Goal: Task Accomplishment & Management: Manage account settings

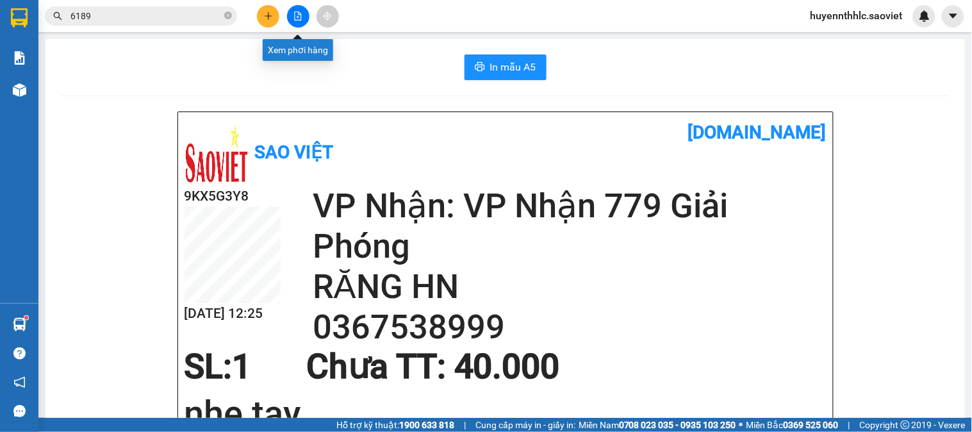
click at [298, 13] on icon "file-add" at bounding box center [298, 16] width 7 height 9
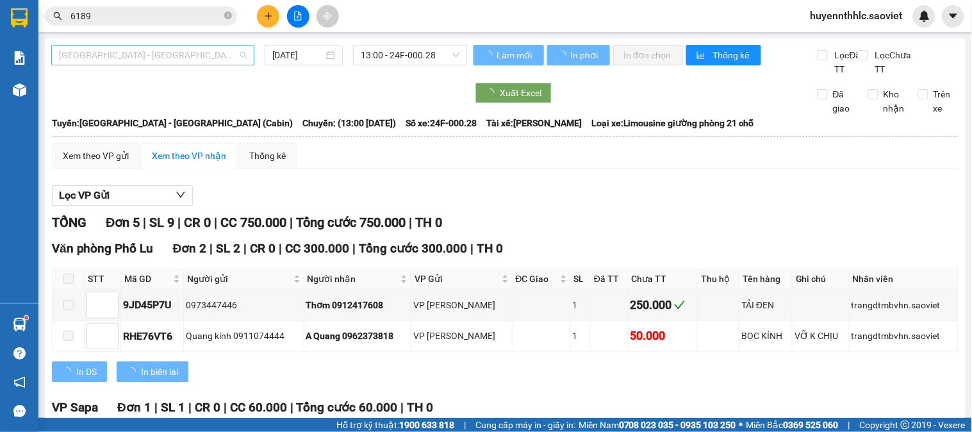
click at [209, 56] on span "[GEOGRAPHIC_DATA] - [GEOGRAPHIC_DATA] (Cabin)" at bounding box center [153, 54] width 188 height 19
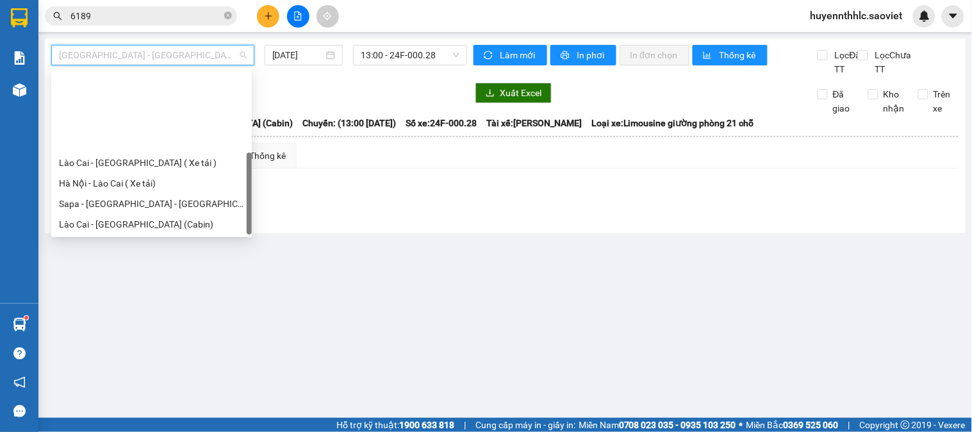
scroll to position [102, 0]
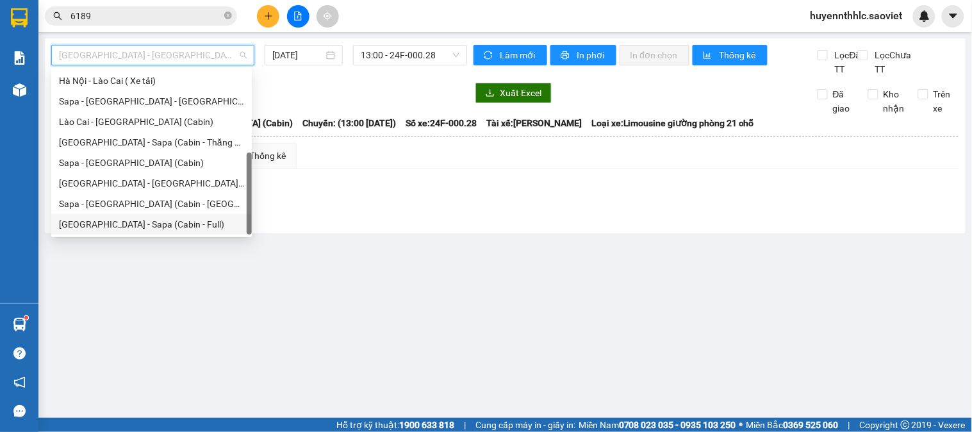
click at [159, 221] on div "[GEOGRAPHIC_DATA] - Sapa (Cabin - Full)" at bounding box center [151, 224] width 185 height 14
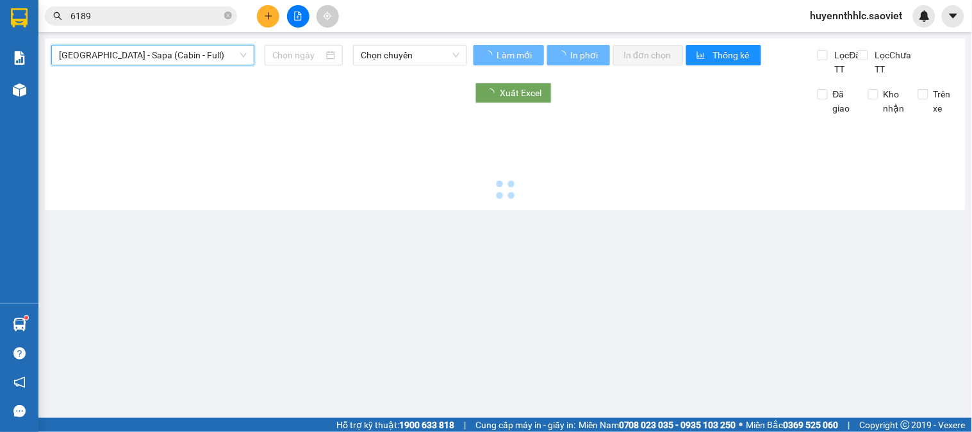
type input "[DATE]"
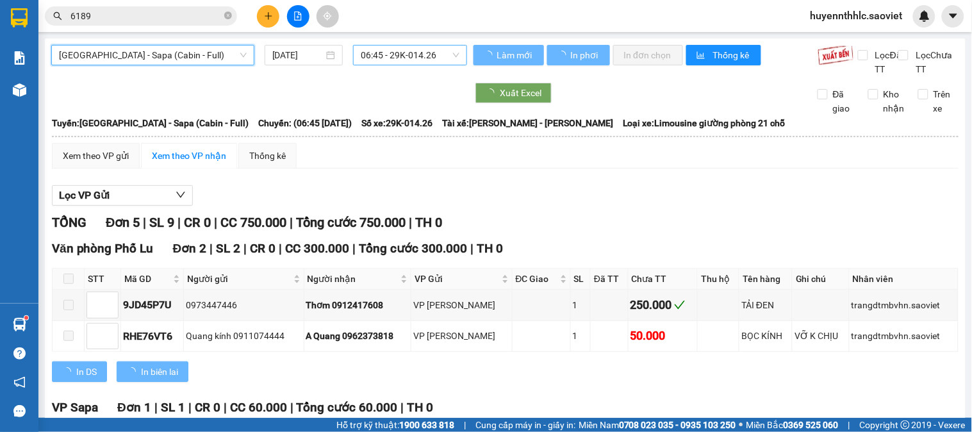
click at [418, 59] on span "06:45 - 29K-014.26" at bounding box center [410, 54] width 99 height 19
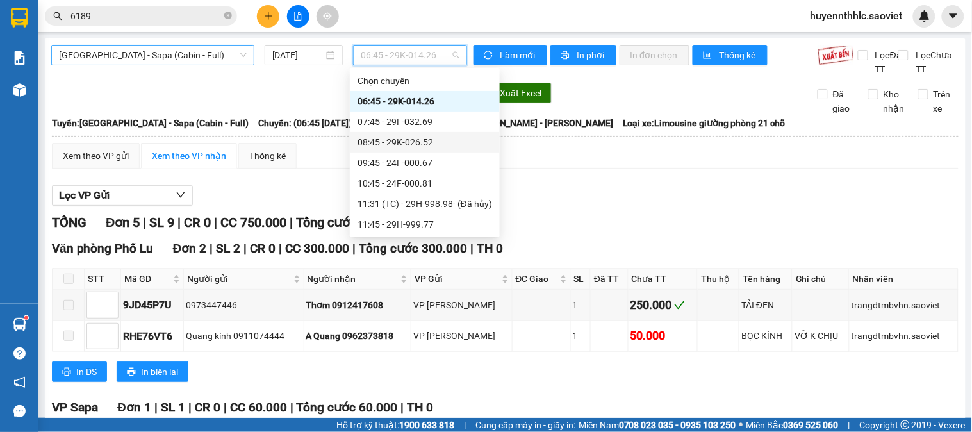
click at [176, 56] on span "[GEOGRAPHIC_DATA] - Sapa (Cabin - Full)" at bounding box center [153, 54] width 188 height 19
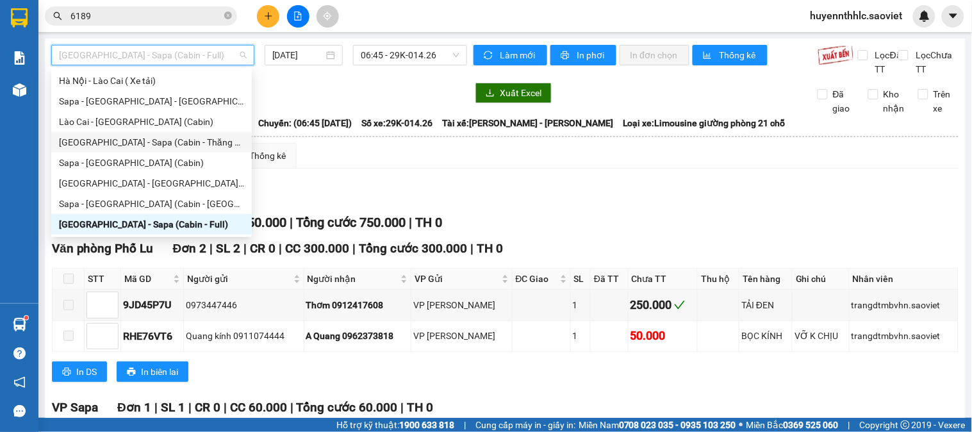
click at [182, 142] on div "Hà Nội - Sapa (Cabin - Thăng Long)" at bounding box center [151, 142] width 185 height 14
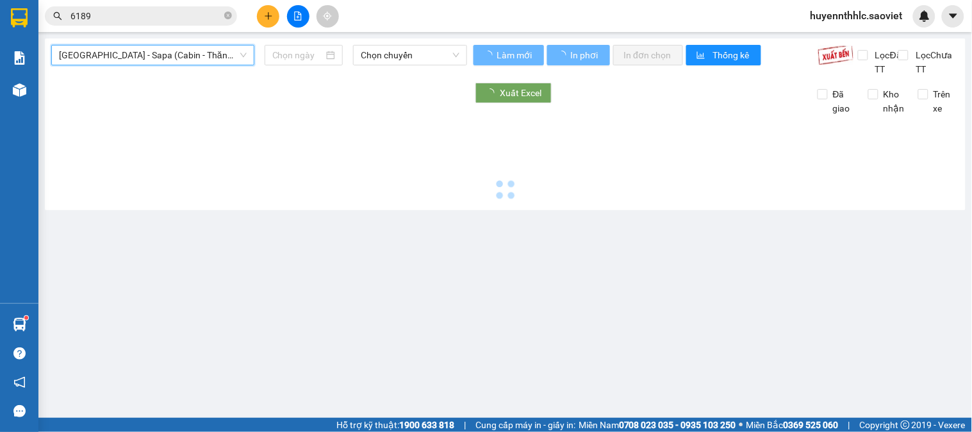
type input "11/08/2025"
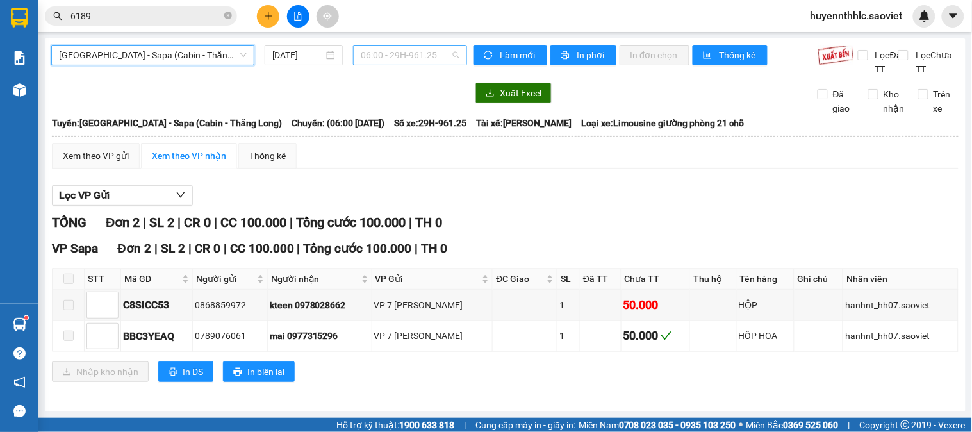
click at [409, 60] on span "06:00 - 29H-961.25" at bounding box center [410, 54] width 99 height 19
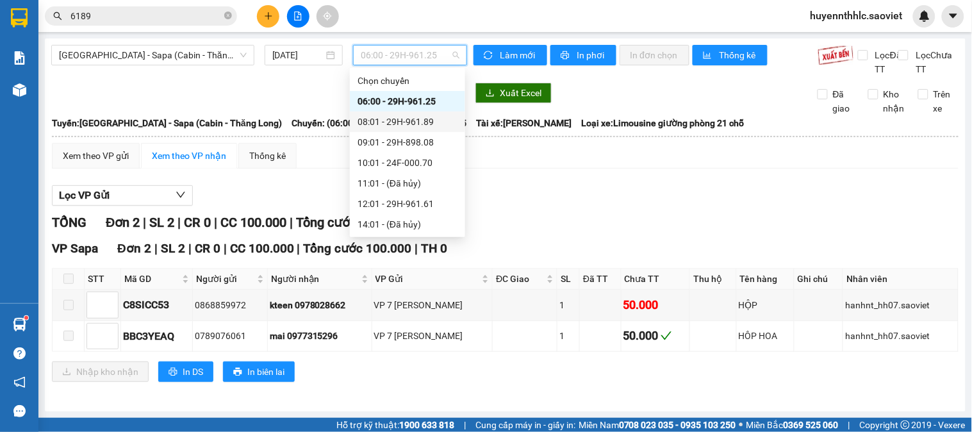
click at [416, 115] on div "08:01 - 29H-961.89" at bounding box center [407, 122] width 100 height 14
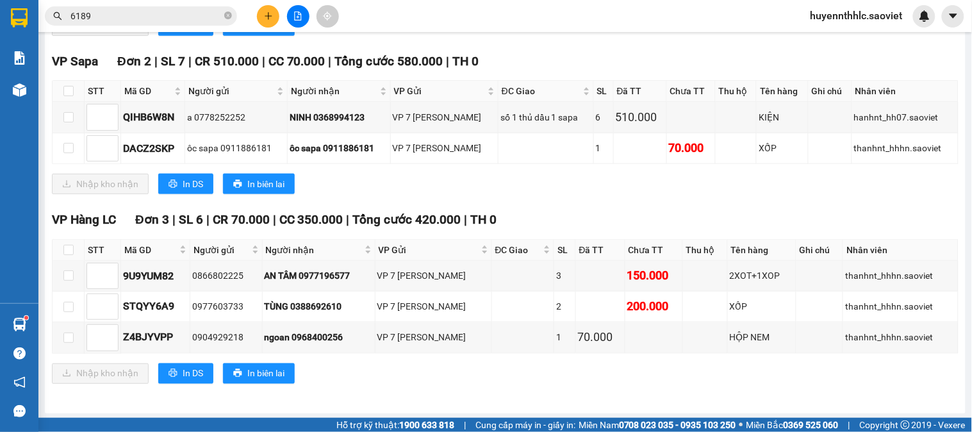
scroll to position [332, 0]
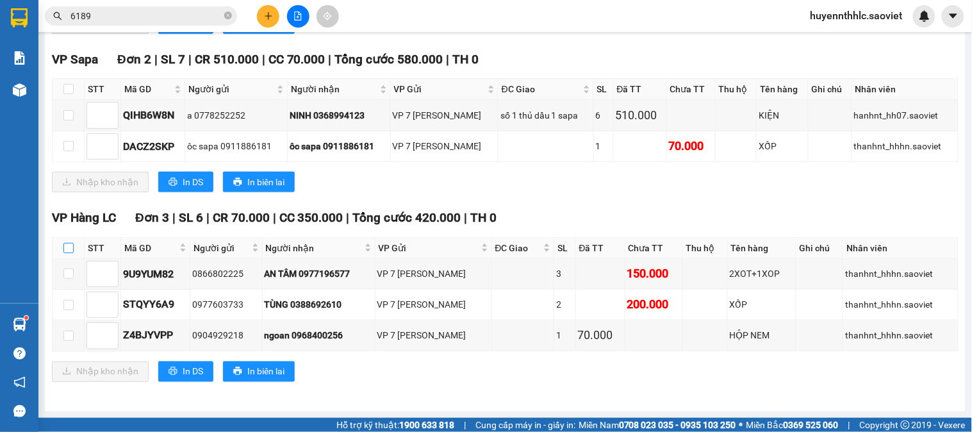
click at [68, 250] on input "checkbox" at bounding box center [68, 248] width 10 height 10
checkbox input "true"
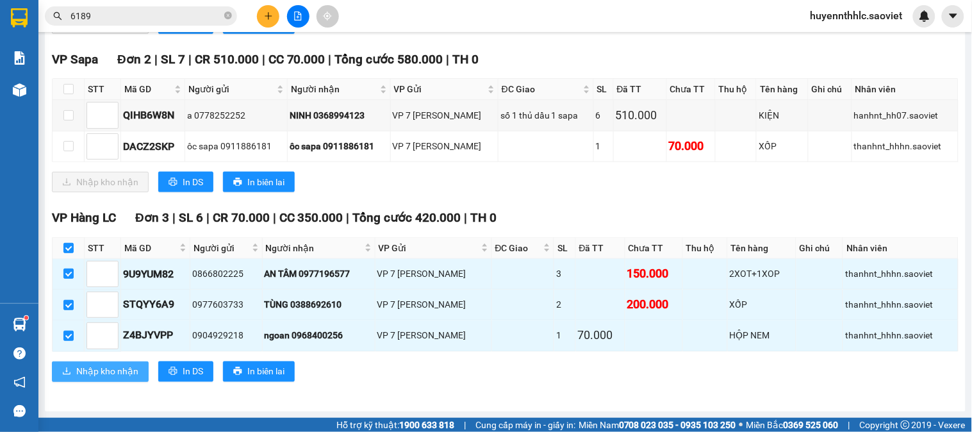
click at [133, 376] on span "Nhập kho nhận" at bounding box center [107, 371] width 62 height 14
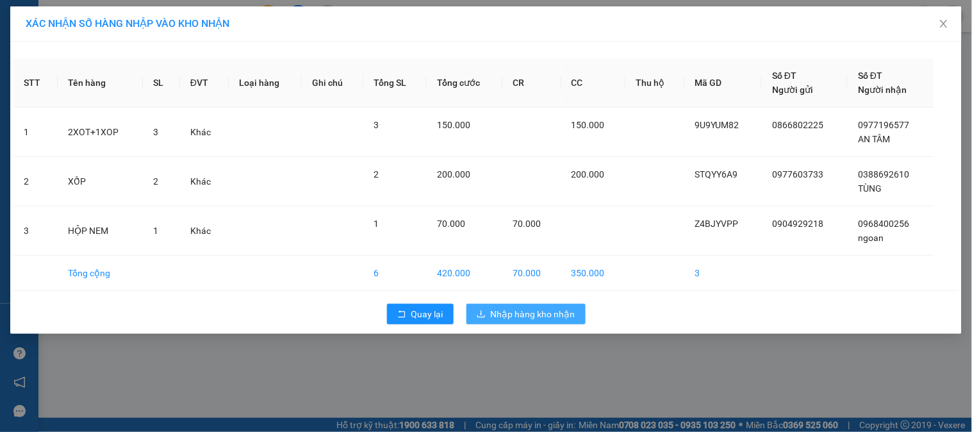
click at [513, 312] on span "Nhập hàng kho nhận" at bounding box center [533, 314] width 85 height 14
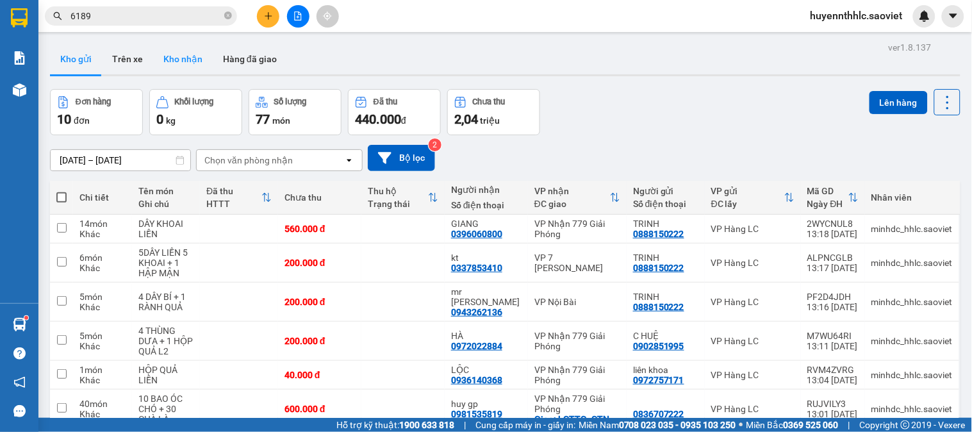
click at [181, 62] on button "Kho nhận" at bounding box center [183, 59] width 60 height 31
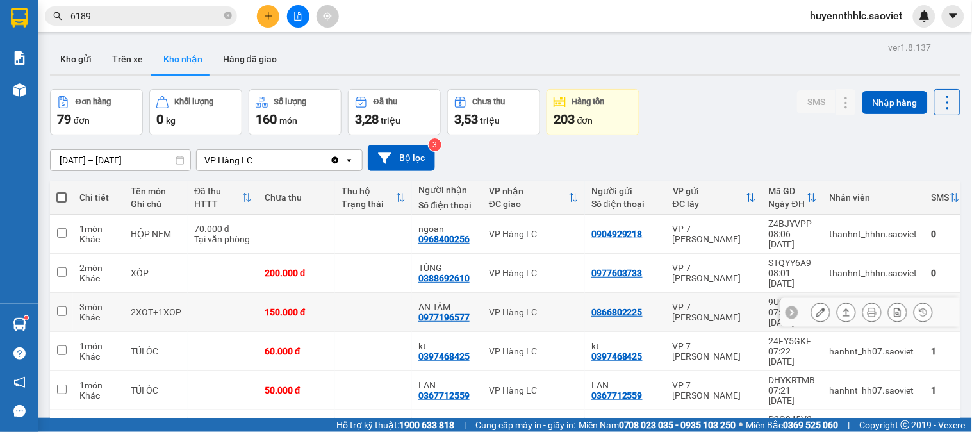
click at [210, 293] on td at bounding box center [223, 312] width 70 height 39
checkbox input "true"
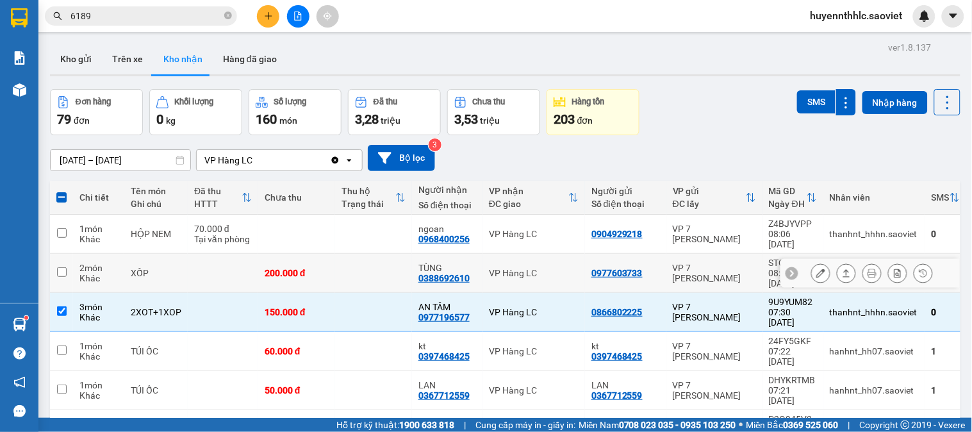
click at [207, 257] on td at bounding box center [223, 273] width 70 height 39
checkbox input "true"
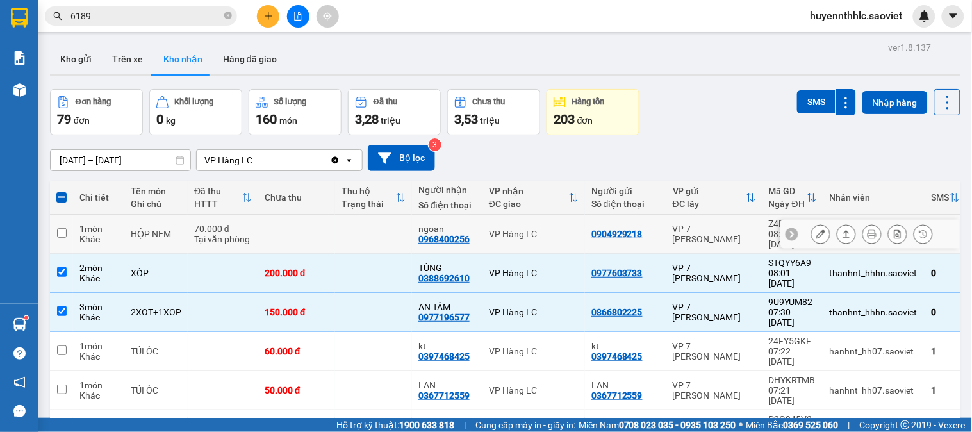
click at [202, 226] on div "70.000 đ" at bounding box center [223, 229] width 58 height 10
checkbox input "true"
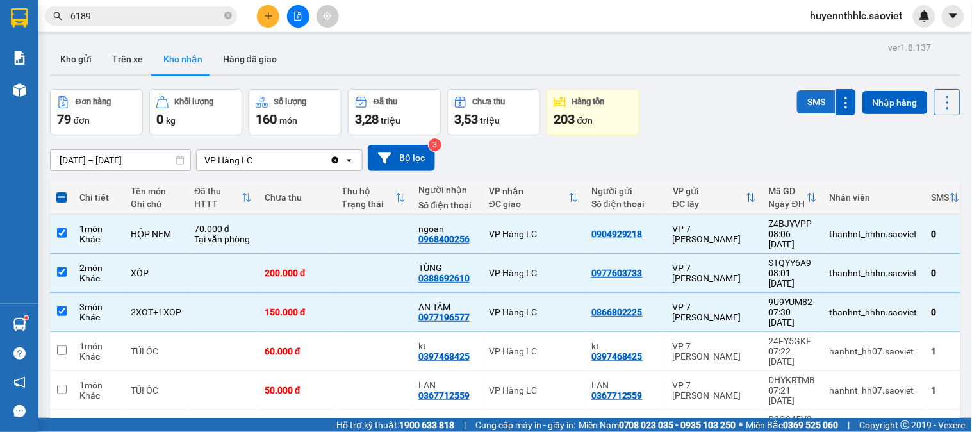
click at [809, 94] on button "SMS" at bounding box center [816, 101] width 38 height 23
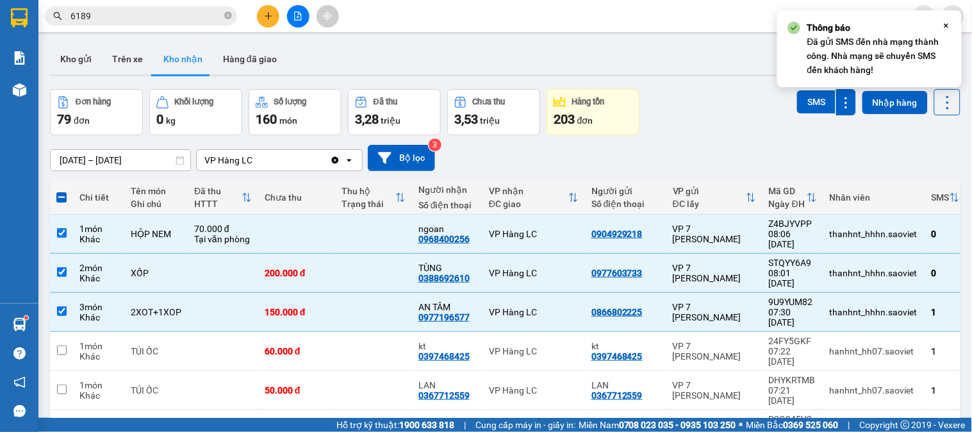
click at [724, 124] on div "Đơn hàng 79 đơn Khối lượng 0 kg Số lượng 160 món Đã thu 3,28 triệu Chưa thu 3,5…" at bounding box center [505, 112] width 910 height 46
click at [939, 101] on icon at bounding box center [947, 103] width 18 height 18
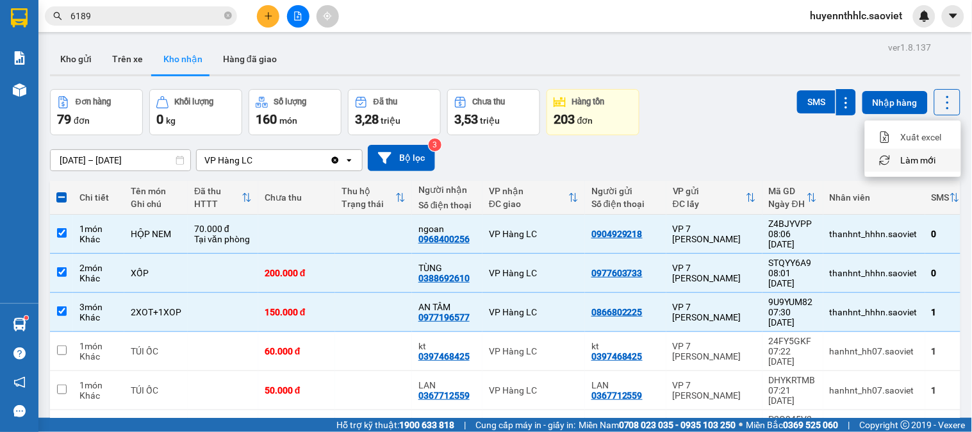
click at [931, 163] on span "Làm mới" at bounding box center [918, 160] width 35 height 13
click at [931, 163] on div "09/08/2025 – 11/08/2025 Press the down arrow key to interact with the calendar …" at bounding box center [505, 158] width 910 height 26
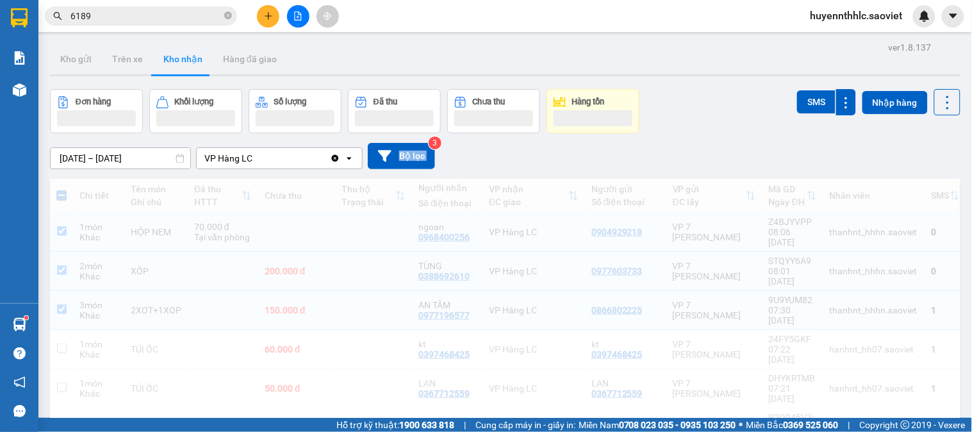
click at [931, 163] on div "09/08/2025 – 11/08/2025 Press the down arrow key to interact with the calendar …" at bounding box center [505, 156] width 910 height 26
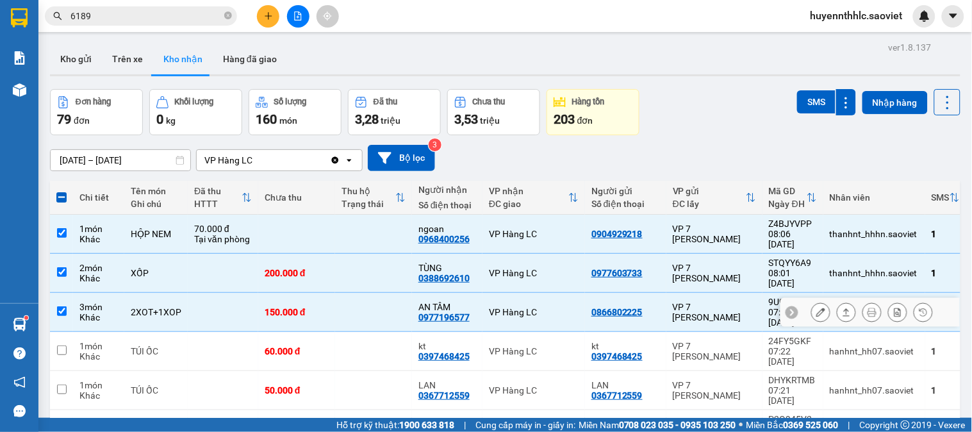
click at [54, 293] on td at bounding box center [61, 312] width 23 height 39
checkbox input "false"
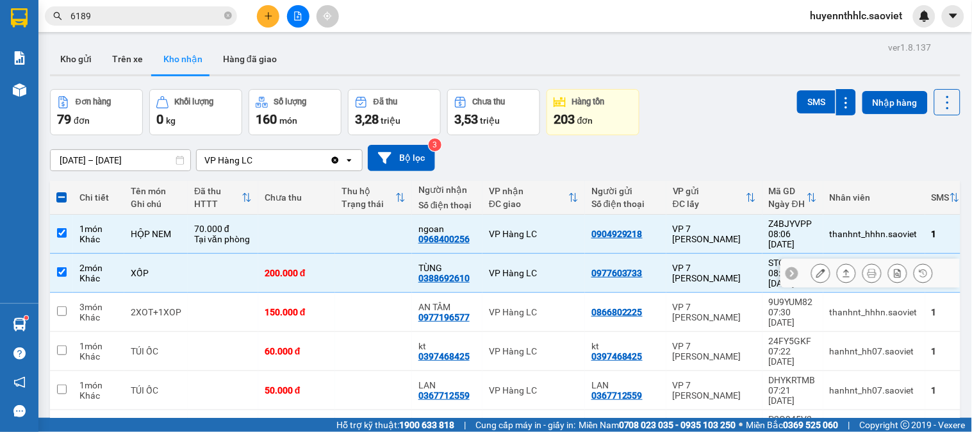
click at [59, 267] on input "checkbox" at bounding box center [62, 272] width 10 height 10
checkbox input "false"
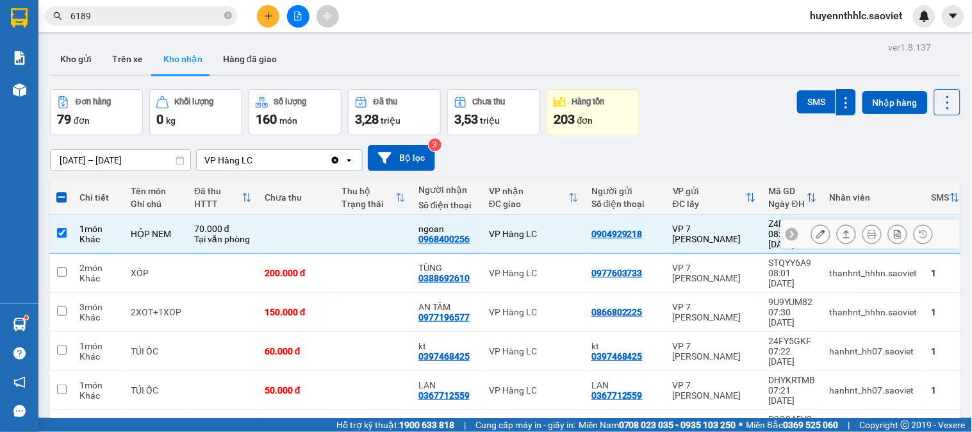
click at [61, 228] on input "checkbox" at bounding box center [62, 233] width 10 height 10
checkbox input "false"
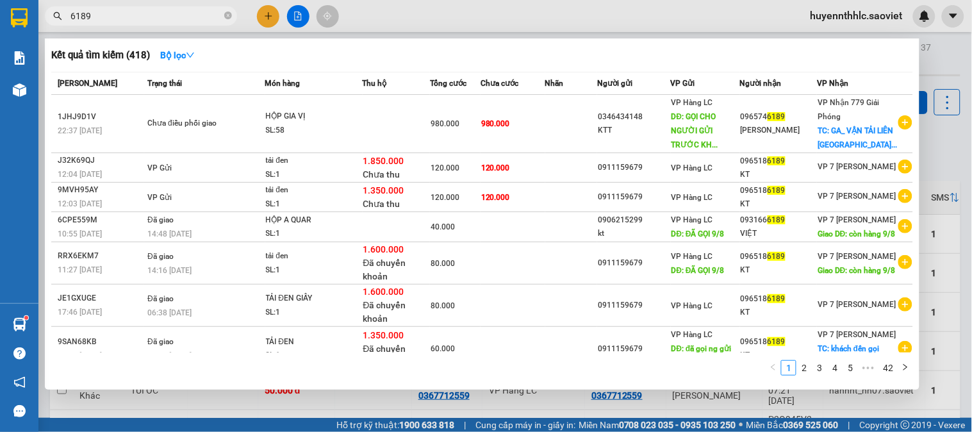
drag, startPoint x: 100, startPoint y: 12, endPoint x: 82, endPoint y: 22, distance: 21.0
click at [82, 22] on input "6189" at bounding box center [145, 16] width 151 height 14
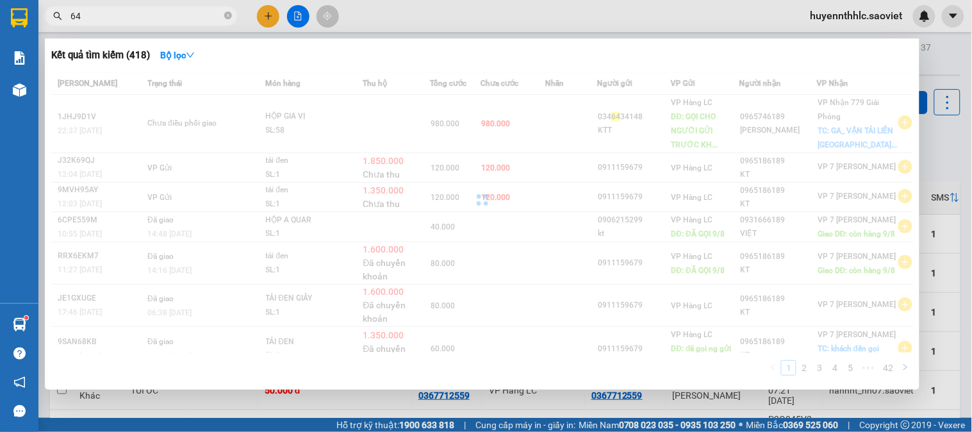
type input "6"
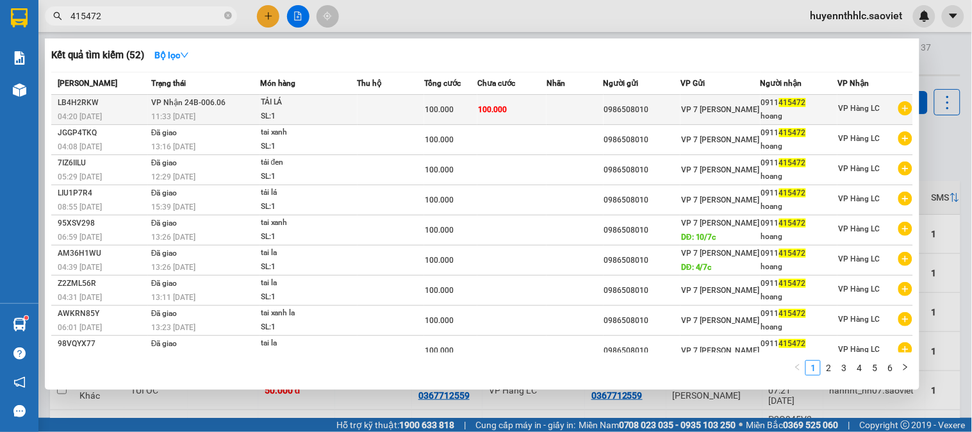
type input "415472"
click at [788, 105] on span "415472" at bounding box center [792, 102] width 27 height 9
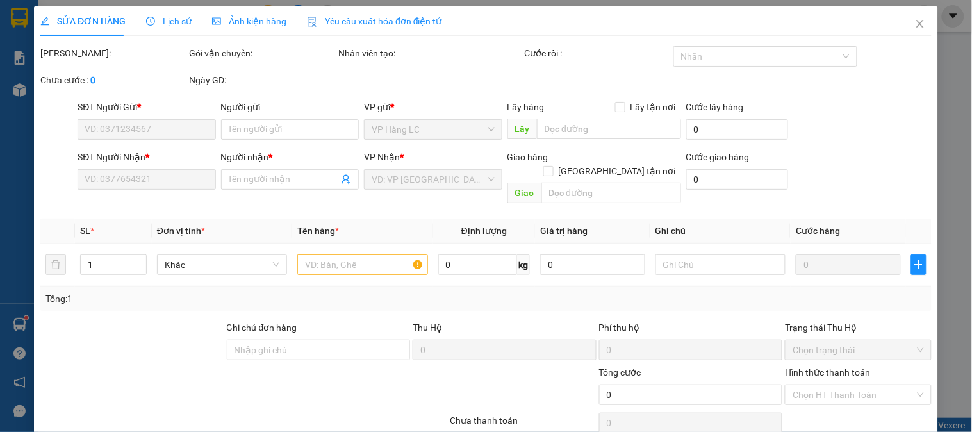
type input "0986508010"
type input "0911415472"
type input "hoang"
type input "100.000"
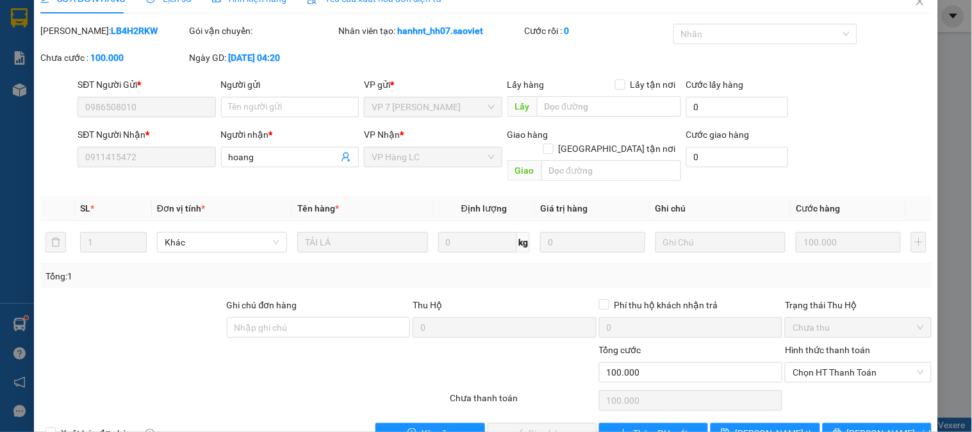
scroll to position [45, 0]
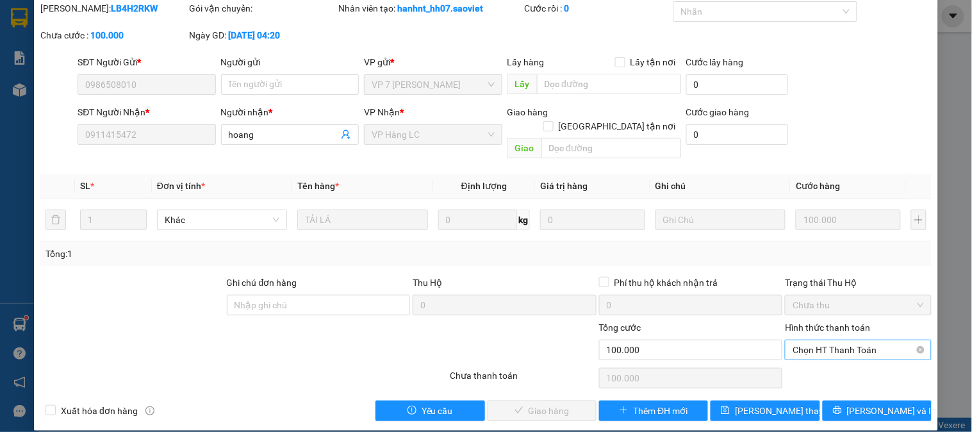
click at [820, 340] on span "Chọn HT Thanh Toán" at bounding box center [857, 349] width 131 height 19
click at [817, 360] on div "Tại văn phòng" at bounding box center [849, 361] width 129 height 14
type input "0"
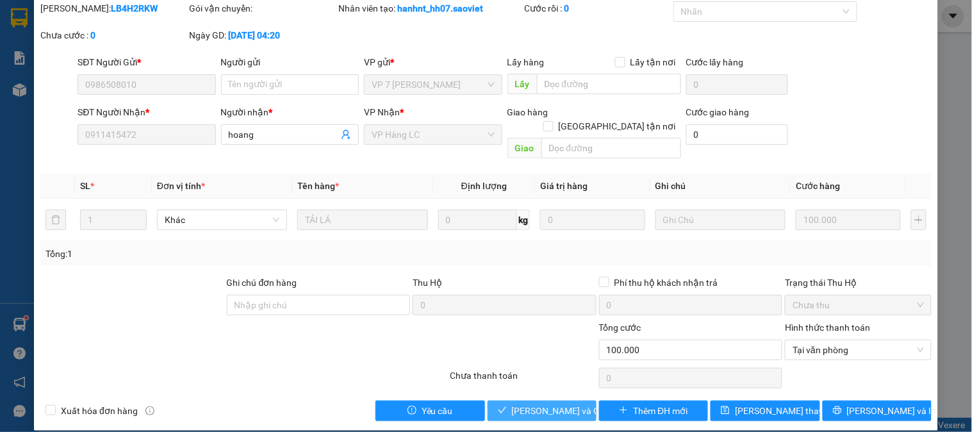
click at [528, 404] on span "[PERSON_NAME] và Giao hàng" at bounding box center [573, 411] width 123 height 14
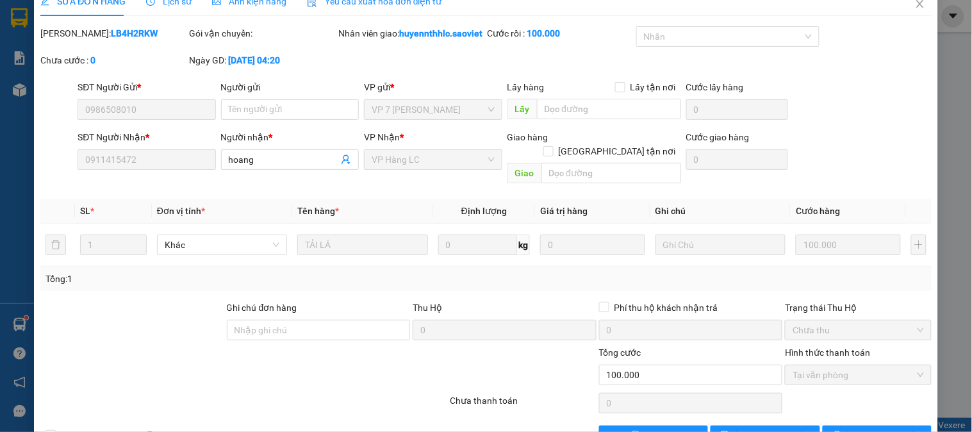
scroll to position [0, 0]
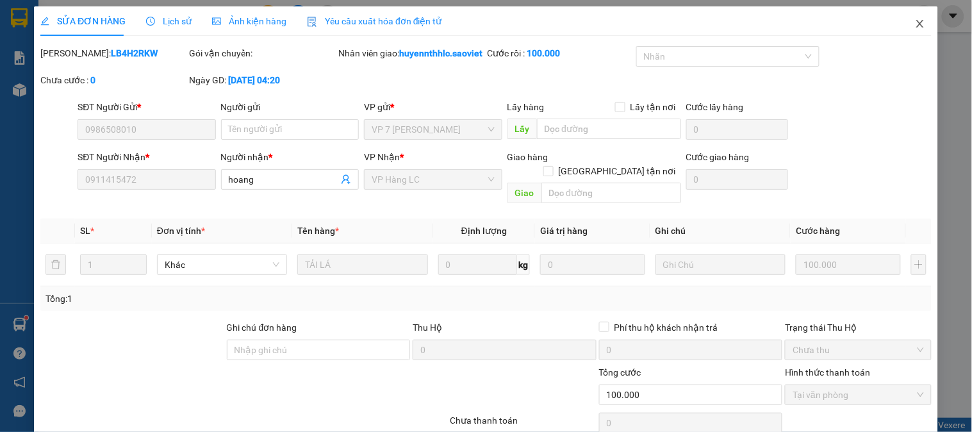
click at [906, 17] on span "Close" at bounding box center [920, 24] width 36 height 36
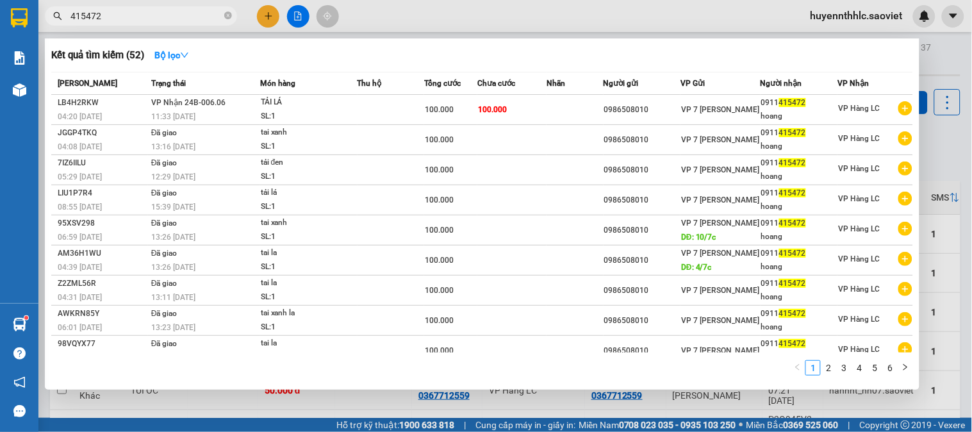
drag, startPoint x: 110, startPoint y: 20, endPoint x: 0, endPoint y: 7, distance: 111.0
click at [0, 7] on section "Kết quả tìm kiếm ( 52 ) Bộ lọc Mã ĐH Trạng thái Món hàng Thu hộ Tổng cước Chưa …" at bounding box center [486, 216] width 972 height 432
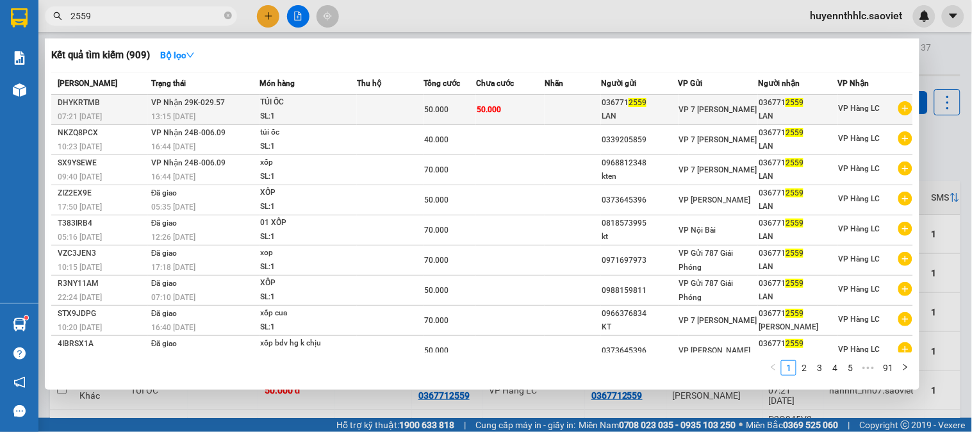
type input "2559"
click at [329, 104] on div "TÚI ỐC" at bounding box center [308, 102] width 96 height 14
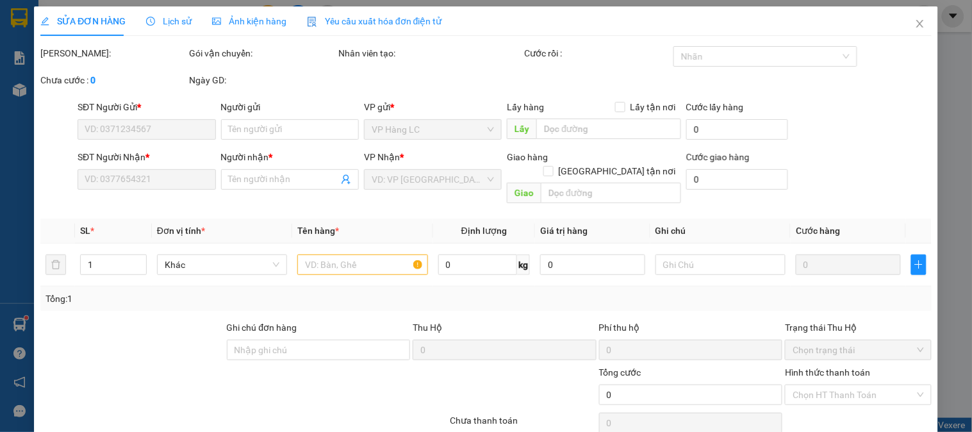
type input "0367712559"
type input "LAN"
type input "0367712559"
type input "LAN"
type input "50.000"
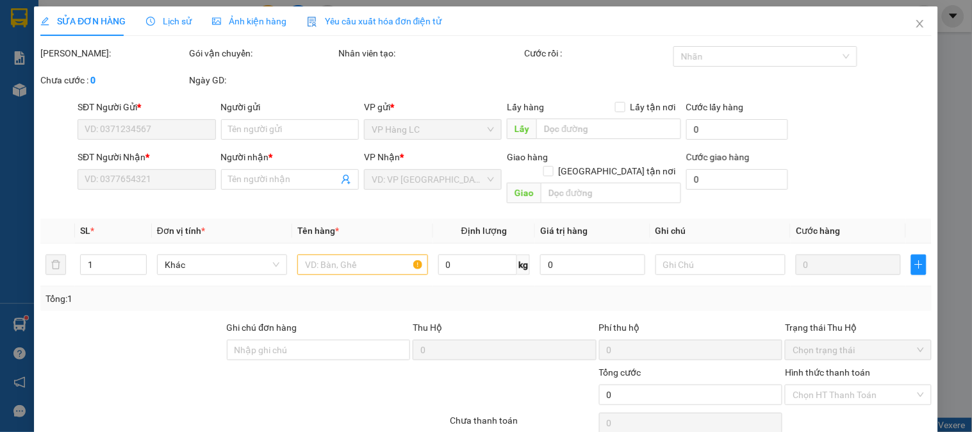
type input "50.000"
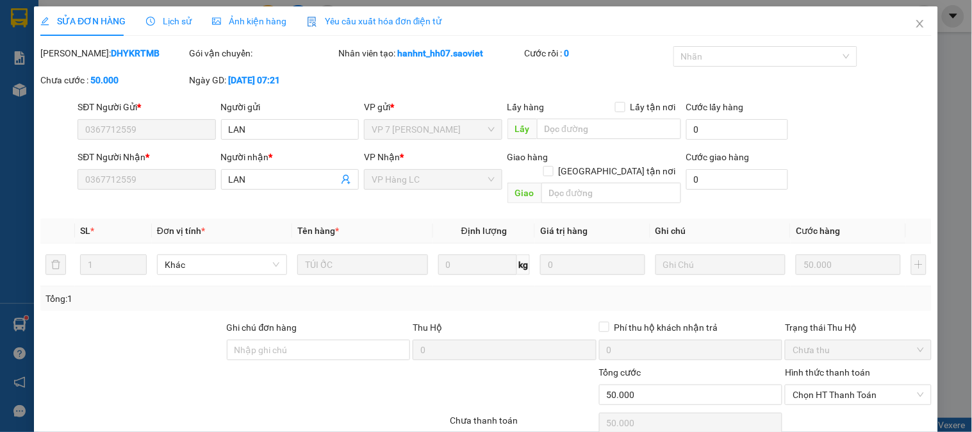
click at [167, 24] on span "Lịch sử" at bounding box center [168, 21] width 45 height 10
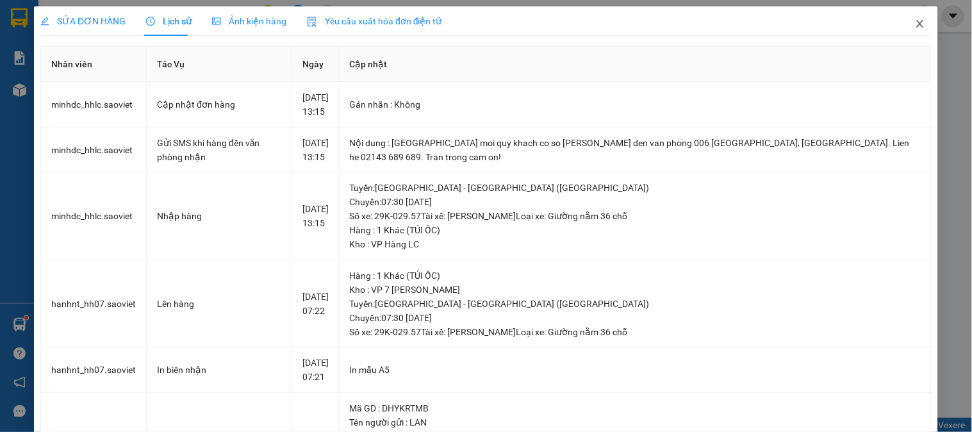
drag, startPoint x: 908, startPoint y: 19, endPoint x: 901, endPoint y: 22, distance: 7.5
click at [915, 20] on icon "close" at bounding box center [920, 24] width 10 height 10
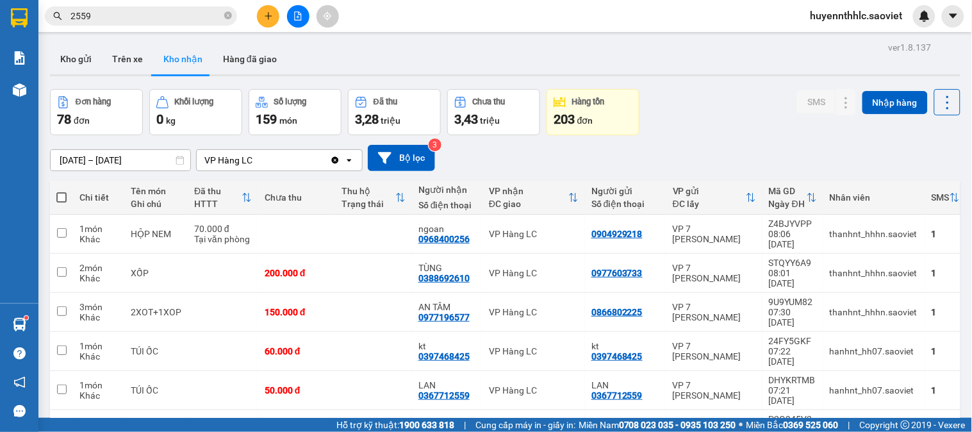
drag, startPoint x: 119, startPoint y: 17, endPoint x: 0, endPoint y: 20, distance: 119.2
click at [0, 22] on section "Kết quả tìm kiếm ( 909 ) Bộ lọc Mã ĐH Trạng thái Món hàng Thu hộ Tổng cước Chưa…" at bounding box center [486, 216] width 972 height 432
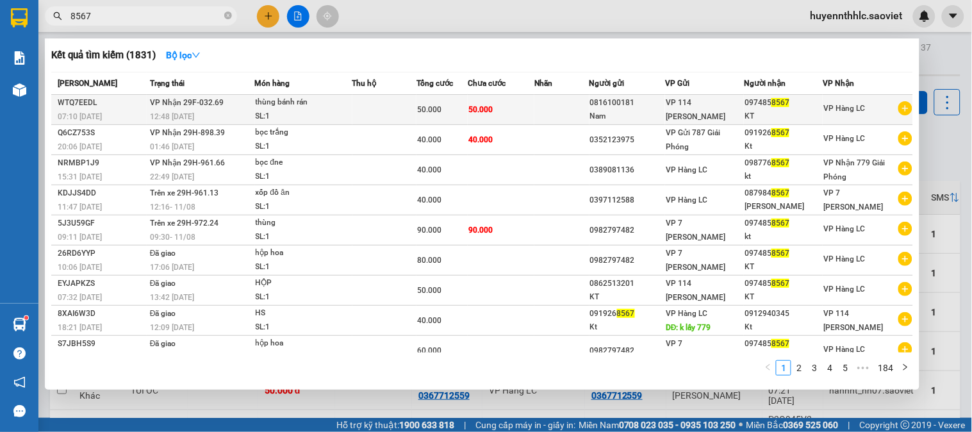
type input "8567"
click at [427, 110] on span "50.000" at bounding box center [429, 109] width 24 height 9
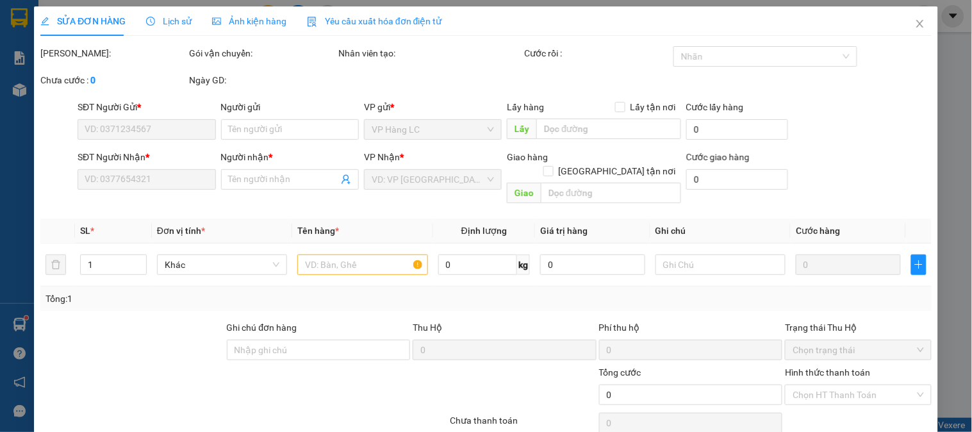
type input "0816100181"
type input "Nam"
type input "0974858567"
type input "KT"
type input "50.000"
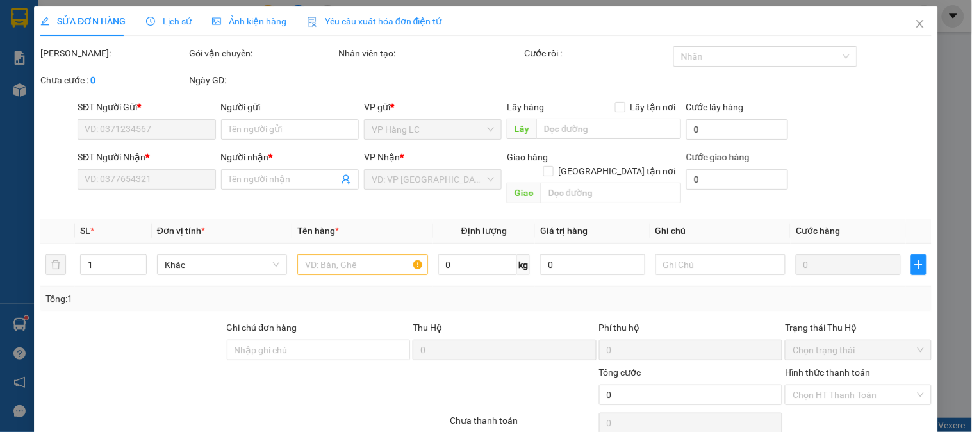
type input "50.000"
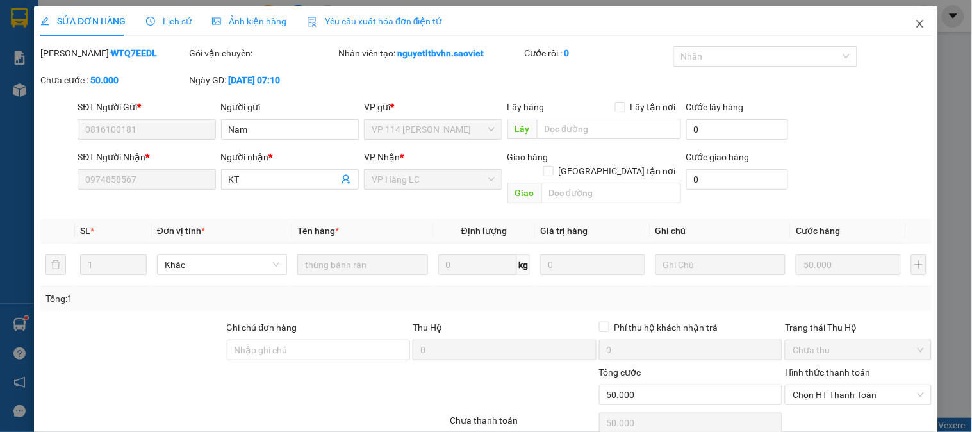
click at [916, 22] on icon "close" at bounding box center [919, 24] width 7 height 8
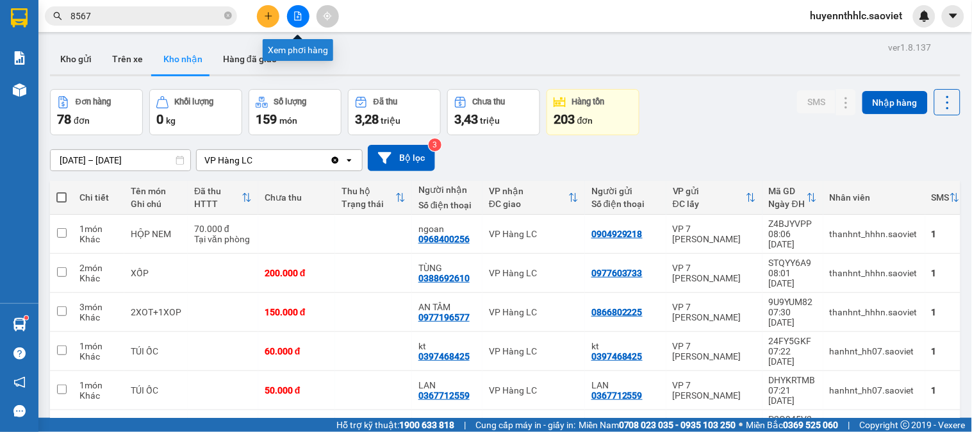
click at [297, 13] on icon "file-add" at bounding box center [297, 16] width 9 height 9
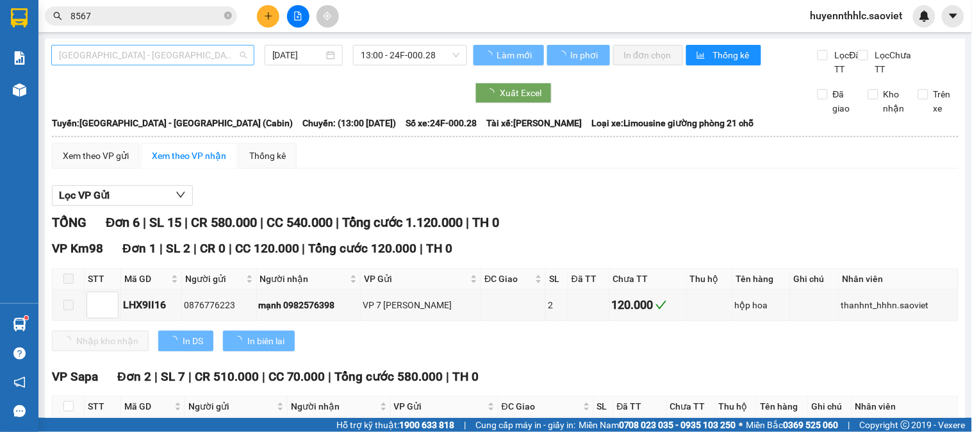
click at [160, 55] on span "Hà Nội - Lào Cai (Cabin)" at bounding box center [153, 54] width 188 height 19
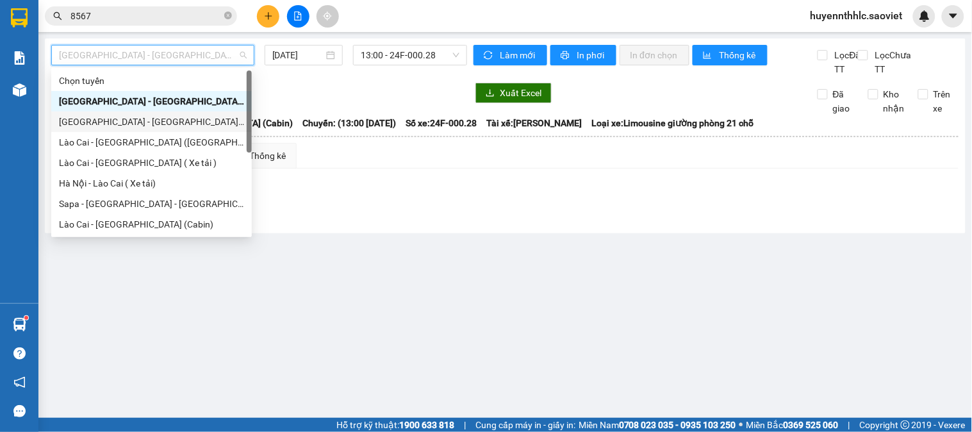
scroll to position [102, 0]
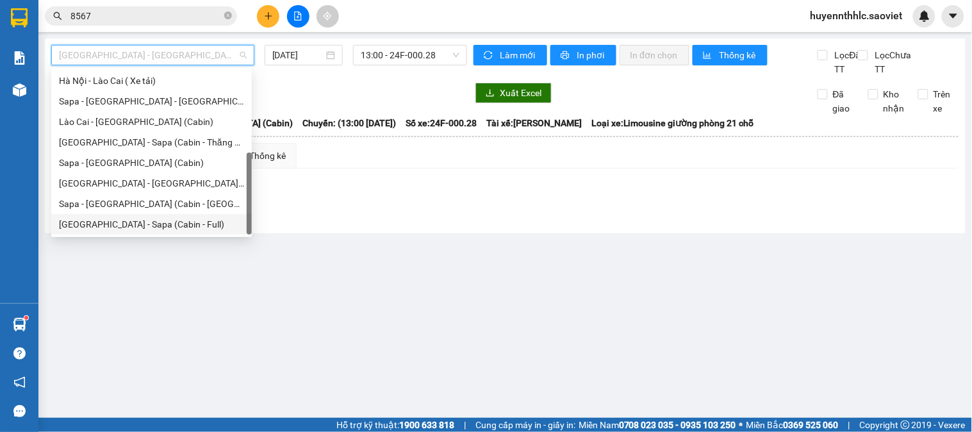
click at [161, 220] on div "Hà Nội - Sapa (Cabin - Full)" at bounding box center [151, 224] width 185 height 14
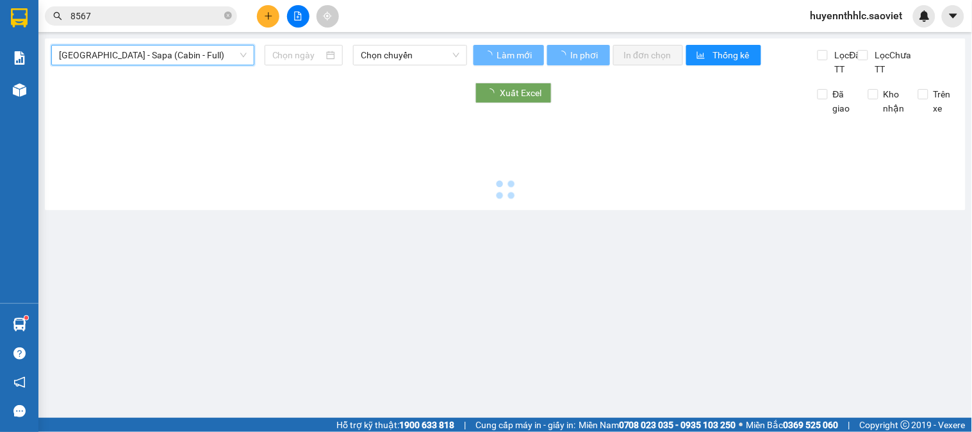
type input "11/08/2025"
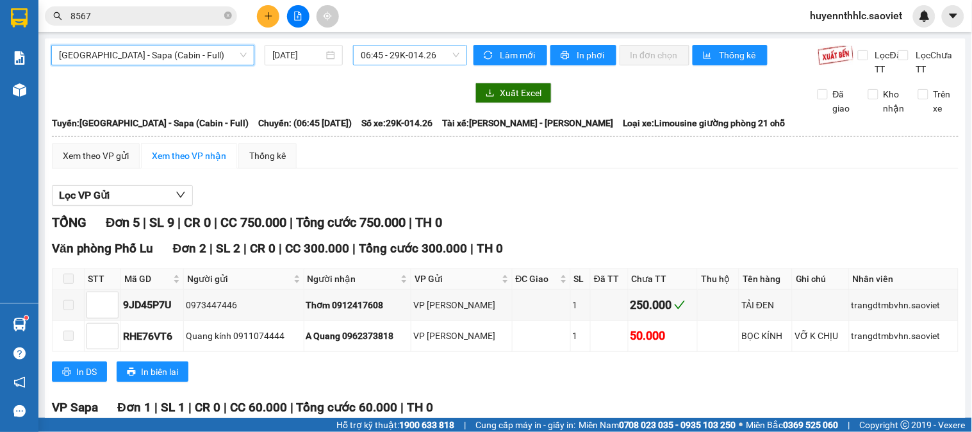
click at [412, 54] on span "06:45 - 29K-014.26" at bounding box center [410, 54] width 99 height 19
click at [160, 54] on span "Hà Nội - Sapa (Cabin - Full)" at bounding box center [153, 54] width 188 height 19
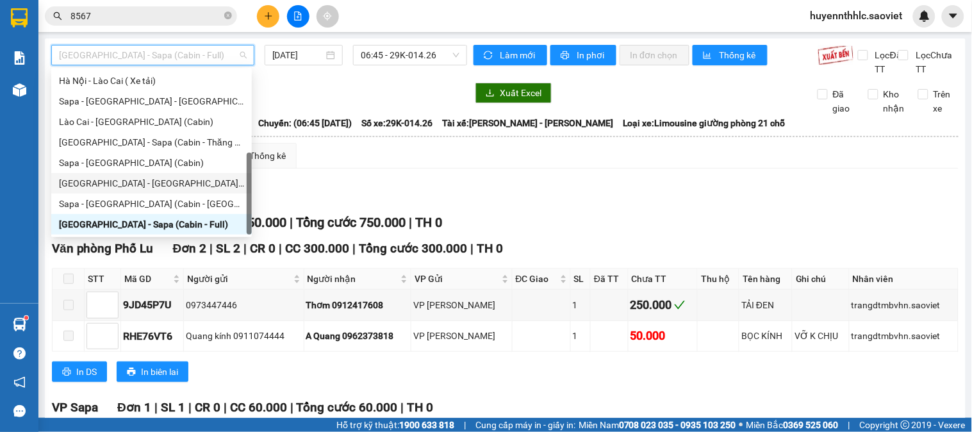
click at [162, 184] on div "Hà Nội - Lào Cai - Sapa (Giường)" at bounding box center [151, 183] width 185 height 14
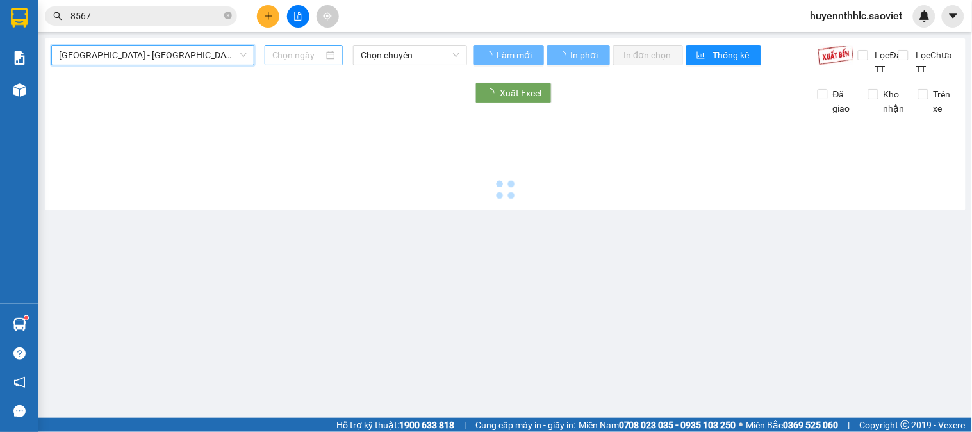
type input "11/08/2025"
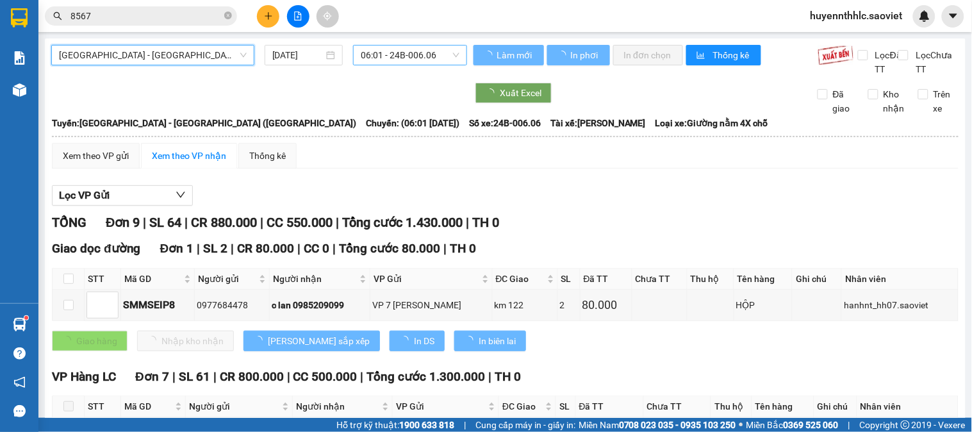
click at [411, 58] on span "06:01 - 24B-006.06" at bounding box center [410, 54] width 99 height 19
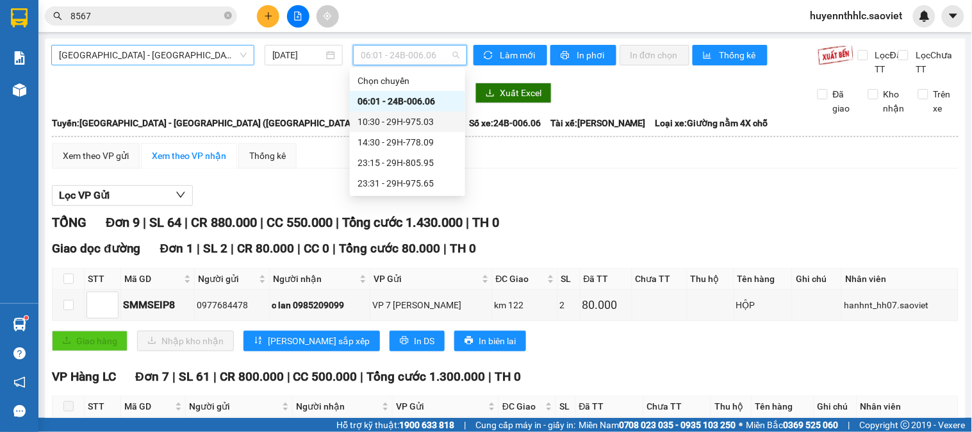
click at [195, 60] on span "Hà Nội - Lào Cai - Sapa (Giường)" at bounding box center [153, 54] width 188 height 19
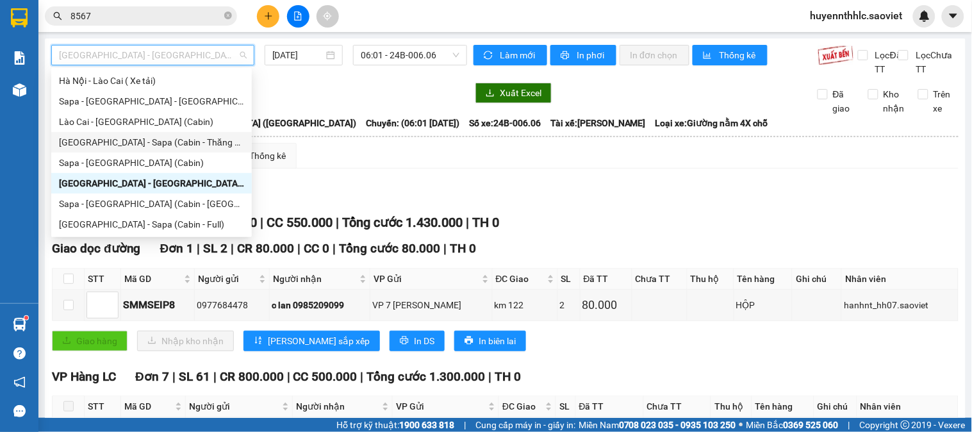
click at [176, 142] on div "Hà Nội - Sapa (Cabin - Thăng Long)" at bounding box center [151, 142] width 185 height 14
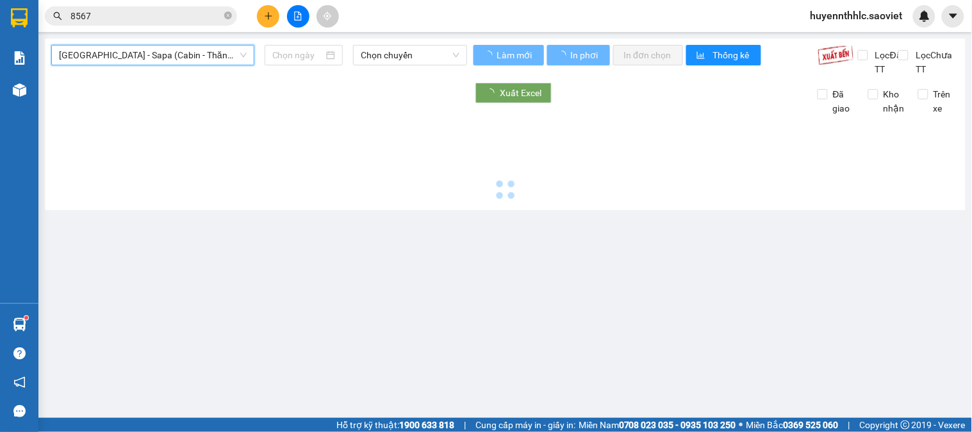
type input "11/08/2025"
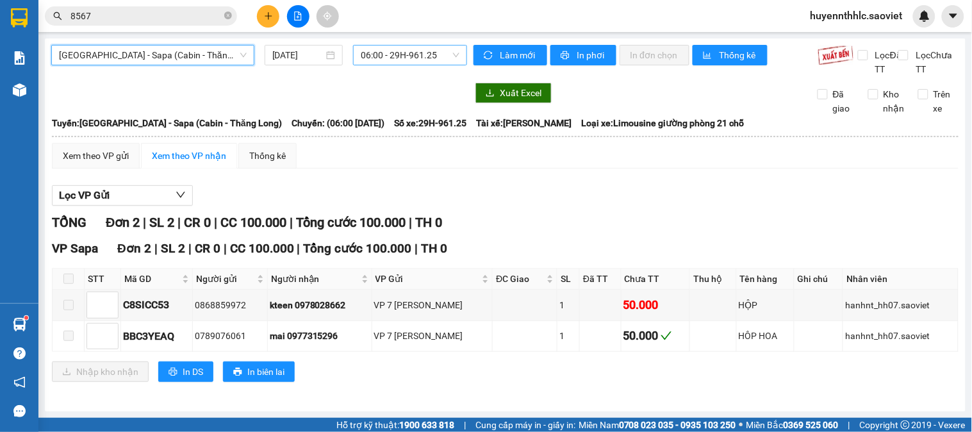
click at [418, 58] on span "06:00 - 29H-961.25" at bounding box center [410, 54] width 99 height 19
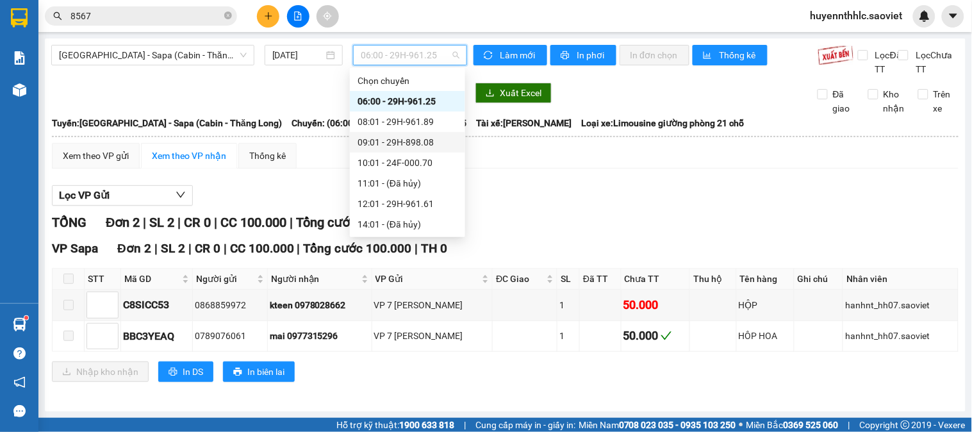
click at [421, 146] on div "09:01 - 29H-898.08" at bounding box center [407, 142] width 100 height 14
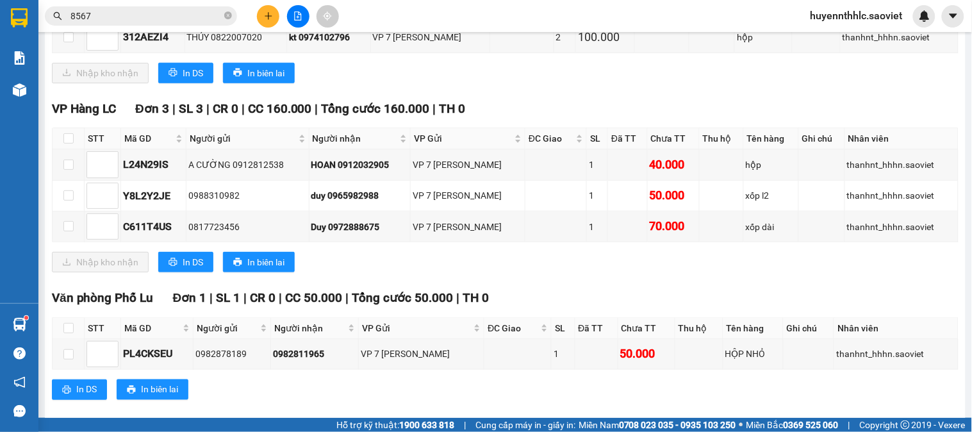
scroll to position [301, 0]
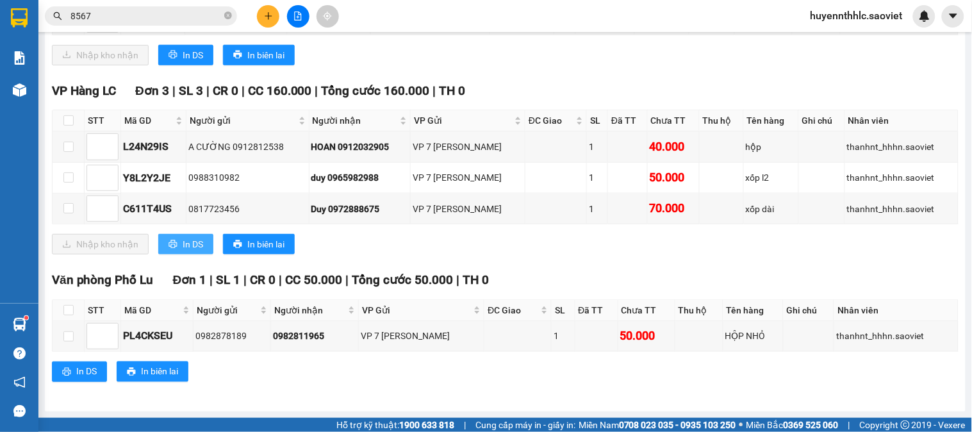
click at [192, 241] on span "In DS" at bounding box center [193, 244] width 20 height 14
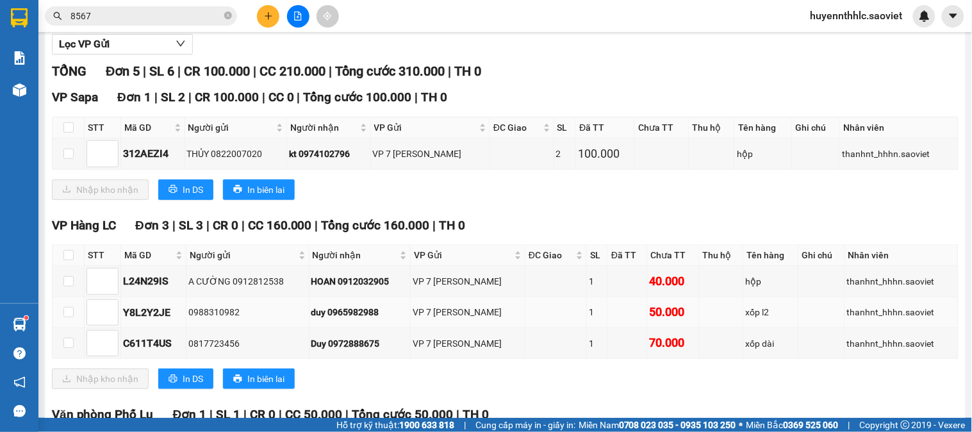
scroll to position [0, 0]
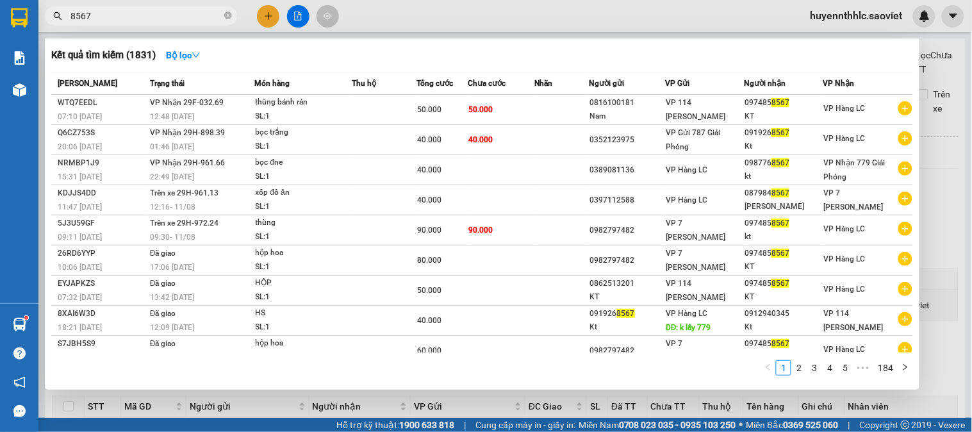
drag, startPoint x: 126, startPoint y: 22, endPoint x: 54, endPoint y: 17, distance: 71.9
click at [54, 17] on div "8567" at bounding box center [125, 15] width 250 height 19
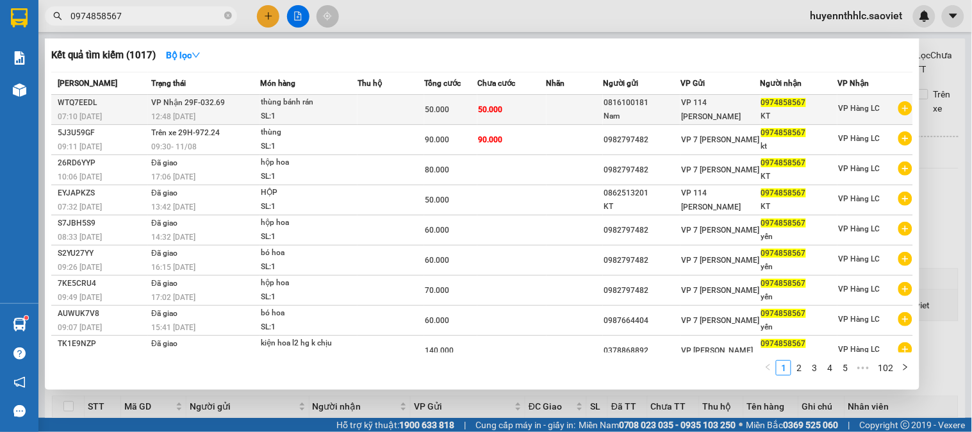
type input "0974858567"
click at [804, 106] on div "0974858567" at bounding box center [799, 102] width 76 height 13
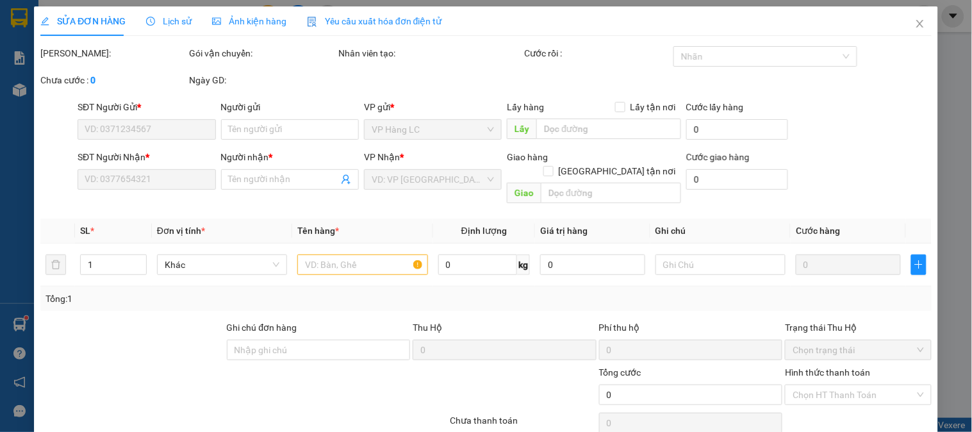
type input "0816100181"
type input "Nam"
type input "0974858567"
type input "KT"
type input "50.000"
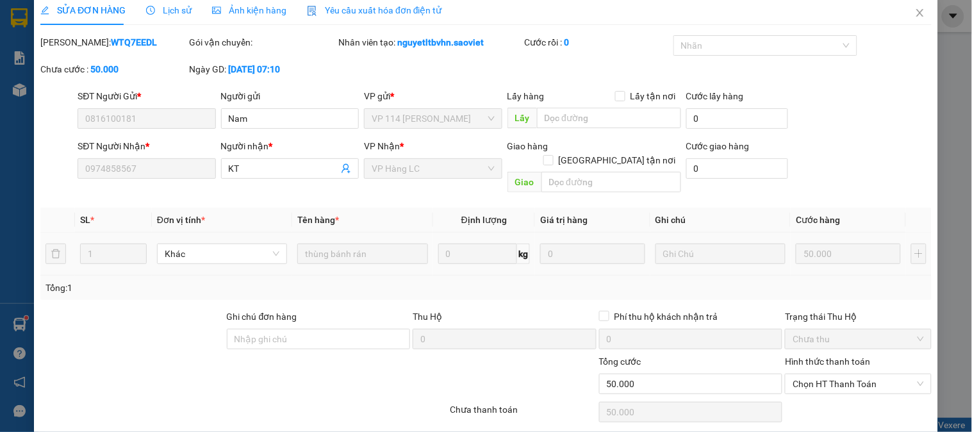
scroll to position [45, 0]
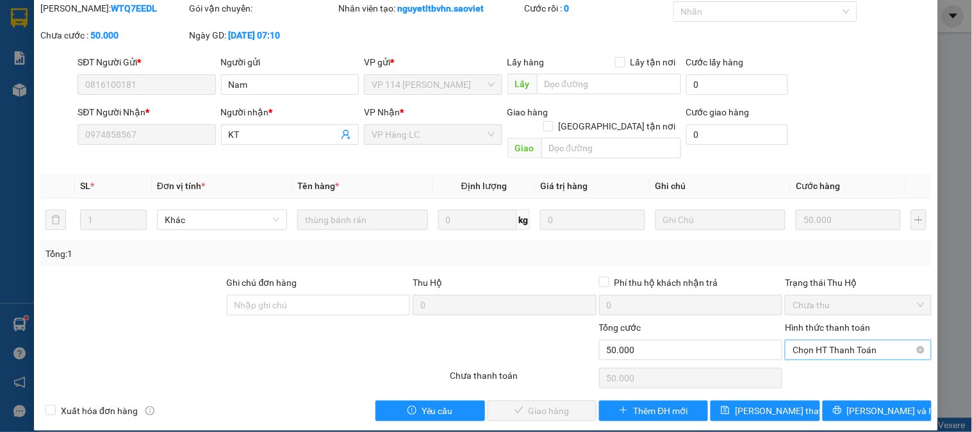
click at [852, 340] on span "Chọn HT Thanh Toán" at bounding box center [857, 349] width 131 height 19
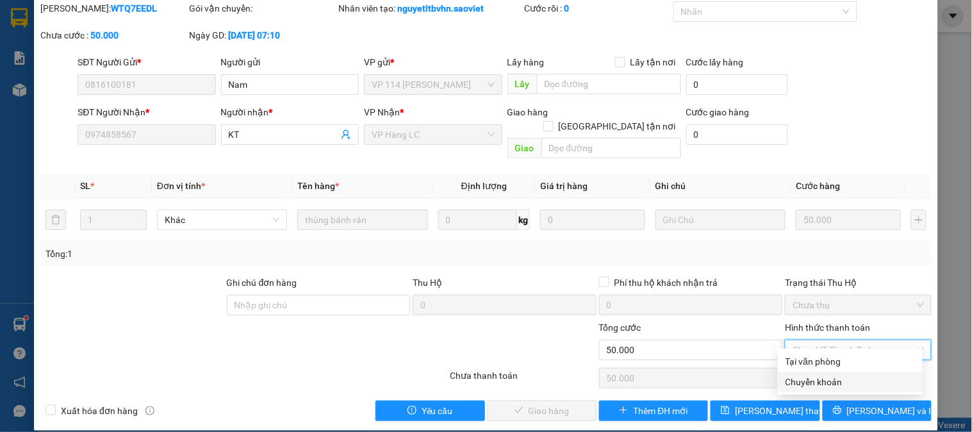
click at [812, 379] on div "Chuyển khoản" at bounding box center [849, 382] width 129 height 14
type input "0"
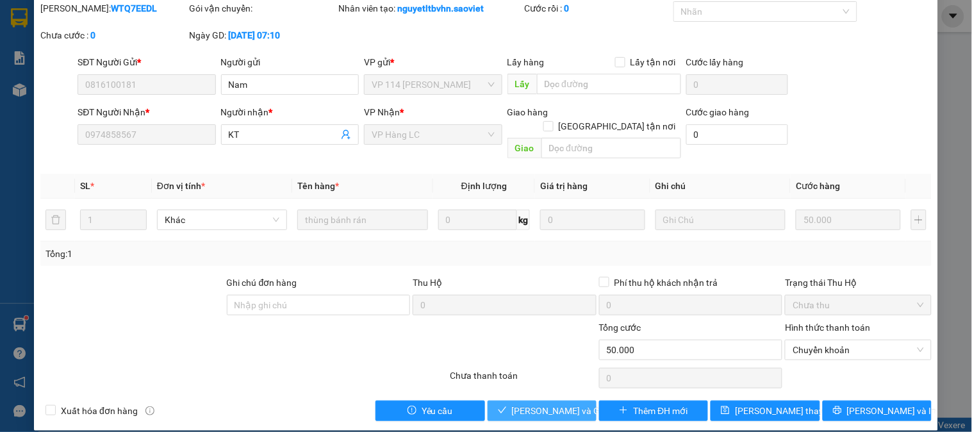
click at [555, 404] on span "Lưu và Giao hàng" at bounding box center [573, 411] width 123 height 14
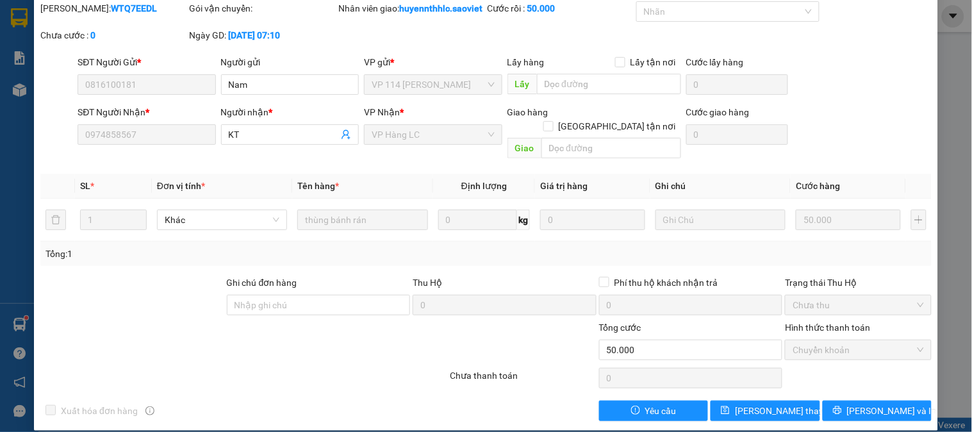
drag, startPoint x: 510, startPoint y: 160, endPoint x: 443, endPoint y: 65, distance: 116.4
click at [507, 150] on div "Giao hàng Giao tận nơi Giao" at bounding box center [594, 134] width 174 height 59
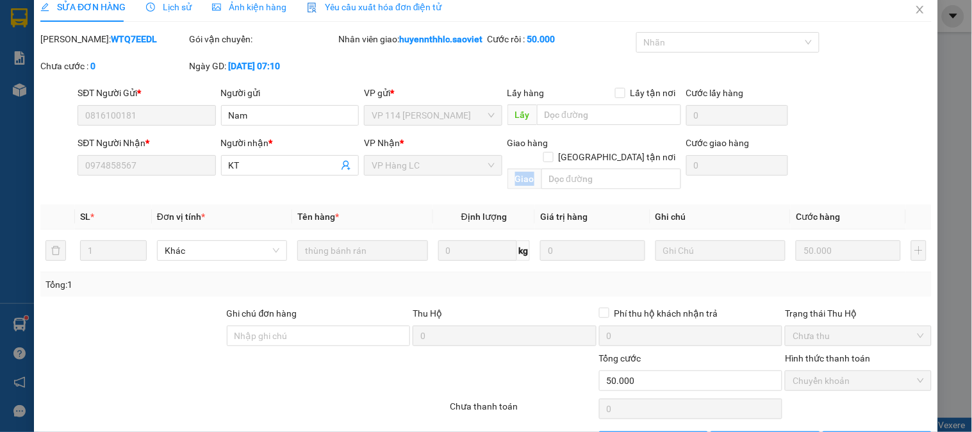
scroll to position [0, 0]
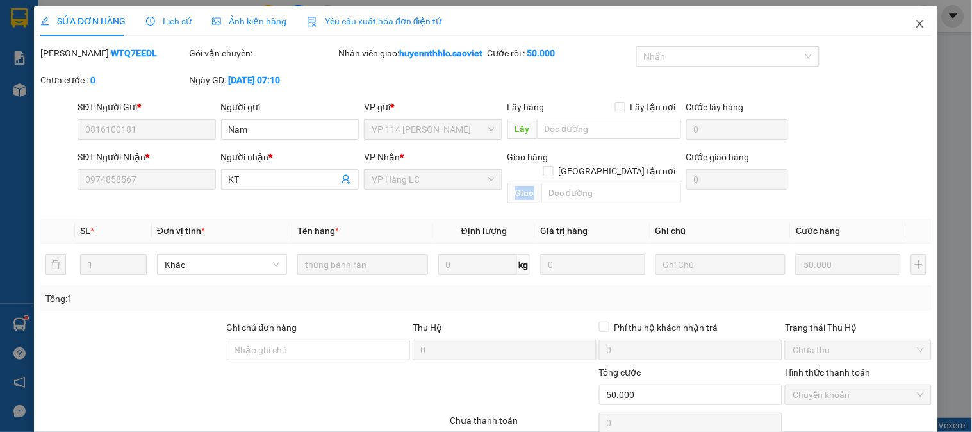
click at [916, 26] on icon "close" at bounding box center [919, 24] width 7 height 8
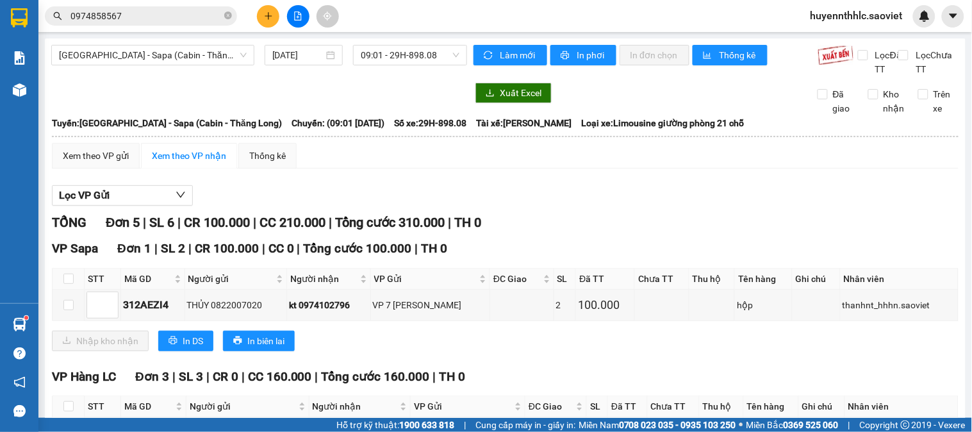
click at [275, 14] on button at bounding box center [268, 16] width 22 height 22
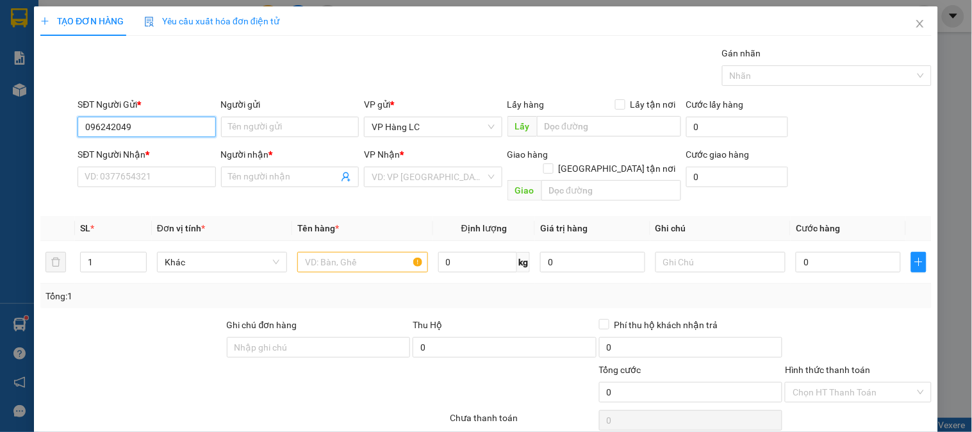
type input "0962420495"
click at [165, 151] on div "0962420495 - LUÂN" at bounding box center [145, 152] width 121 height 14
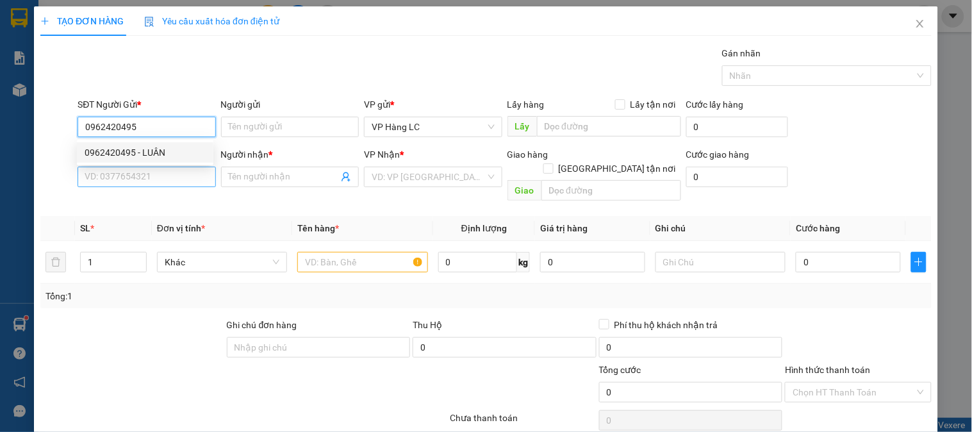
type input "LUÂN"
type input "0772202489"
type input "kt"
type input "0962420495"
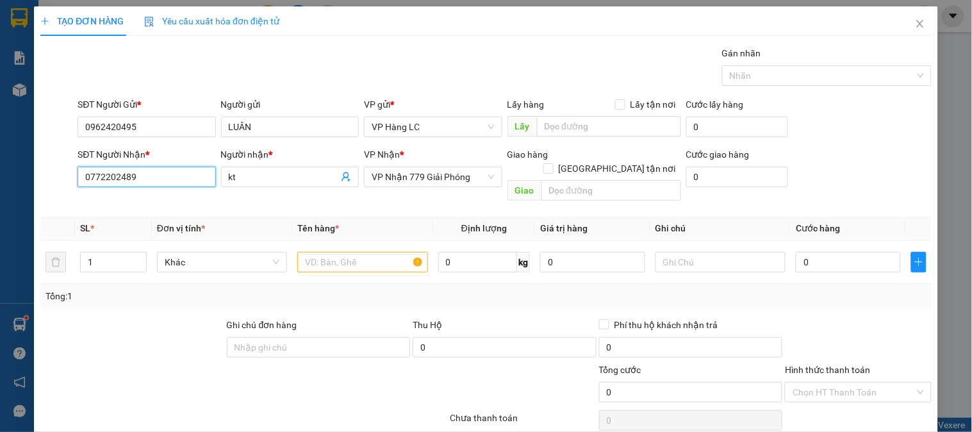
drag, startPoint x: 151, startPoint y: 182, endPoint x: 0, endPoint y: 197, distance: 151.2
click at [0, 197] on div "TẠO ĐƠN HÀNG Yêu cầu xuất hóa đơn điện tử Transit Pickup Surcharge Ids Transit …" at bounding box center [486, 216] width 972 height 432
type input "0919838695"
click at [150, 206] on div "0919838695 - HỒNG" at bounding box center [145, 202] width 121 height 14
type input "HỒNG"
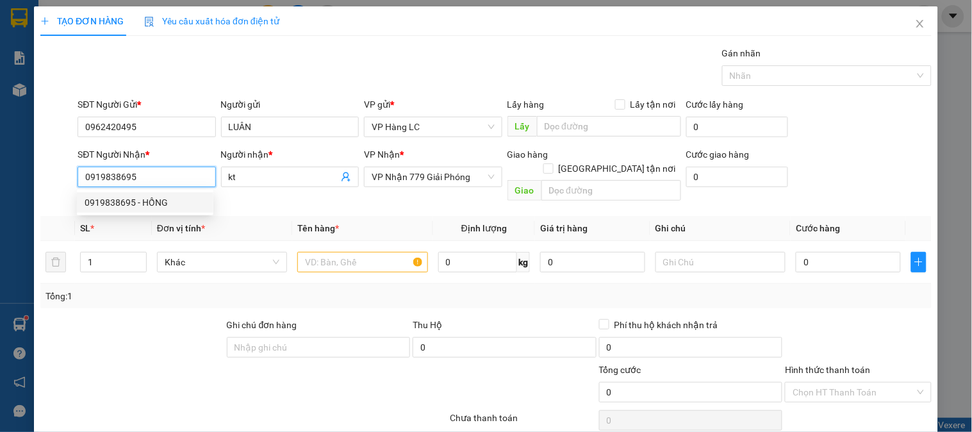
type input "đã gọi 4/8"
type input "0919838695"
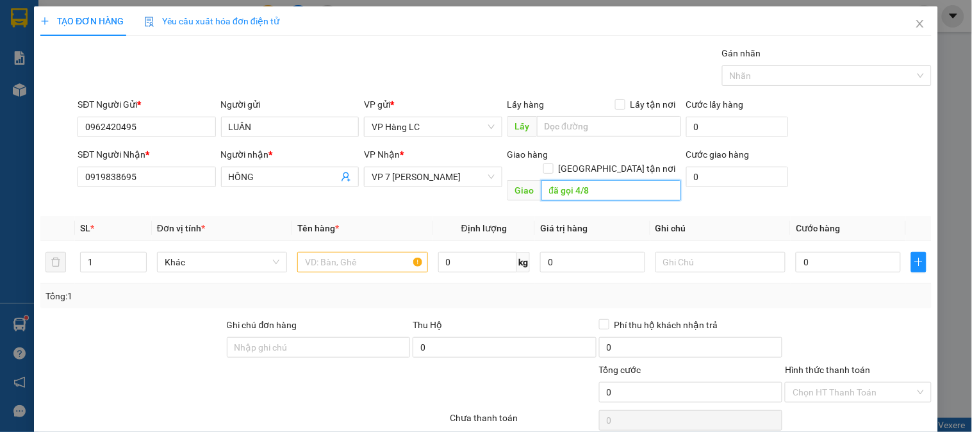
click at [605, 180] on input "đã gọi 4/8" at bounding box center [611, 190] width 140 height 20
click at [106, 252] on input "1" at bounding box center [113, 261] width 65 height 19
type input "5"
click at [361, 252] on input "text" at bounding box center [362, 262] width 130 height 20
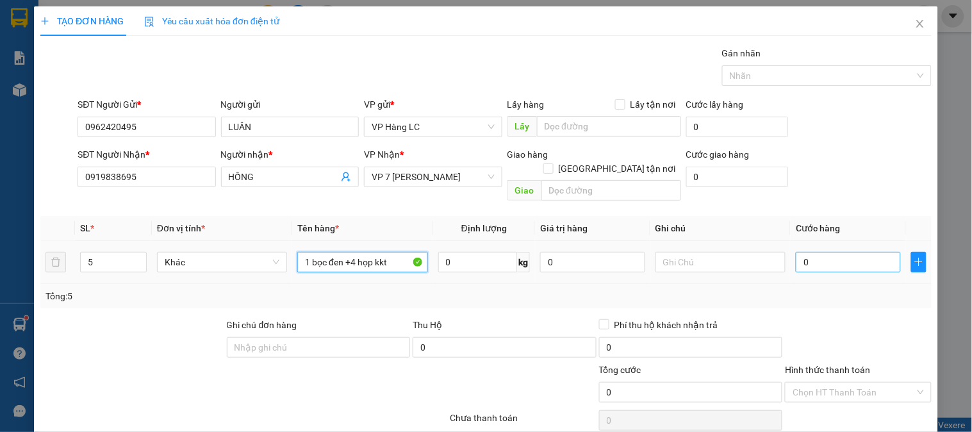
type input "1 bọc đen +4 họp kkt"
type input "2"
type input "20"
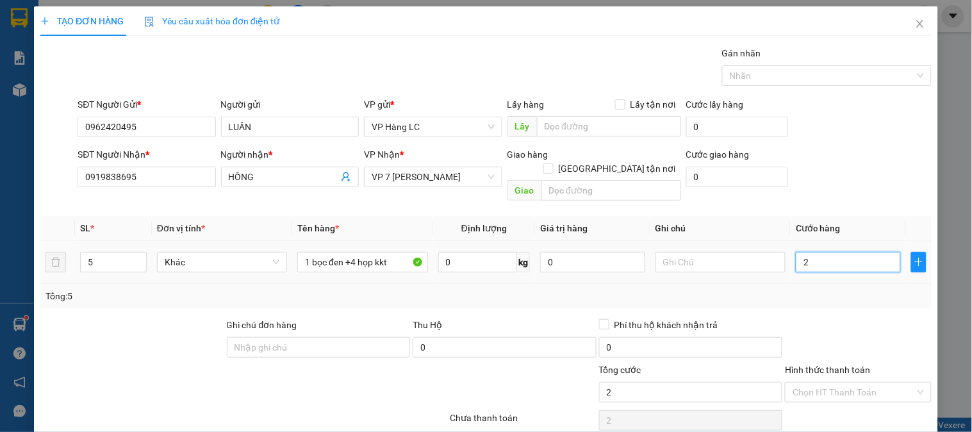
type input "20"
type input "200"
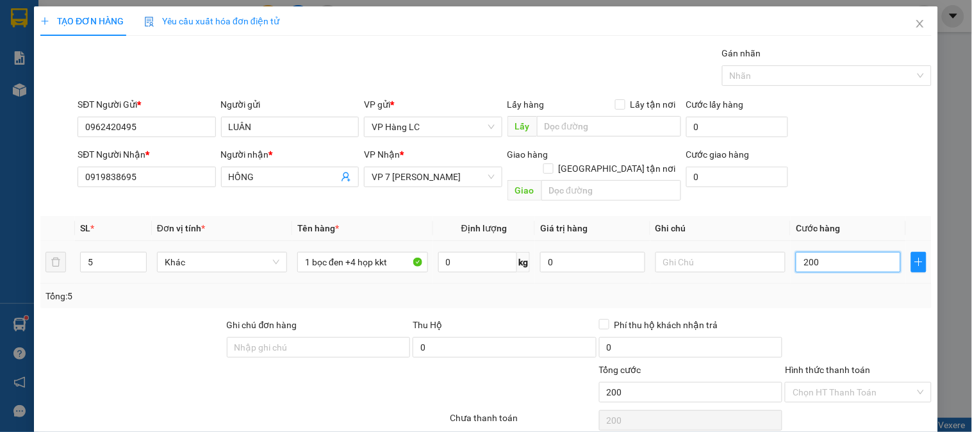
type input "2.000"
type input "20.000"
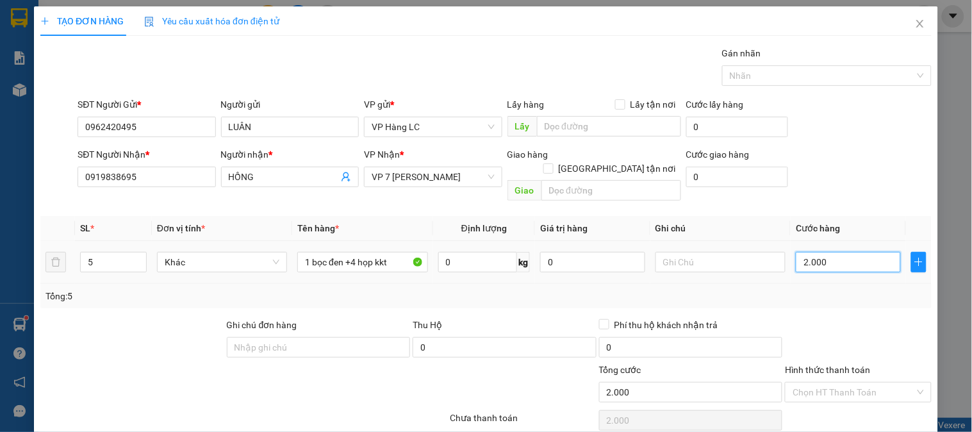
type input "20.000"
type input "200.000"
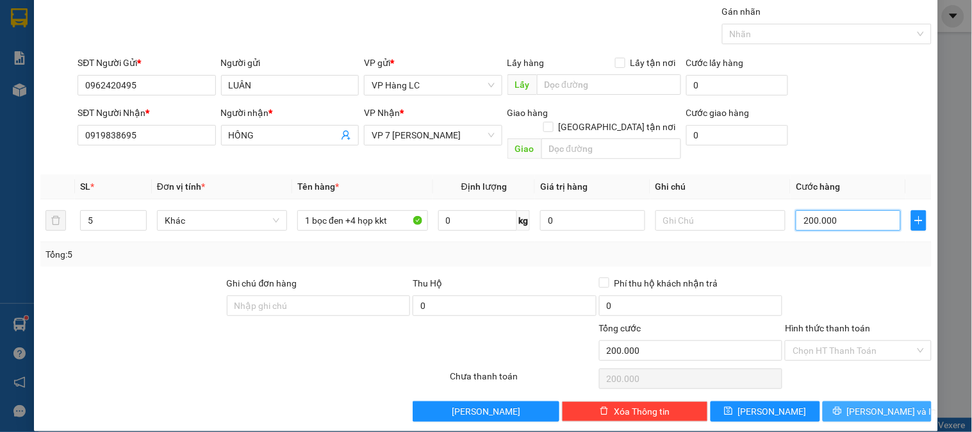
type input "200.000"
click at [883, 404] on span "Lưu và In" at bounding box center [892, 411] width 90 height 14
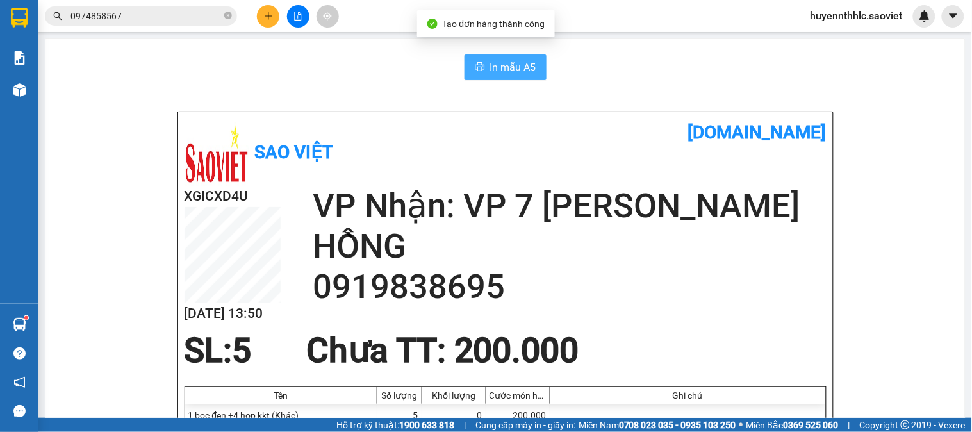
click at [500, 65] on span "In mẫu A5" at bounding box center [513, 67] width 46 height 16
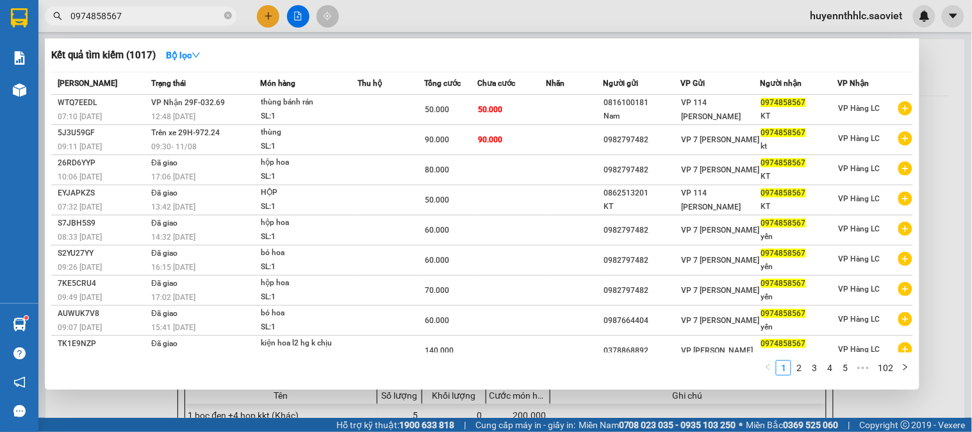
drag, startPoint x: 139, startPoint y: 17, endPoint x: 37, endPoint y: 29, distance: 103.3
click at [41, 28] on div "Kết quả tìm kiếm ( 1017 ) Bộ lọc Mã ĐH Trạng thái Món hàng Thu hộ Tổng cước Chư…" at bounding box center [125, 16] width 250 height 22
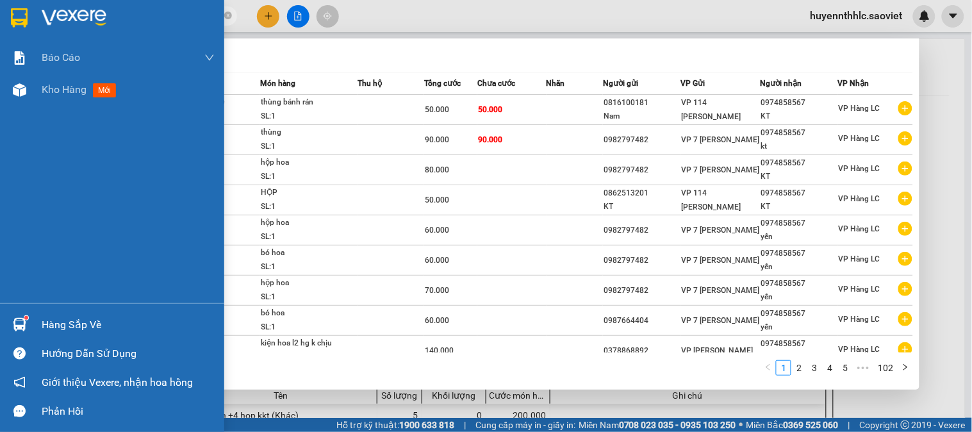
type input "2"
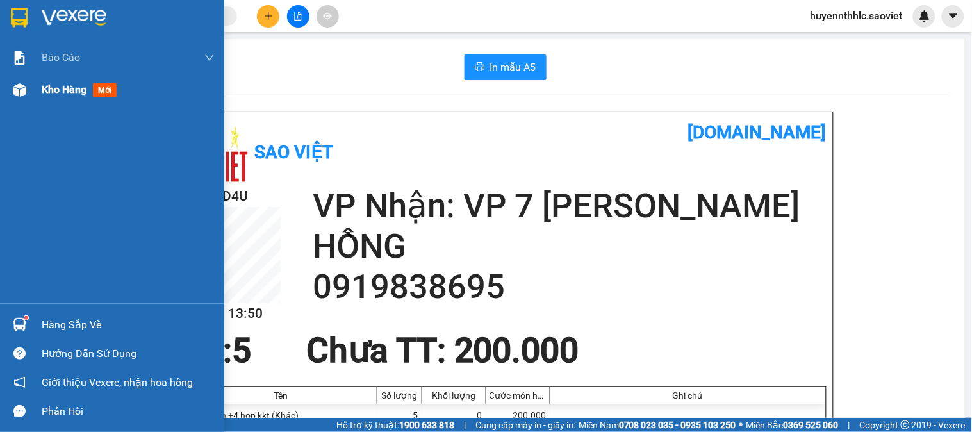
click at [93, 90] on div "Kho hàng mới" at bounding box center [82, 89] width 80 height 16
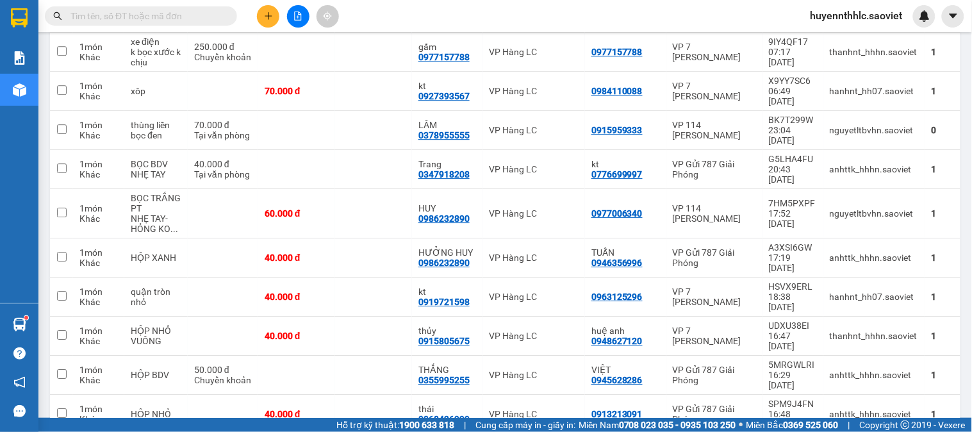
scroll to position [2167, 0]
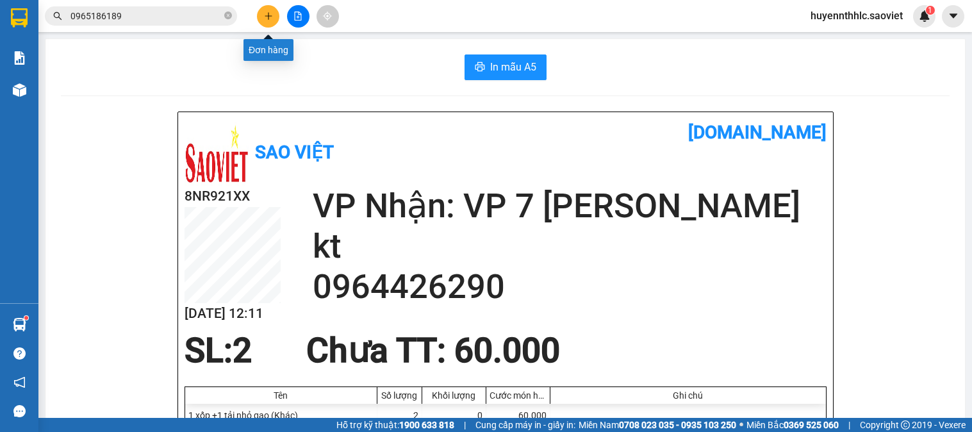
click at [261, 16] on button at bounding box center [268, 16] width 22 height 22
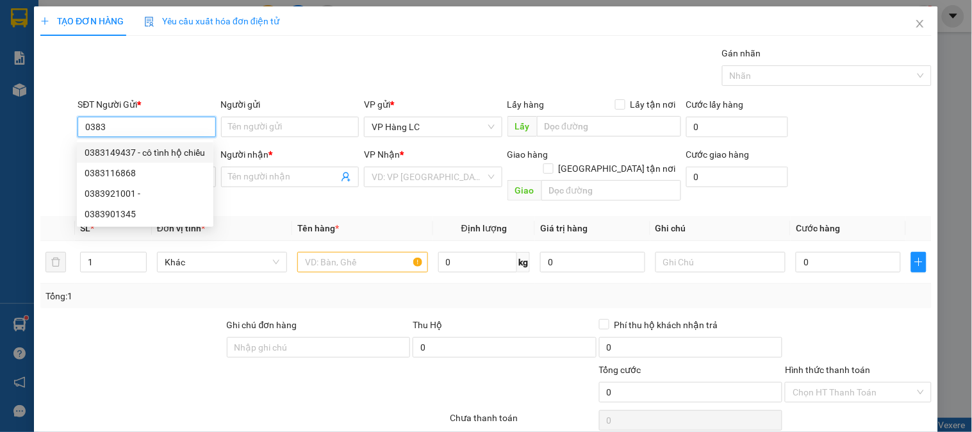
click at [190, 151] on div "0383149437 - cô tình hộ chiếu" at bounding box center [145, 152] width 121 height 14
type input "0383149437"
type input "cô tình hộ chiếu"
type input "0333989755"
type input "KT"
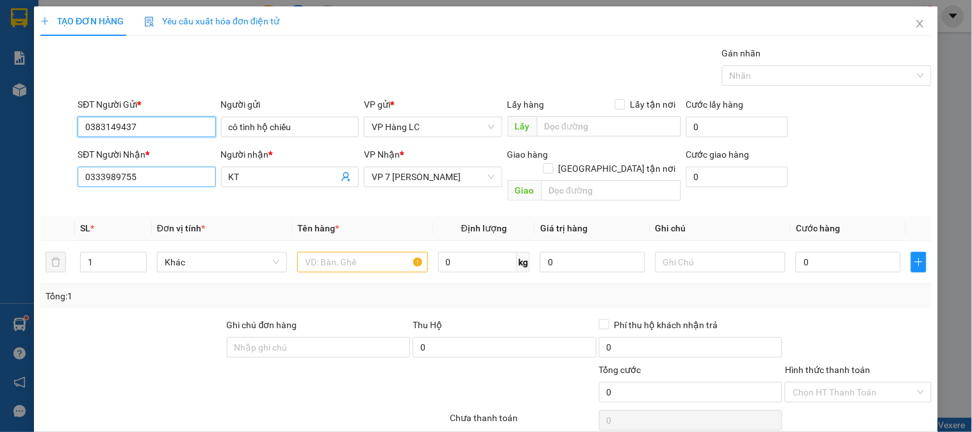
type input "0383149437"
drag, startPoint x: 160, startPoint y: 177, endPoint x: 56, endPoint y: 203, distance: 106.9
click at [56, 203] on div "Transit Pickup Surcharge Ids Transit Deliver Surcharge Ids Transit Deliver Surc…" at bounding box center [485, 254] width 891 height 417
type input "."
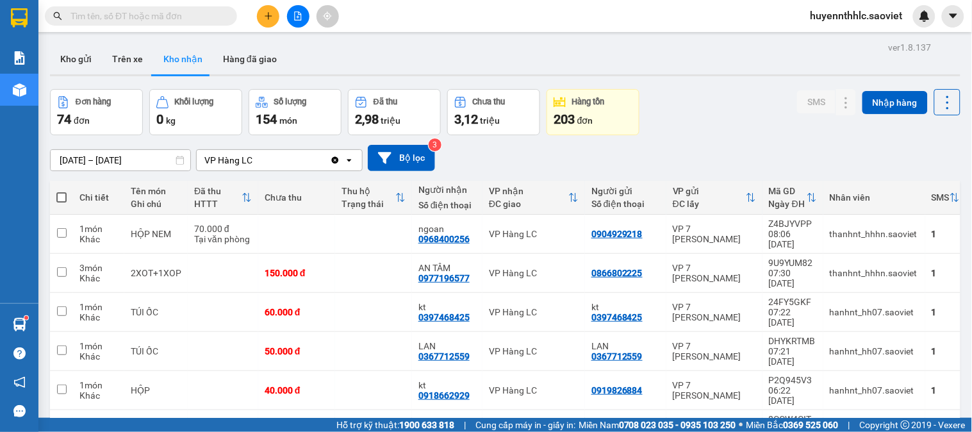
scroll to position [2167, 0]
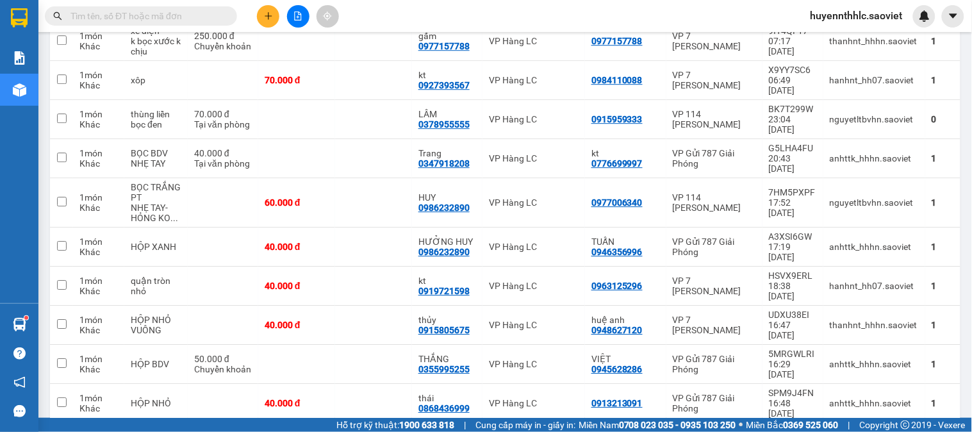
click at [116, 19] on input "text" at bounding box center [145, 16] width 151 height 14
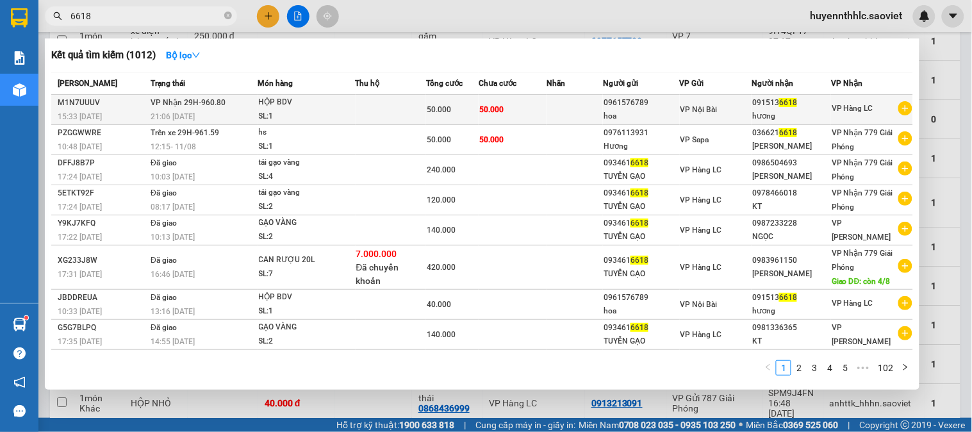
type input "6618"
click at [751, 107] on div "VP Nội Bài" at bounding box center [715, 109] width 71 height 14
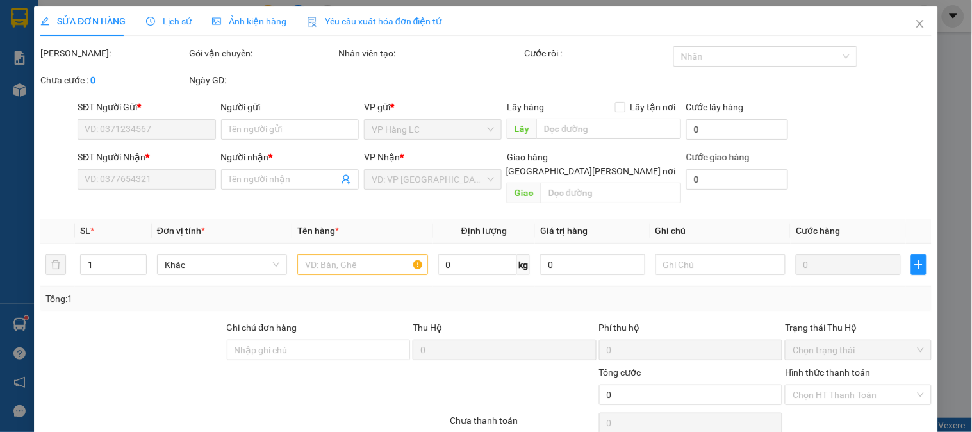
type input "0961576789"
type input "hoa"
type input "0915136618"
type input "hương"
type input "50.000"
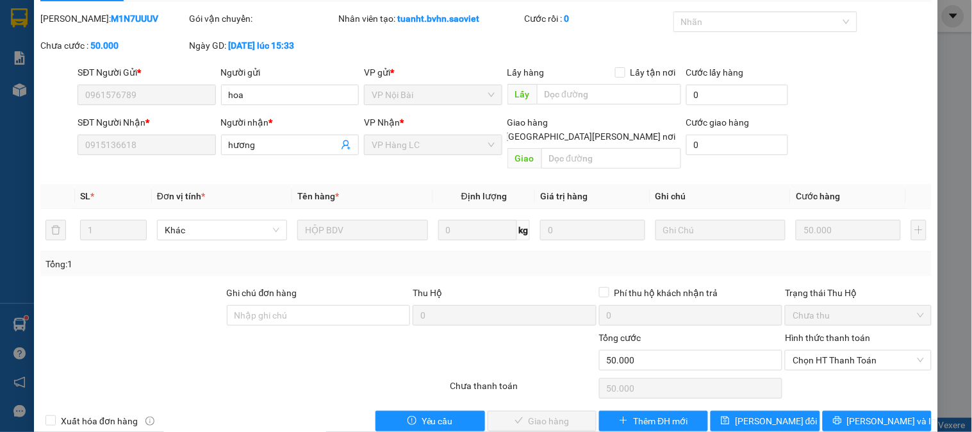
scroll to position [45, 0]
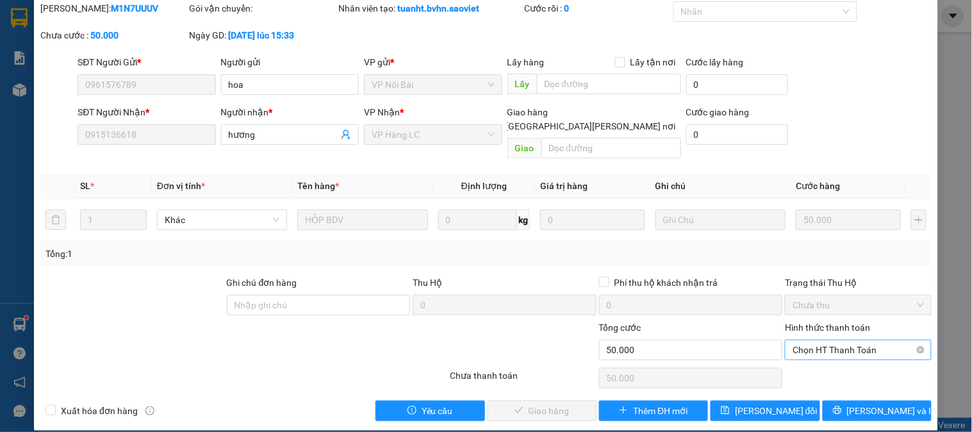
click at [831, 340] on span "Chọn HT Thanh Toán" at bounding box center [857, 349] width 131 height 19
click at [814, 362] on div "Tại văn phòng" at bounding box center [849, 361] width 129 height 14
type input "0"
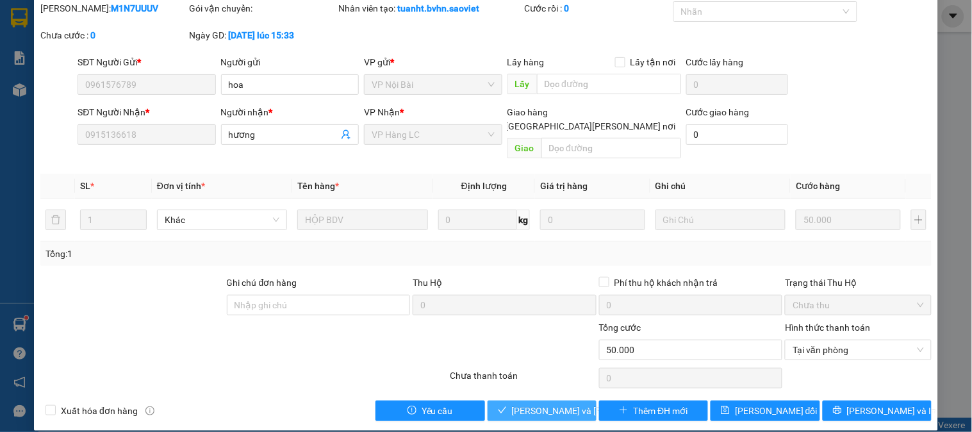
click at [535, 404] on span "[PERSON_NAME] và [PERSON_NAME] hàng" at bounding box center [598, 411] width 173 height 14
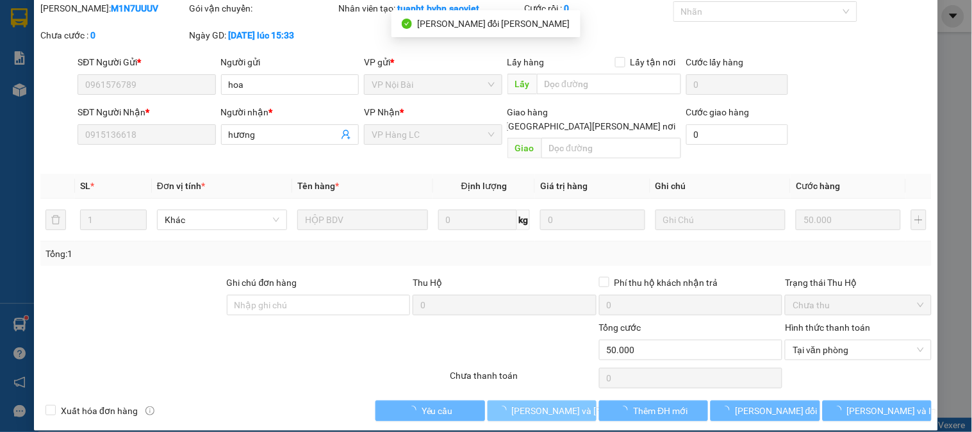
scroll to position [0, 0]
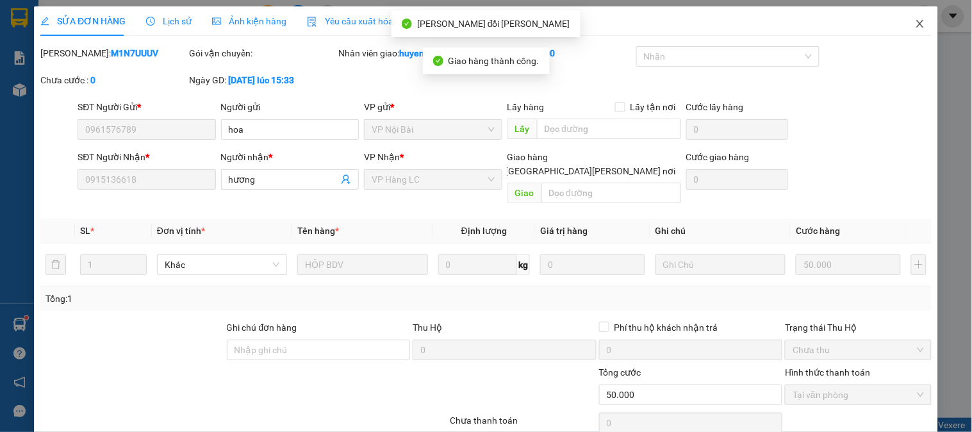
click at [904, 18] on span "Close" at bounding box center [920, 24] width 36 height 36
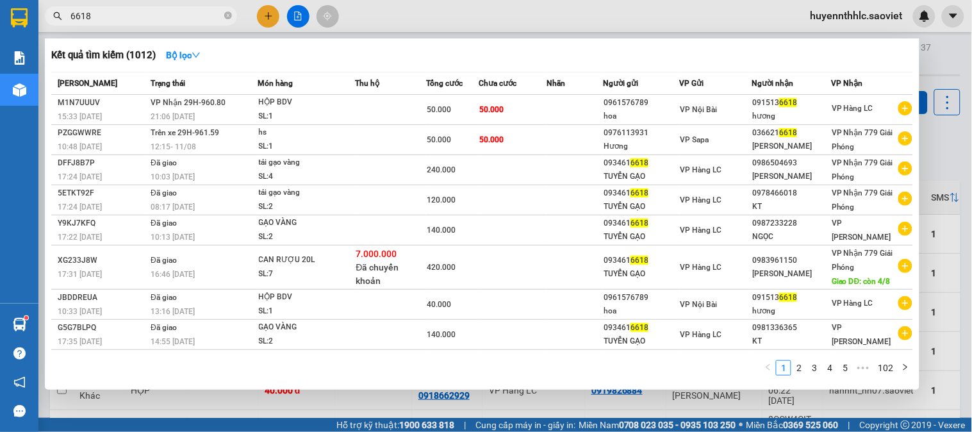
drag, startPoint x: 95, startPoint y: 19, endPoint x: 32, endPoint y: 12, distance: 63.2
click at [1, 17] on section "Kết quả tìm kiếm ( 1012 ) Bộ lọc Mã ĐH Trạng thái Món hàng Thu hộ Tổng cước Chư…" at bounding box center [486, 216] width 972 height 432
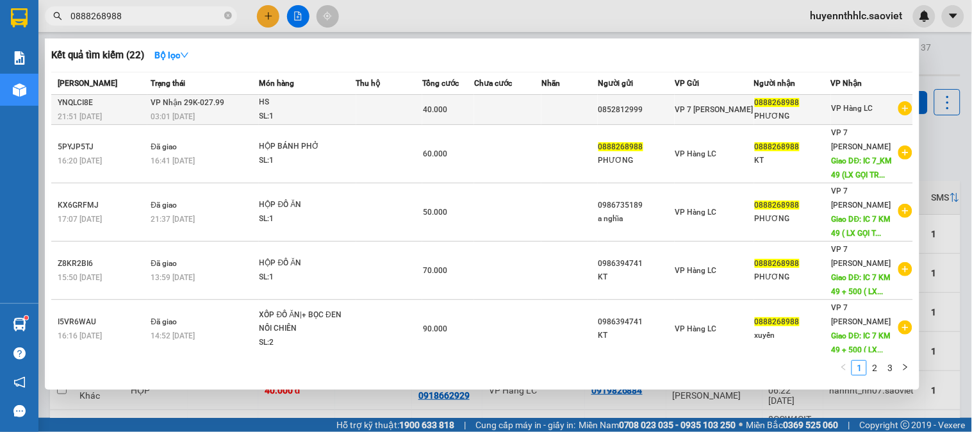
type input "0888268988"
click at [785, 111] on div "PHƯƠNG" at bounding box center [793, 116] width 76 height 13
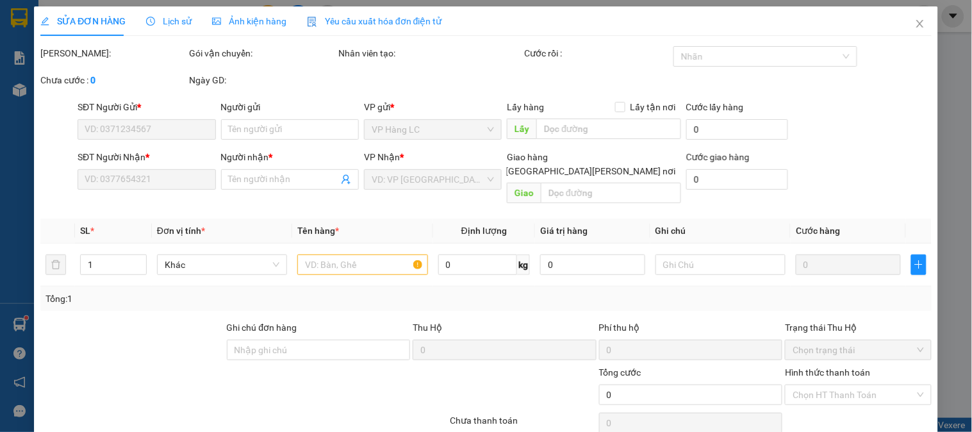
type input "0852812999"
type input "0888268988"
type input "PHƯƠNG"
type input "40.000"
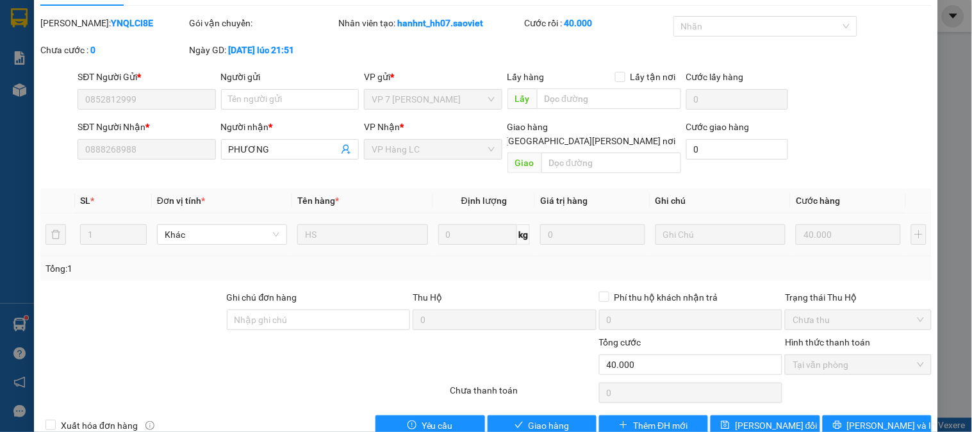
scroll to position [45, 0]
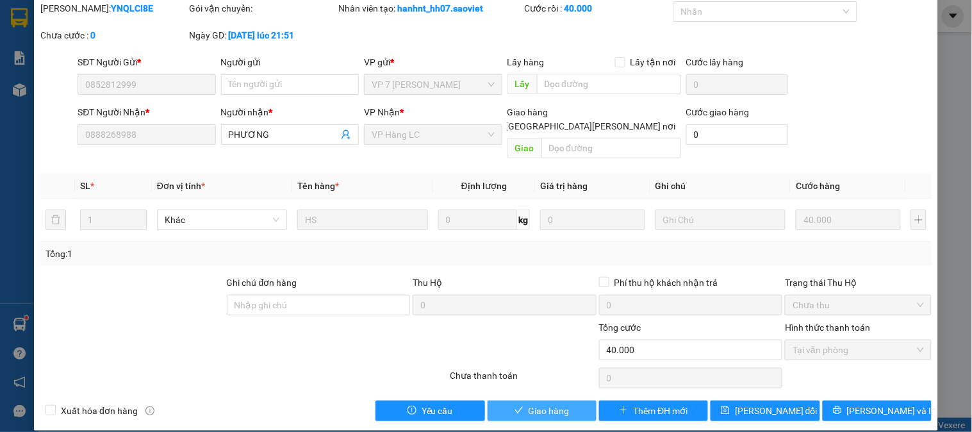
click at [534, 404] on span "Giao hàng" at bounding box center [548, 411] width 41 height 14
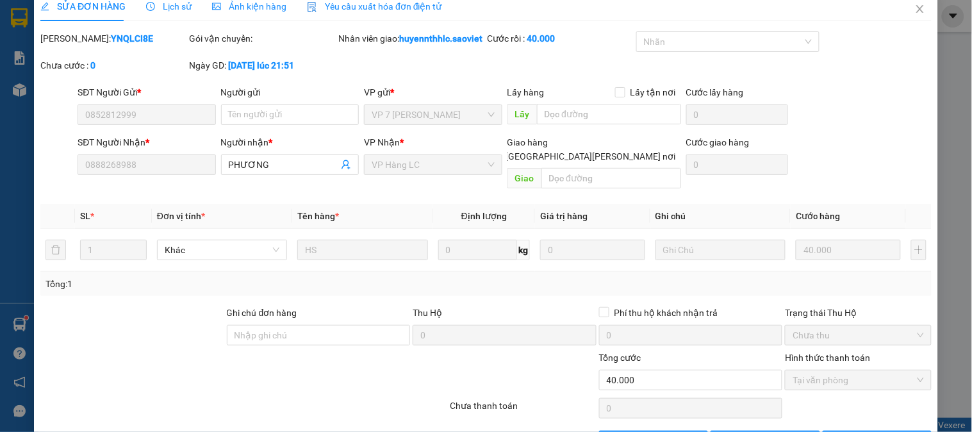
scroll to position [0, 0]
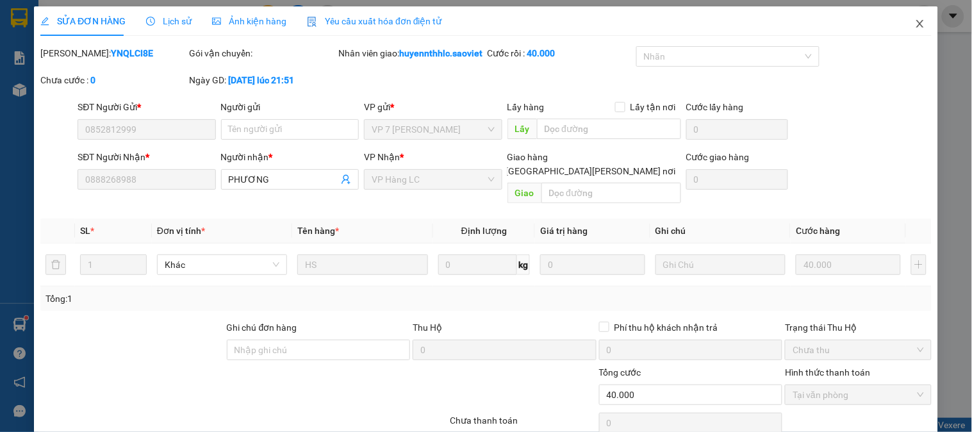
click at [915, 23] on icon "close" at bounding box center [920, 24] width 10 height 10
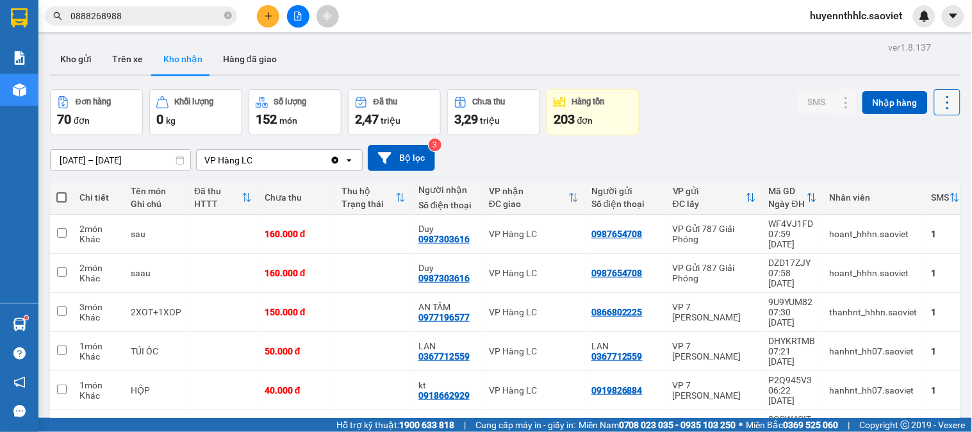
click at [938, 104] on icon at bounding box center [947, 103] width 18 height 18
click at [926, 157] on span "Làm mới" at bounding box center [918, 160] width 35 height 13
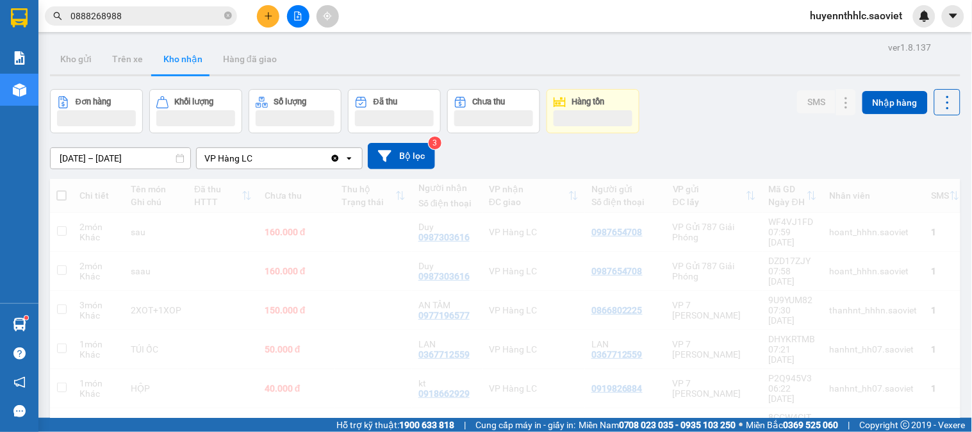
click at [926, 157] on div "09/08/2025 – 11/08/2025 Press the down arrow key to interact with the calendar …" at bounding box center [505, 156] width 910 height 26
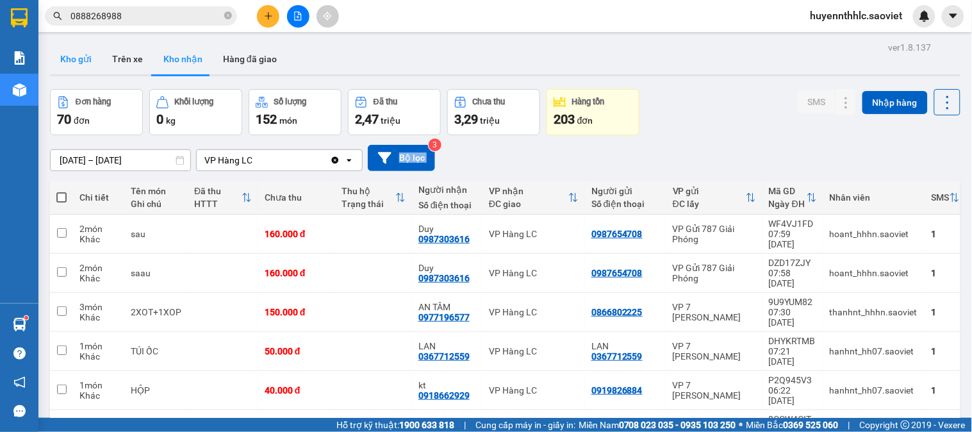
click at [72, 62] on button "Kho gửi" at bounding box center [76, 59] width 52 height 31
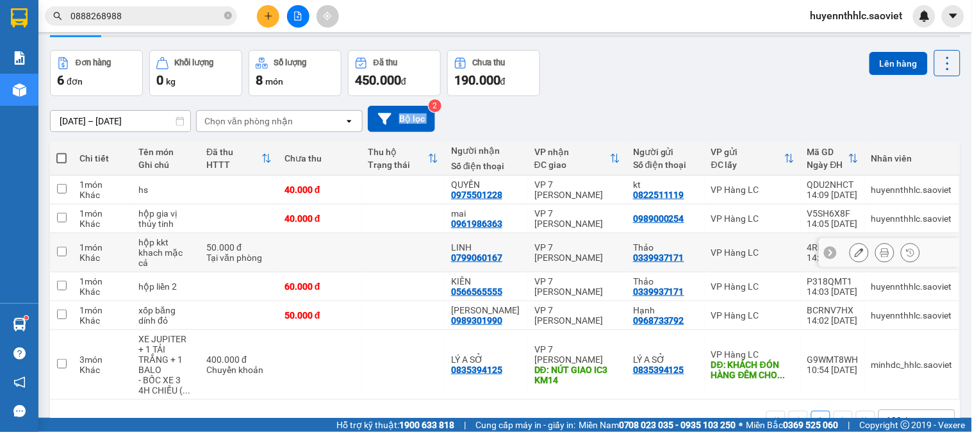
scroll to position [59, 0]
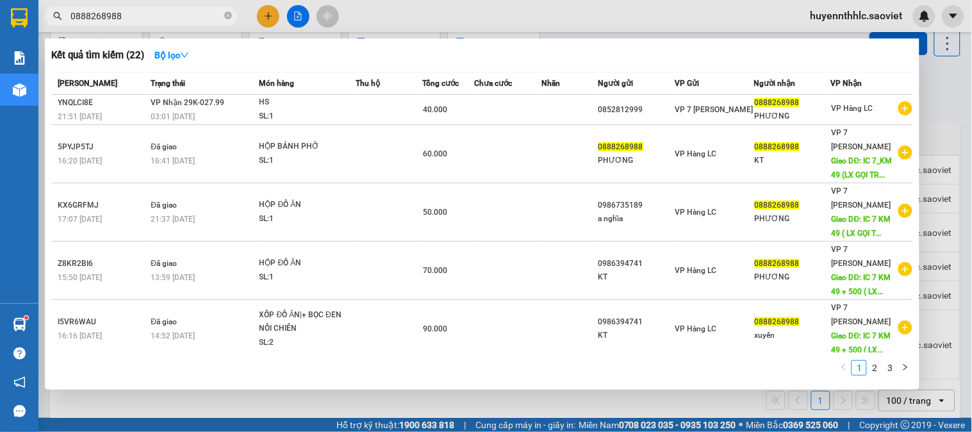
drag, startPoint x: 136, startPoint y: 17, endPoint x: 0, endPoint y: 28, distance: 136.2
click at [0, 28] on section "Kết quả tìm kiếm ( 22 ) Bộ lọc Mã ĐH Trạng thái Món hàng Thu hộ Tổng cước Chưa …" at bounding box center [486, 216] width 972 height 432
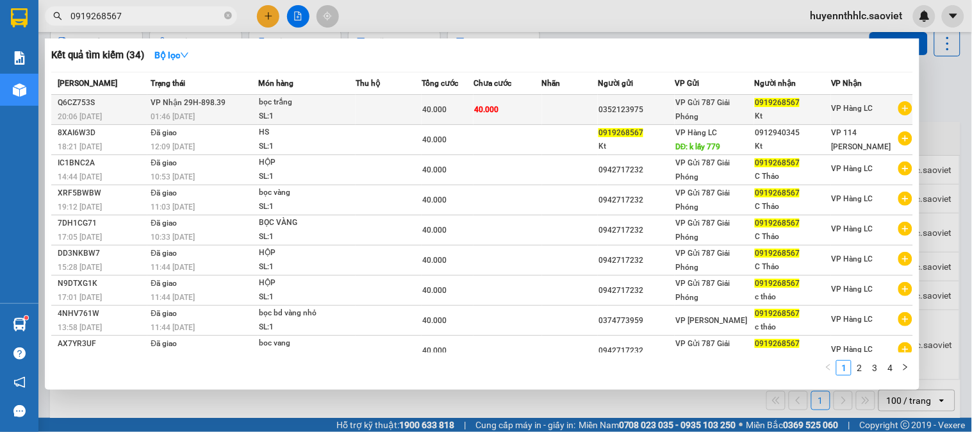
type input "0919268567"
click at [776, 111] on div "Kt" at bounding box center [793, 116] width 76 height 13
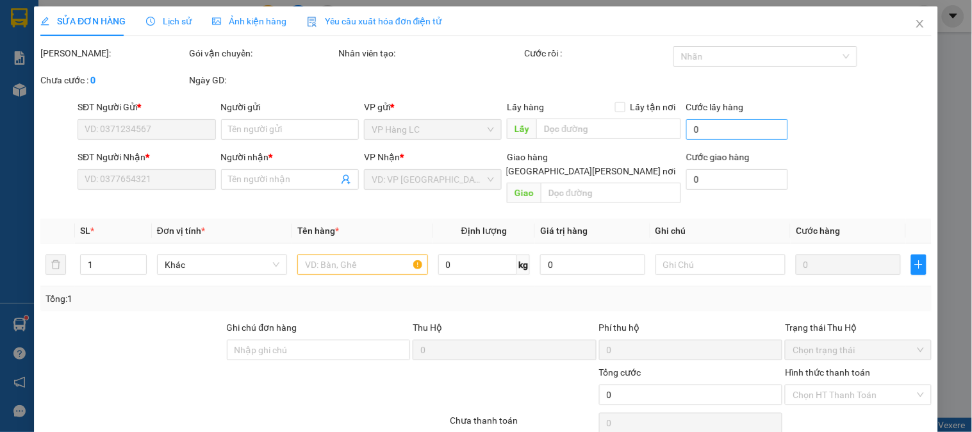
type input "0352123975"
type input "0919268567"
type input "Kt"
type input "40.000"
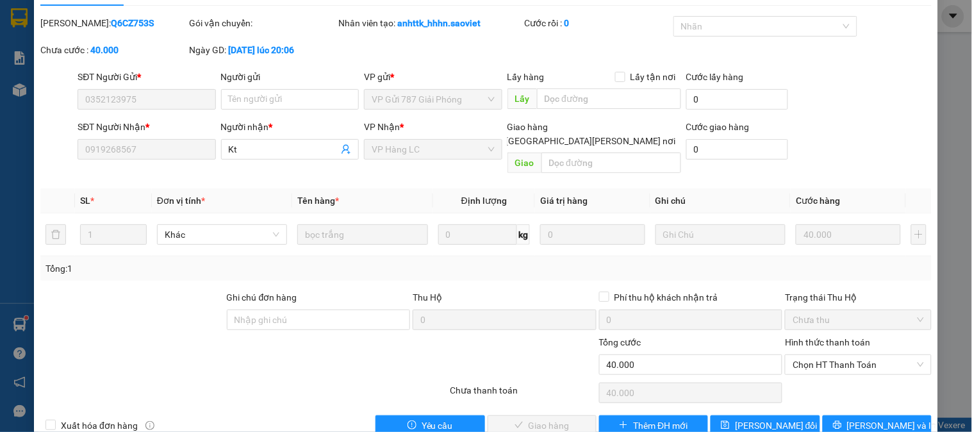
scroll to position [45, 0]
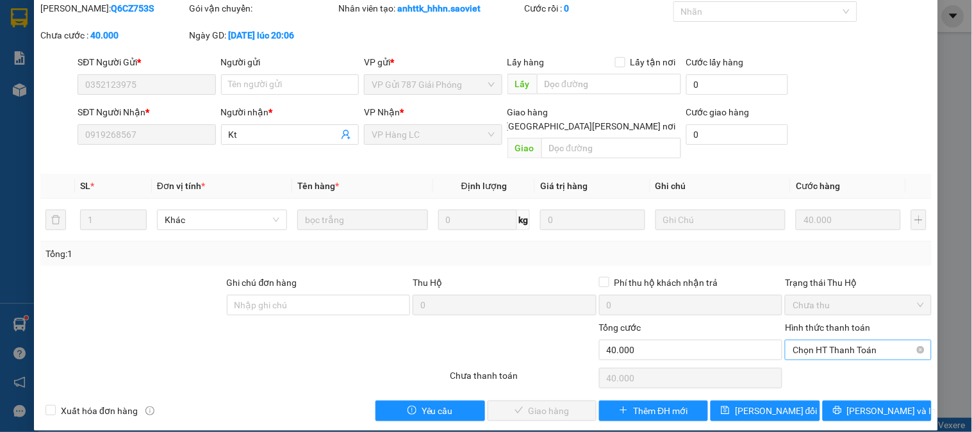
drag, startPoint x: 796, startPoint y: 334, endPoint x: 836, endPoint y: 348, distance: 42.1
click at [797, 340] on span "Chọn HT Thanh Toán" at bounding box center [857, 349] width 131 height 19
click at [830, 359] on div "Tại văn phòng" at bounding box center [849, 361] width 129 height 14
type input "0"
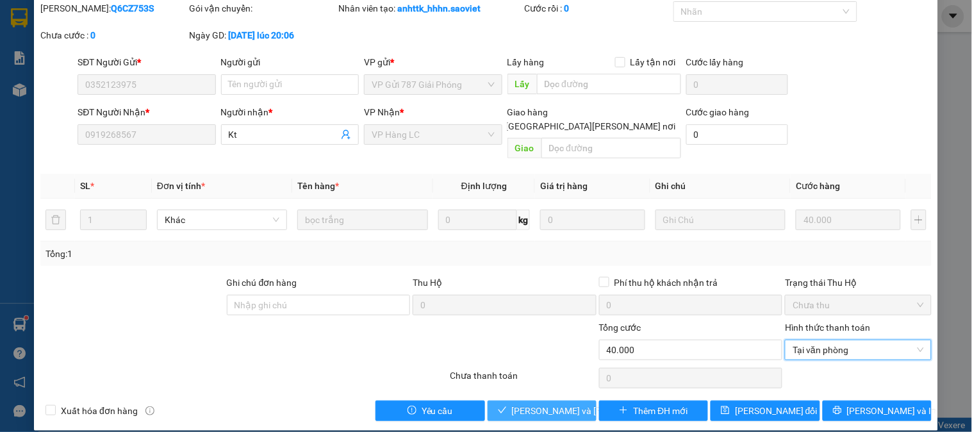
click at [572, 404] on span "[PERSON_NAME] và Giao hàng" at bounding box center [598, 411] width 173 height 14
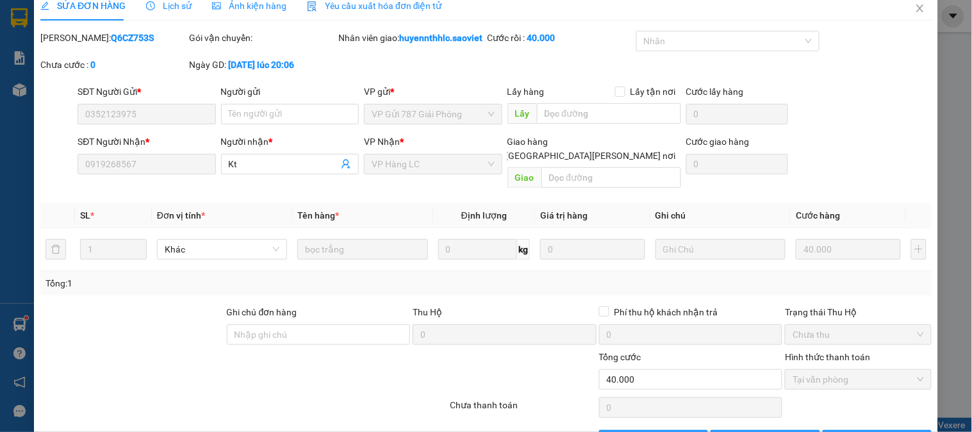
scroll to position [0, 0]
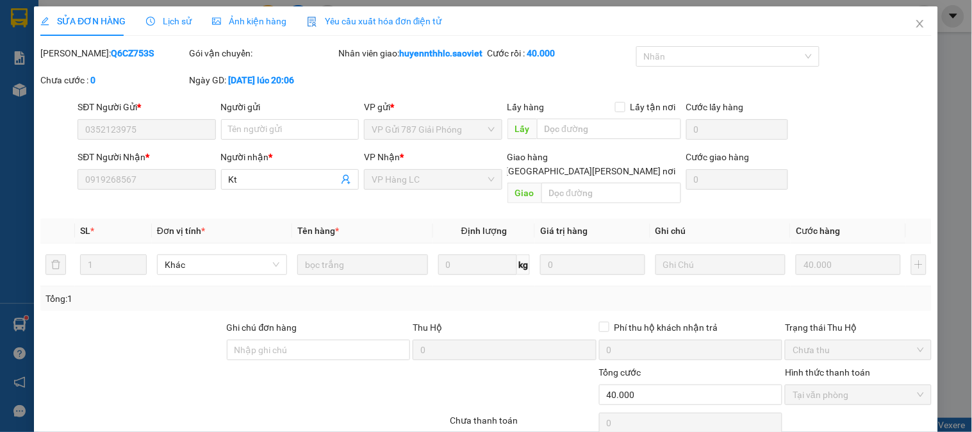
click at [165, 22] on span "Lịch sử" at bounding box center [168, 21] width 45 height 10
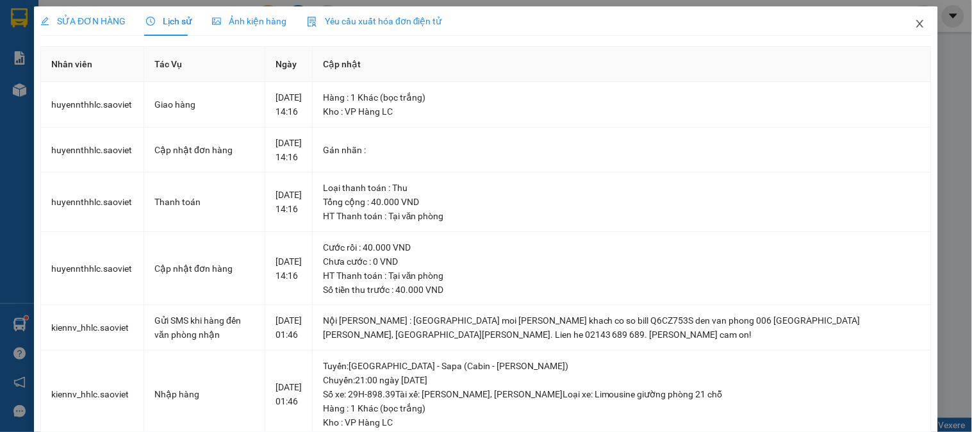
click at [915, 26] on icon "close" at bounding box center [920, 24] width 10 height 10
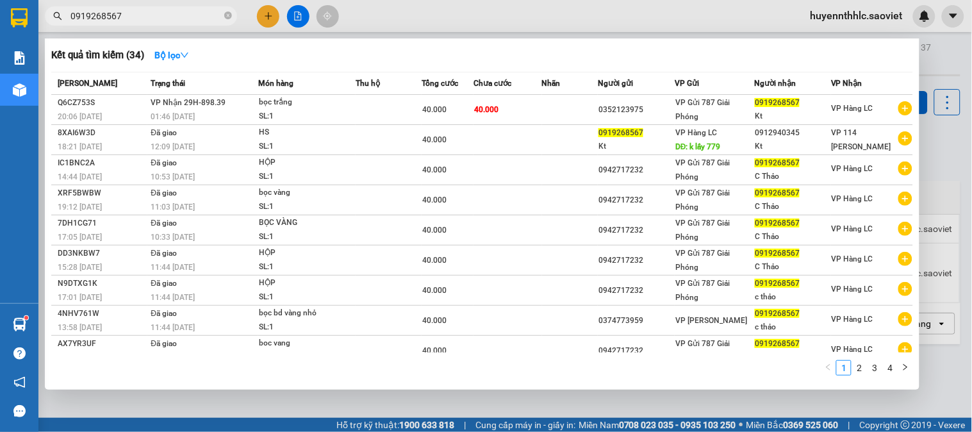
click at [149, 10] on span "0919268567" at bounding box center [141, 15] width 192 height 19
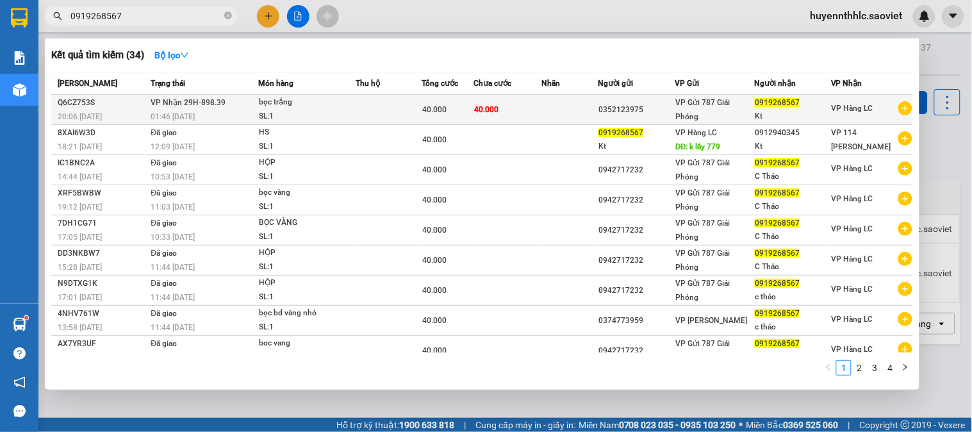
click at [319, 111] on div "SL: 1" at bounding box center [307, 117] width 96 height 14
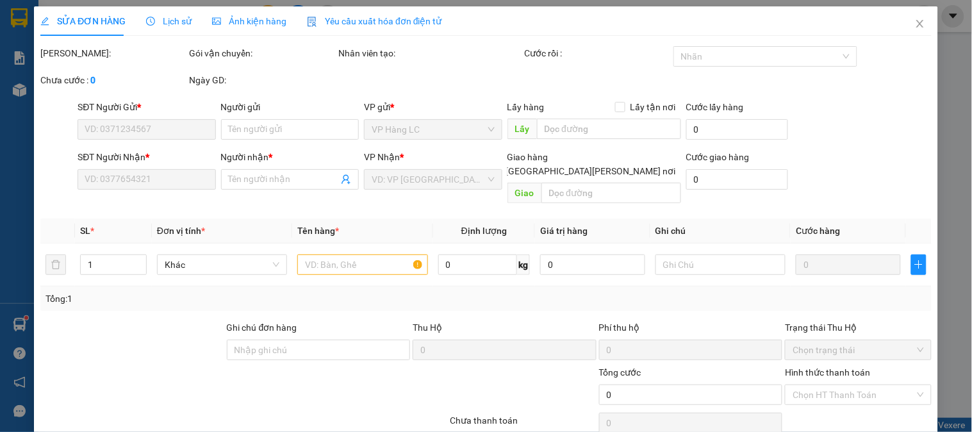
type input "0352123975"
type input "0919268567"
type input "Kt"
type input "40.000"
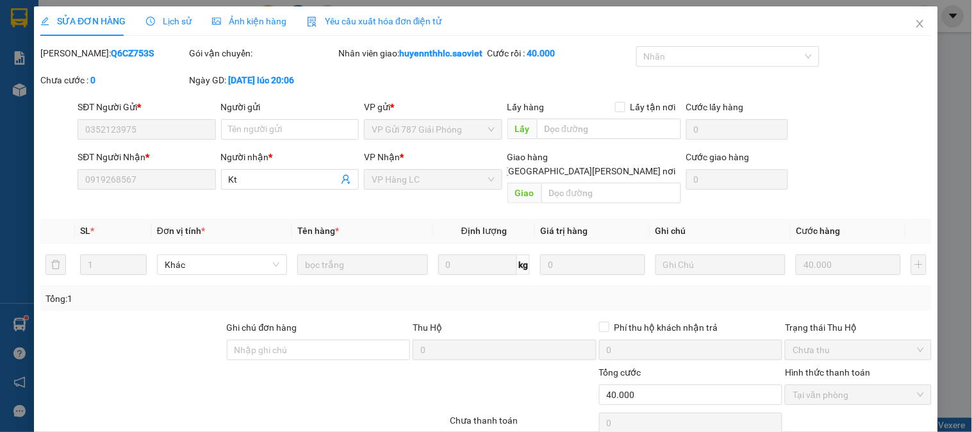
click at [897, 1] on div "SỬA ĐƠN HÀNG Lịch sử Ảnh kiện hàng Yêu cầu xuất hóa đơn điện tử Total Paid Fee …" at bounding box center [486, 216] width 972 height 432
drag, startPoint x: 910, startPoint y: 20, endPoint x: 906, endPoint y: 26, distance: 6.8
click at [915, 24] on icon "close" at bounding box center [920, 24] width 10 height 10
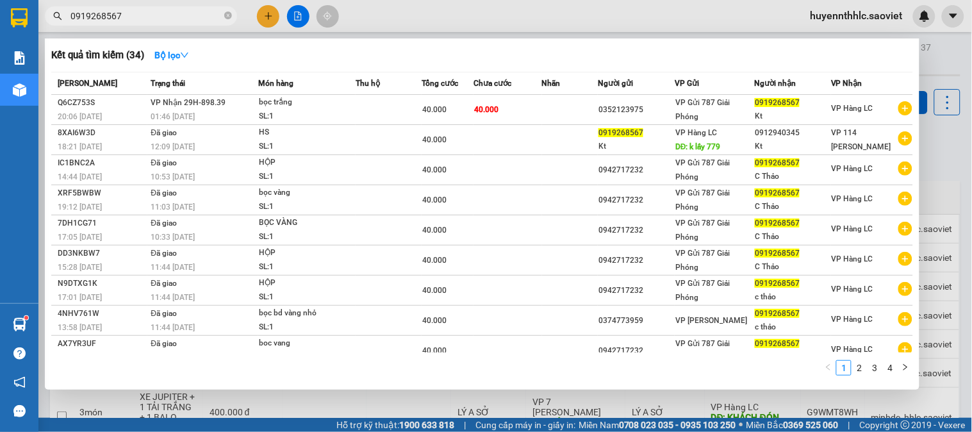
drag, startPoint x: 144, startPoint y: 15, endPoint x: 13, endPoint y: 0, distance: 131.6
click at [13, 11] on section "Kết quả tìm kiếm ( 34 ) Bộ lọc Mã ĐH Trạng thái Món hàng Thu hộ Tổng cước Chưa …" at bounding box center [486, 216] width 972 height 432
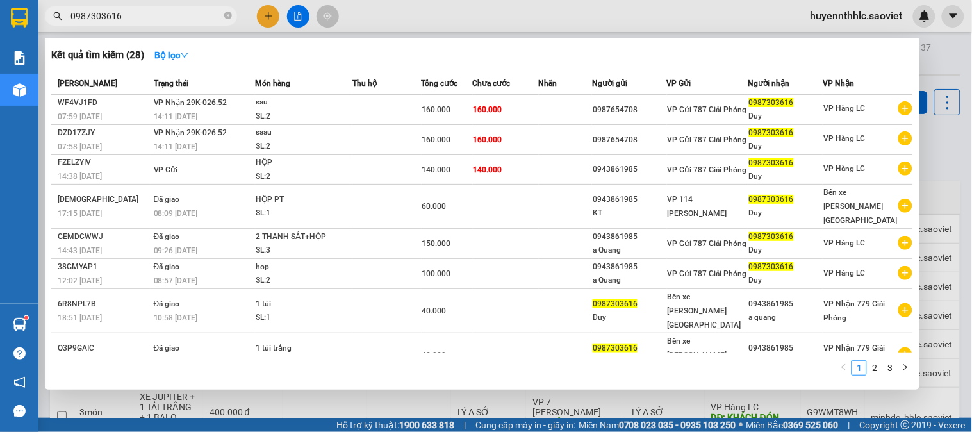
type input "0987303616"
click at [929, 163] on div at bounding box center [486, 216] width 972 height 432
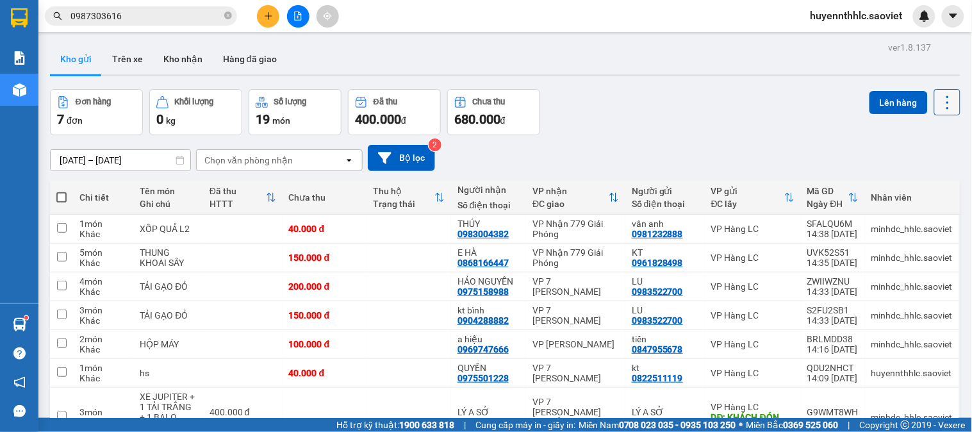
click at [938, 105] on icon at bounding box center [947, 103] width 18 height 18
click at [929, 183] on span "Làm mới" at bounding box center [918, 183] width 35 height 13
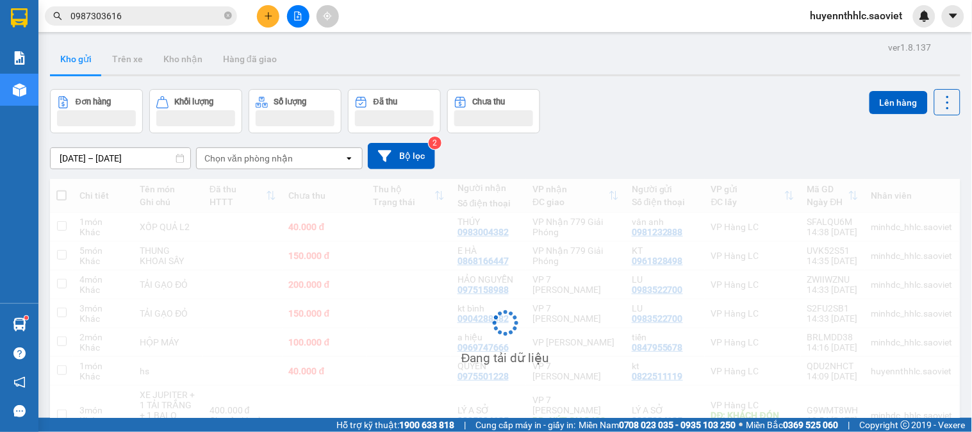
drag, startPoint x: 930, startPoint y: 181, endPoint x: 940, endPoint y: 171, distance: 14.0
click at [938, 177] on div "ver 1.8.137 Kho gửi Trên xe Kho nhận Hàng đã giao Đơn hàng Khối lượng Số lượng …" at bounding box center [505, 264] width 920 height 453
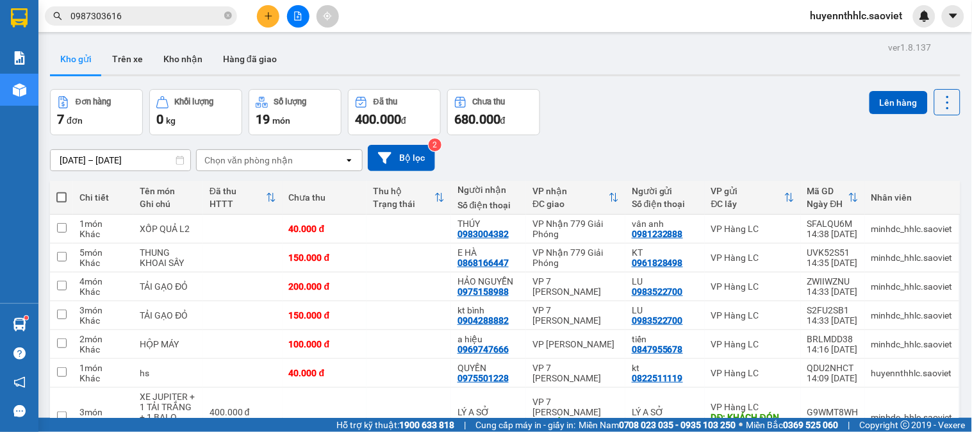
click at [790, 110] on div "Đơn hàng 7 đơn Khối lượng 0 kg Số lượng 19 món Đã thu 400.000 đ Chưa thu 680.00…" at bounding box center [505, 112] width 910 height 46
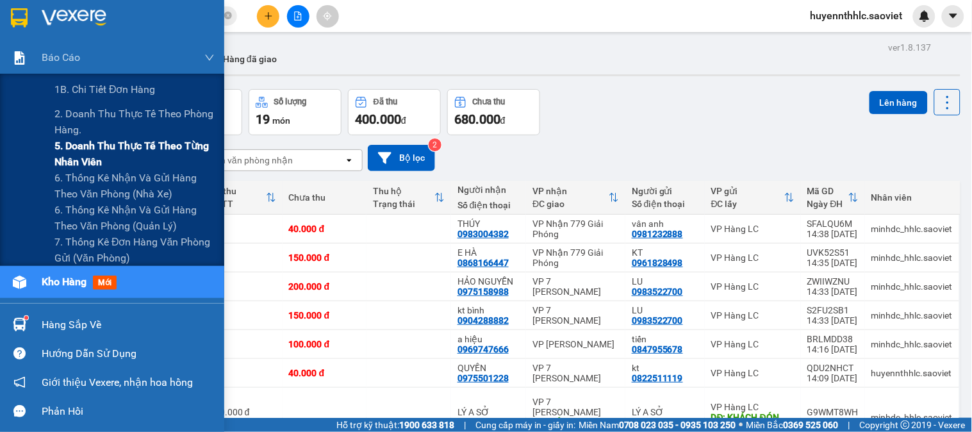
click at [93, 162] on span "5. Doanh thu thực tế theo từng nhân viên" at bounding box center [134, 154] width 160 height 32
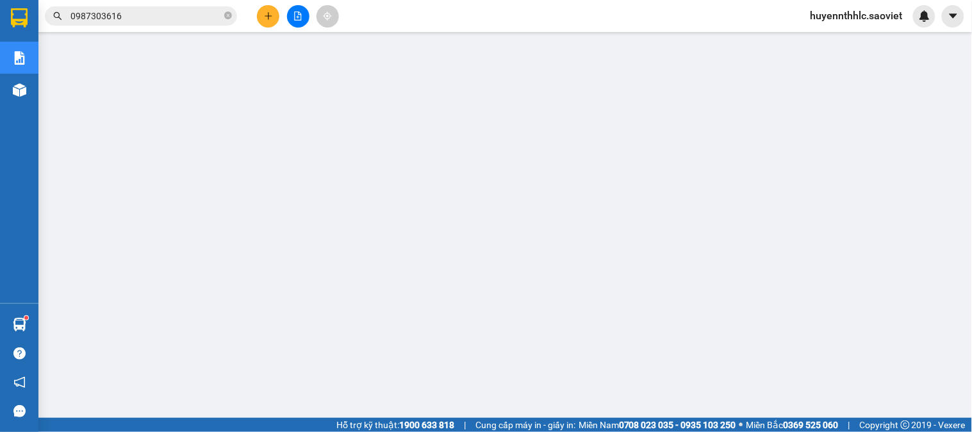
click at [818, 15] on span "huyennthhlc.saoviet" at bounding box center [856, 16] width 113 height 16
click at [831, 35] on span "Đăng xuất" at bounding box center [863, 40] width 85 height 14
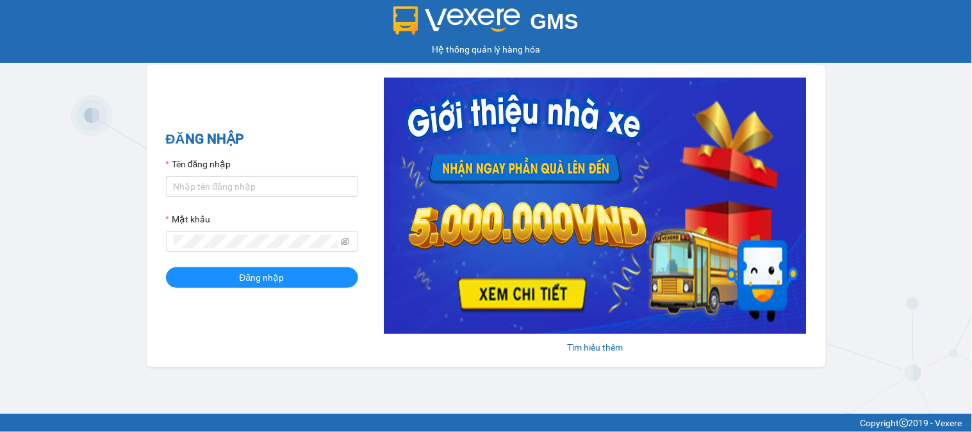
type input "huyennthhlc.saoviet"
click at [166, 267] on button "Đăng nhập" at bounding box center [262, 277] width 192 height 20
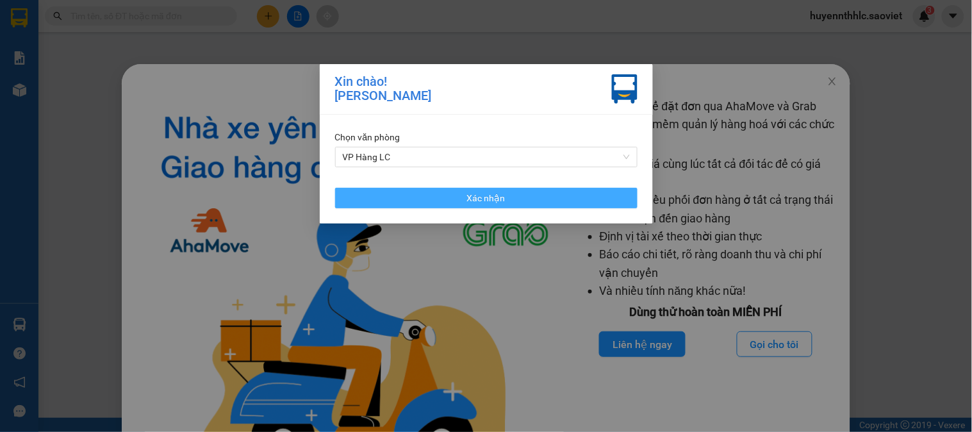
drag, startPoint x: 551, startPoint y: 199, endPoint x: 593, endPoint y: 186, distance: 43.8
click at [556, 199] on button "Xác nhận" at bounding box center [486, 198] width 302 height 20
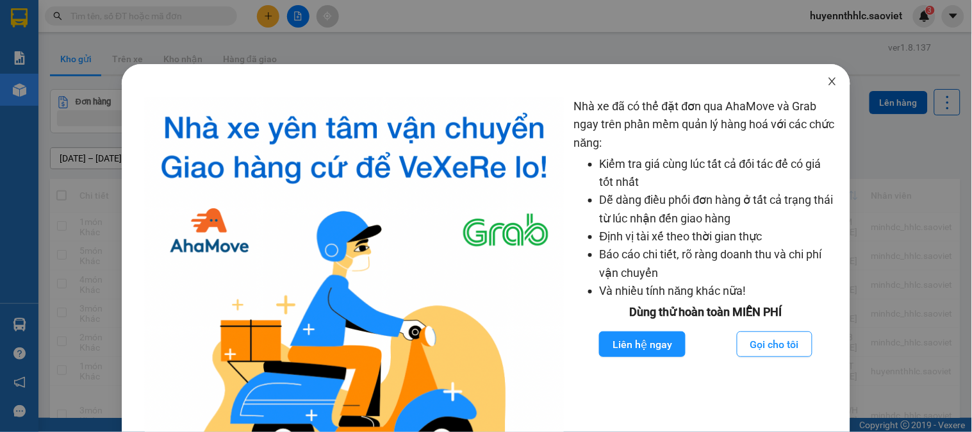
drag, startPoint x: 819, startPoint y: 79, endPoint x: 804, endPoint y: 78, distance: 14.1
click at [827, 79] on icon "close" at bounding box center [832, 81] width 10 height 10
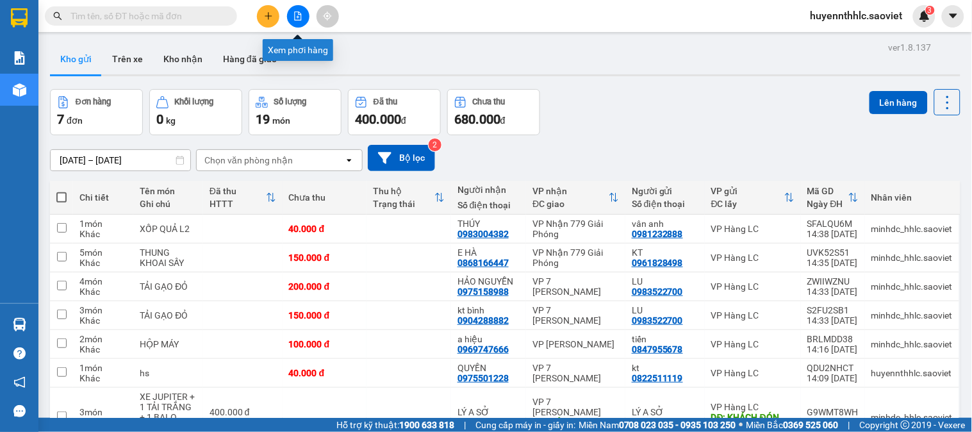
click at [297, 15] on icon "file-add" at bounding box center [297, 16] width 9 height 9
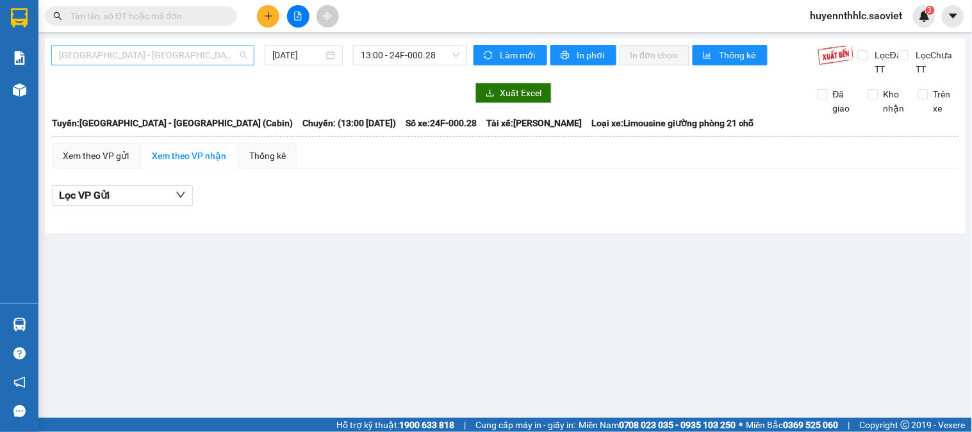
click at [151, 55] on span "Hà Nội - Lào Cai (Cabin)" at bounding box center [153, 54] width 188 height 19
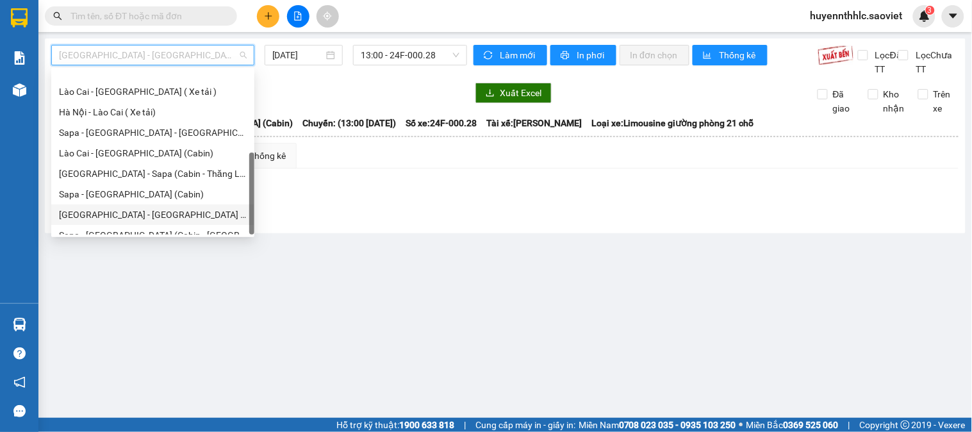
scroll to position [102, 0]
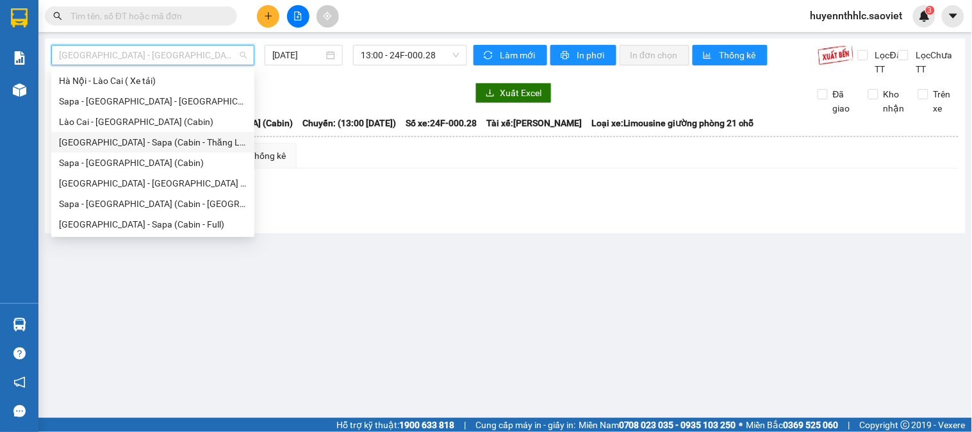
click at [165, 145] on div "Hà Nội - Sapa (Cabin - Thăng Long)" at bounding box center [153, 142] width 188 height 14
type input "11/08/2025"
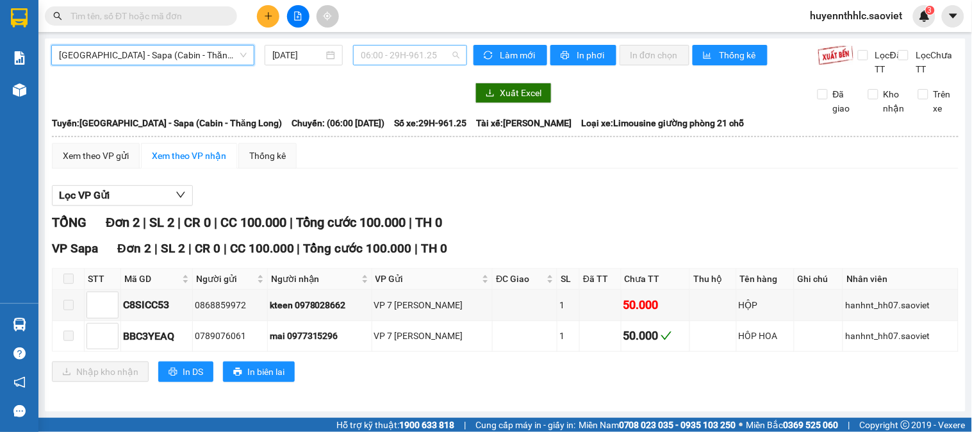
click at [414, 53] on span "06:00 - 29H-961.25" at bounding box center [410, 54] width 99 height 19
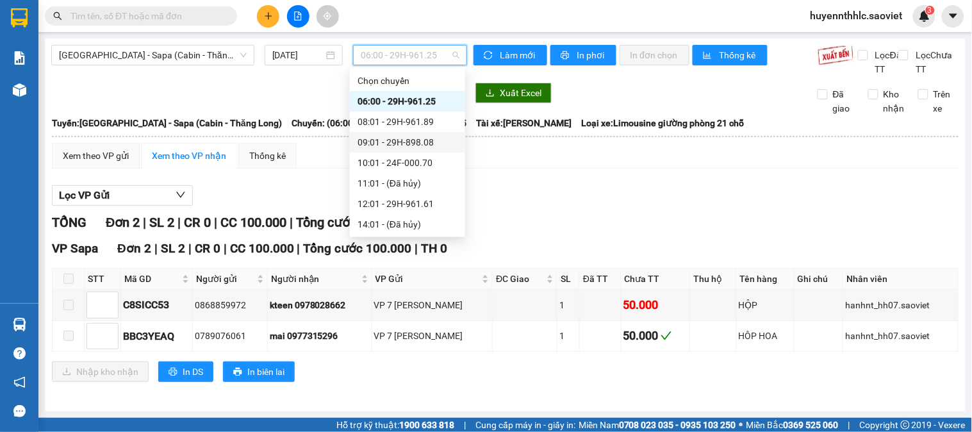
click at [427, 141] on div "09:01 - 29H-898.08" at bounding box center [407, 142] width 100 height 14
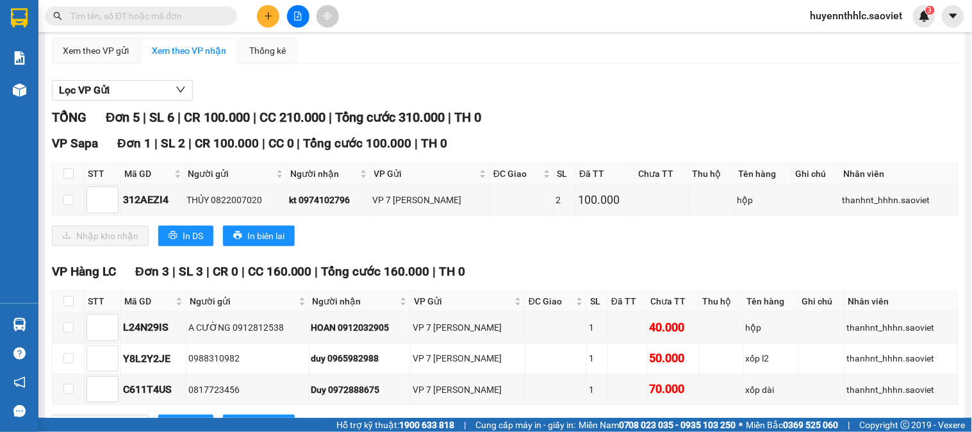
scroll to position [284, 0]
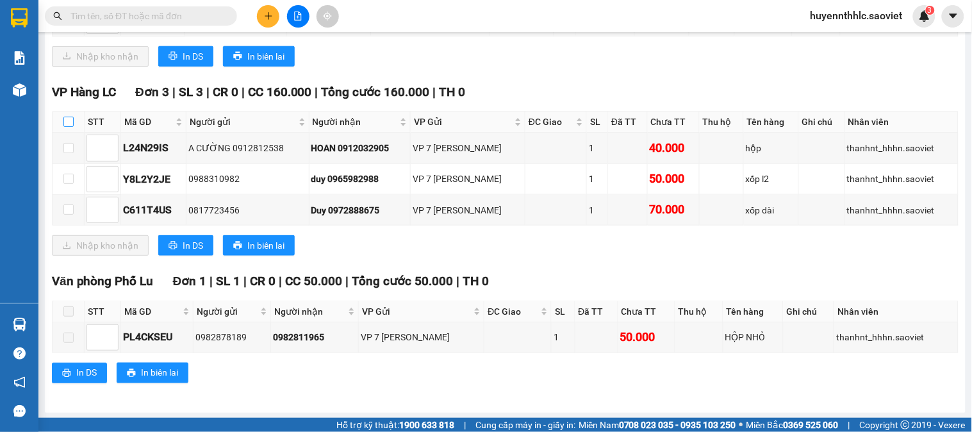
click at [68, 127] on input "checkbox" at bounding box center [68, 122] width 10 height 10
checkbox input "true"
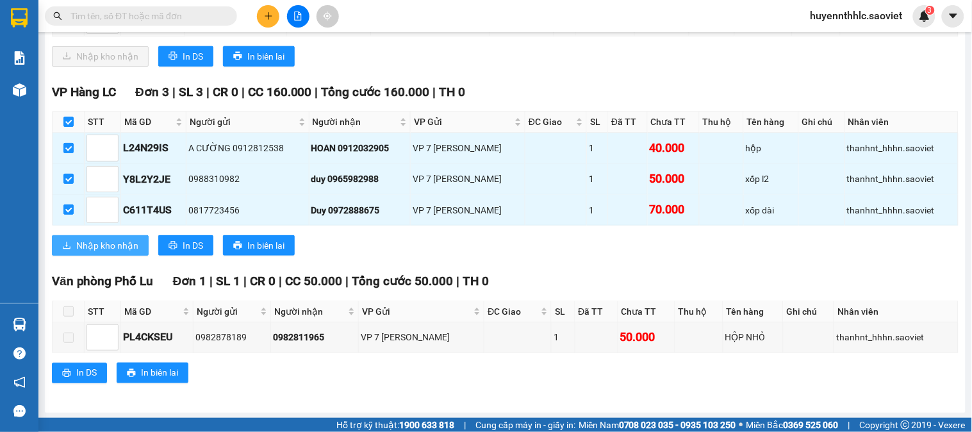
click at [111, 252] on span "Nhập kho nhận" at bounding box center [107, 245] width 62 height 14
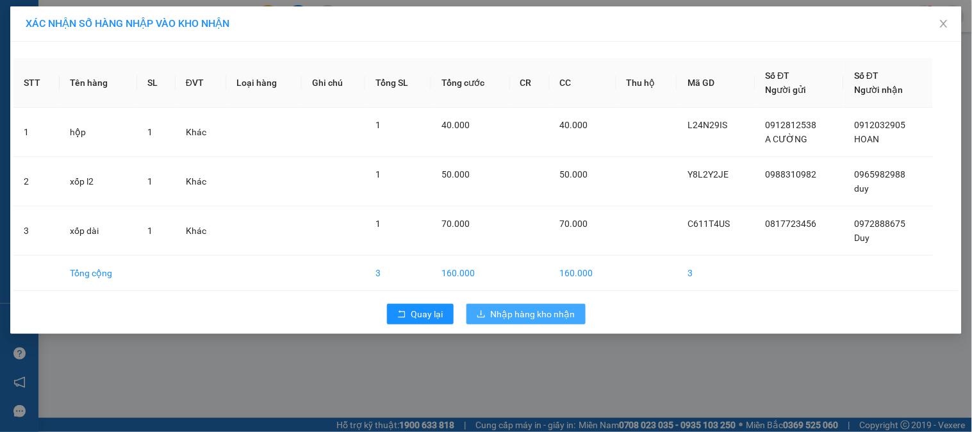
click at [535, 314] on span "Nhập hàng kho nhận" at bounding box center [533, 314] width 85 height 14
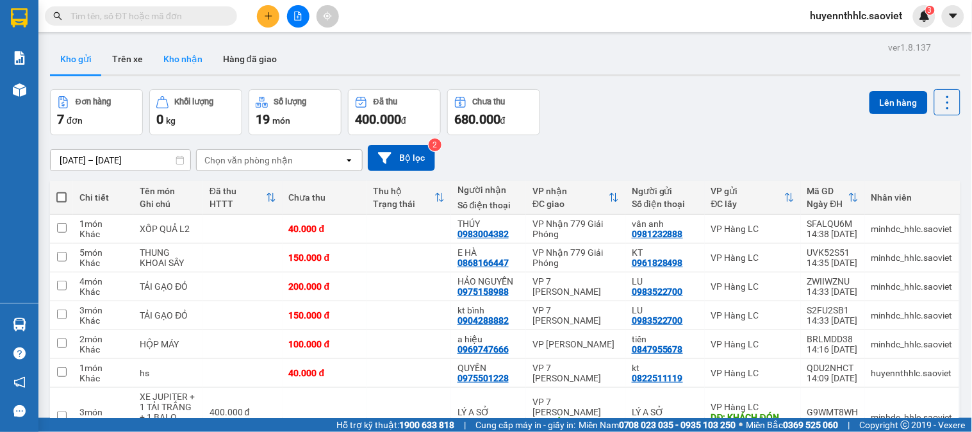
click at [174, 51] on button "Kho nhận" at bounding box center [183, 59] width 60 height 31
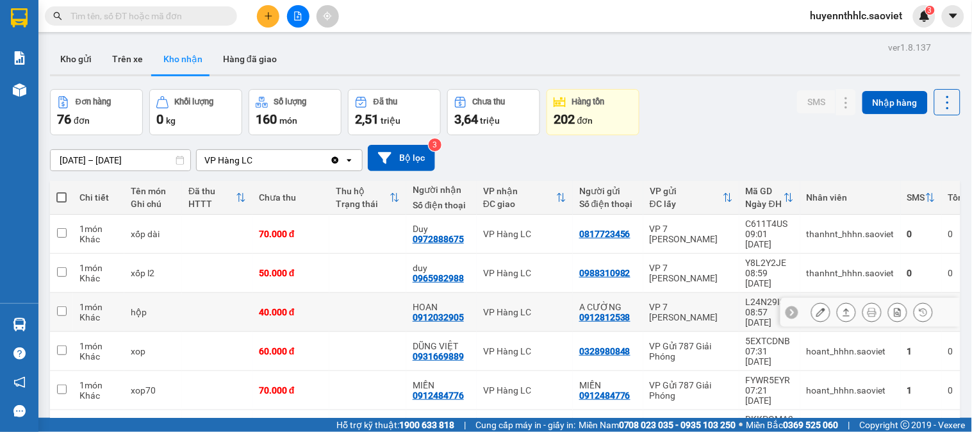
click at [167, 293] on td "hộp" at bounding box center [153, 312] width 58 height 39
checkbox input "true"
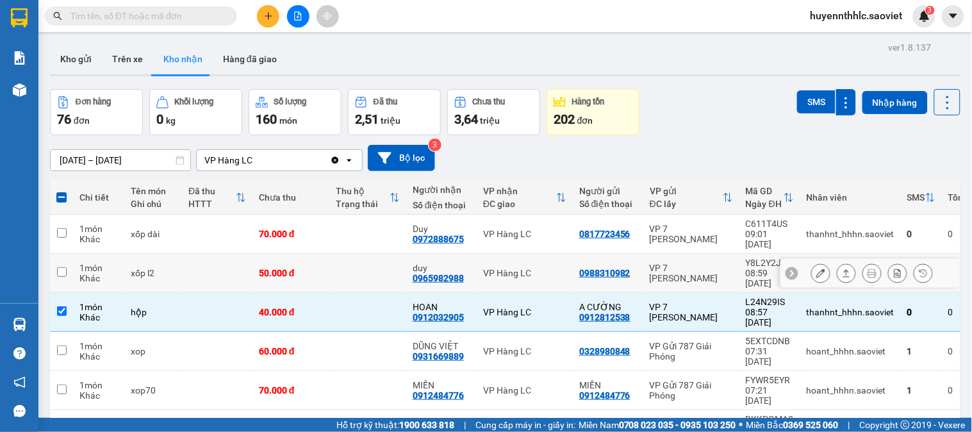
click at [135, 268] on div "xốp l2" at bounding box center [153, 273] width 45 height 10
checkbox input "true"
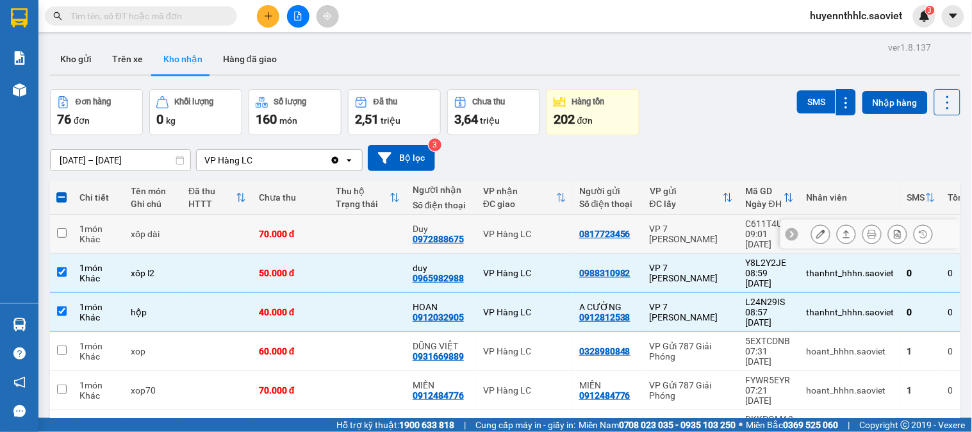
click at [61, 228] on input "checkbox" at bounding box center [62, 233] width 10 height 10
checkbox input "true"
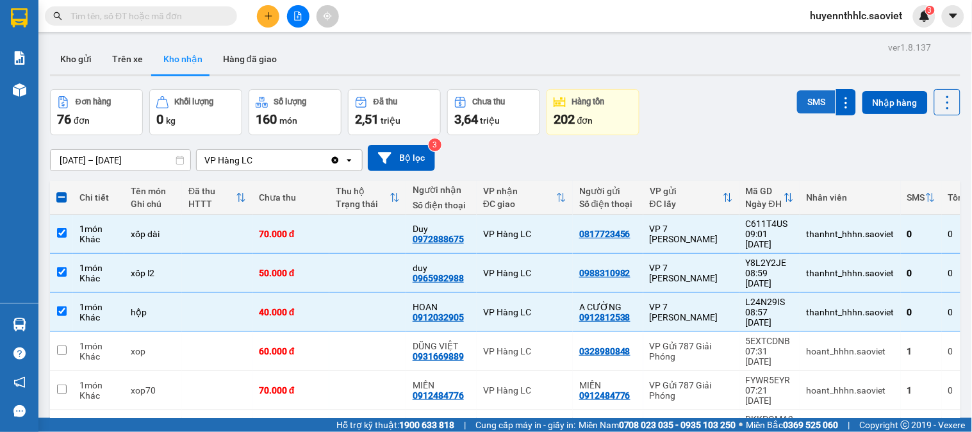
click at [807, 97] on button "SMS" at bounding box center [816, 101] width 38 height 23
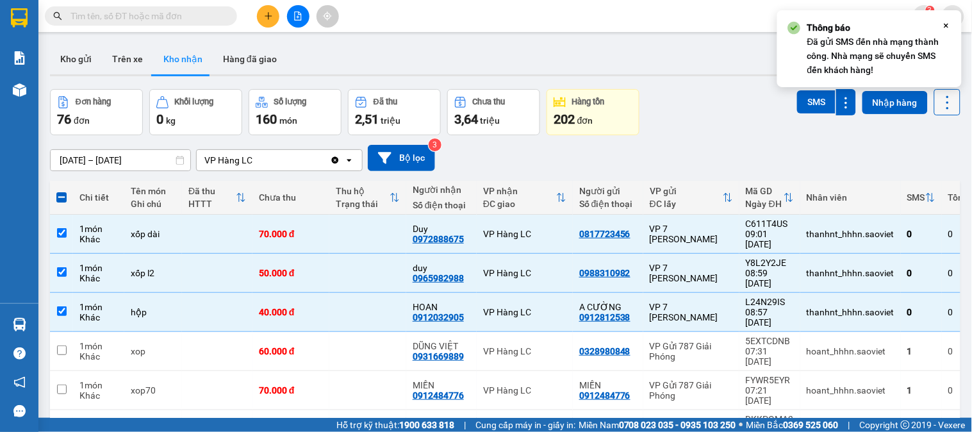
drag, startPoint x: 937, startPoint y: 104, endPoint x: 933, endPoint y: 117, distance: 13.4
click at [938, 104] on icon at bounding box center [947, 103] width 18 height 18
click at [920, 161] on span "Làm mới" at bounding box center [918, 160] width 35 height 13
click at [920, 161] on div "09/08/2025 – 11/08/2025 Press the down arrow key to interact with the calendar …" at bounding box center [505, 158] width 910 height 26
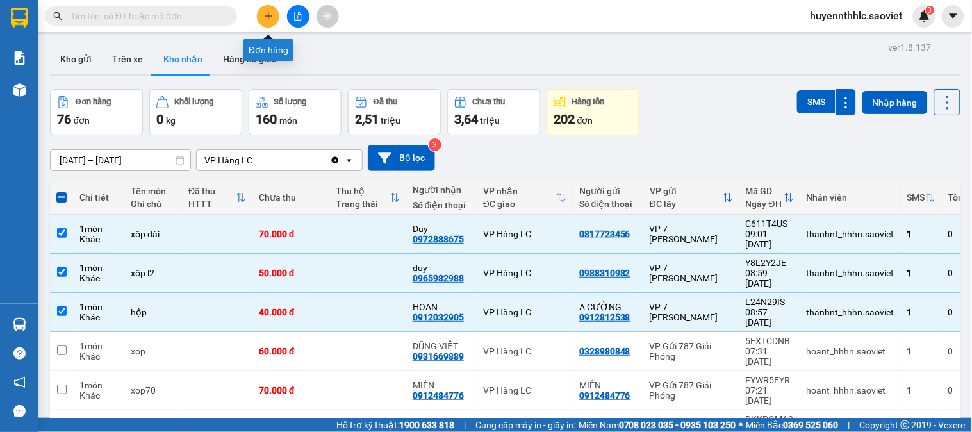
click at [264, 15] on icon "plus" at bounding box center [268, 16] width 9 height 9
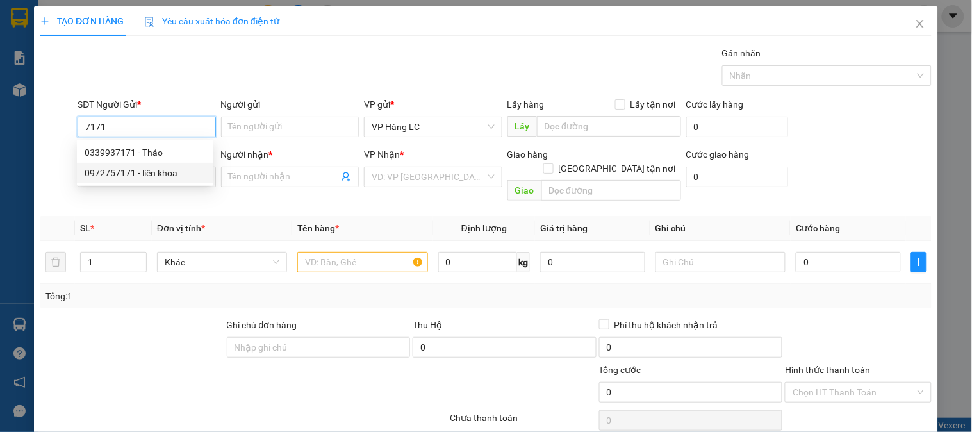
click at [156, 170] on div "0972757171 - liên khoa" at bounding box center [145, 173] width 121 height 14
type input "0972757171"
type input "liên khoa"
type input "0936140368"
type input "LỘC"
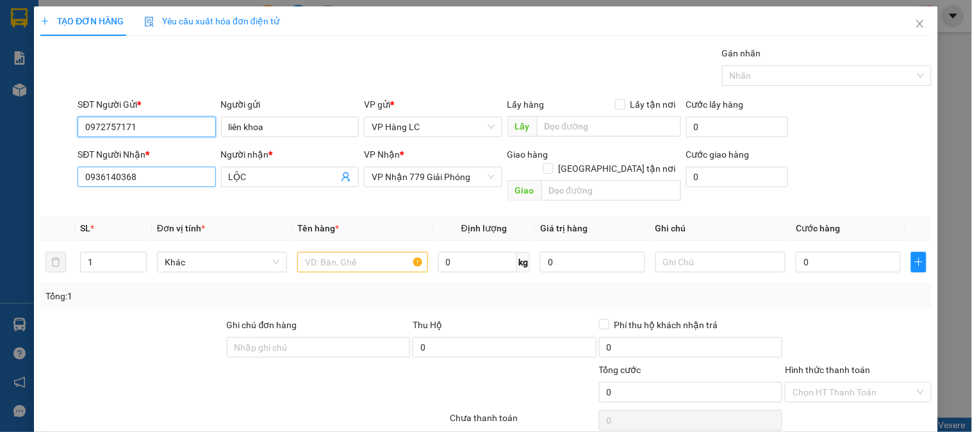
type input "0972757171"
drag, startPoint x: 151, startPoint y: 177, endPoint x: 18, endPoint y: 123, distance: 143.3
click at [5, 145] on div "TẠO ĐƠN HÀNG Yêu cầu xuất hóa đơn điện tử Transit Pickup Surcharge Ids Transit …" at bounding box center [486, 216] width 972 height 432
type input "0"
type input "0946010399"
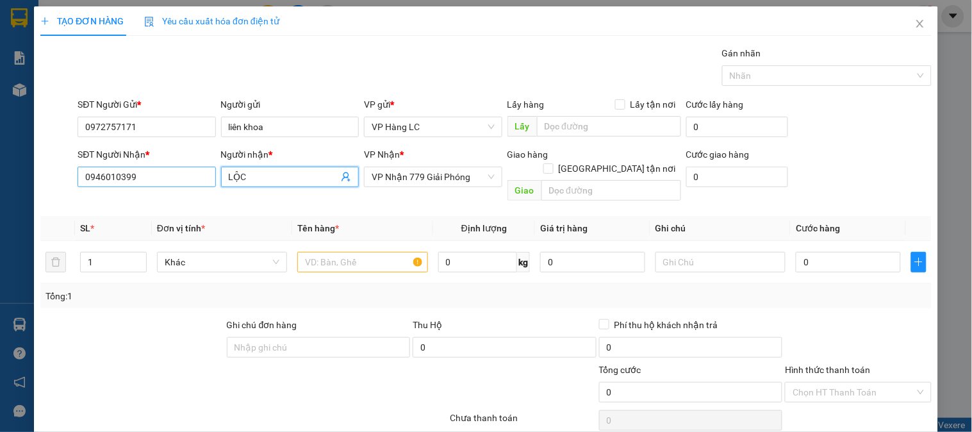
drag, startPoint x: 255, startPoint y: 176, endPoint x: 192, endPoint y: 177, distance: 62.8
click at [192, 177] on div "SĐT Người Nhận * 0946010399 Người nhận * LỘC LỘC VP Nhận * VP Nhận 779 Giải Phó…" at bounding box center [504, 176] width 859 height 59
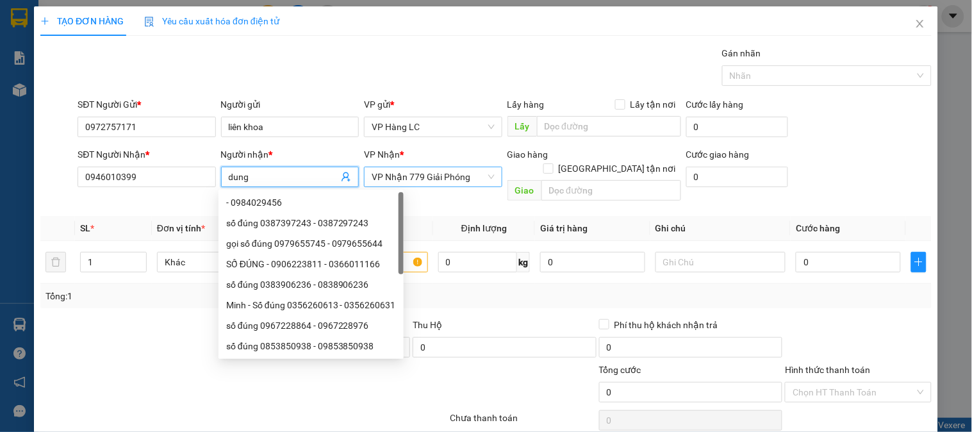
click at [456, 177] on span "VP Nhận 779 Giải Phóng" at bounding box center [433, 176] width 122 height 19
type input "dung"
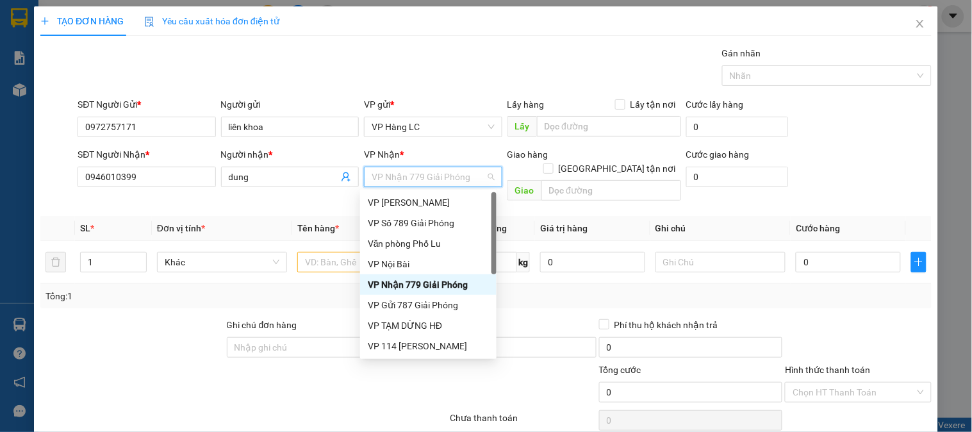
type input "7"
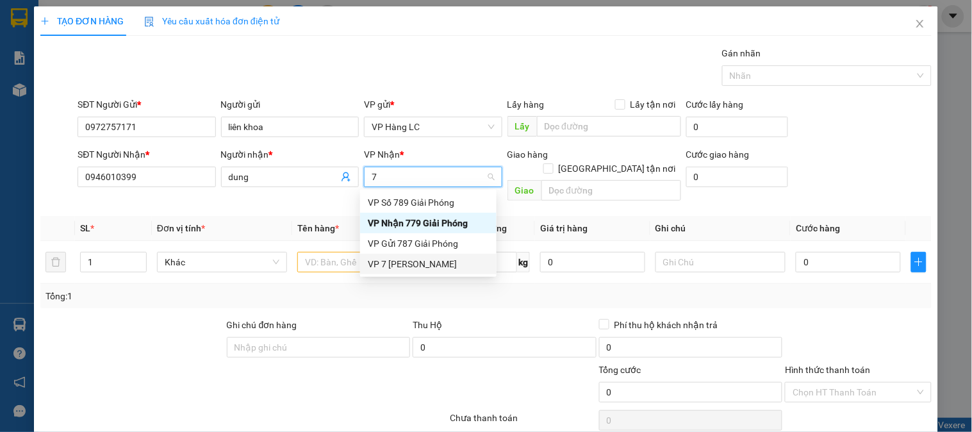
click at [419, 272] on div "VP 7 [PERSON_NAME]" at bounding box center [428, 264] width 136 height 20
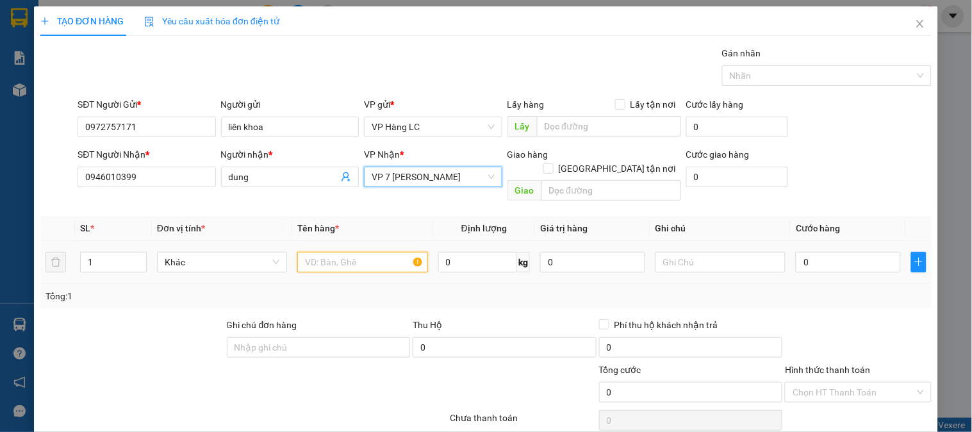
click at [363, 252] on input "text" at bounding box center [362, 262] width 130 height 20
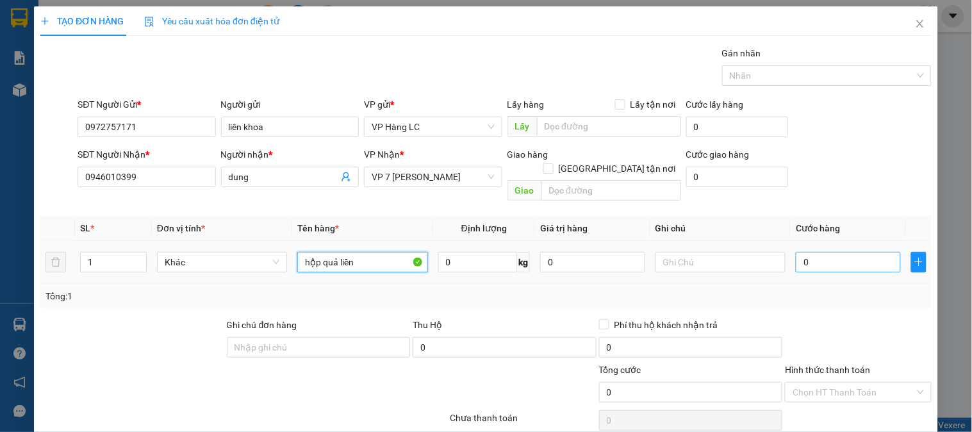
type input "hộp quả liền"
click at [820, 253] on input "0" at bounding box center [848, 262] width 105 height 20
type input "4"
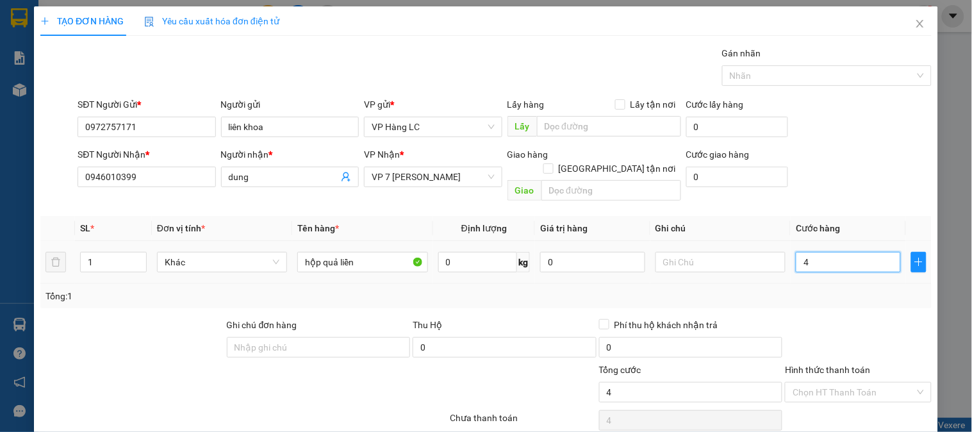
type input "40"
type input "400"
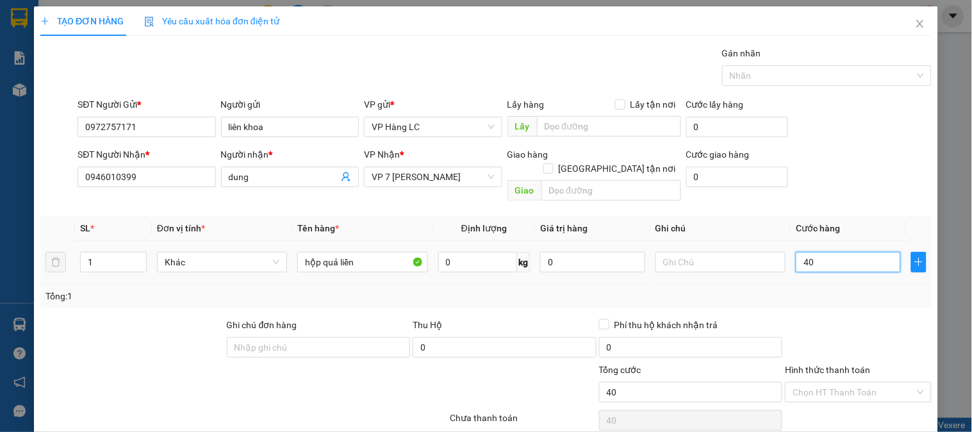
type input "400"
type input "4.000"
type input "40.000"
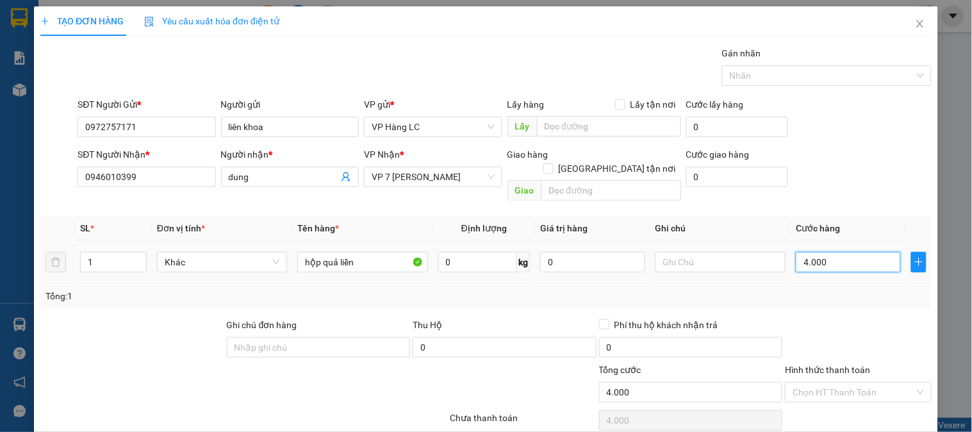
type input "40.000"
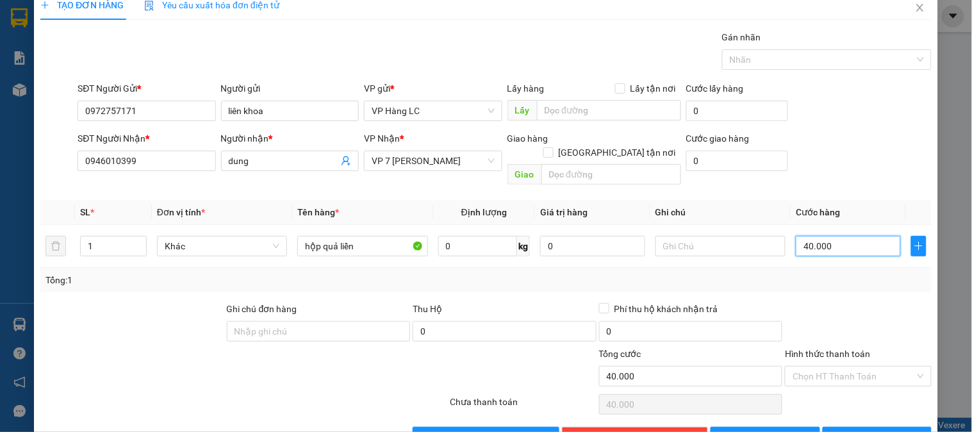
scroll to position [42, 0]
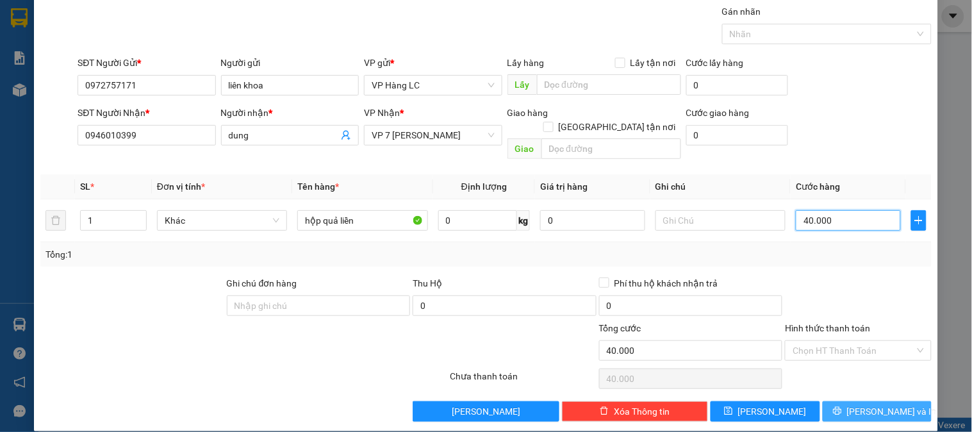
type input "40.000"
click at [860, 404] on span "[PERSON_NAME] và In" at bounding box center [892, 411] width 90 height 14
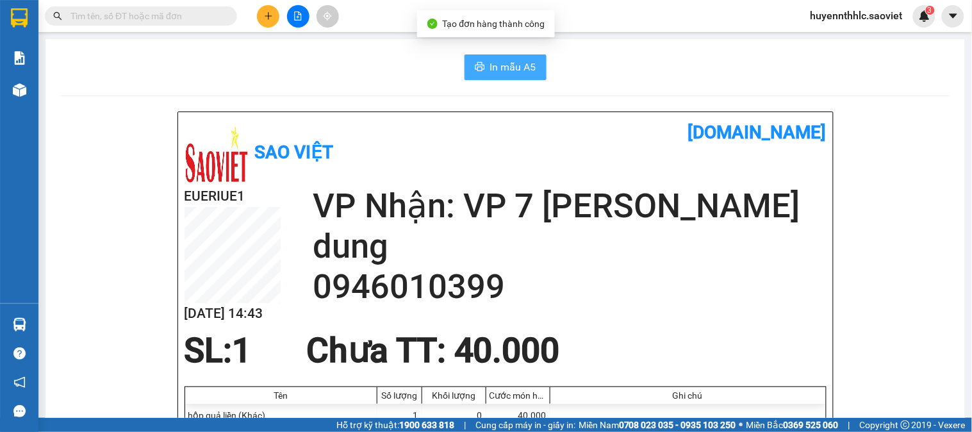
click at [490, 72] on span "In mẫu A5" at bounding box center [513, 67] width 46 height 16
drag, startPoint x: 903, startPoint y: 141, endPoint x: 903, endPoint y: 130, distance: 10.9
click at [859, 17] on span "huyennthhlc.saoviet" at bounding box center [856, 16] width 113 height 16
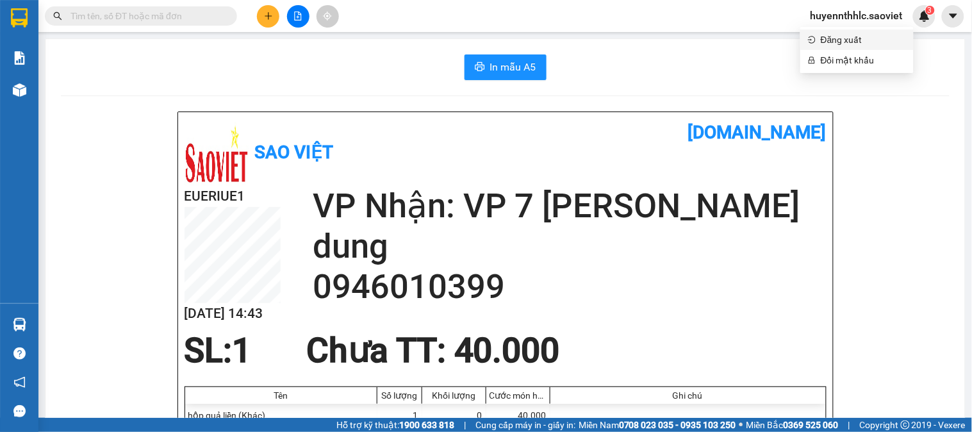
click at [842, 38] on span "Đăng xuất" at bounding box center [863, 40] width 85 height 14
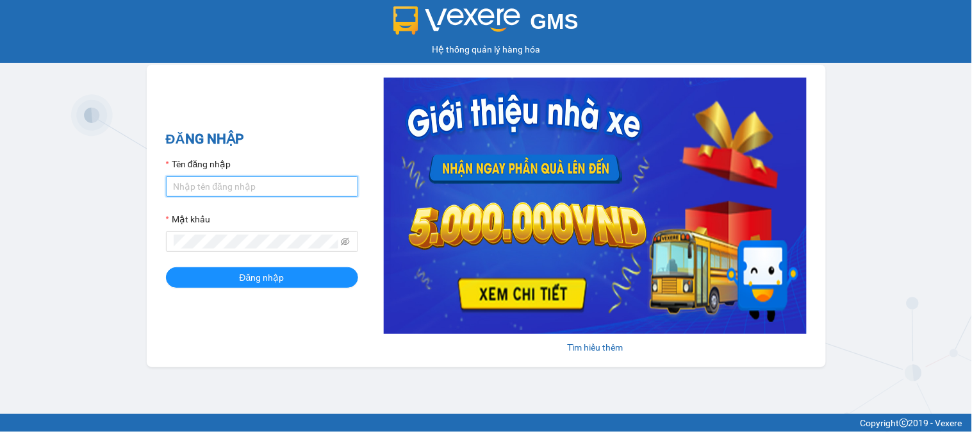
click at [199, 179] on input "Tên đăng nhập" at bounding box center [262, 186] width 192 height 20
click at [274, 199] on form "Tên đăng nhập truongvv_hhlc.saoviet Mật khẩu Đăng nhập" at bounding box center [262, 222] width 192 height 131
click at [275, 191] on input "truongvv_hhlc.saoviet" at bounding box center [262, 186] width 192 height 20
click at [276, 189] on input "truongvv_hhlc.saoviet" at bounding box center [262, 186] width 192 height 20
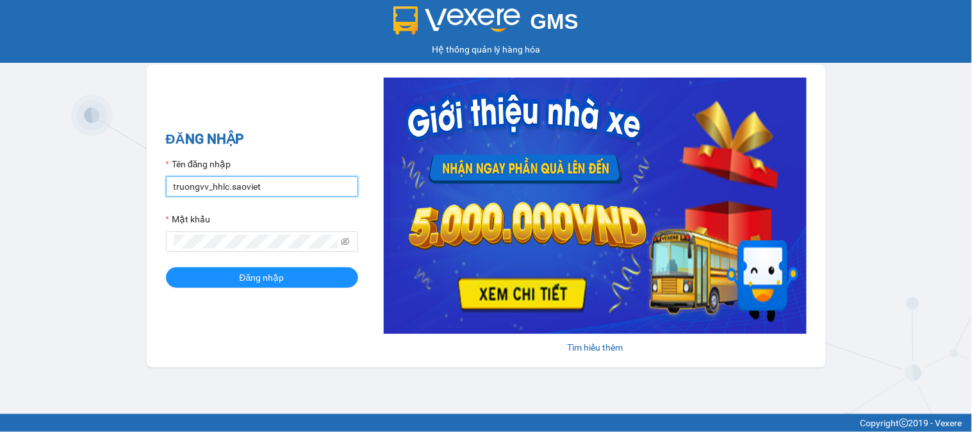
click at [276, 189] on input "truongvv_hhlc.saoviet" at bounding box center [262, 186] width 192 height 20
type input "trangdt_hhlc.saoviet"
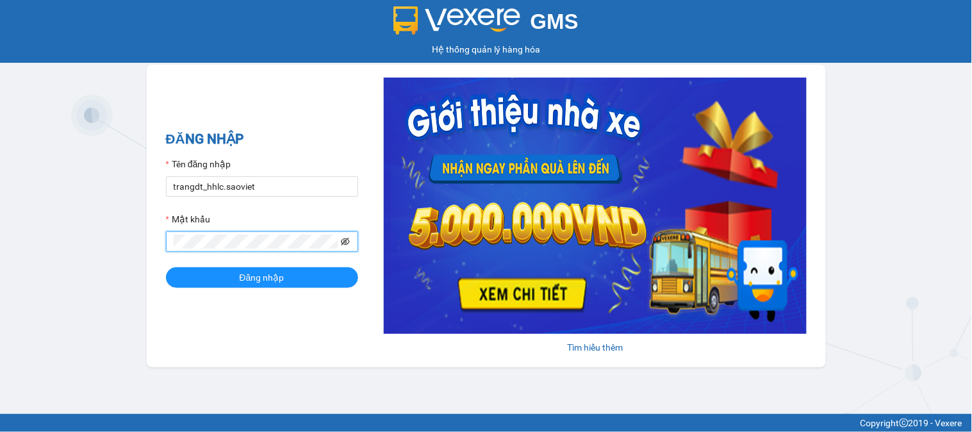
click at [346, 238] on icon "eye-invisible" at bounding box center [345, 241] width 9 height 9
click at [311, 279] on button "Đăng nhập" at bounding box center [262, 277] width 192 height 20
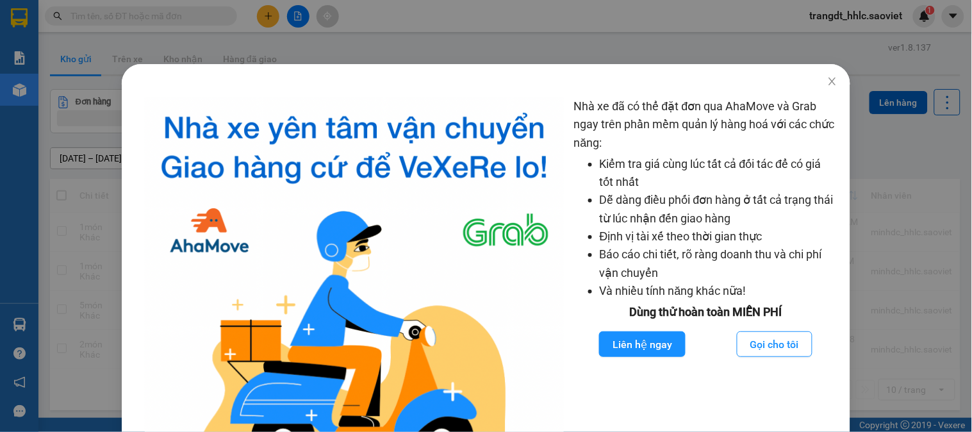
click at [646, 13] on div "Nhà xe đã có thể đặt đơn qua AhaMove và Grab ngay trên phần mềm quản lý hàng ho…" at bounding box center [486, 216] width 972 height 432
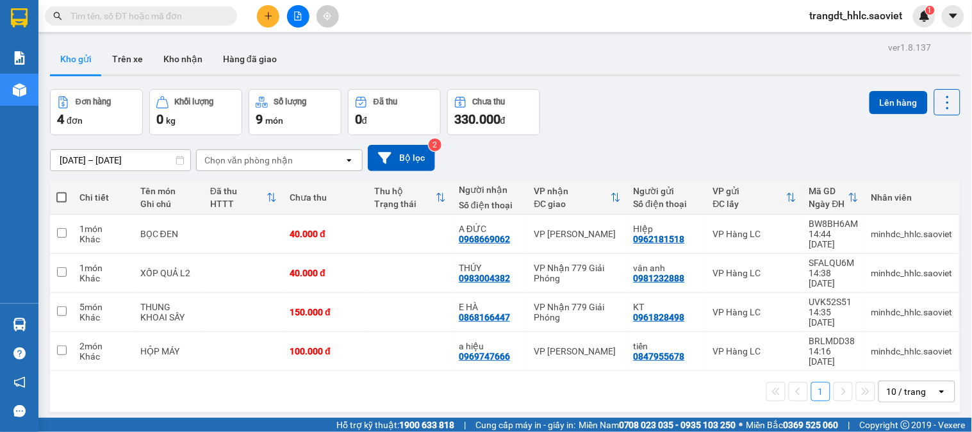
click at [174, 19] on input "text" at bounding box center [145, 16] width 151 height 14
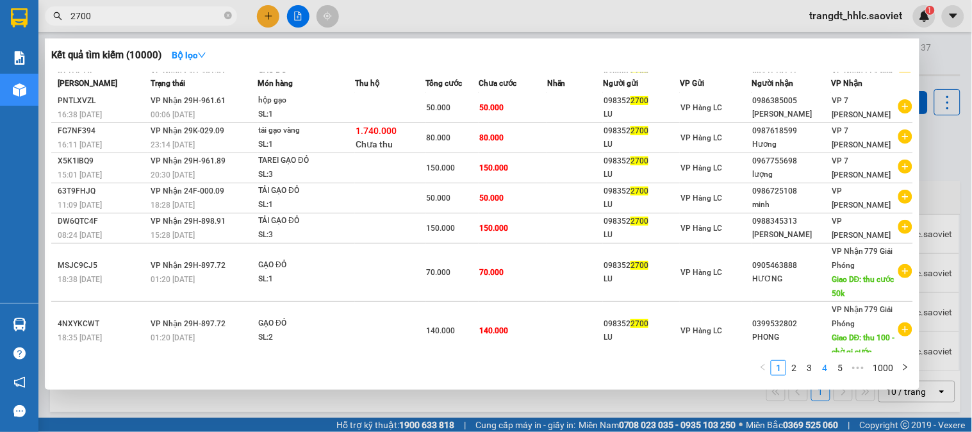
scroll to position [200, 0]
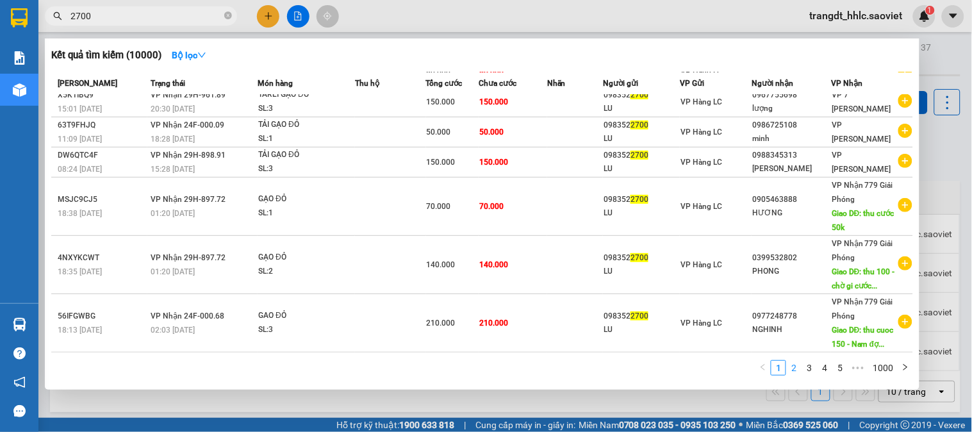
type input "2700"
click at [794, 374] on link "2" at bounding box center [794, 368] width 14 height 14
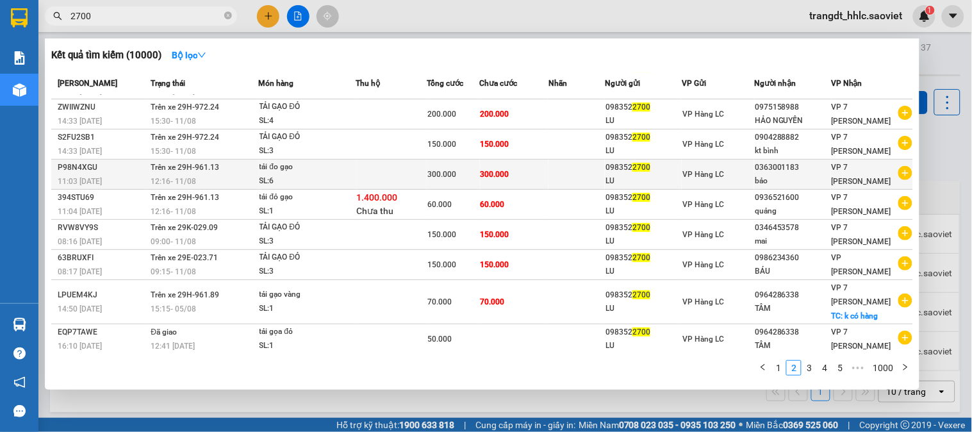
scroll to position [87, 0]
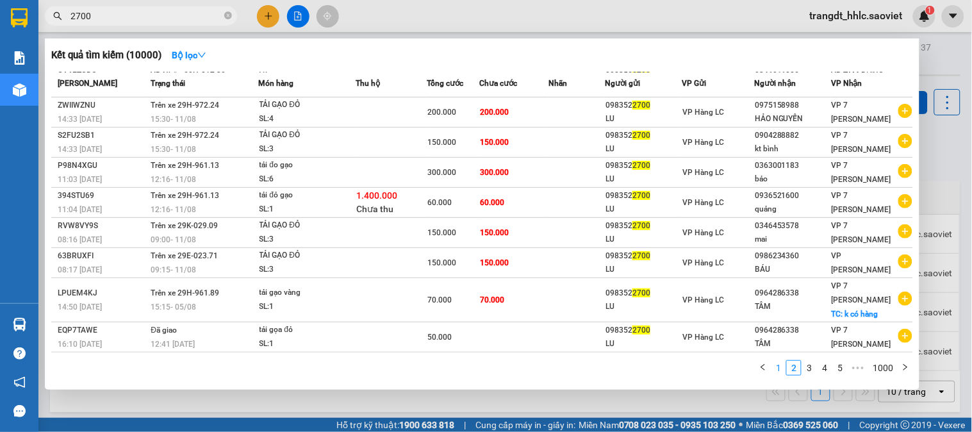
click at [772, 368] on li "1" at bounding box center [778, 367] width 15 height 15
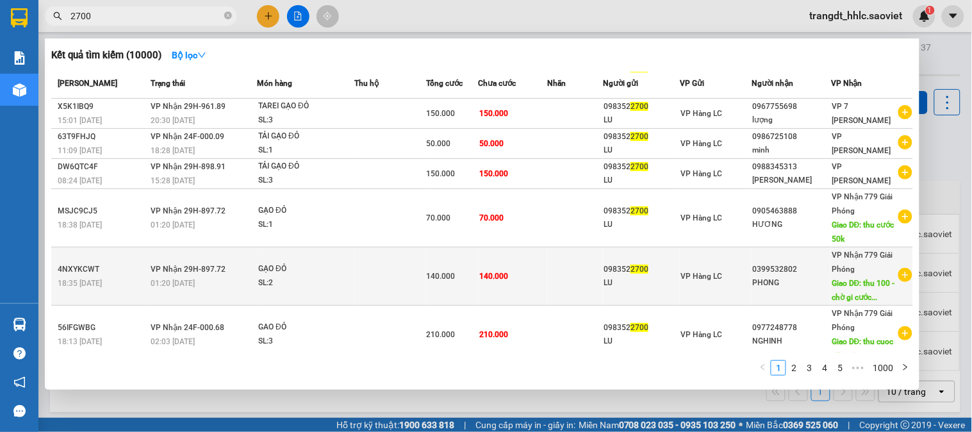
scroll to position [200, 0]
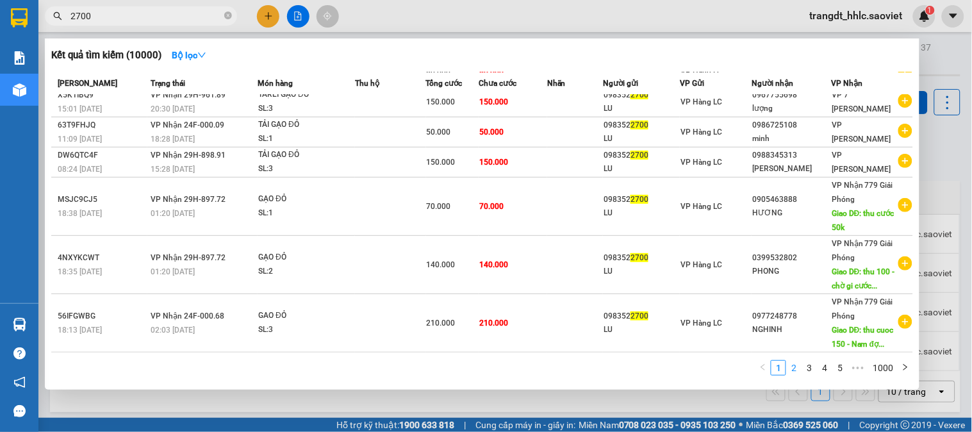
click at [792, 370] on link "2" at bounding box center [794, 368] width 14 height 14
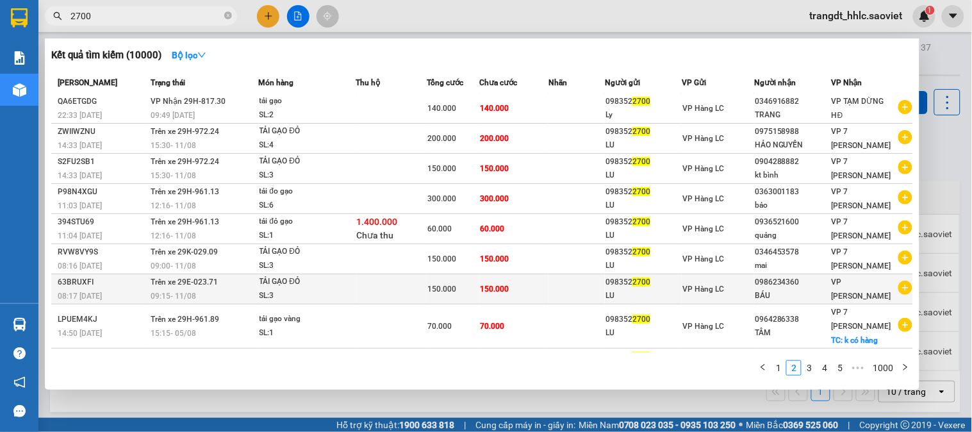
scroll to position [87, 0]
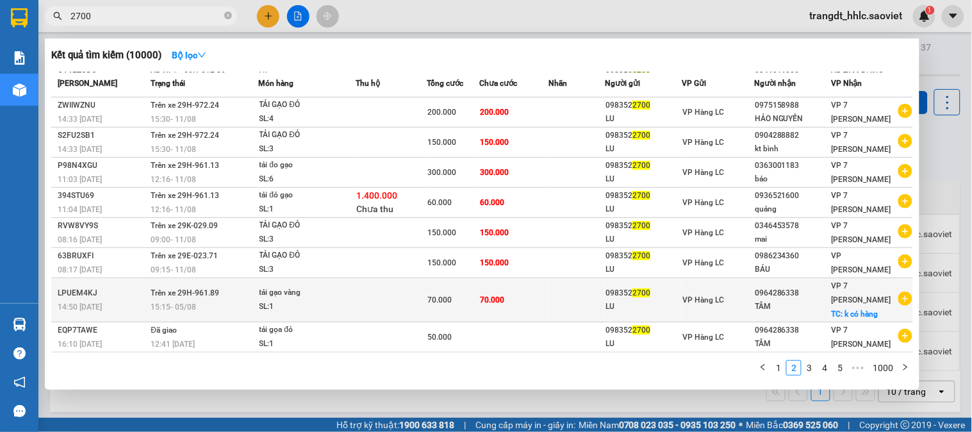
click at [261, 297] on div "tải gạo vàng" at bounding box center [307, 293] width 96 height 14
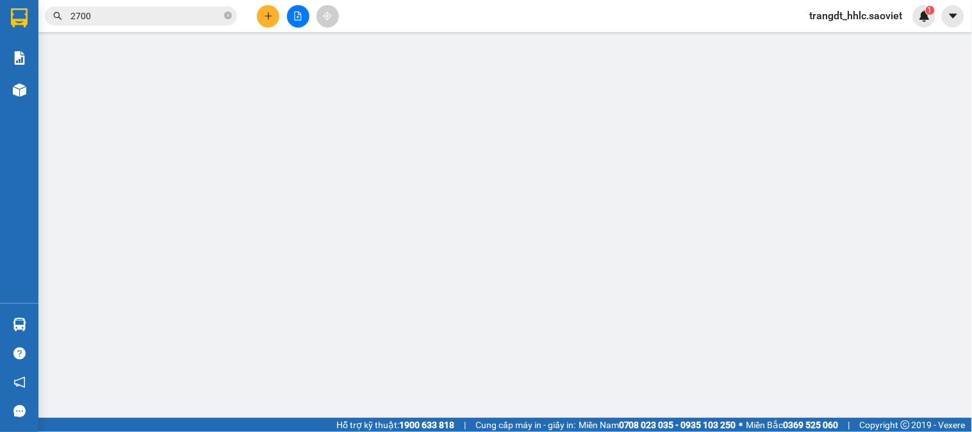
type input "0983522700"
type input "LU"
type input "0964286338"
type input "TÂM"
checkbox input "true"
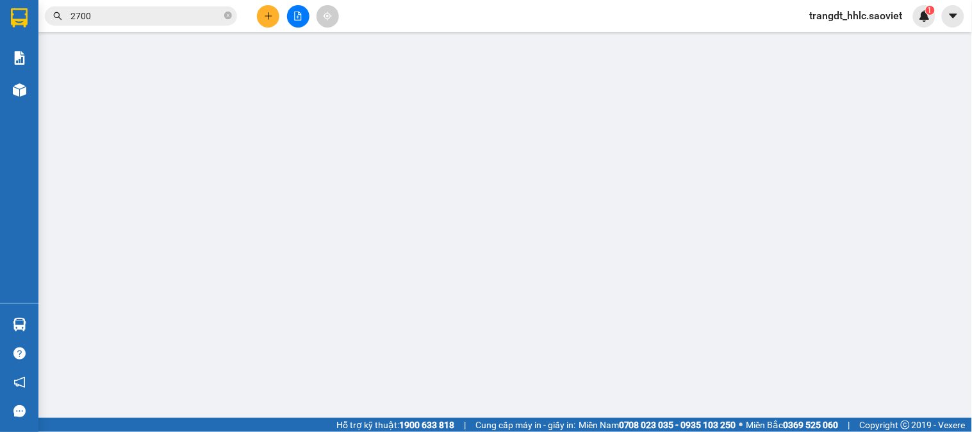
type input "k có hàng"
type input "70.000"
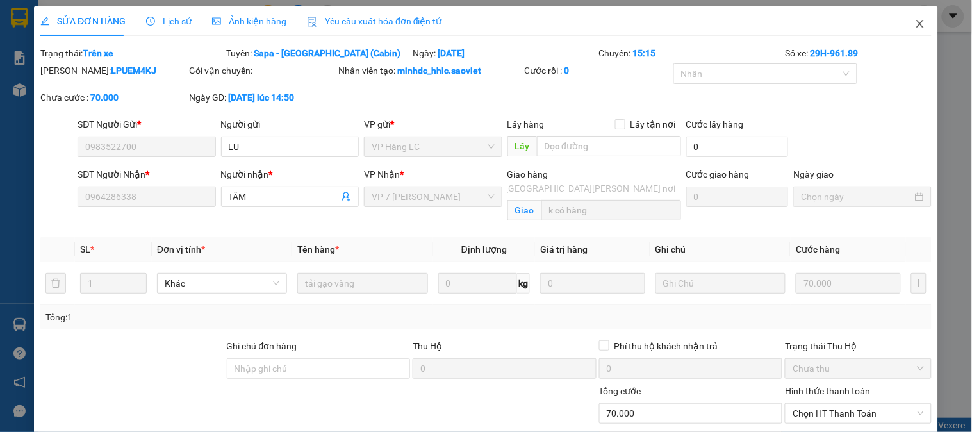
click at [902, 22] on span "Close" at bounding box center [920, 24] width 36 height 36
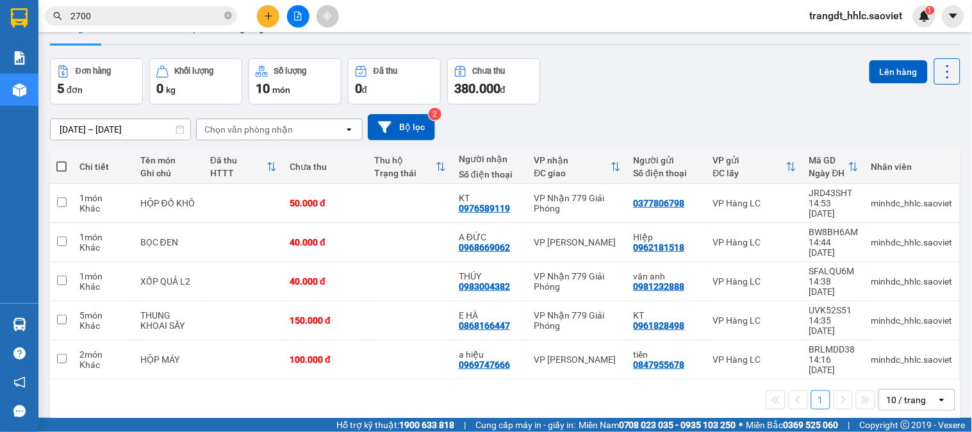
scroll to position [59, 0]
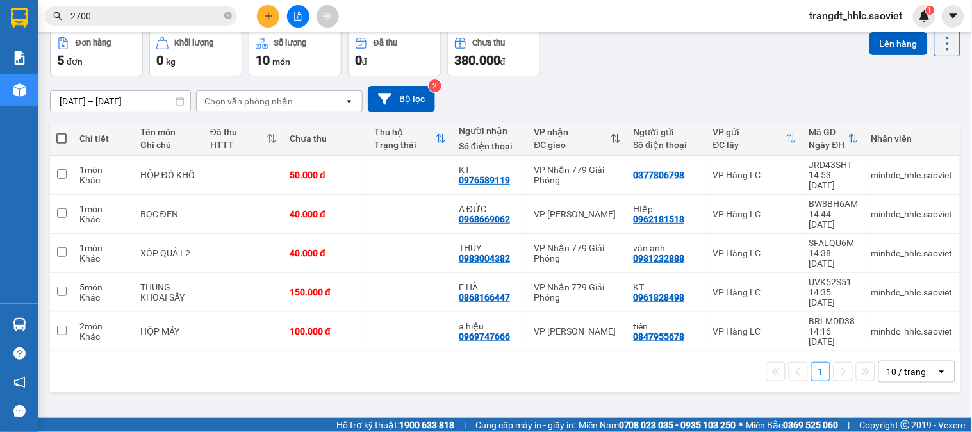
click at [91, 15] on input "2700" at bounding box center [145, 16] width 151 height 14
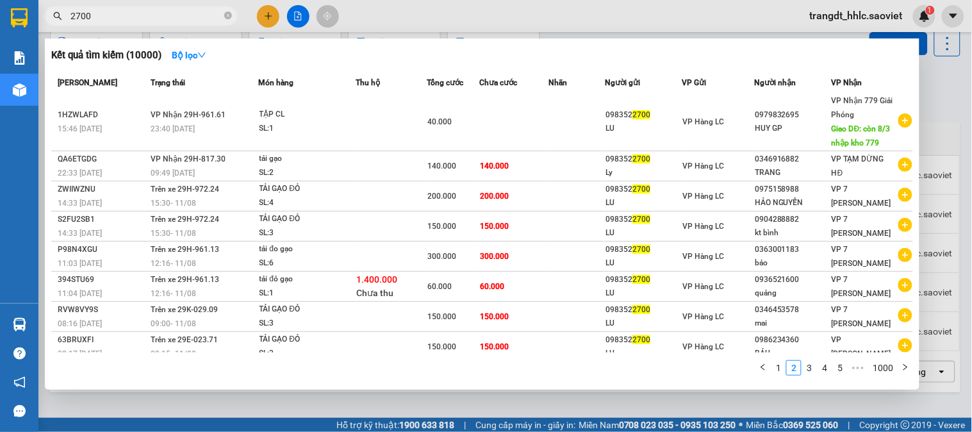
scroll to position [0, 0]
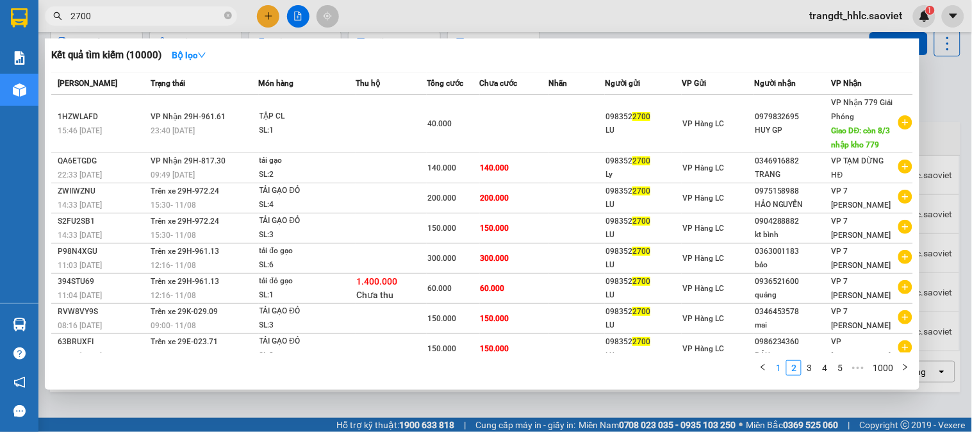
click at [779, 367] on link "1" at bounding box center [778, 368] width 14 height 14
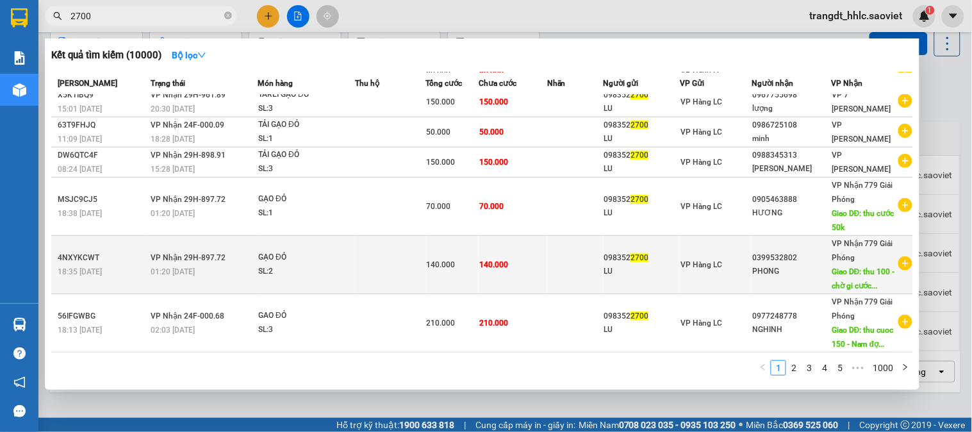
scroll to position [200, 0]
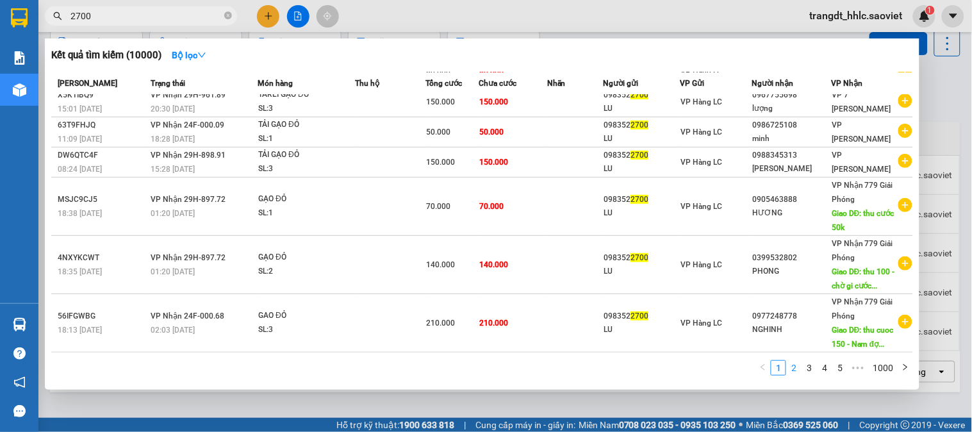
click at [792, 370] on link "2" at bounding box center [794, 368] width 14 height 14
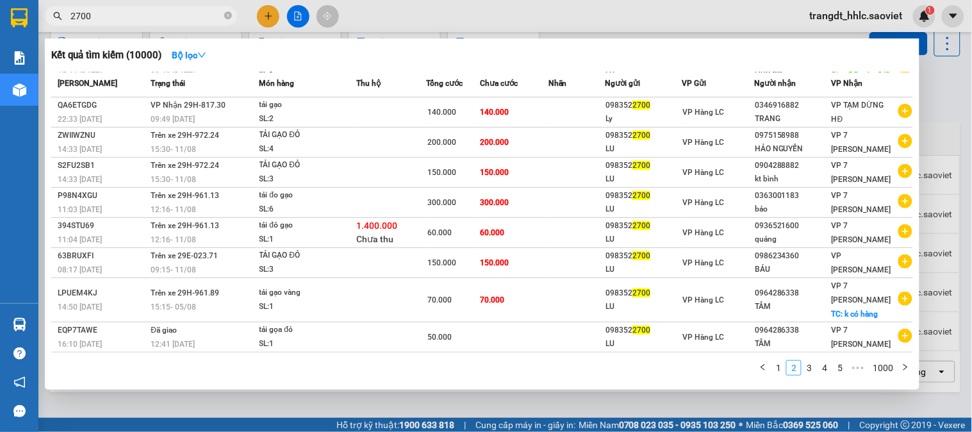
scroll to position [0, 0]
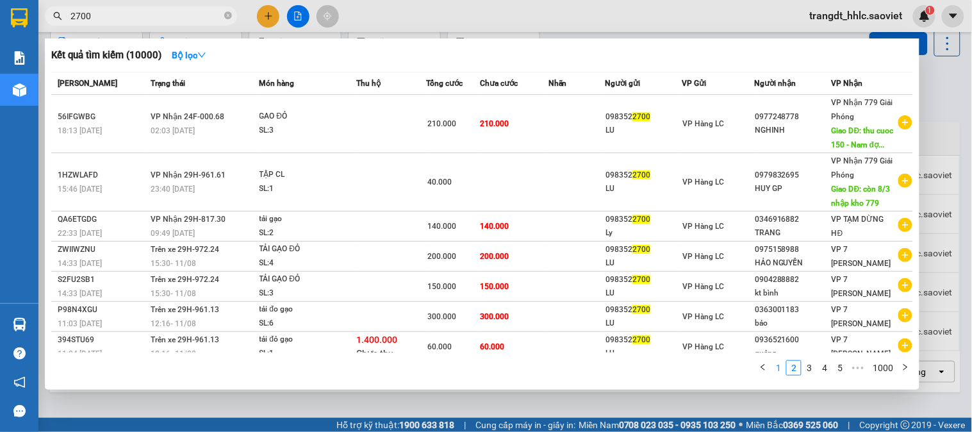
click at [785, 368] on link "1" at bounding box center [778, 368] width 14 height 14
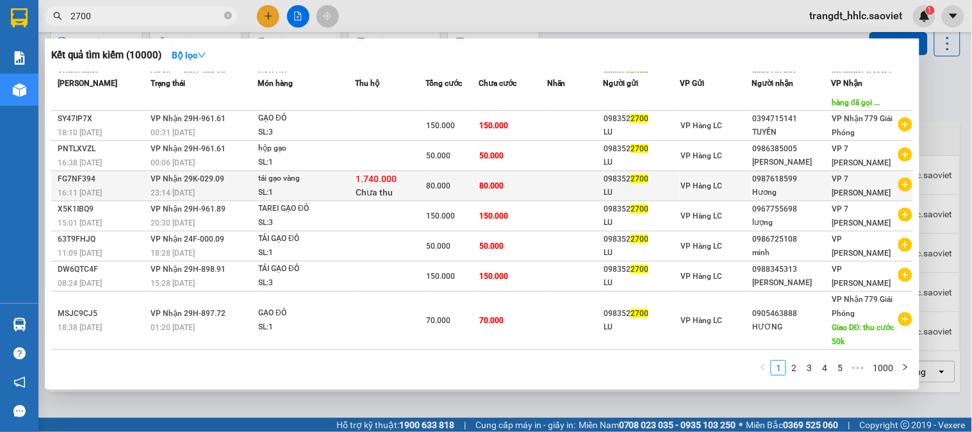
scroll to position [158, 0]
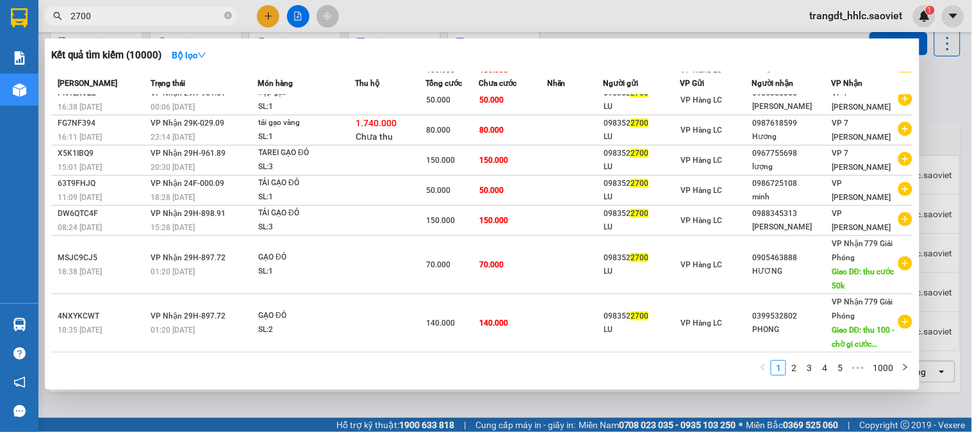
click at [797, 378] on div "1 2 3 4 5 ••• 1000" at bounding box center [482, 371] width 862 height 23
click at [796, 373] on link "2" at bounding box center [794, 368] width 14 height 14
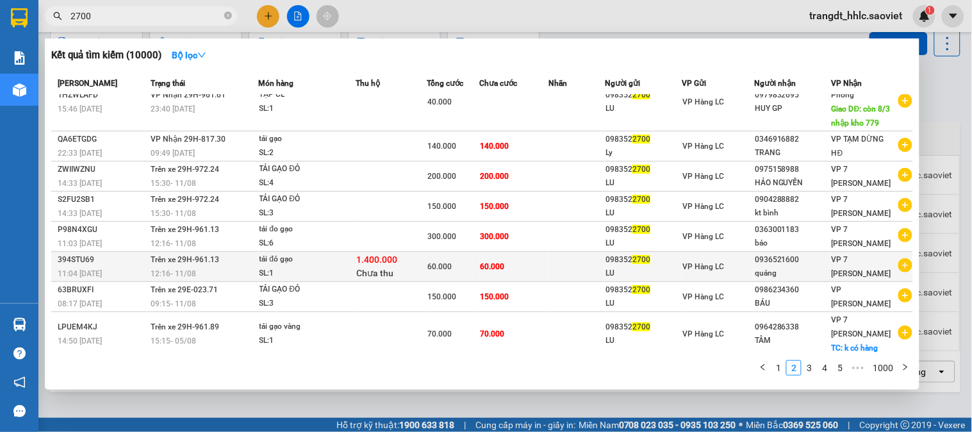
scroll to position [130, 0]
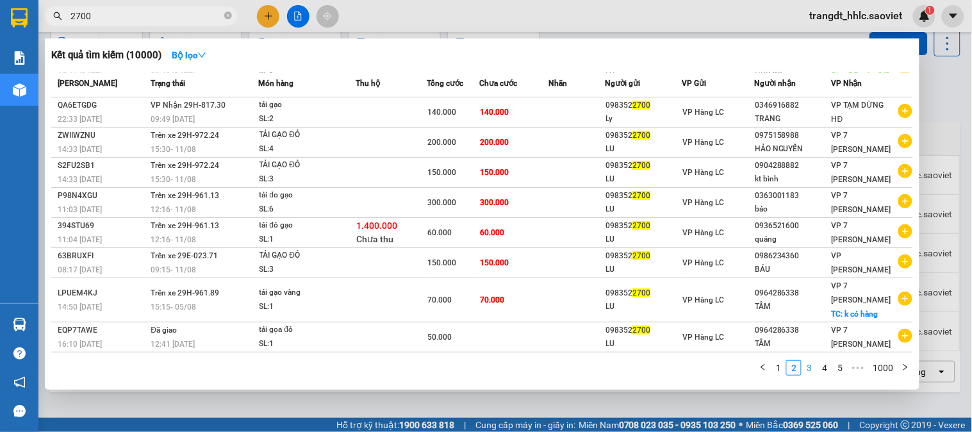
click at [811, 368] on link "3" at bounding box center [809, 368] width 14 height 14
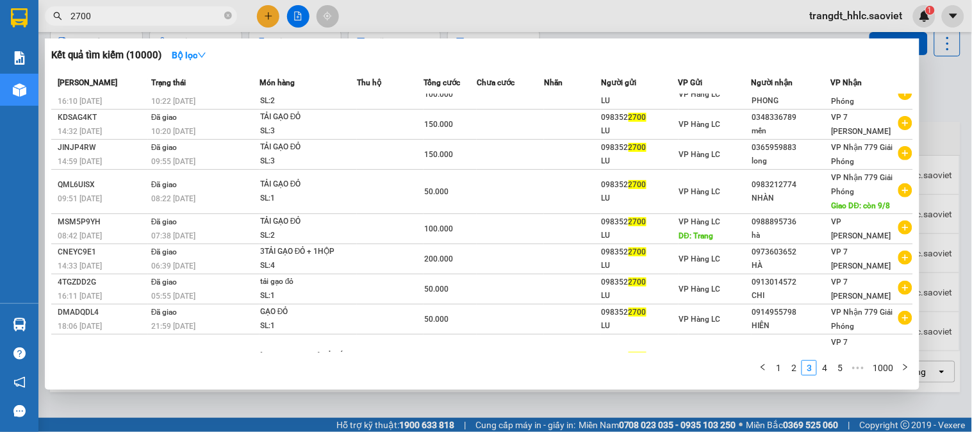
scroll to position [87, 0]
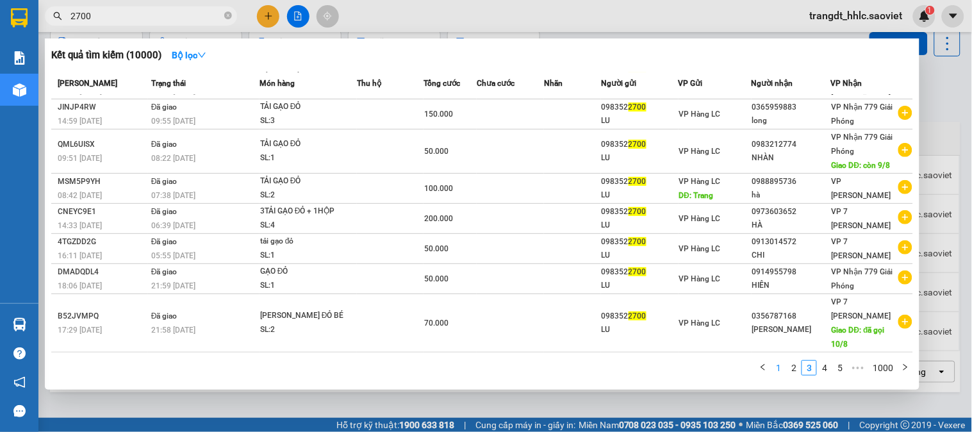
click at [778, 369] on link "1" at bounding box center [778, 368] width 14 height 14
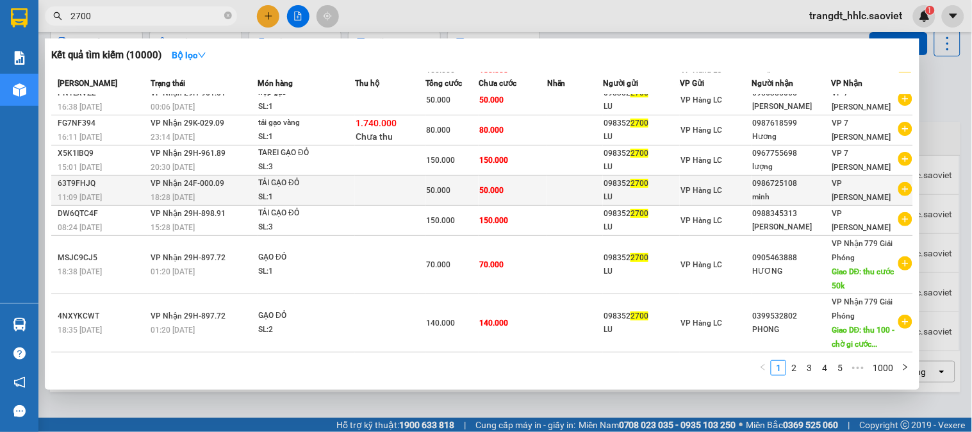
scroll to position [158, 0]
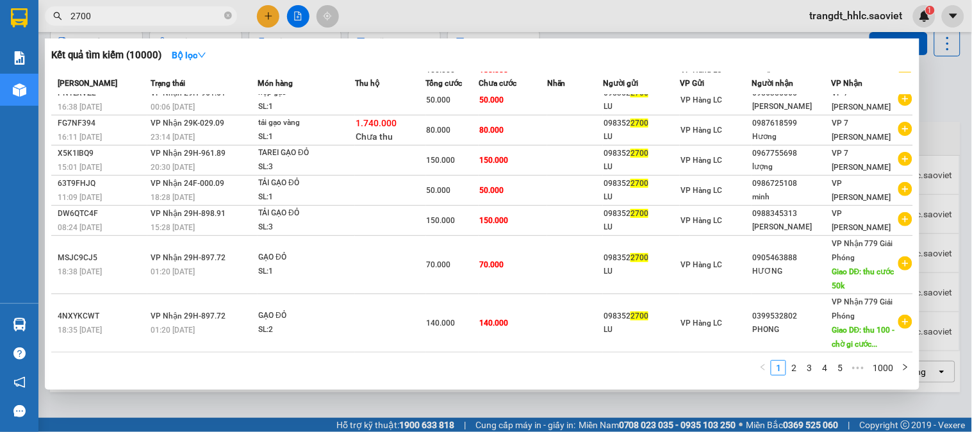
click at [150, 13] on input "2700" at bounding box center [145, 16] width 151 height 14
click at [136, 15] on input "2700" at bounding box center [145, 16] width 151 height 14
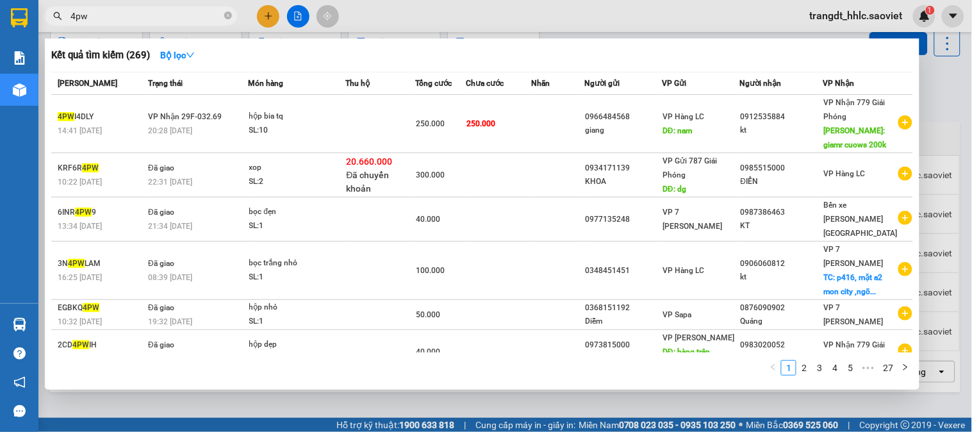
click at [163, 18] on input "4pw" at bounding box center [145, 16] width 151 height 14
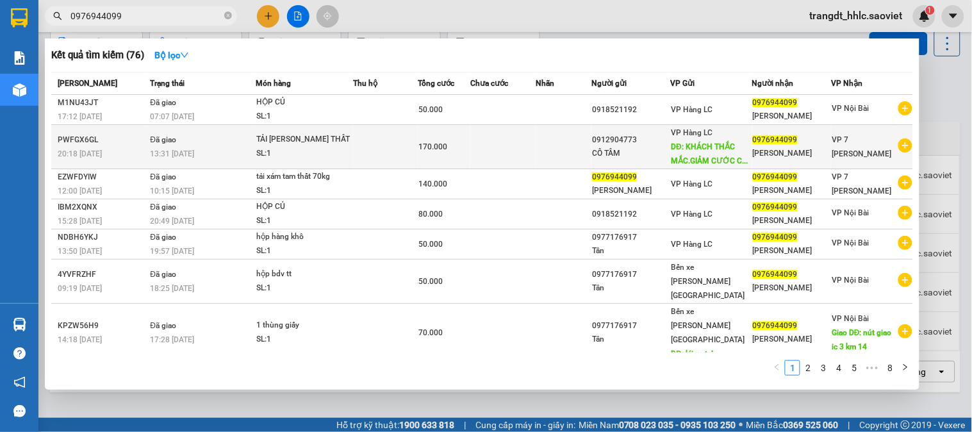
type input "0976944099"
click at [425, 140] on div "170.000" at bounding box center [443, 147] width 51 height 14
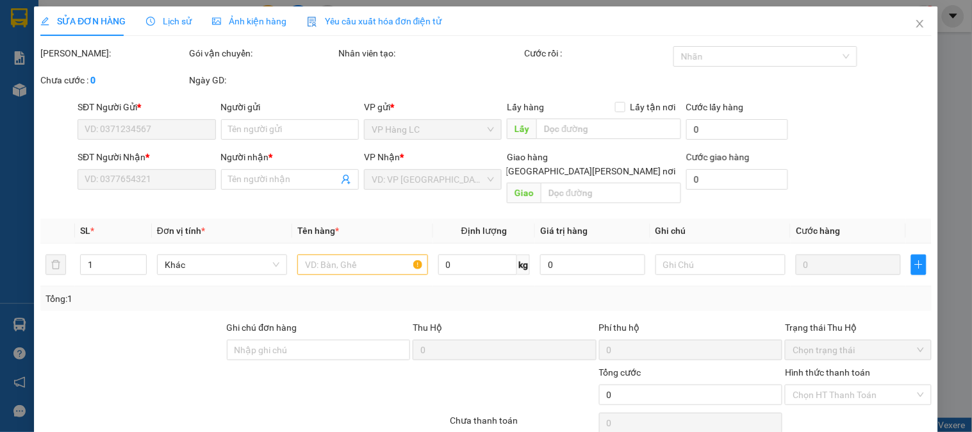
type input "0912904773"
type input "CÔ TÂM"
type input "KHÁCH THẮC MẮC.GIẢM CƯỚC CÒN 140K"
type input "0976944099"
type input "CHỊ HOA"
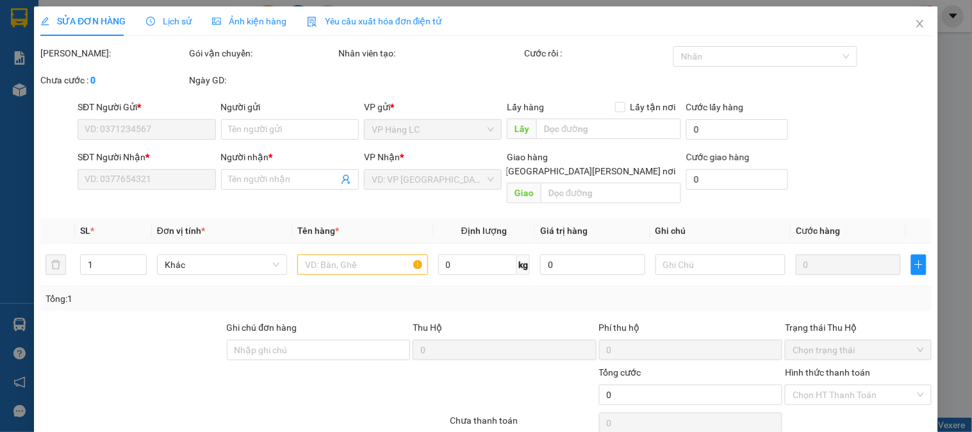
type input "170.000"
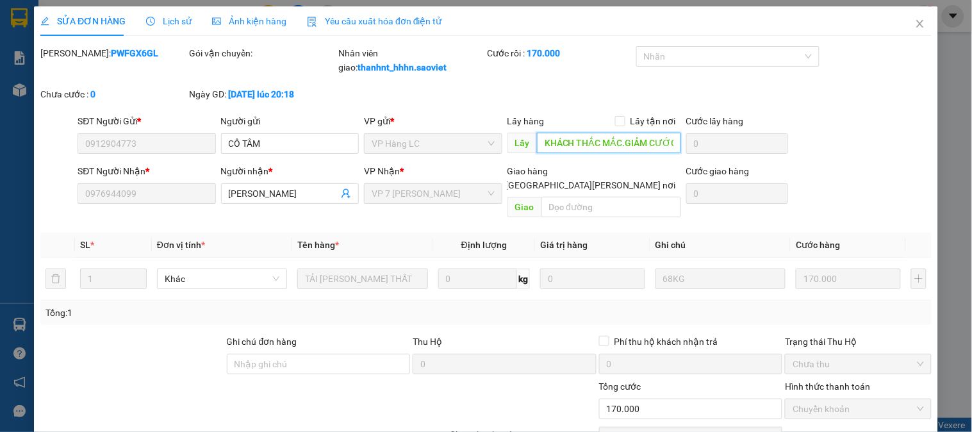
click at [649, 143] on input "KHÁCH THẮC MẮC.GIẢM CƯỚC CÒN 140K" at bounding box center [609, 143] width 144 height 20
click at [635, 139] on input "KHÁCH THẮC MẮC.GIẢM CƯỚC CÒN 140K" at bounding box center [609, 143] width 144 height 20
click at [906, 17] on span "Close" at bounding box center [920, 24] width 36 height 36
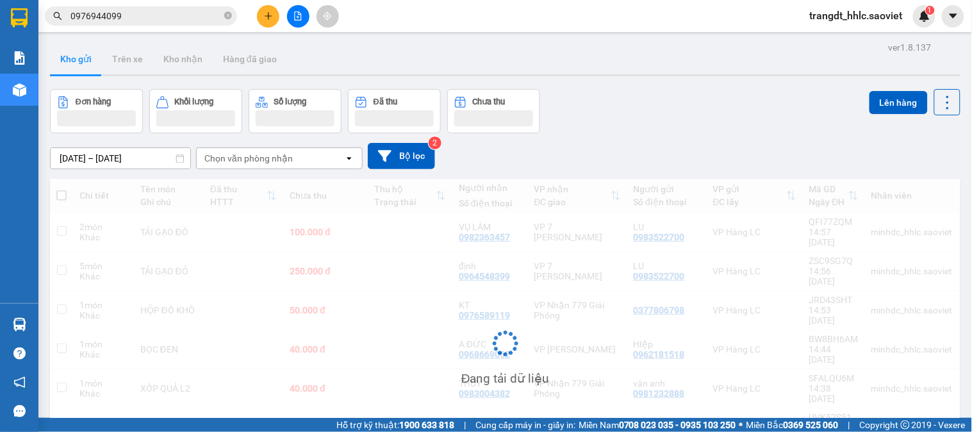
click at [96, 15] on input "0976944099" at bounding box center [145, 16] width 151 height 14
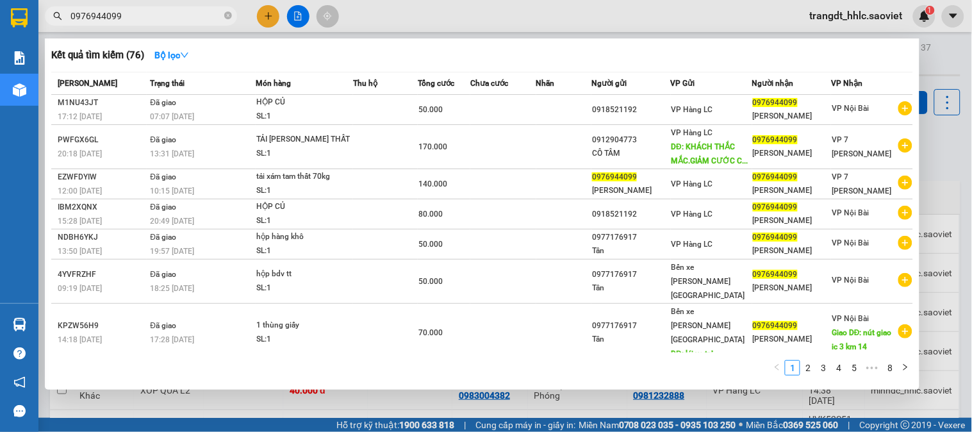
click at [96, 15] on input "0976944099" at bounding box center [145, 16] width 151 height 14
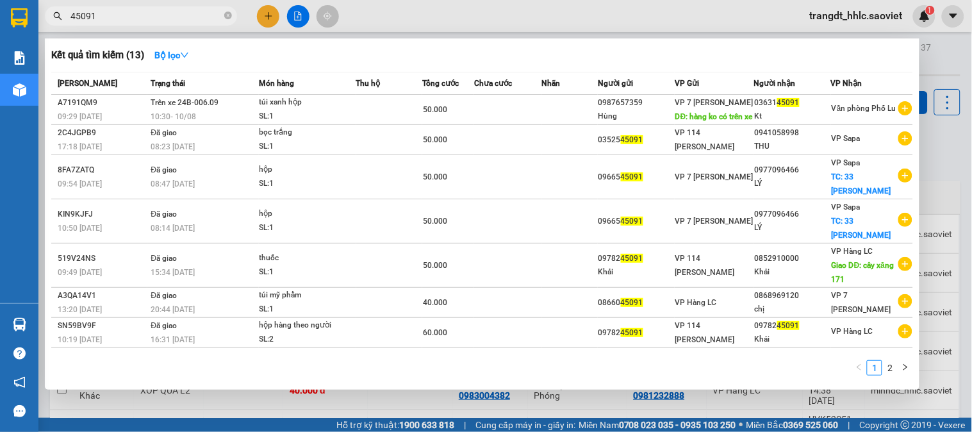
click at [459, 19] on div at bounding box center [486, 216] width 972 height 432
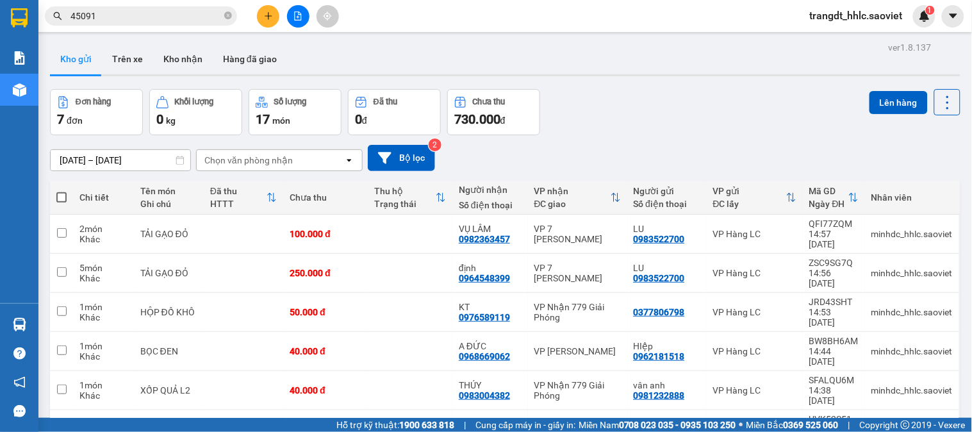
click at [170, 10] on input "45091" at bounding box center [145, 16] width 151 height 14
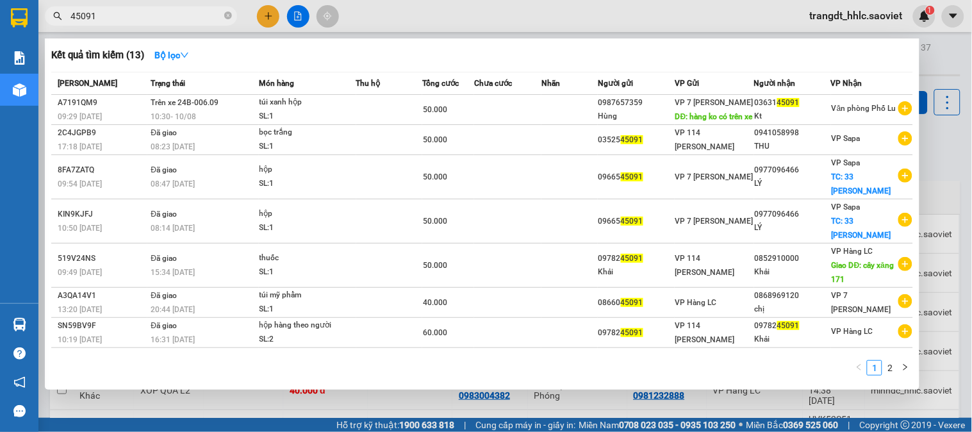
click at [170, 10] on input "45091" at bounding box center [145, 16] width 151 height 14
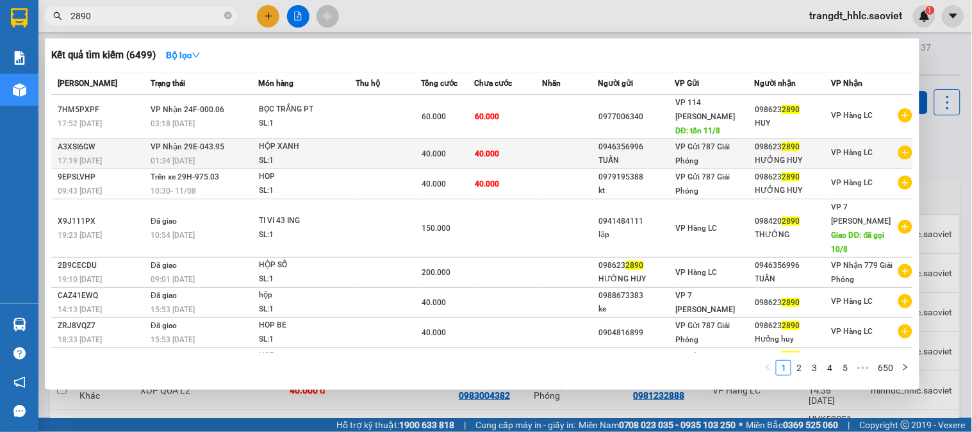
type input "2890"
click at [451, 148] on div "40.000" at bounding box center [447, 154] width 51 height 14
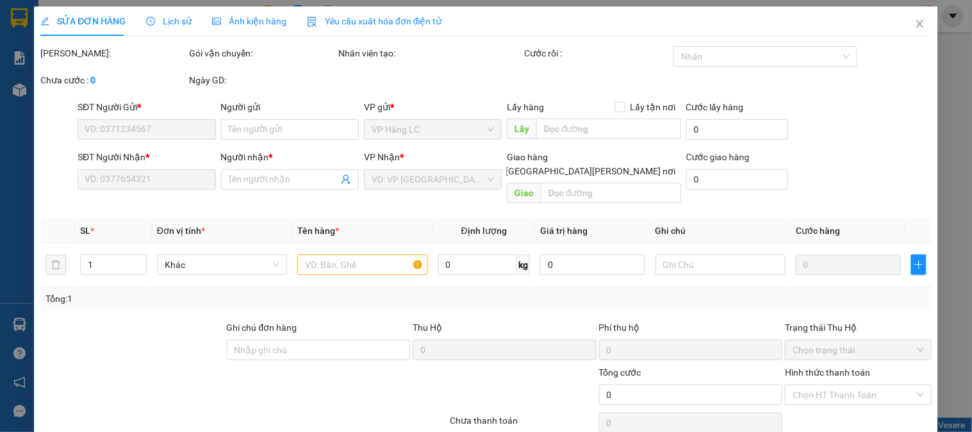
type input "0946356996"
type input "TUẤN"
type input "0986232890"
type input "HƯỞNG HUY"
type input "40.000"
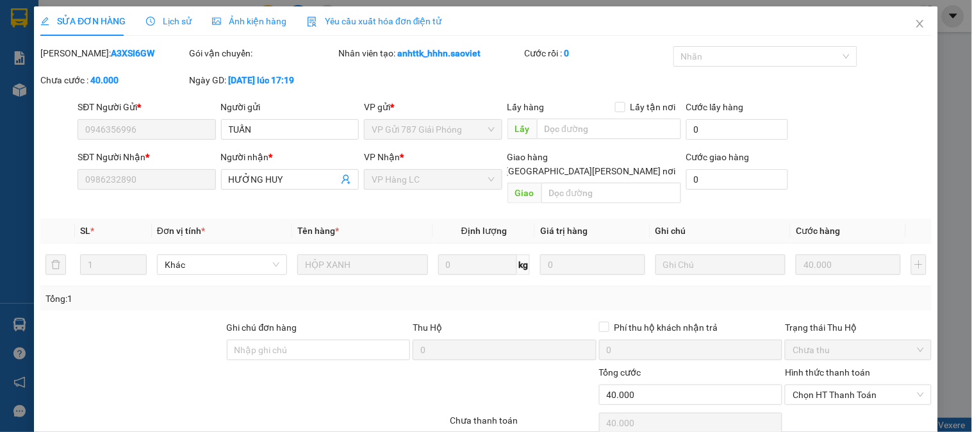
scroll to position [45, 0]
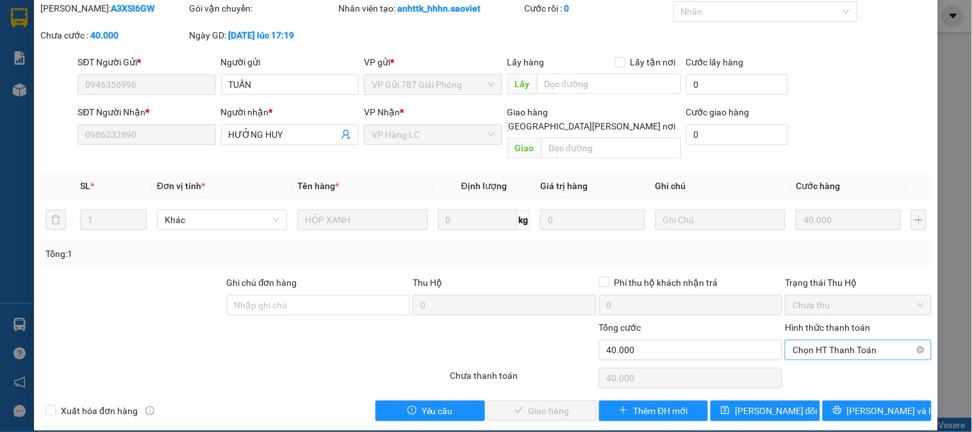
click at [829, 340] on span "Chọn HT Thanh Toán" at bounding box center [857, 349] width 131 height 19
click at [821, 363] on div "Tại văn phòng" at bounding box center [849, 361] width 129 height 14
type input "0"
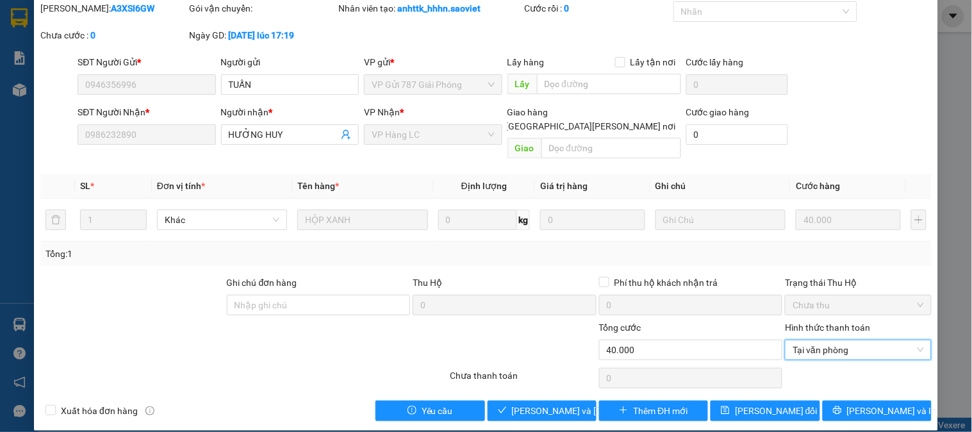
click at [826, 320] on div "Hình thức thanh toán" at bounding box center [858, 329] width 146 height 19
click at [826, 340] on span "Tại văn phòng" at bounding box center [857, 349] width 131 height 19
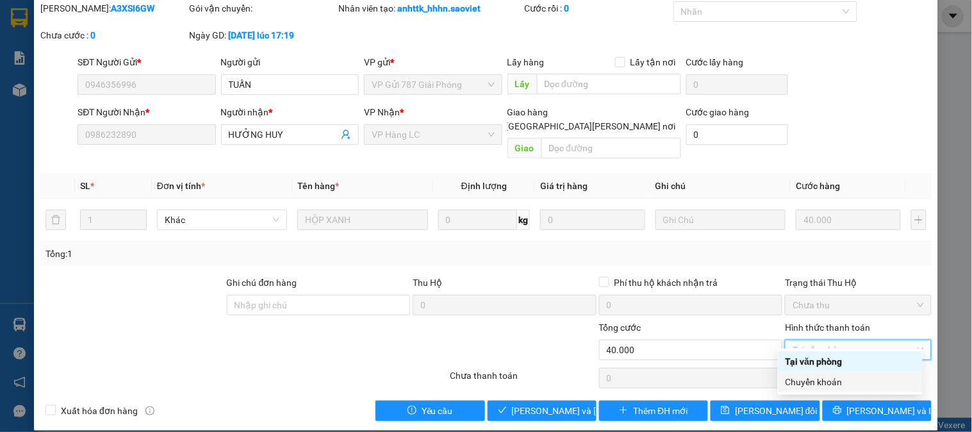
click at [822, 373] on div "Chuyển khoản" at bounding box center [850, 382] width 145 height 20
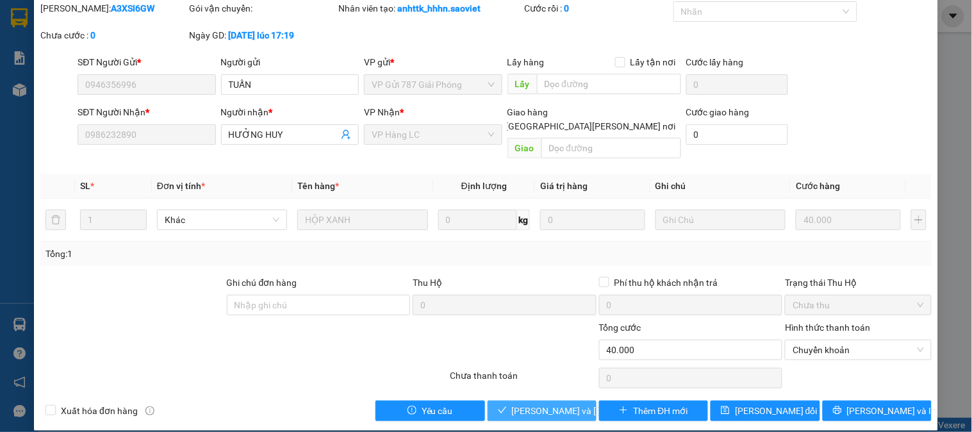
click at [559, 404] on span "[PERSON_NAME] và Giao hàng" at bounding box center [598, 411] width 173 height 14
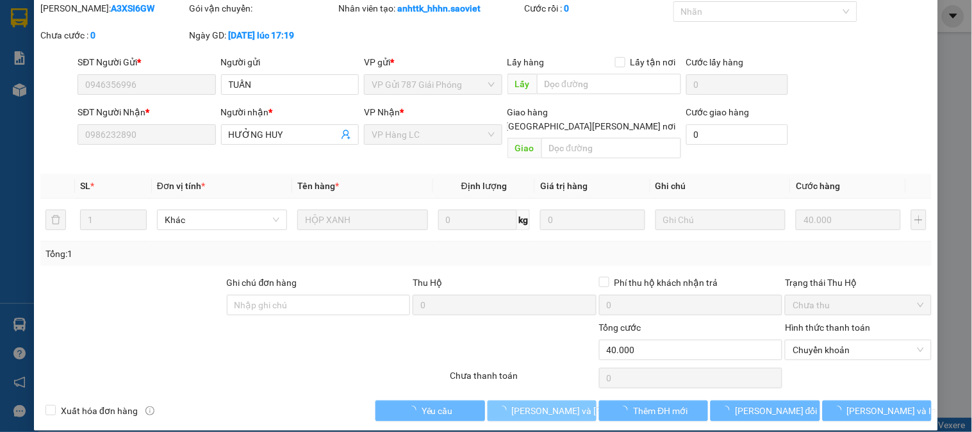
scroll to position [0, 0]
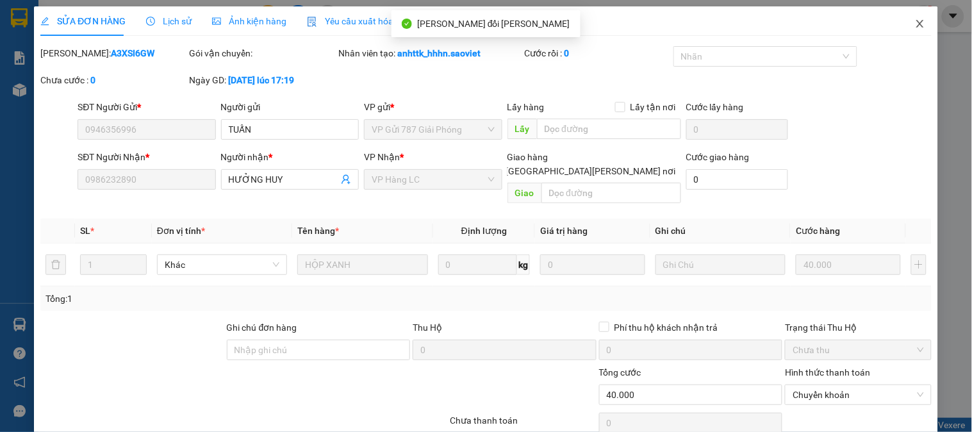
click at [916, 28] on span "Close" at bounding box center [920, 24] width 36 height 36
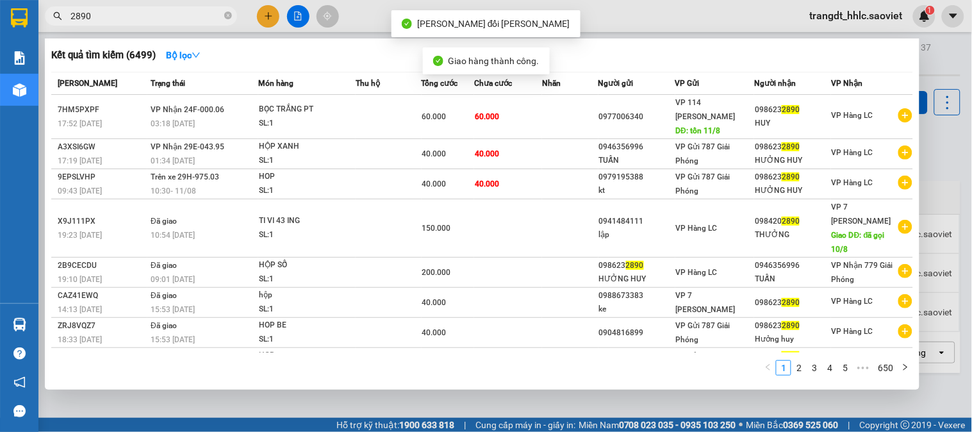
click at [151, 15] on input "2890" at bounding box center [145, 16] width 151 height 14
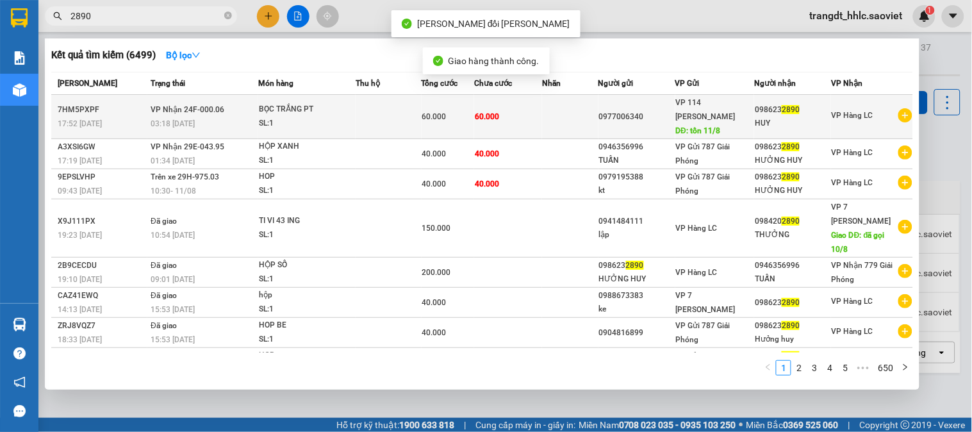
click at [562, 126] on td at bounding box center [570, 117] width 56 height 44
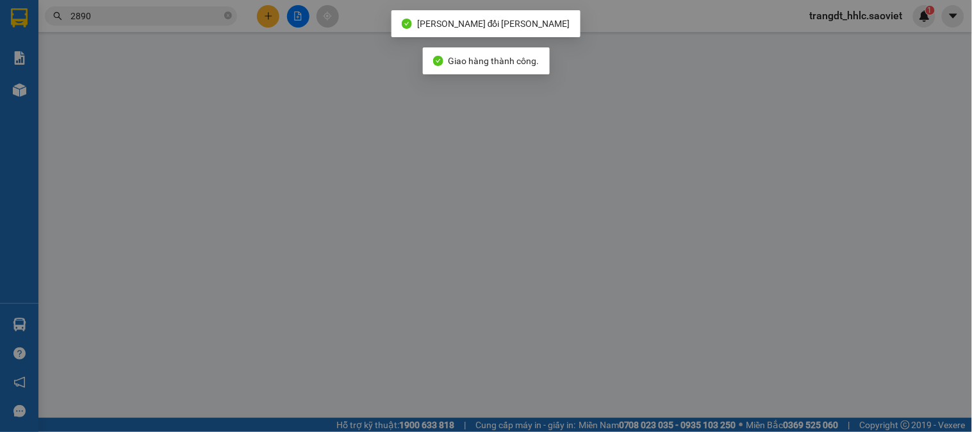
type input "0977006340"
type input "tồn 11/8"
type input "0986232890"
type input "HUY"
type input "60.000"
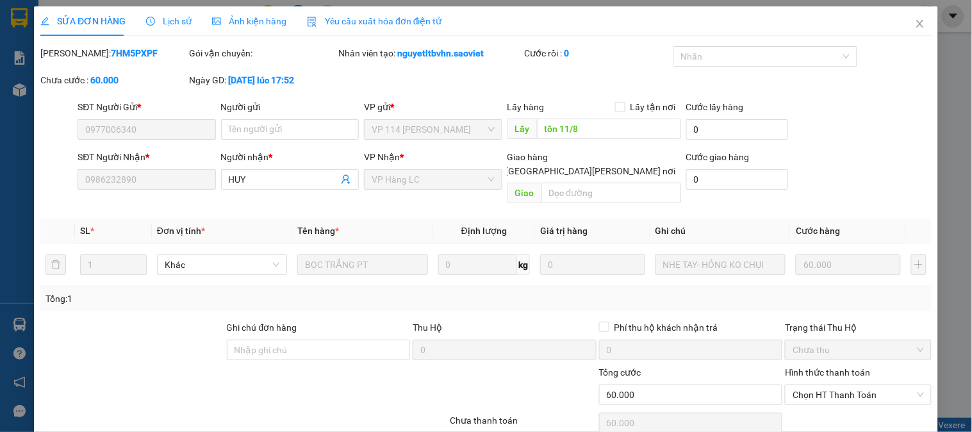
scroll to position [38, 0]
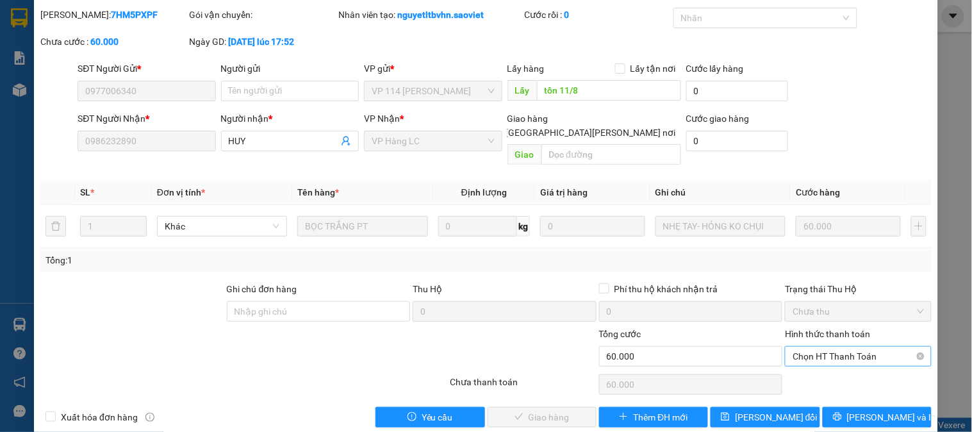
click at [835, 347] on span "Chọn HT Thanh Toán" at bounding box center [857, 356] width 131 height 19
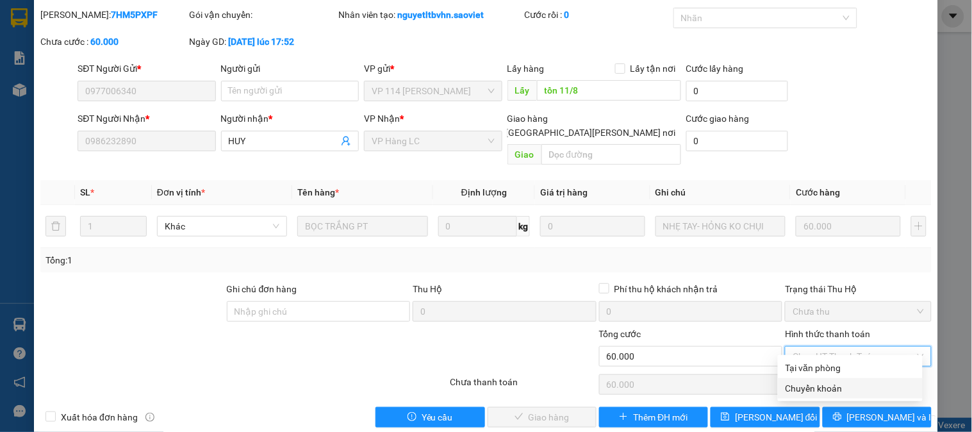
click at [819, 383] on div "Chuyển khoản" at bounding box center [849, 388] width 129 height 14
type input "0"
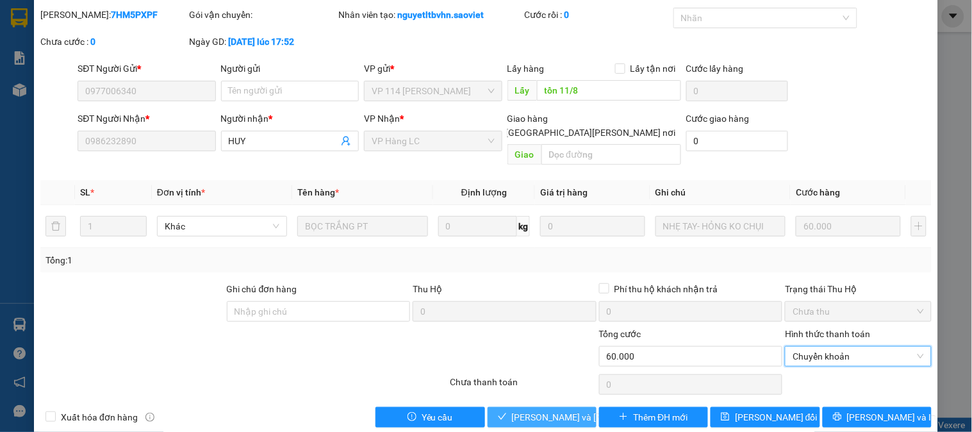
click at [546, 410] on span "[PERSON_NAME] và Giao hàng" at bounding box center [598, 417] width 173 height 14
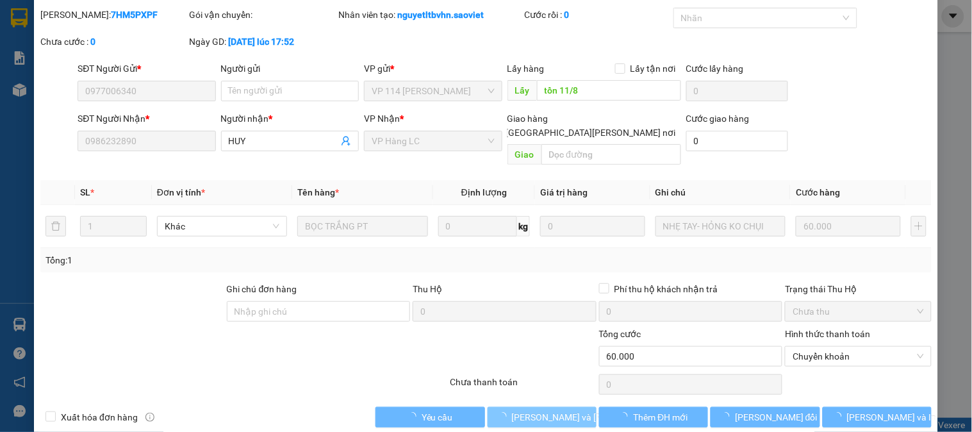
click at [546, 410] on span "[PERSON_NAME] và Giao hàng" at bounding box center [598, 417] width 173 height 14
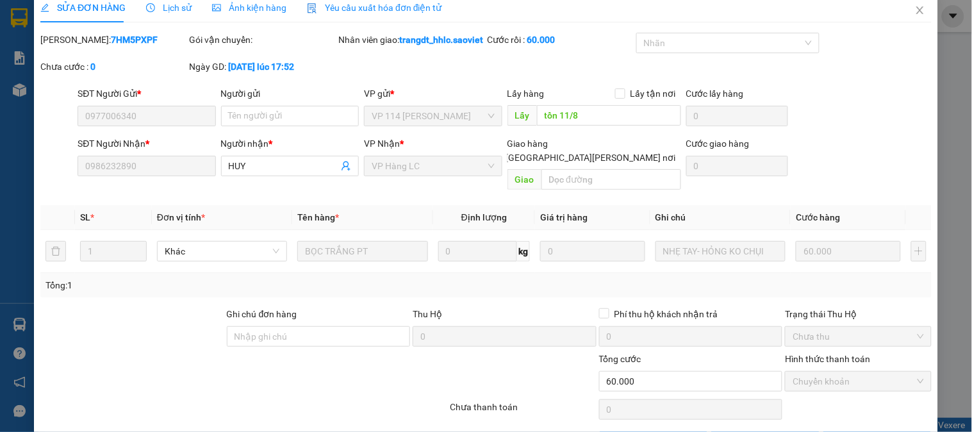
scroll to position [0, 0]
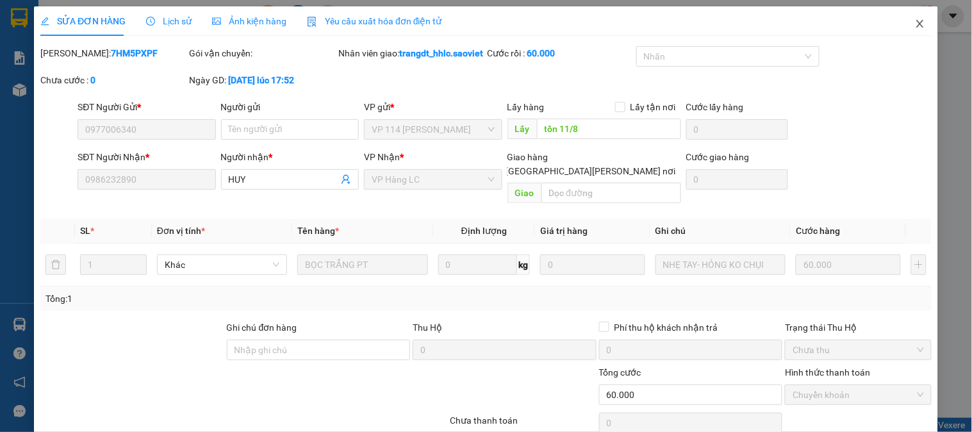
click at [915, 22] on icon "close" at bounding box center [920, 24] width 10 height 10
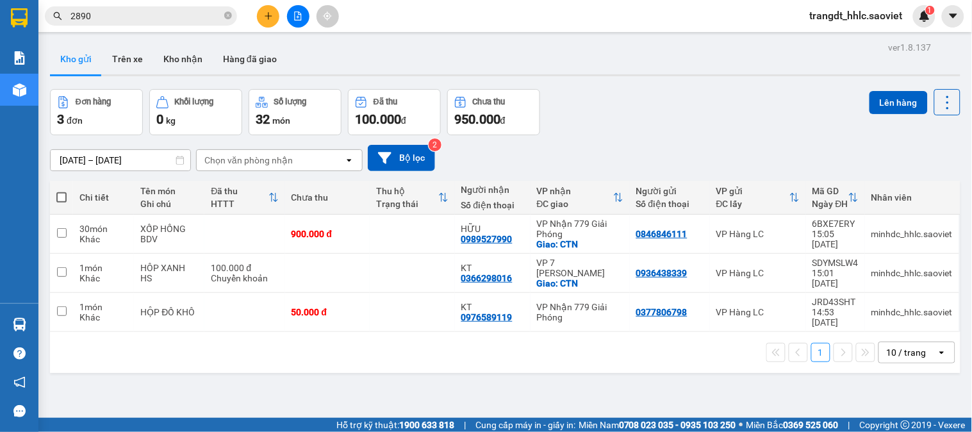
click at [826, 21] on span "trangdt_hhlc.saoviet" at bounding box center [855, 16] width 113 height 16
click at [829, 44] on span "Đăng xuất" at bounding box center [862, 40] width 86 height 14
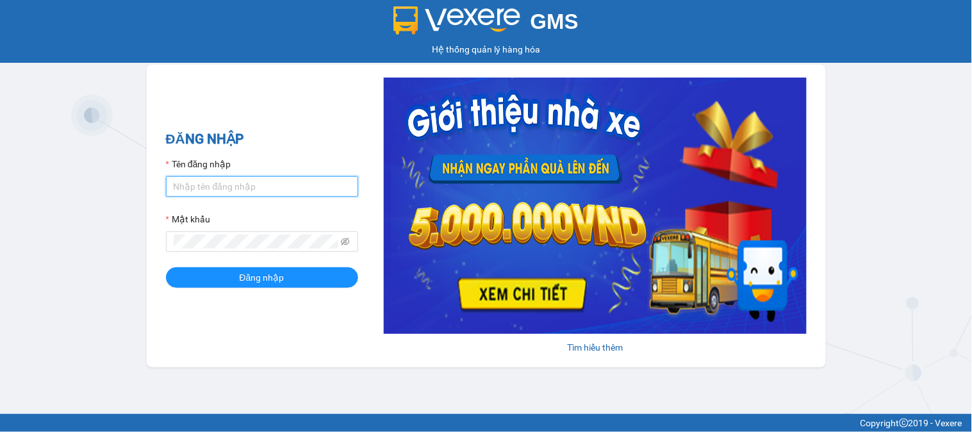
click at [271, 181] on input "Tên đăng nhập" at bounding box center [262, 186] width 192 height 20
type input "truongvv_hhlc.saoviet"
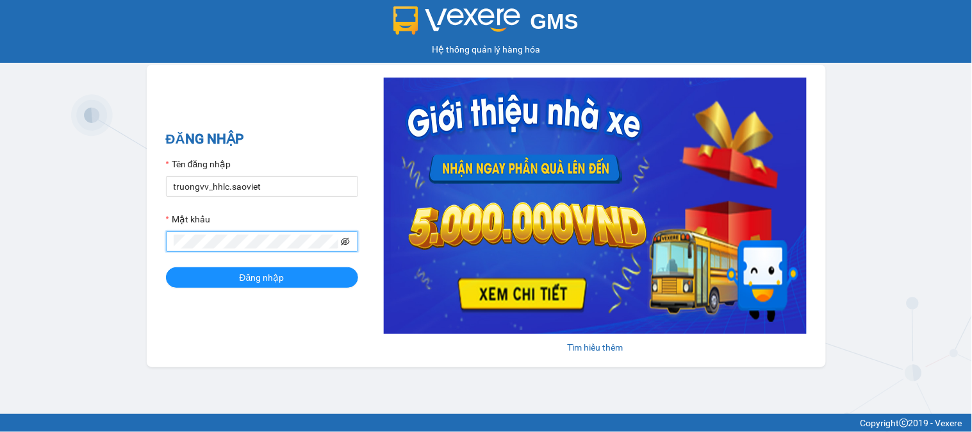
click at [341, 239] on icon "eye-invisible" at bounding box center [345, 241] width 9 height 9
click at [166, 267] on button "Đăng nhập" at bounding box center [262, 277] width 192 height 20
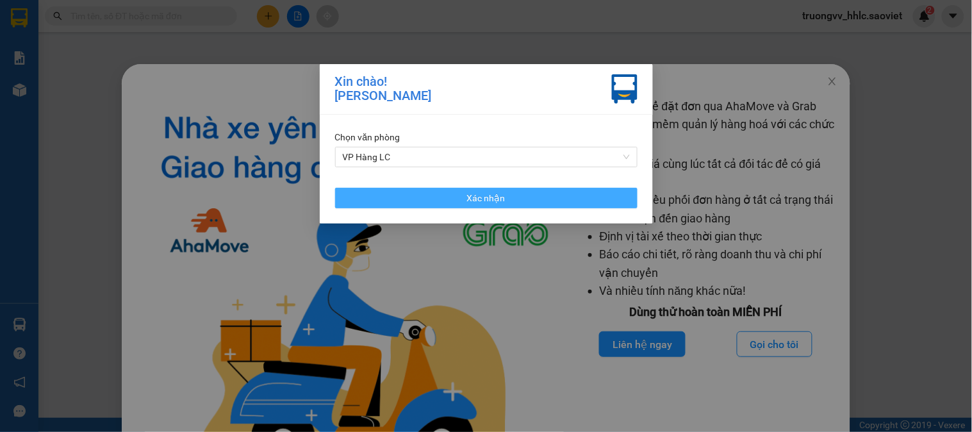
click at [482, 193] on span "Xác nhận" at bounding box center [486, 198] width 38 height 14
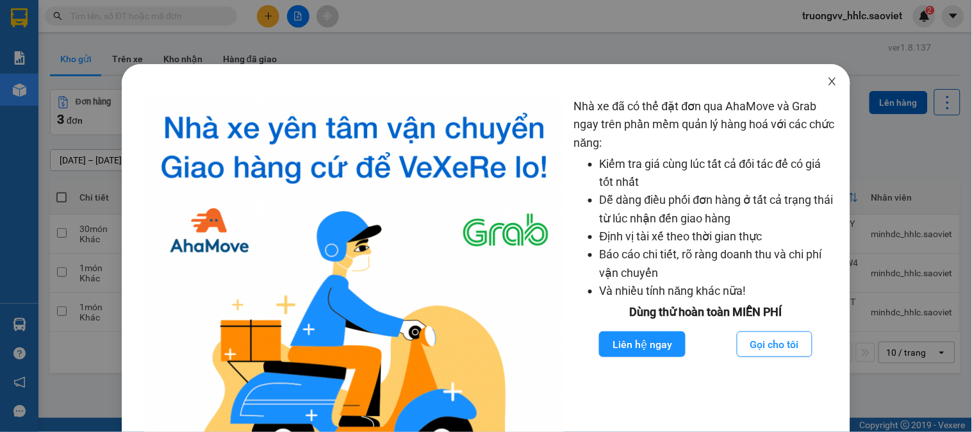
click at [827, 82] on icon "close" at bounding box center [832, 81] width 10 height 10
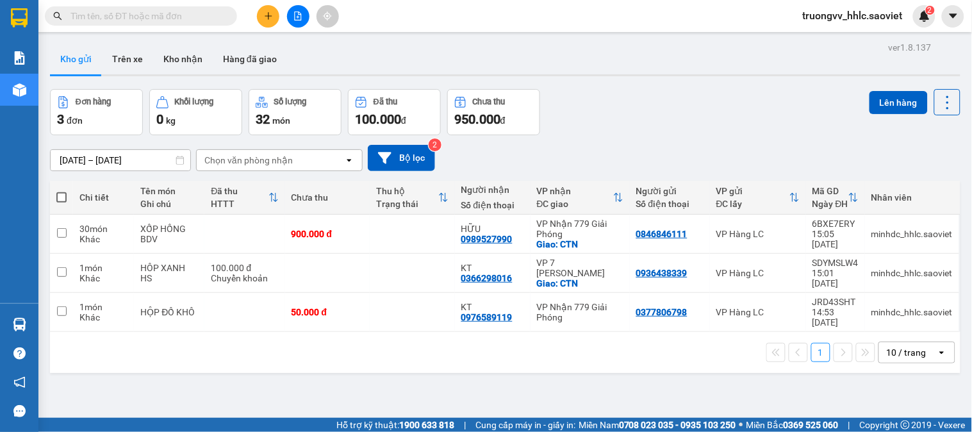
click at [271, 15] on icon "plus" at bounding box center [268, 16] width 9 height 9
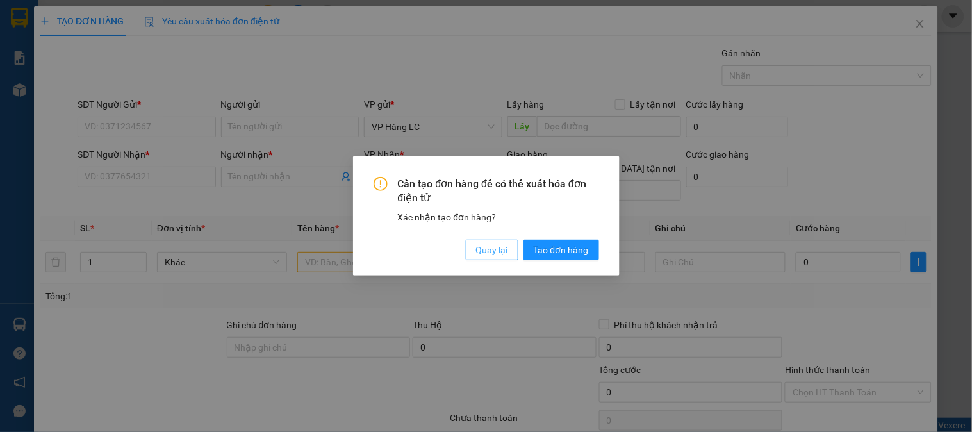
click at [480, 252] on span "Quay lại" at bounding box center [492, 250] width 32 height 14
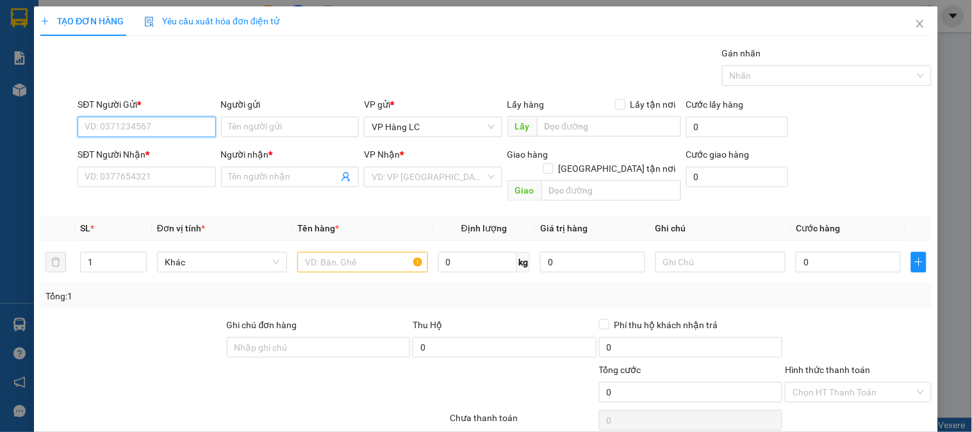
drag, startPoint x: 117, startPoint y: 133, endPoint x: 90, endPoint y: 49, distance: 87.5
click at [117, 109] on div "SĐT Người Gửi * VD: 0371234567" at bounding box center [147, 119] width 138 height 45
type input "0961850188"
click at [125, 154] on div "0961850188 - không tên" at bounding box center [145, 152] width 121 height 14
type input "không tên"
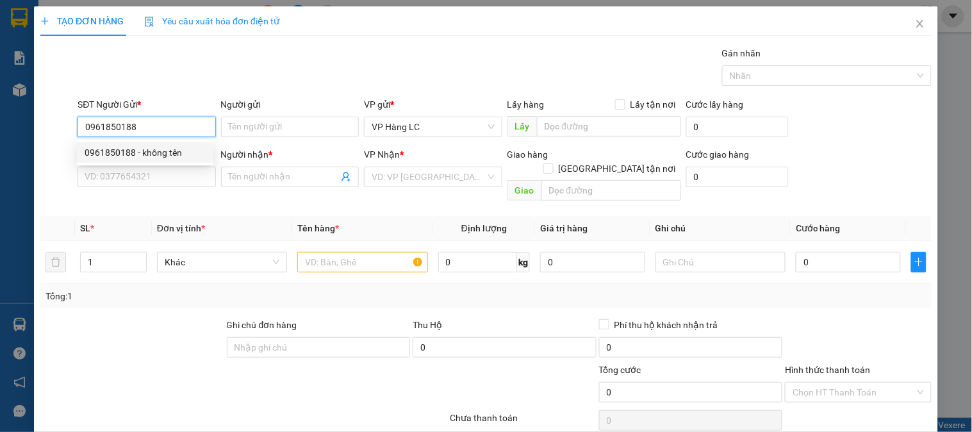
type input "0902731986"
type input "BIÊN PHẠM"
type input "0961850188"
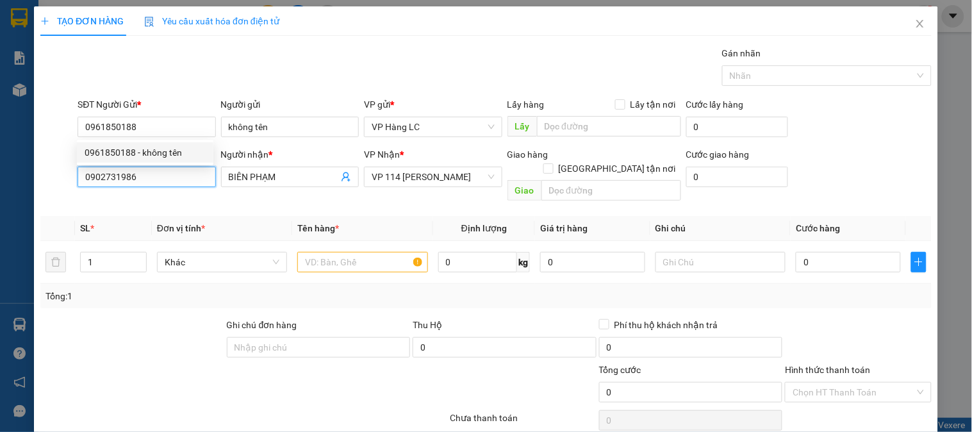
click at [168, 173] on input "0902731986" at bounding box center [147, 177] width 138 height 20
click at [169, 174] on input "0902731986" at bounding box center [147, 177] width 138 height 20
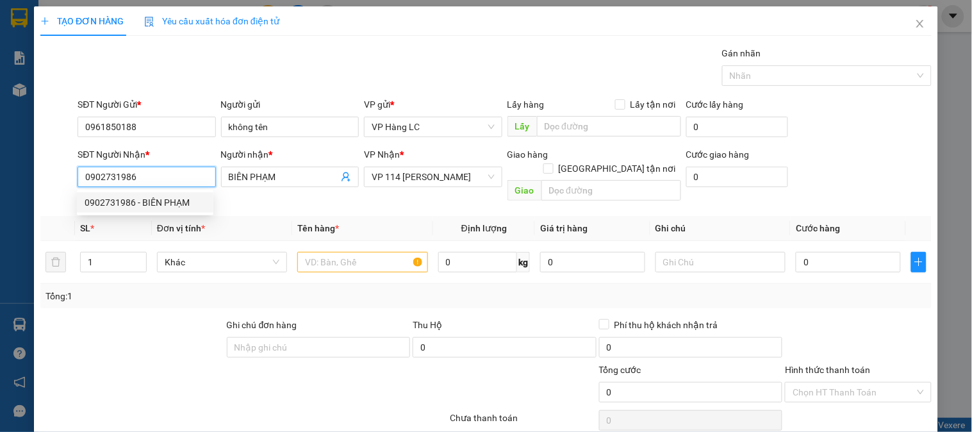
drag, startPoint x: 159, startPoint y: 206, endPoint x: 113, endPoint y: 222, distance: 48.2
click at [155, 206] on div "0902731986 - BIÊN PHẠM" at bounding box center [145, 202] width 121 height 14
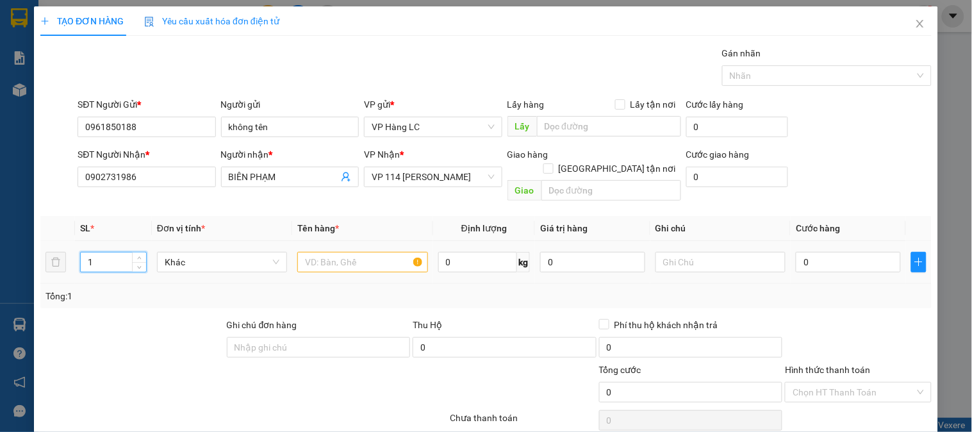
click at [104, 252] on input "1" at bounding box center [113, 261] width 65 height 19
type input "10"
click at [321, 252] on input "text" at bounding box center [362, 262] width 130 height 20
type input "hộp măng"
click at [805, 252] on input "0" at bounding box center [848, 262] width 105 height 20
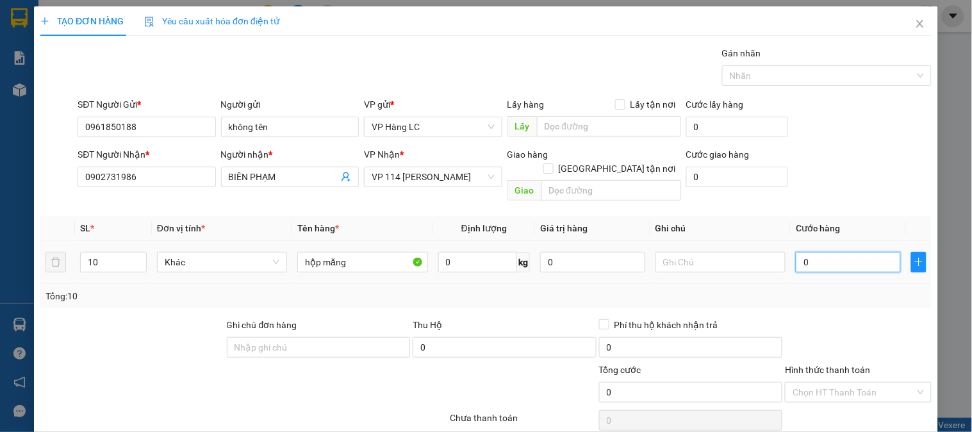
type input "1"
type input "15"
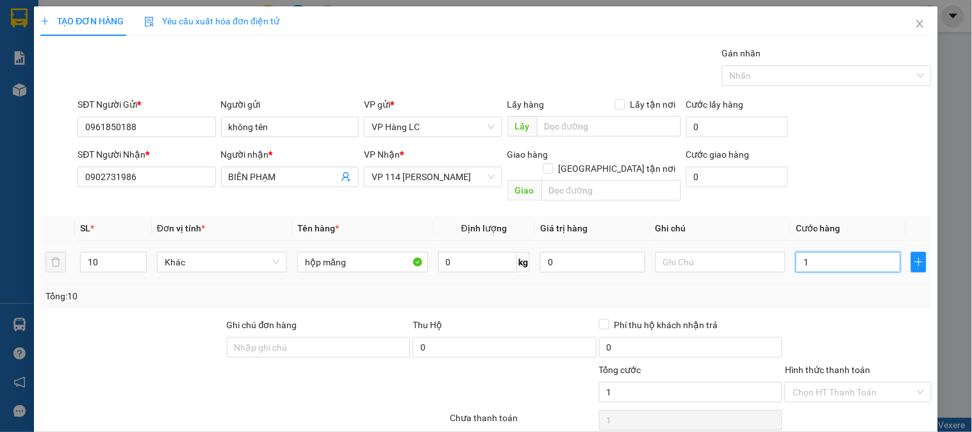
type input "15"
type input "150"
type input "1.500"
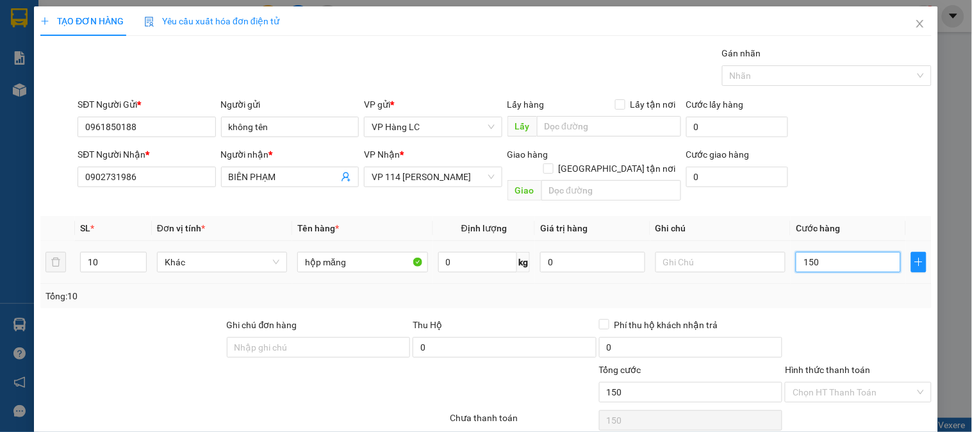
type input "1.500"
type input "15.000"
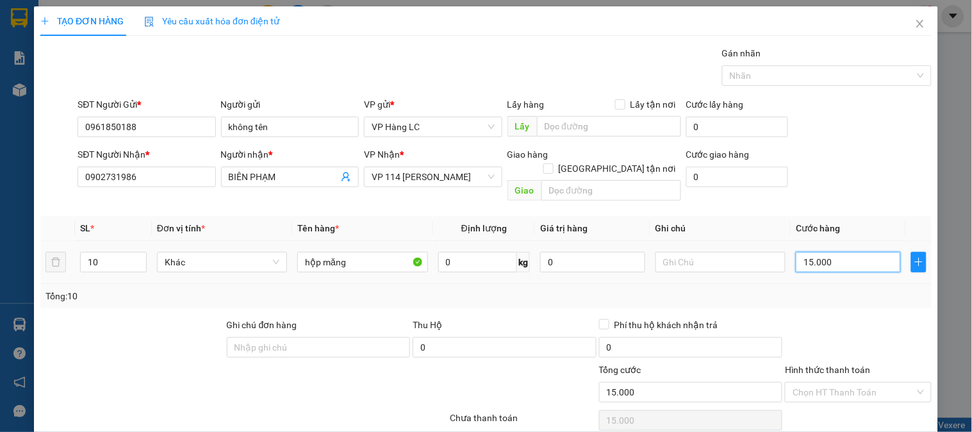
type input "150.000"
click at [808, 291] on div "Tổng: 10" at bounding box center [485, 296] width 891 height 24
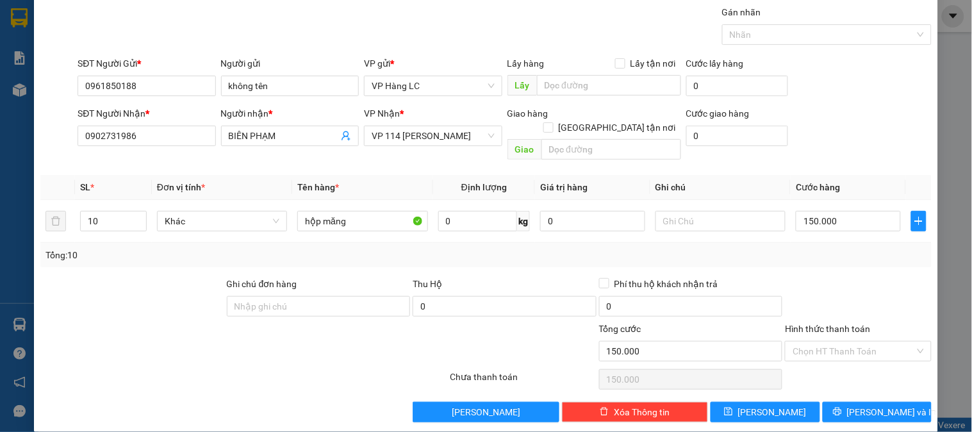
scroll to position [42, 0]
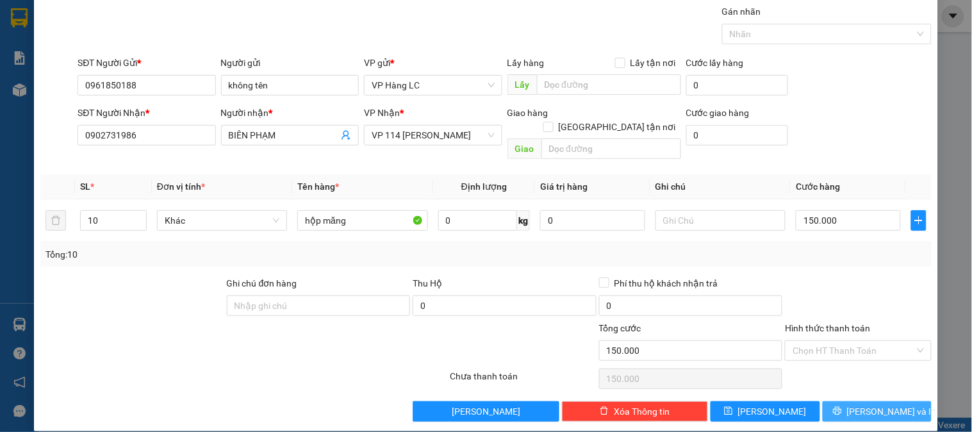
click at [837, 401] on button "[PERSON_NAME] và In" at bounding box center [876, 411] width 109 height 20
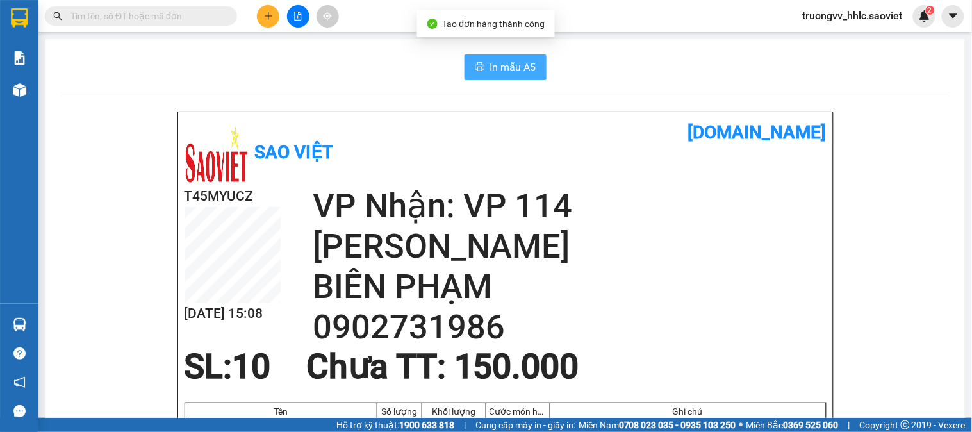
click at [513, 71] on span "In mẫu A5" at bounding box center [513, 67] width 46 height 16
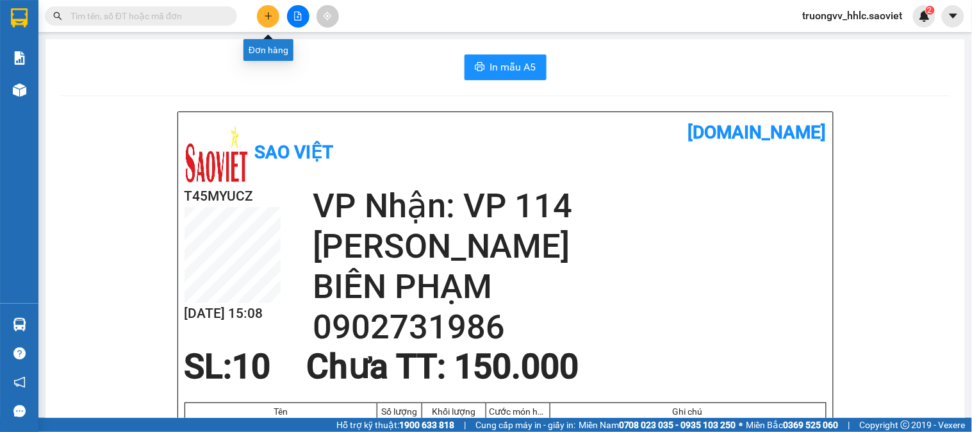
click at [270, 17] on icon "plus" at bounding box center [268, 16] width 9 height 9
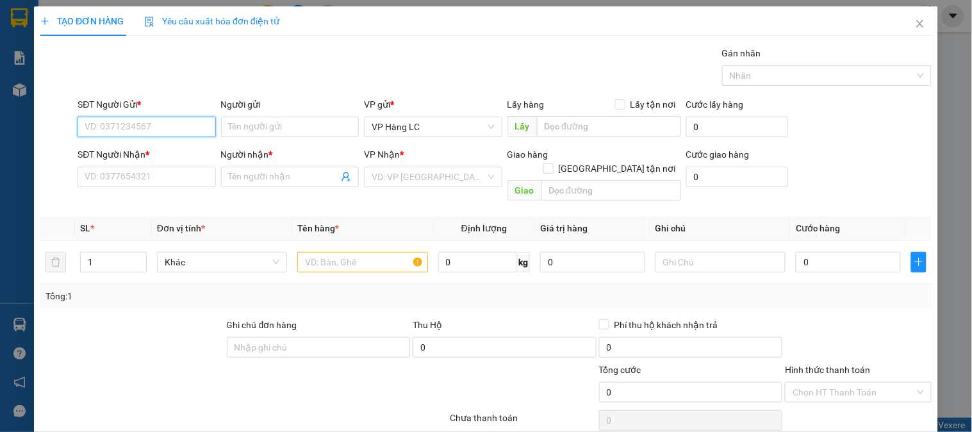
drag, startPoint x: 189, startPoint y: 133, endPoint x: 193, endPoint y: 41, distance: 91.7
click at [186, 113] on div "SĐT Người Gửi * VD: 0371234567" at bounding box center [147, 119] width 138 height 45
drag, startPoint x: 143, startPoint y: 146, endPoint x: 163, endPoint y: 165, distance: 26.7
click at [143, 147] on div "0355995255 - THẮNG" at bounding box center [145, 152] width 121 height 14
type input "0355995255"
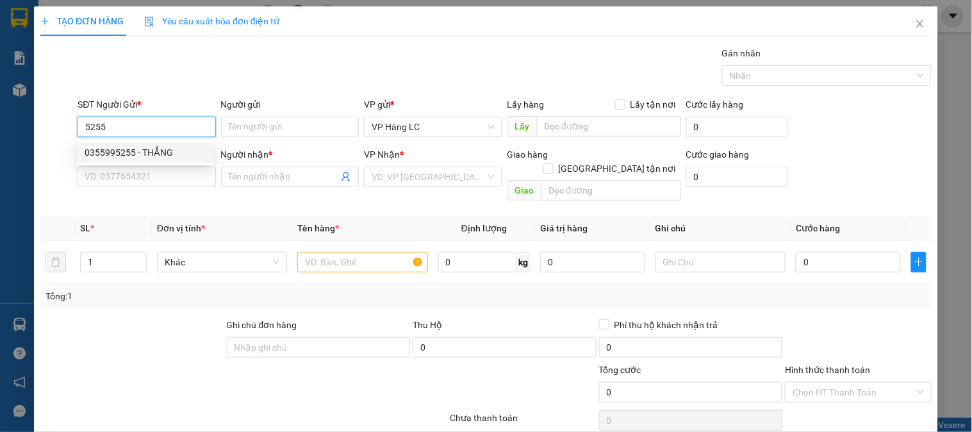
type input "THẮNG"
type input "0344229806"
type input "SÁNG PHAN"
type input "0355995255"
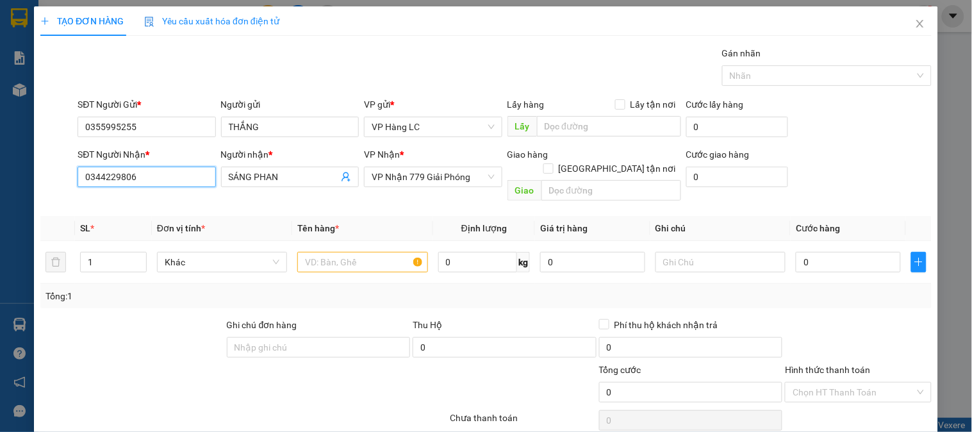
click at [163, 171] on input "0344229806" at bounding box center [147, 177] width 138 height 20
click at [143, 204] on div "0358136633 - A ĐAM" at bounding box center [145, 202] width 121 height 14
type input "0358136633"
type input "A ĐAM"
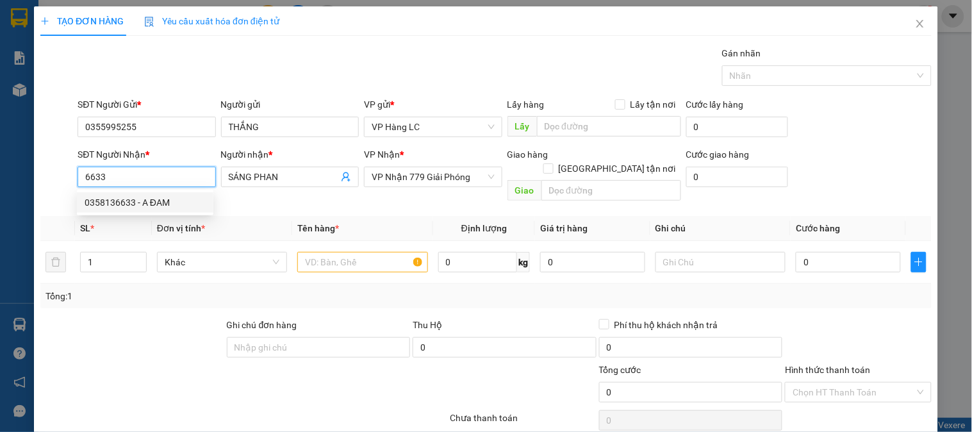
type input "H"
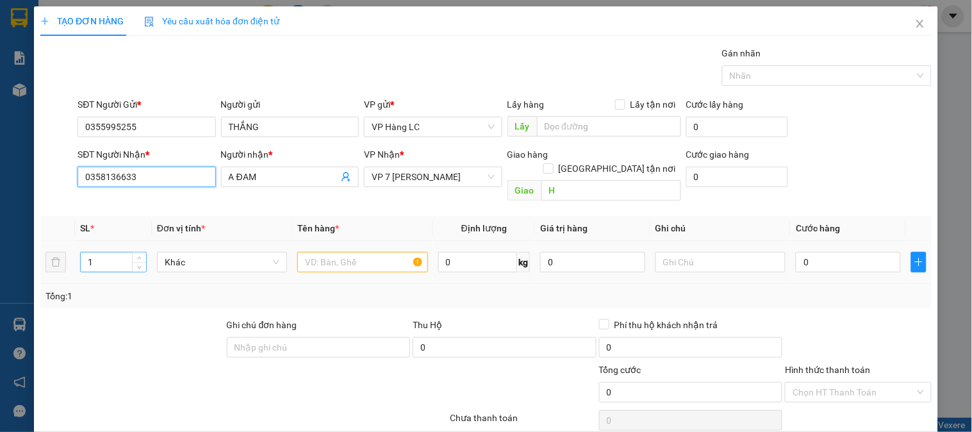
type input "0358136633"
click at [95, 252] on input "1" at bounding box center [113, 261] width 65 height 19
type input "5"
click at [312, 252] on input "text" at bounding box center [362, 262] width 130 height 20
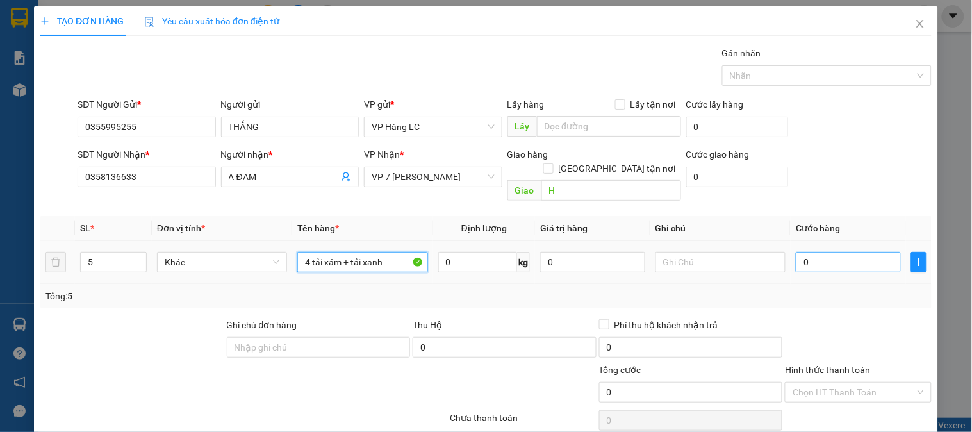
type input "4 tải xám + tải xanh"
click at [801, 252] on input "0" at bounding box center [848, 262] width 105 height 20
type input "2"
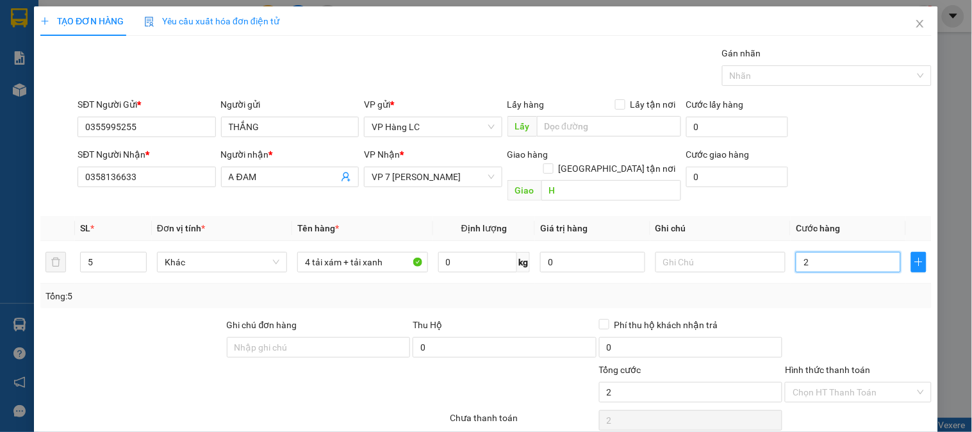
type input "25"
type input "250"
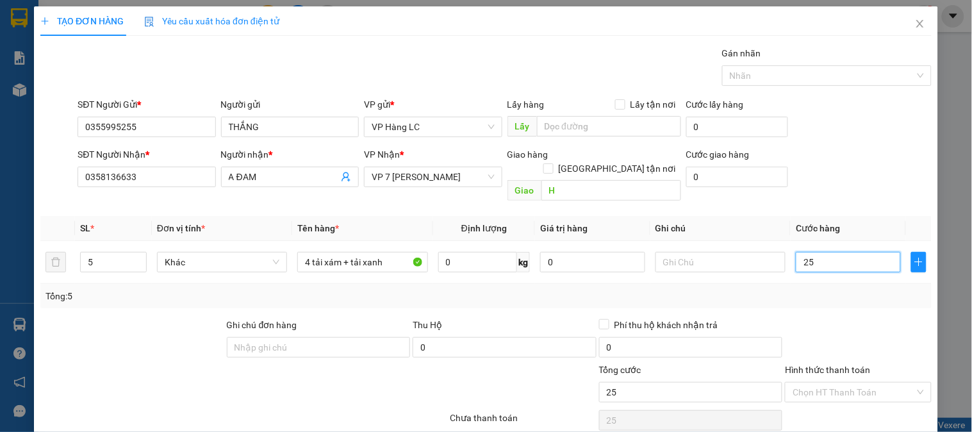
type input "250"
type input "2.500"
type input "25.000"
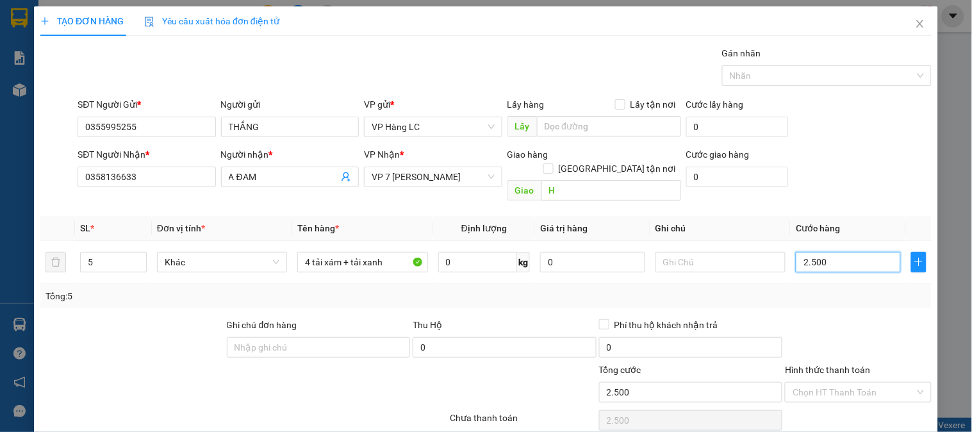
type input "25.000"
type input "250.000"
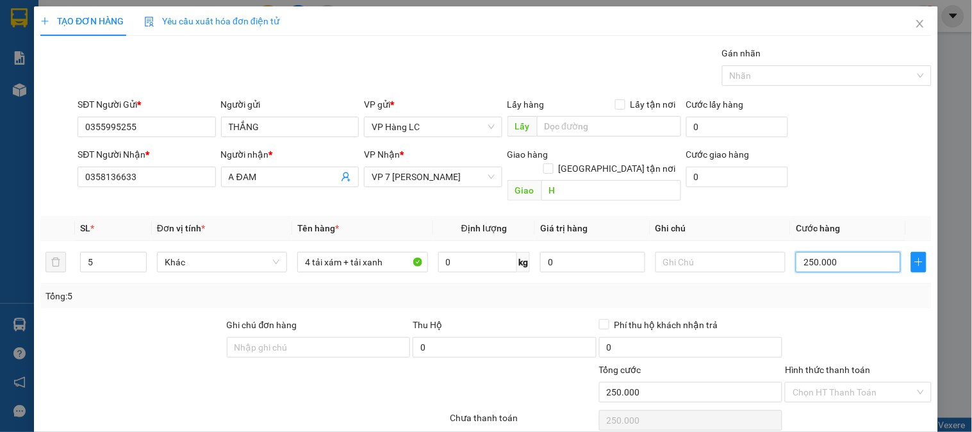
type input "250.000"
click at [842, 300] on div "Transit Pickup Surcharge Ids Transit Deliver Surcharge Ids Transit Deliver Surc…" at bounding box center [485, 254] width 891 height 417
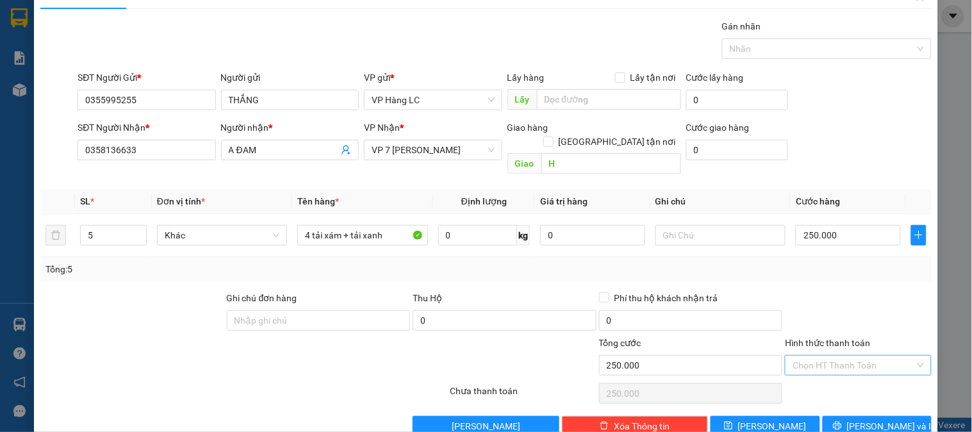
scroll to position [42, 0]
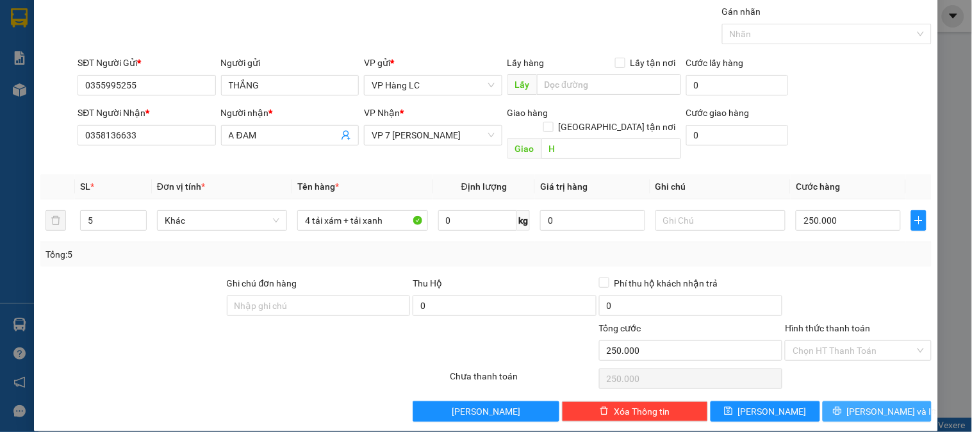
click at [854, 401] on button "[PERSON_NAME] và In" at bounding box center [876, 411] width 109 height 20
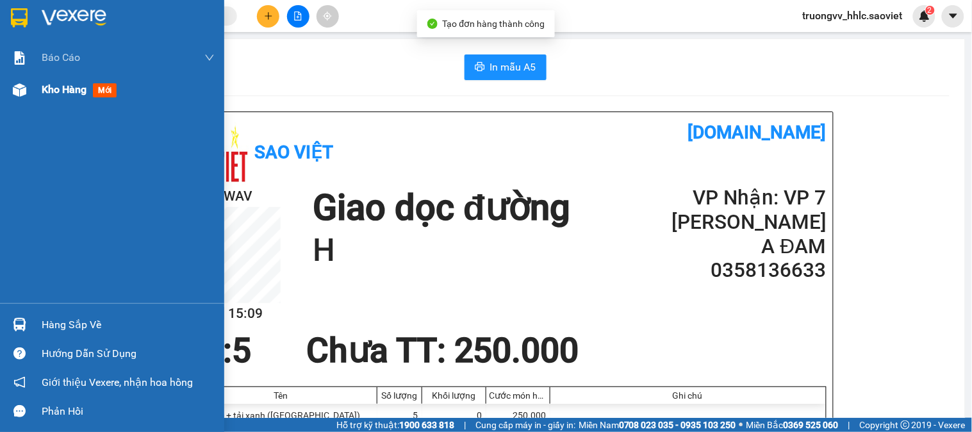
click at [63, 91] on span "Kho hàng" at bounding box center [64, 89] width 45 height 12
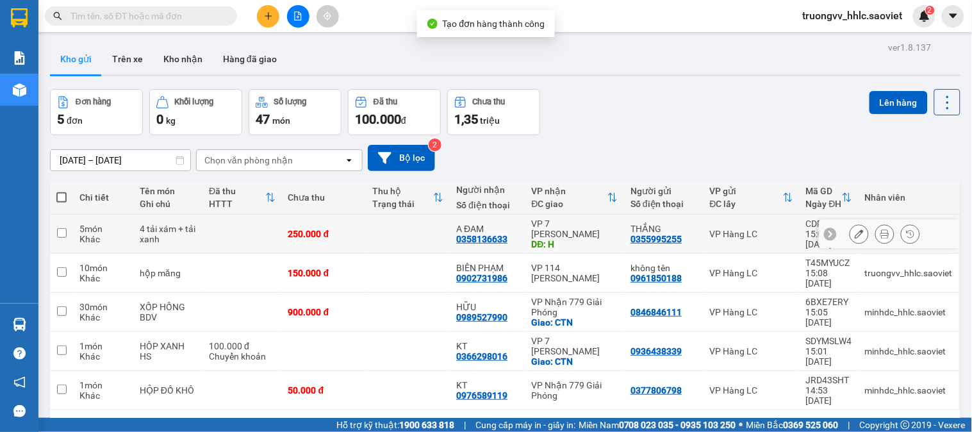
click at [398, 222] on td at bounding box center [408, 234] width 84 height 39
checkbox input "true"
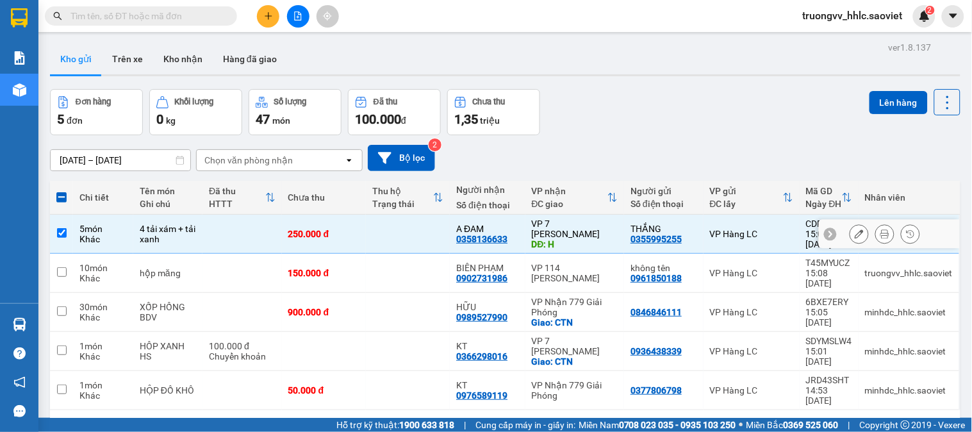
click at [854, 233] on icon at bounding box center [858, 233] width 9 height 9
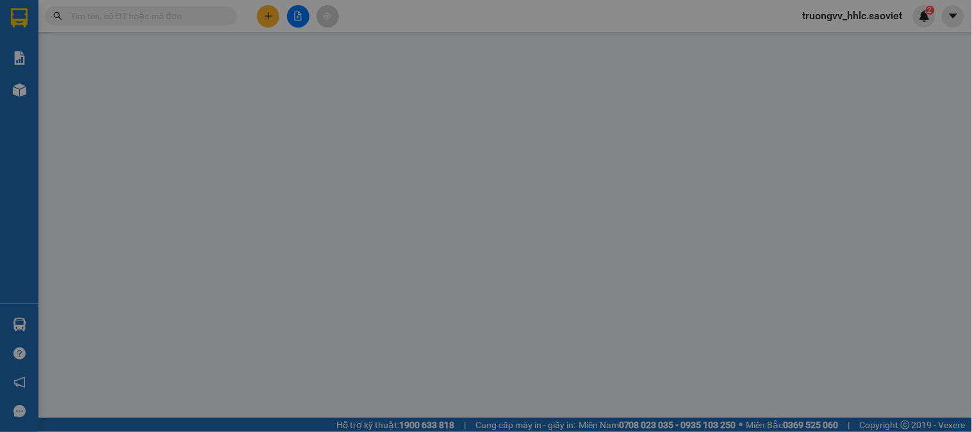
type input "0355995255"
type input "THẮNG"
type input "0358136633"
type input "A ĐAM"
type input "H"
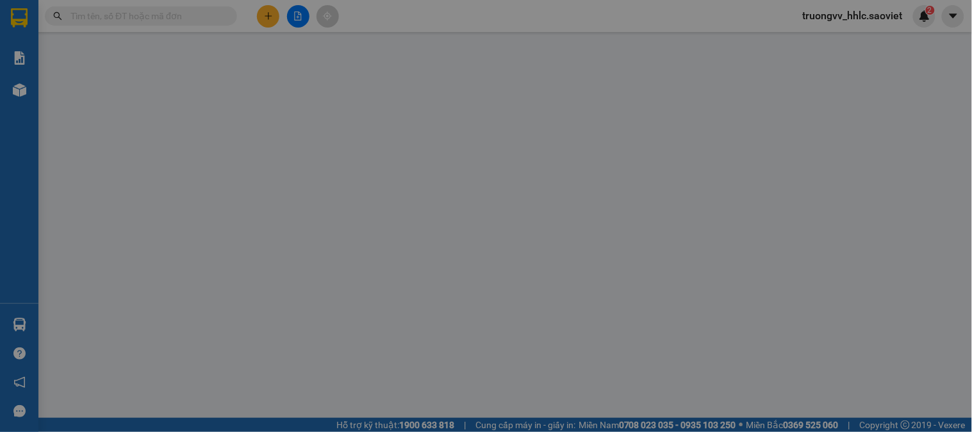
type input "250.000"
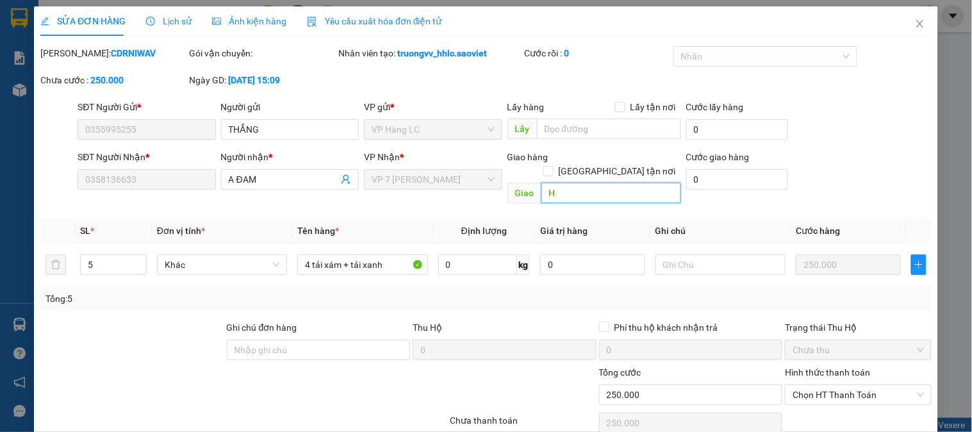
click at [581, 183] on input "H" at bounding box center [611, 193] width 140 height 20
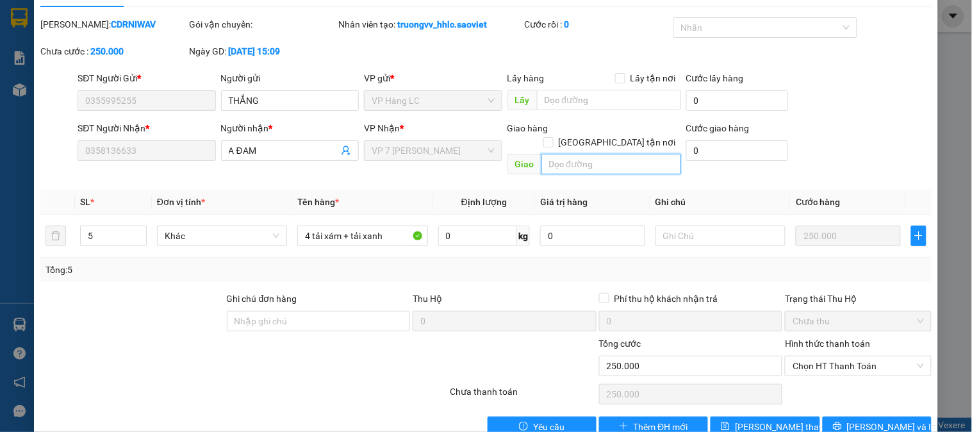
scroll to position [45, 0]
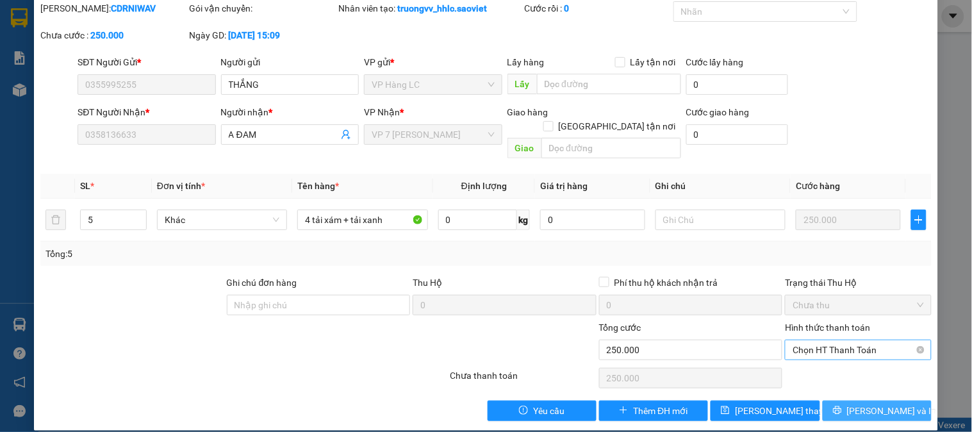
click at [835, 400] on button "Lưu và In" at bounding box center [876, 410] width 109 height 20
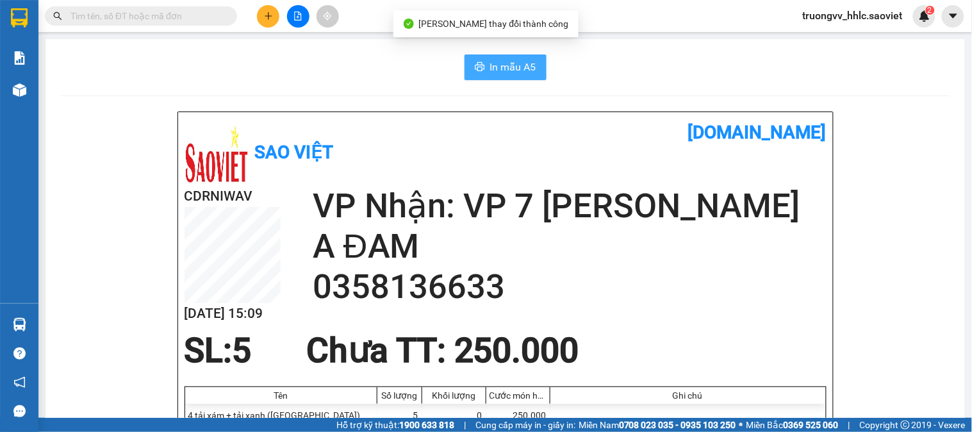
click at [464, 67] on button "In mẫu A5" at bounding box center [505, 67] width 82 height 26
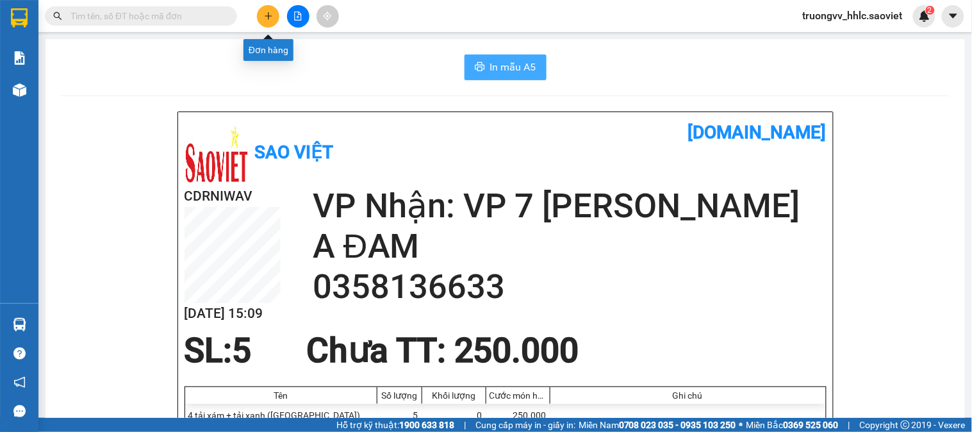
click at [257, 18] on button at bounding box center [268, 16] width 22 height 22
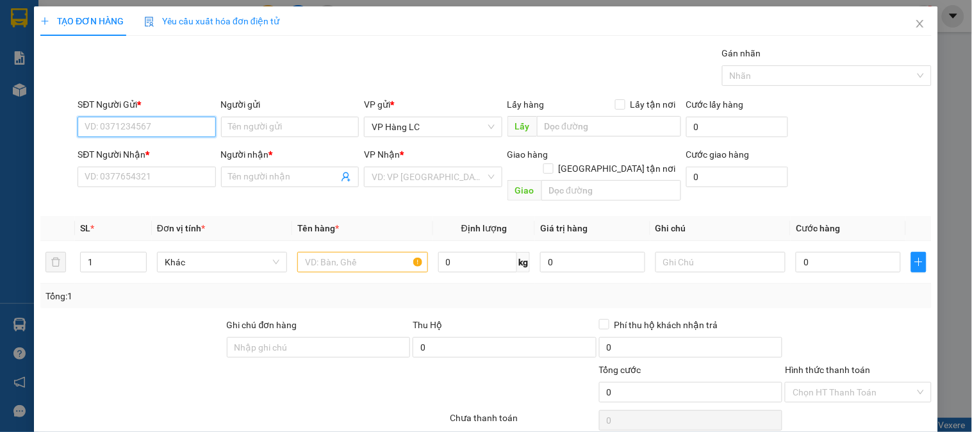
click at [135, 124] on input "SĐT Người Gửi *" at bounding box center [147, 127] width 138 height 20
click at [161, 157] on div "0387626186 - Hoa mai" at bounding box center [145, 152] width 121 height 14
type input "0387626186"
type input "Hoa mai"
type input "0985559250"
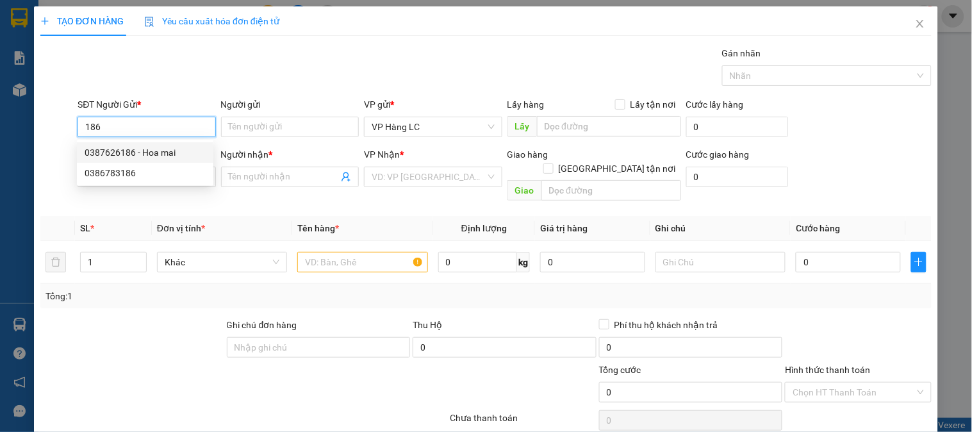
type input "cường TND"
type input "0387626186"
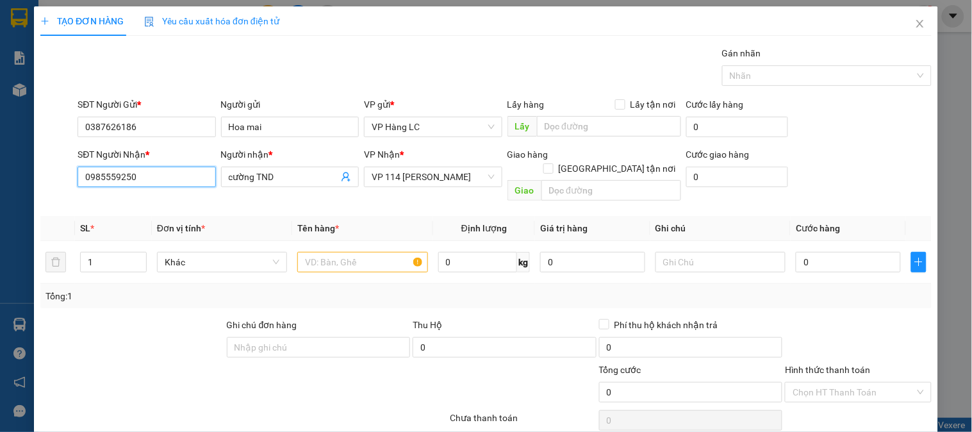
click at [168, 174] on input "0985559250" at bounding box center [147, 177] width 138 height 20
click at [136, 199] on div "0985559250 - cường TND" at bounding box center [145, 202] width 121 height 14
click at [105, 252] on input "1" at bounding box center [113, 261] width 65 height 19
type input "4"
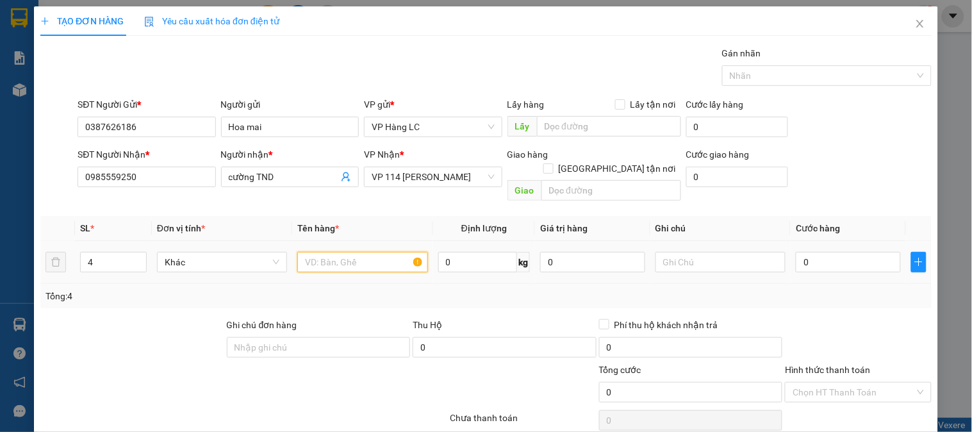
click at [348, 252] on input "text" at bounding box center [362, 262] width 130 height 20
type input "tải"
click at [833, 252] on input "0" at bounding box center [848, 262] width 105 height 20
type input "2"
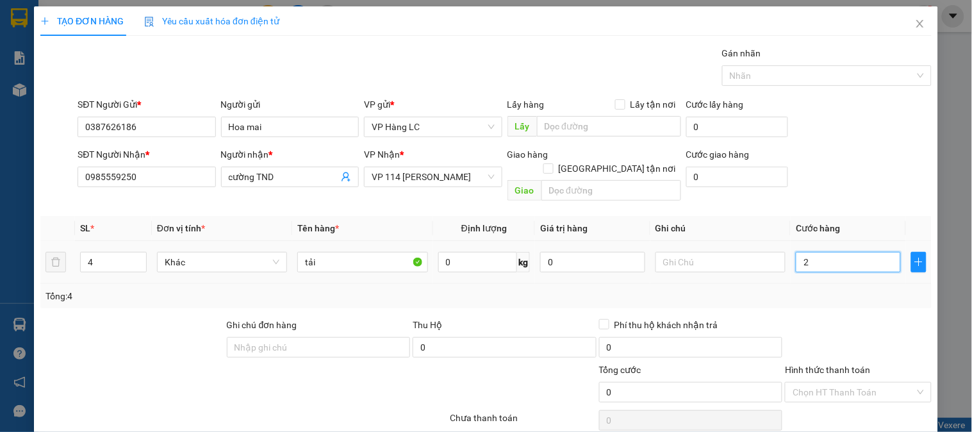
type input "2"
type input "24"
type input "240"
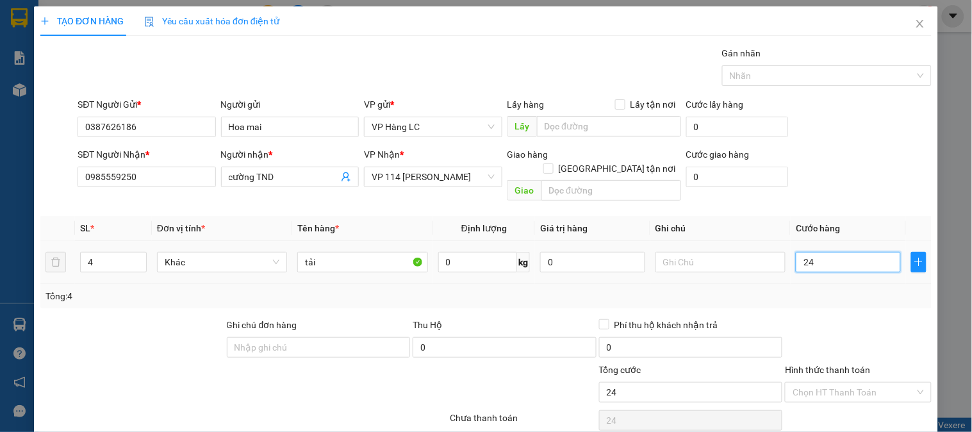
type input "240"
type input "240.000"
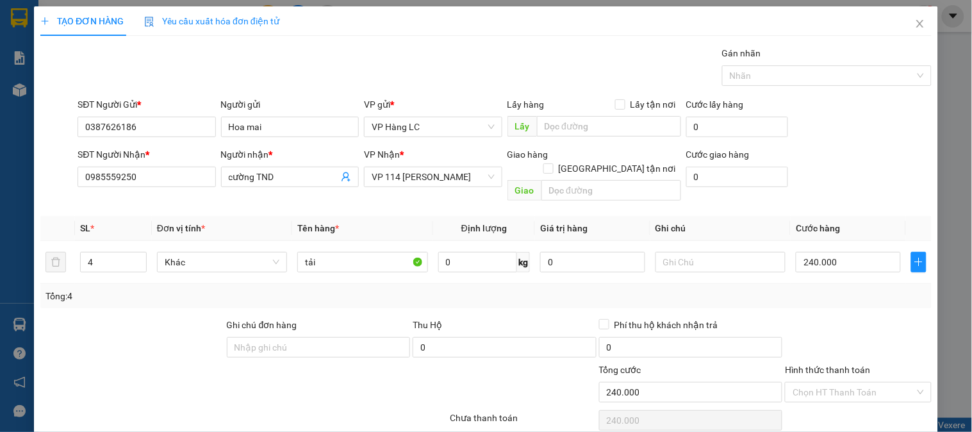
click at [803, 318] on div at bounding box center [857, 340] width 149 height 45
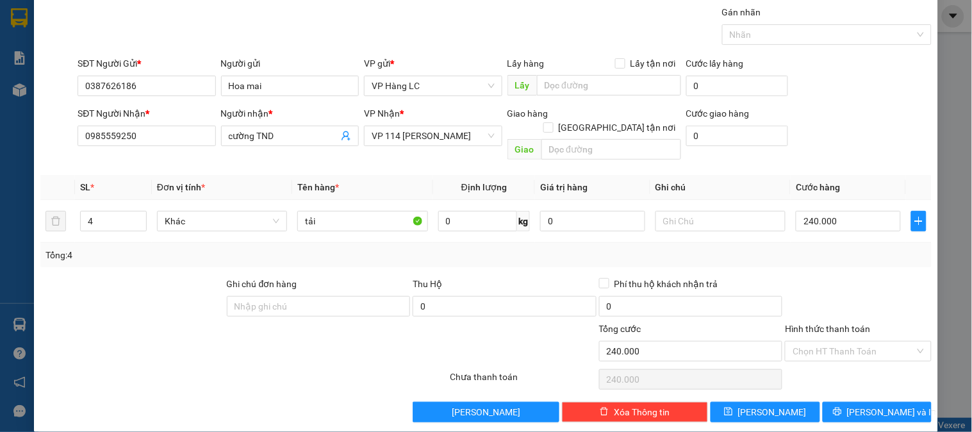
scroll to position [42, 0]
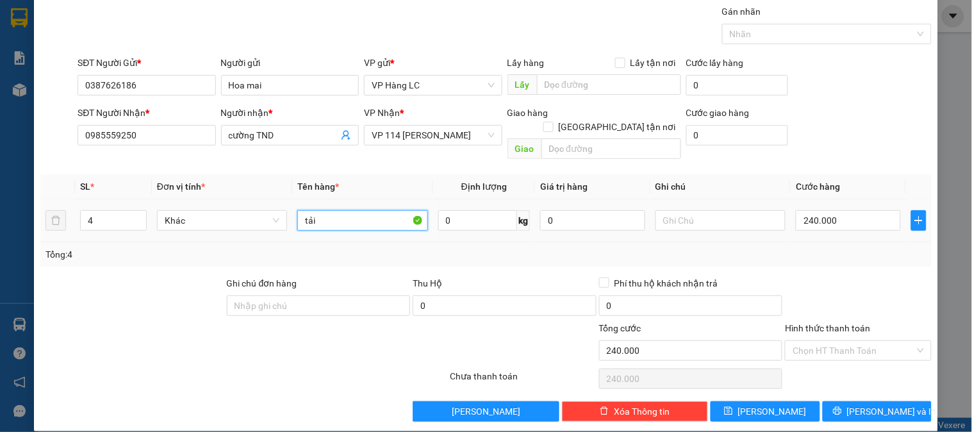
click at [355, 210] on input "tải" at bounding box center [362, 220] width 130 height 20
type input "tải va ly"
click at [897, 247] on div "Tổng: 4" at bounding box center [485, 254] width 881 height 14
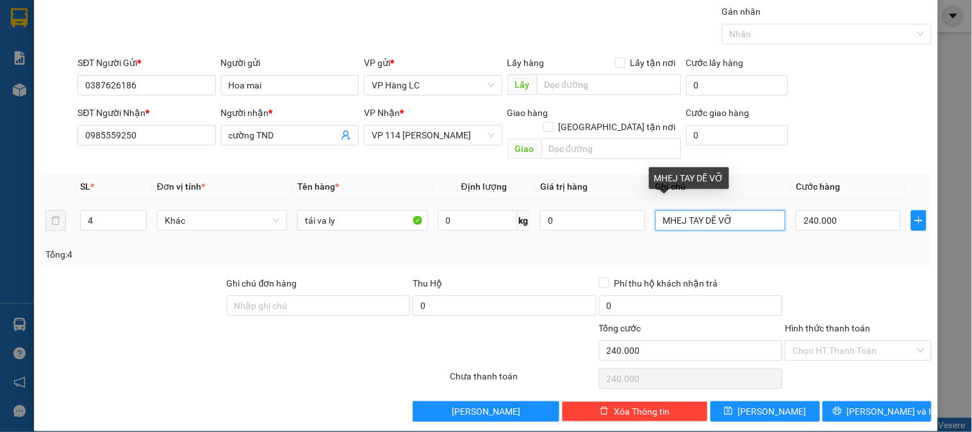
click at [680, 210] on input "MHEJ TAY DẼ VỠ" at bounding box center [720, 220] width 130 height 20
click at [747, 210] on input "NHẸ TAY DẼ VỠ" at bounding box center [720, 220] width 130 height 20
type input "NHẸ TAY DẼ VỠ_ KHÔNG KÉO LÊ"
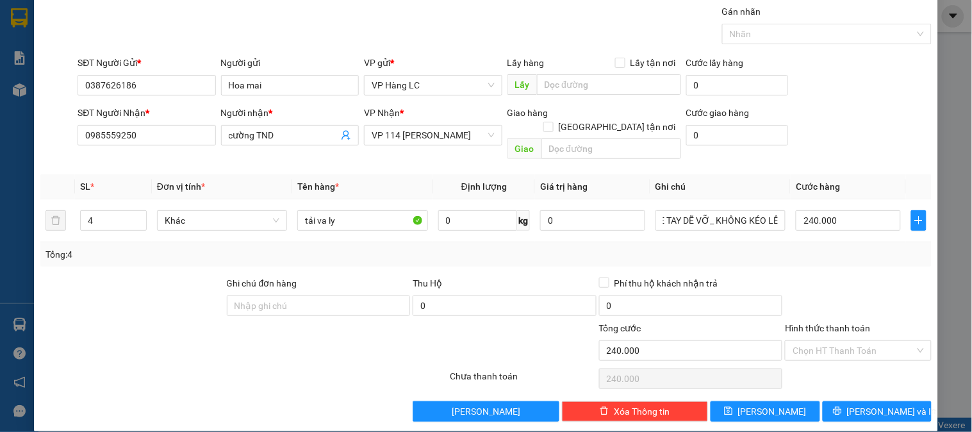
scroll to position [0, 0]
click at [808, 250] on div "Tổng: 4" at bounding box center [485, 254] width 891 height 24
click at [844, 259] on div "Transit Pickup Surcharge Ids Transit Deliver Surcharge Ids Transit Deliver Surc…" at bounding box center [485, 212] width 891 height 417
drag, startPoint x: 883, startPoint y: 404, endPoint x: 871, endPoint y: 388, distance: 20.3
click at [876, 401] on button "Lưu và In" at bounding box center [876, 411] width 109 height 20
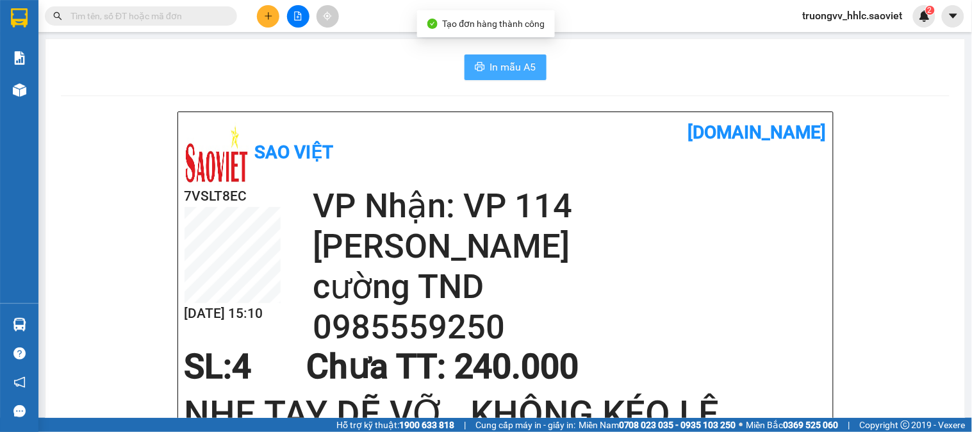
click at [514, 65] on span "In mẫu A5" at bounding box center [513, 67] width 46 height 16
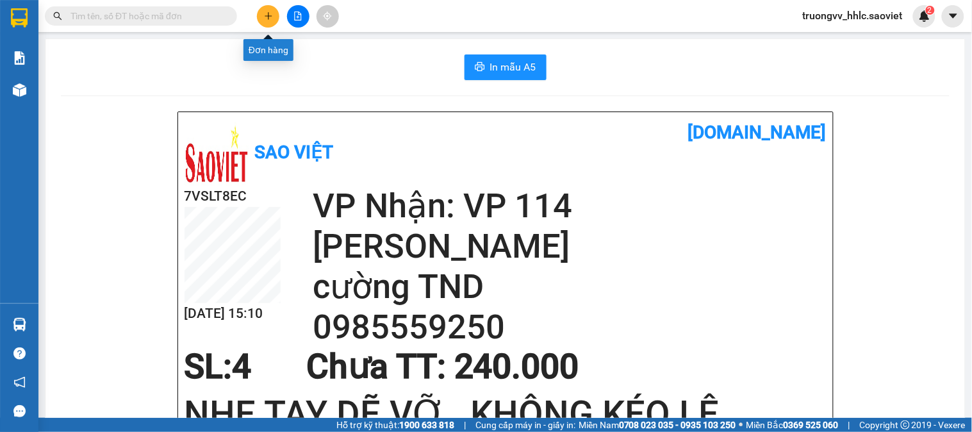
click at [277, 20] on button at bounding box center [268, 16] width 22 height 22
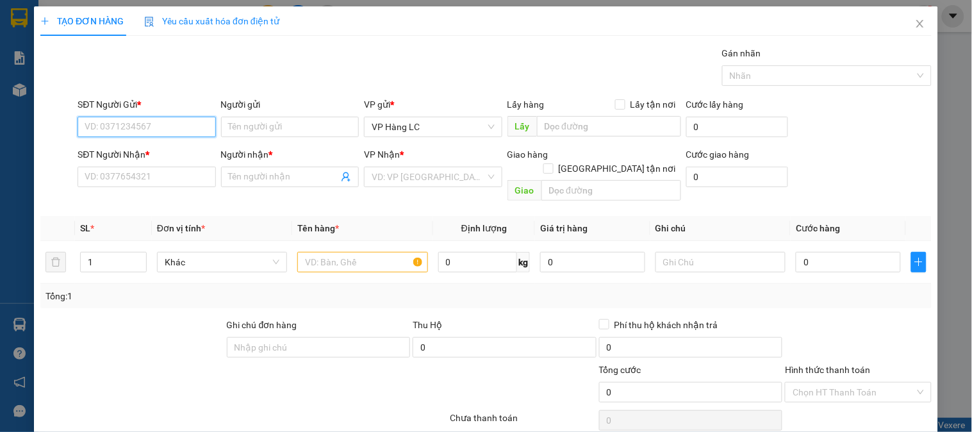
click at [145, 131] on input "SĐT Người Gửi *" at bounding box center [147, 127] width 138 height 20
click at [125, 172] on div "0325288230 - LƯU BẰNG" at bounding box center [145, 173] width 121 height 14
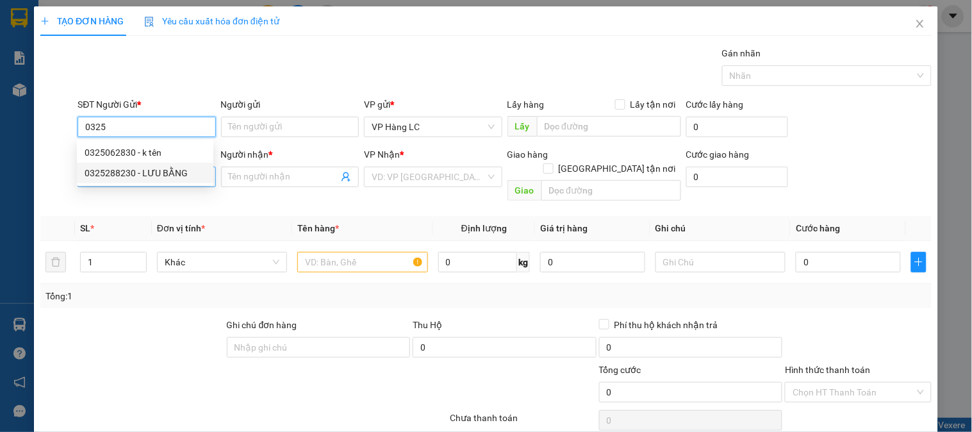
type input "0325288230"
type input "LƯU BẰNG"
type input "0973812960"
type input "Tuấn"
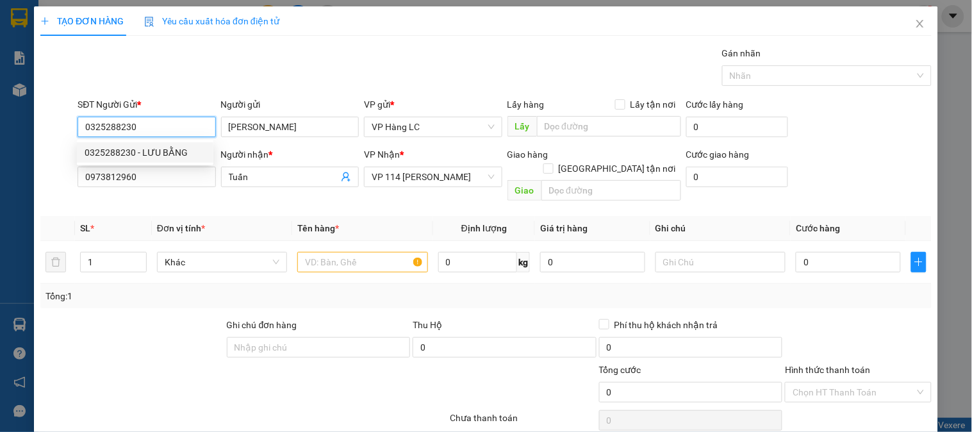
type input "0325288230"
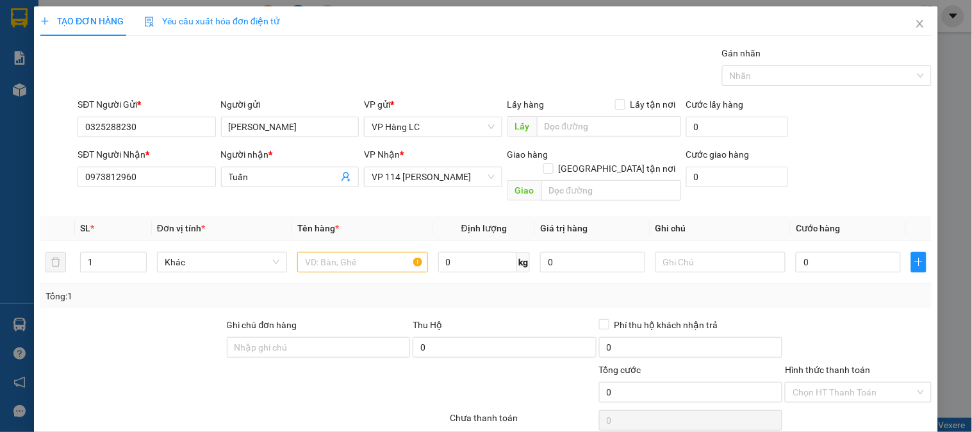
click at [149, 194] on div "Transit Pickup Surcharge Ids Transit Deliver Surcharge Ids Transit Deliver Surc…" at bounding box center [485, 254] width 891 height 417
click at [148, 188] on div "SĐT Người Nhận * 0973812960" at bounding box center [147, 169] width 138 height 45
click at [145, 176] on input "0973812960" at bounding box center [147, 177] width 138 height 20
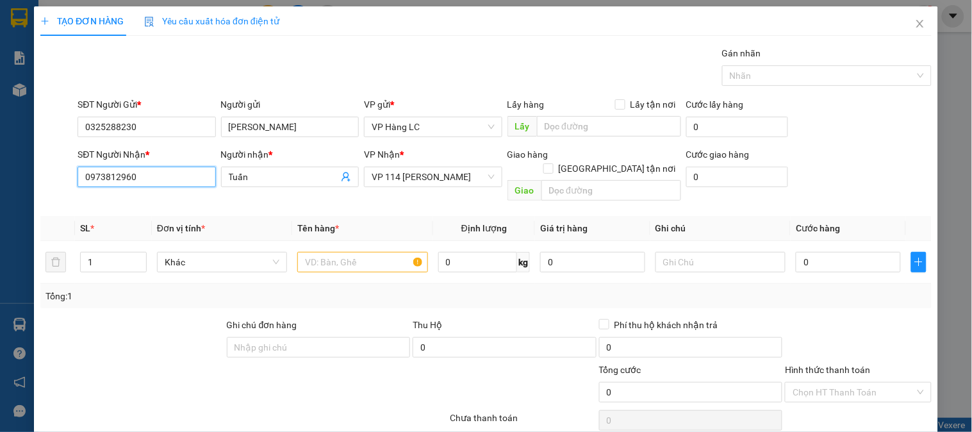
click at [145, 176] on input "0973812960" at bounding box center [147, 177] width 138 height 20
type input "0989434886"
click at [129, 205] on div "0989434886 - kt" at bounding box center [145, 202] width 121 height 14
type input "kt"
type input "0989434886"
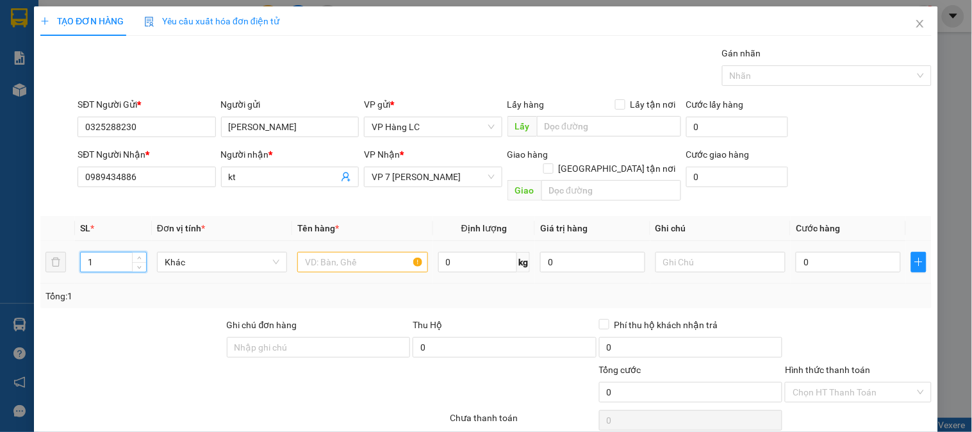
click at [103, 253] on input "1" at bounding box center [113, 261] width 65 height 19
type input "3"
click at [324, 252] on input "text" at bounding box center [362, 262] width 130 height 20
click at [819, 252] on input "0" at bounding box center [848, 262] width 105 height 20
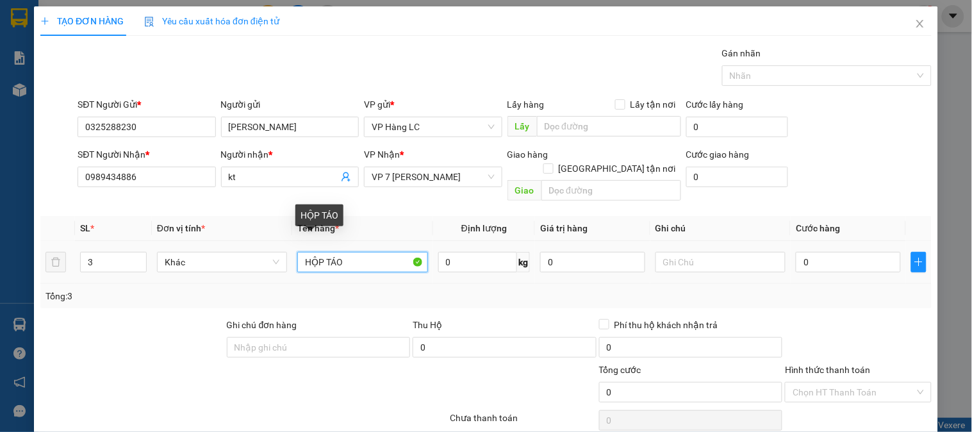
click at [364, 252] on input "HỘP TÁO" at bounding box center [362, 262] width 130 height 20
type input "HỘP TÁO ĐỎ"
click at [796, 252] on input "0" at bounding box center [848, 262] width 105 height 20
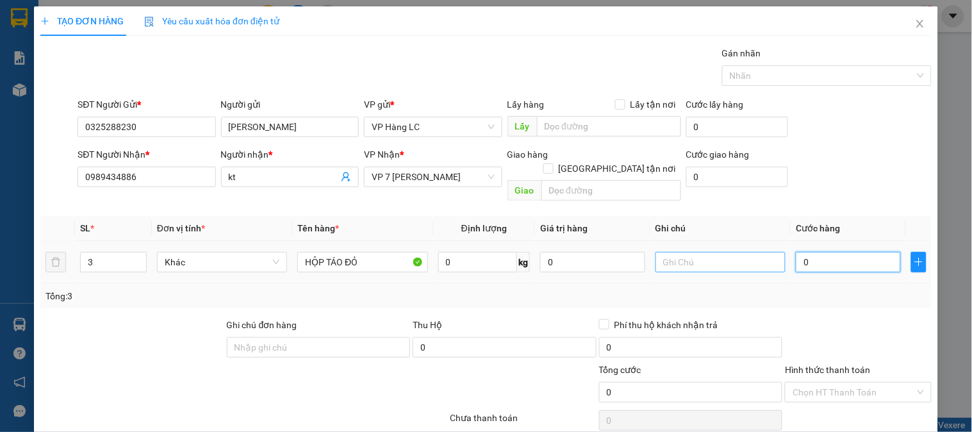
type input "1"
type input "10"
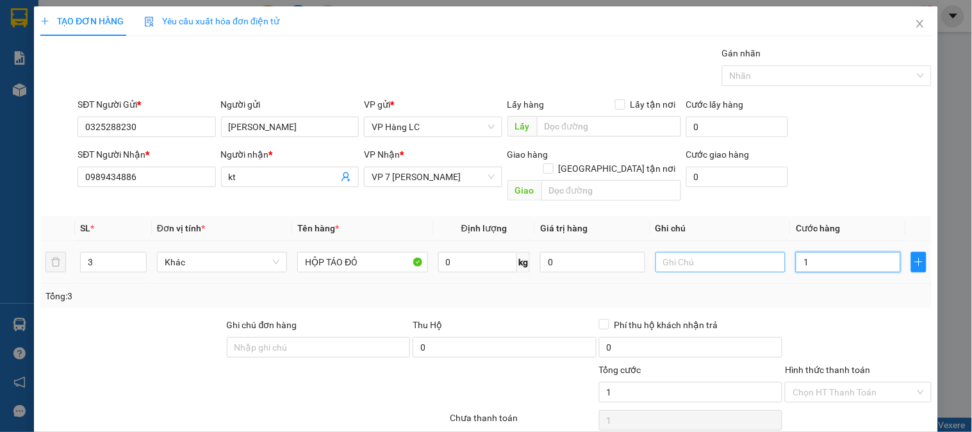
type input "10"
type input "100"
type input "1.000"
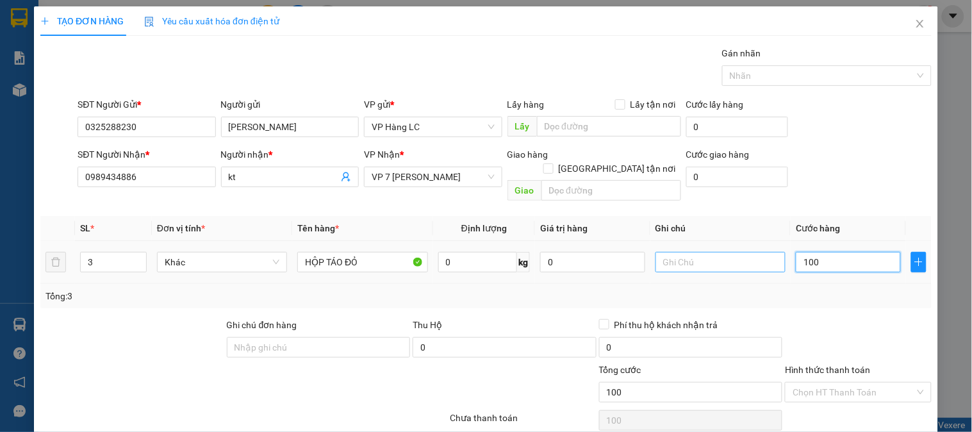
type input "1.000"
type input "10.000"
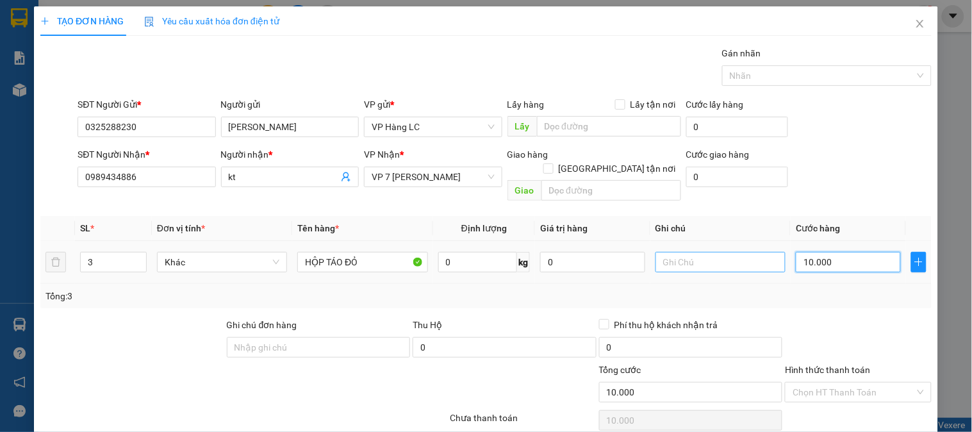
type input "100.000"
drag, startPoint x: 810, startPoint y: 297, endPoint x: 817, endPoint y: 297, distance: 7.0
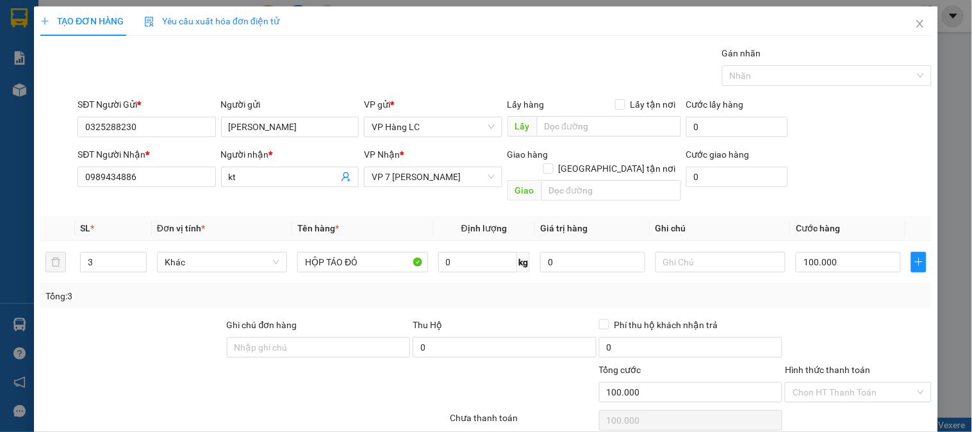
click at [815, 297] on div "Transit Pickup Surcharge Ids Transit Deliver Surcharge Ids Transit Deliver Surc…" at bounding box center [485, 254] width 891 height 417
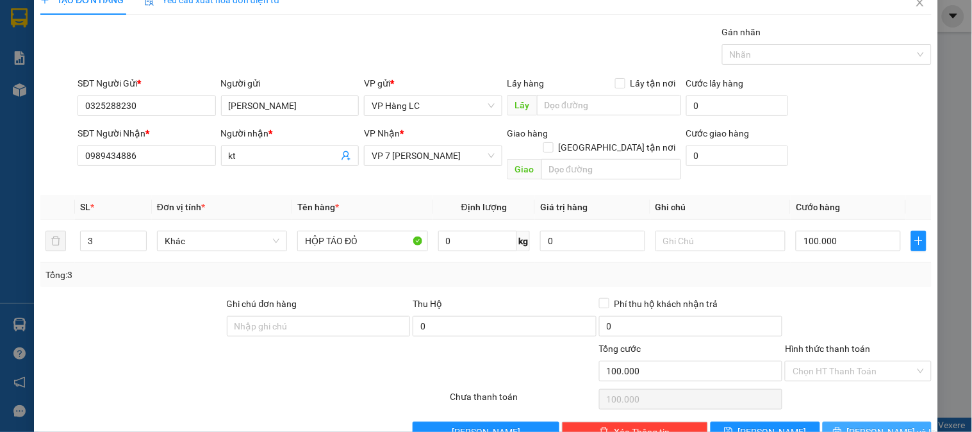
scroll to position [42, 0]
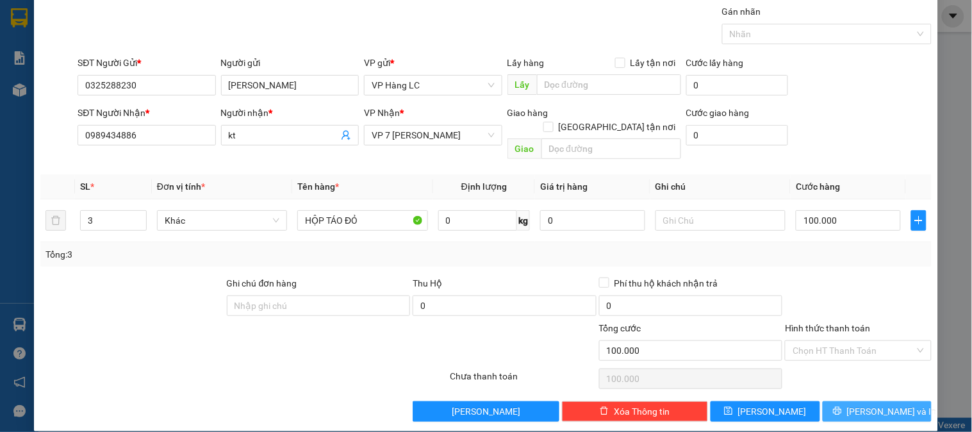
click at [863, 404] on span "Lưu và In" at bounding box center [892, 411] width 90 height 14
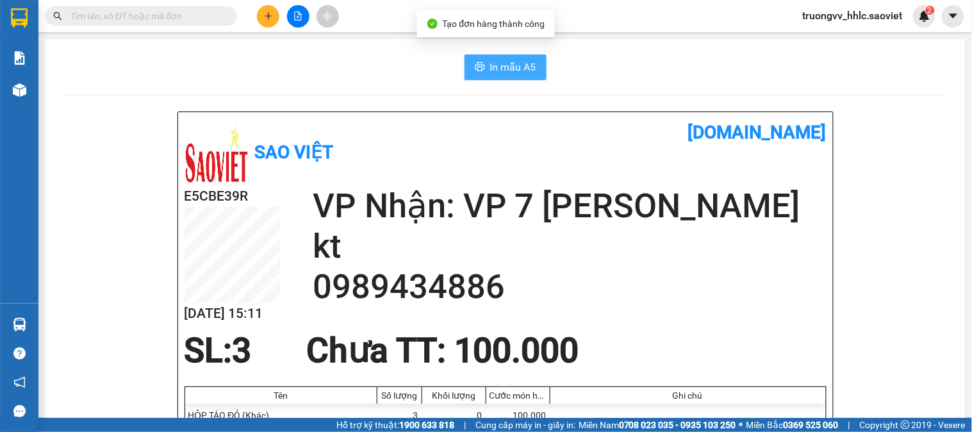
click at [509, 60] on span "In mẫu A5" at bounding box center [513, 67] width 46 height 16
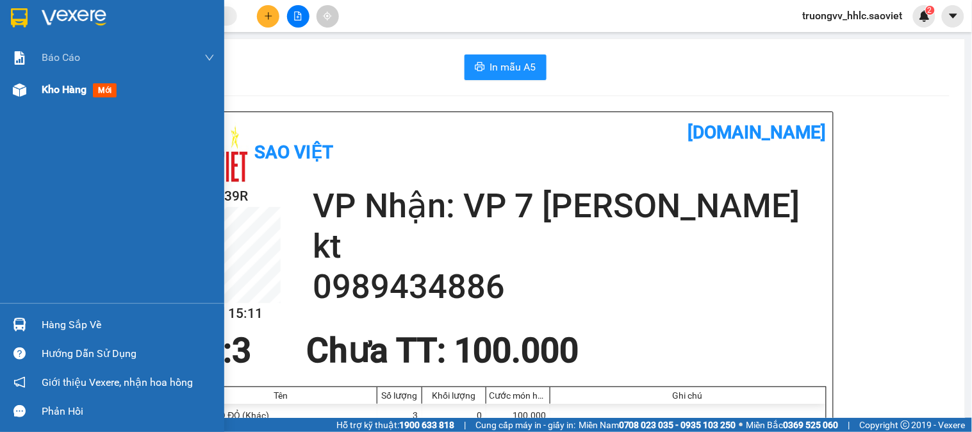
click at [40, 94] on div "Kho hàng mới" at bounding box center [112, 90] width 224 height 32
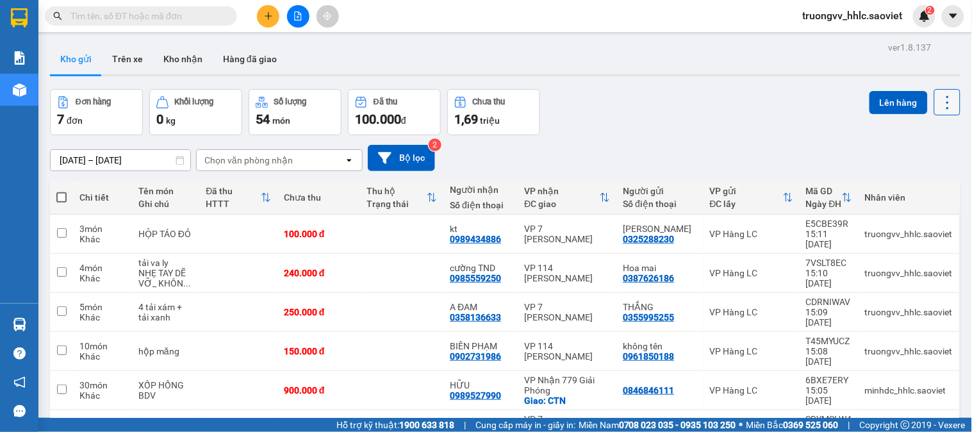
click at [940, 104] on icon at bounding box center [947, 103] width 18 height 18
click at [920, 180] on span "Làm mới" at bounding box center [918, 183] width 35 height 13
click at [940, 111] on icon at bounding box center [947, 103] width 18 height 18
click at [923, 181] on span "Làm mới" at bounding box center [918, 183] width 35 height 13
click at [156, 11] on input "text" at bounding box center [145, 16] width 151 height 14
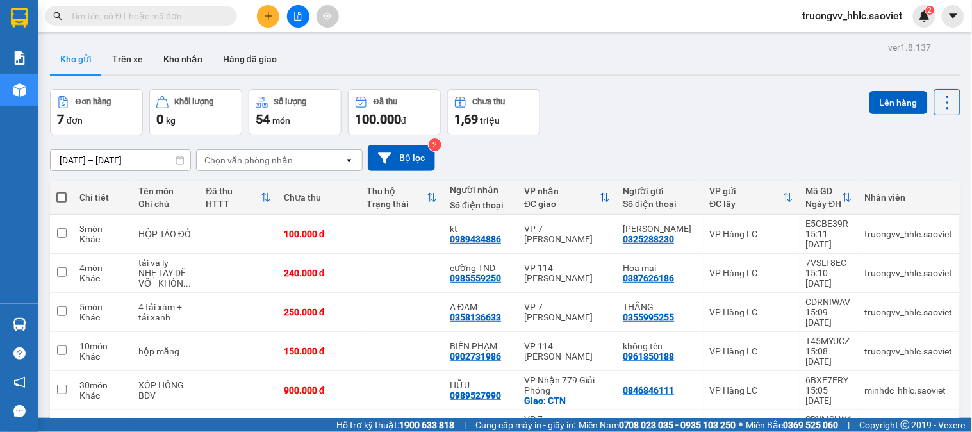
click at [195, 15] on input "text" at bounding box center [145, 16] width 151 height 14
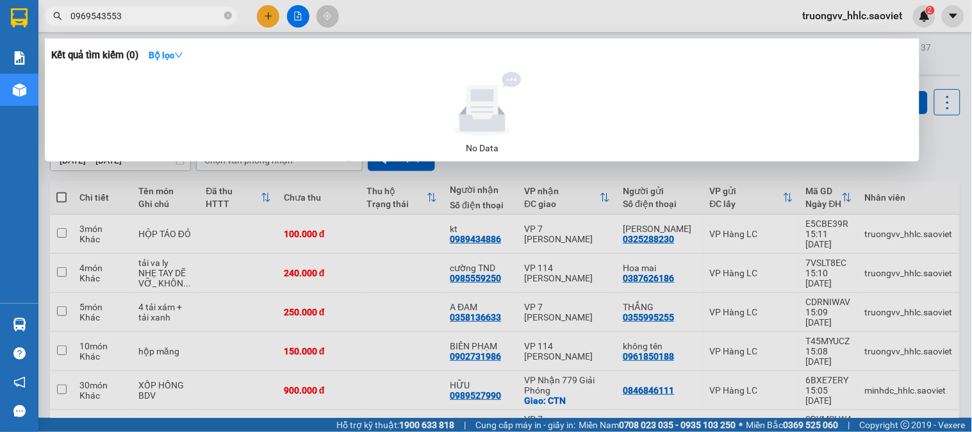
click at [95, 15] on input "0969543553" at bounding box center [145, 16] width 151 height 14
click at [152, 10] on input "0969243553" at bounding box center [145, 16] width 151 height 14
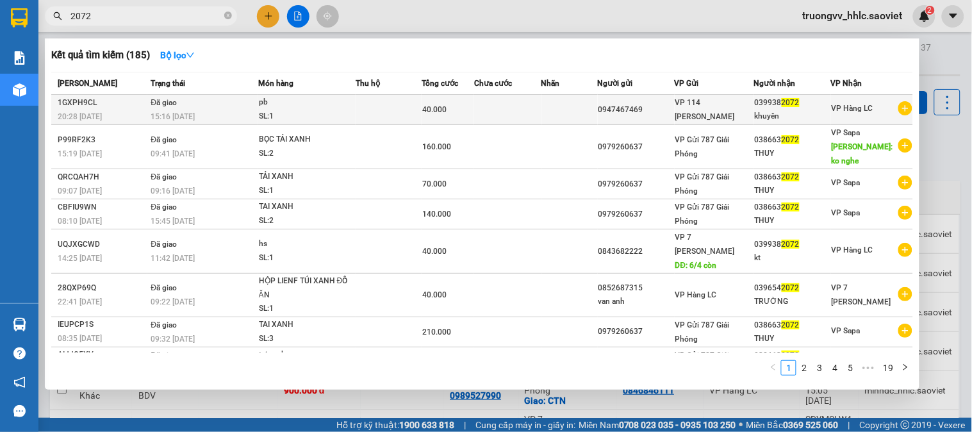
type input "2072"
click at [452, 114] on div "40.000" at bounding box center [448, 109] width 52 height 14
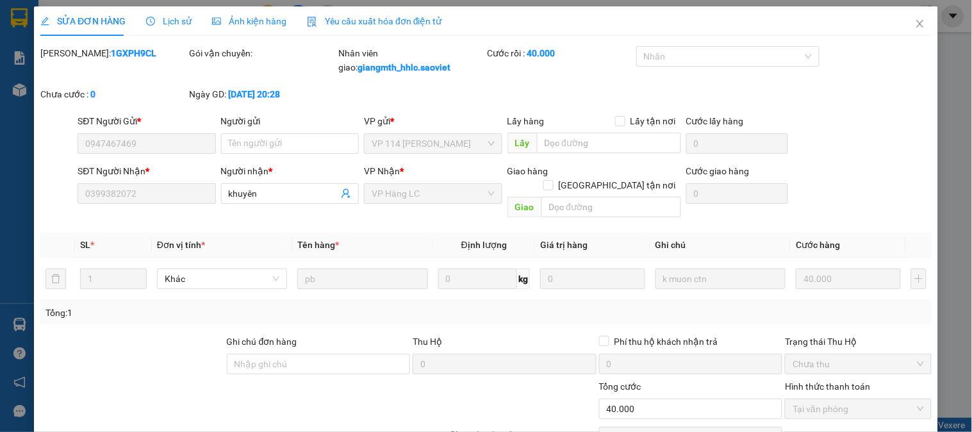
click at [163, 20] on span "Lịch sử" at bounding box center [168, 21] width 45 height 10
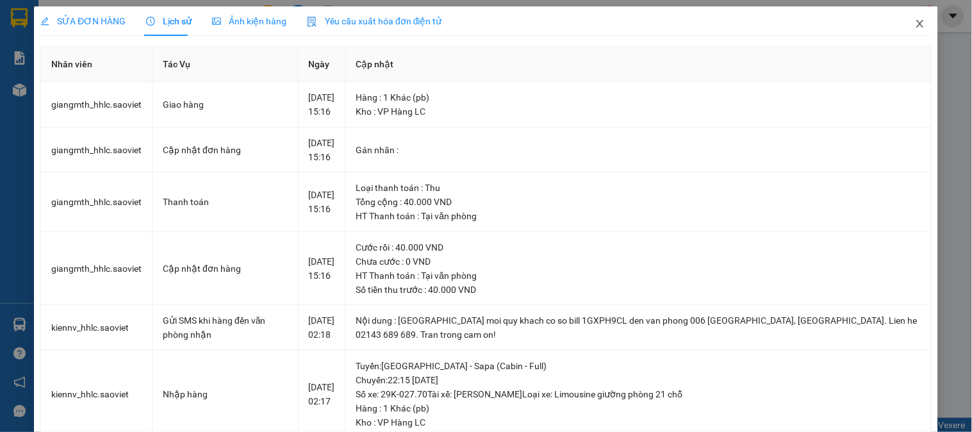
click at [906, 17] on span "Close" at bounding box center [920, 24] width 36 height 36
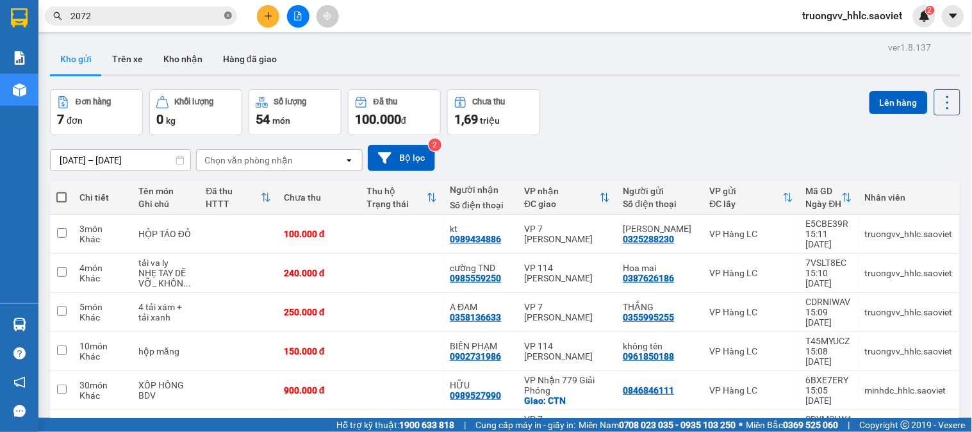
click at [225, 15] on icon "close-circle" at bounding box center [228, 16] width 8 height 8
click at [938, 104] on icon at bounding box center [947, 103] width 18 height 18
click at [910, 179] on span "Làm mới" at bounding box center [918, 183] width 35 height 13
click at [173, 13] on input "text" at bounding box center [145, 16] width 151 height 14
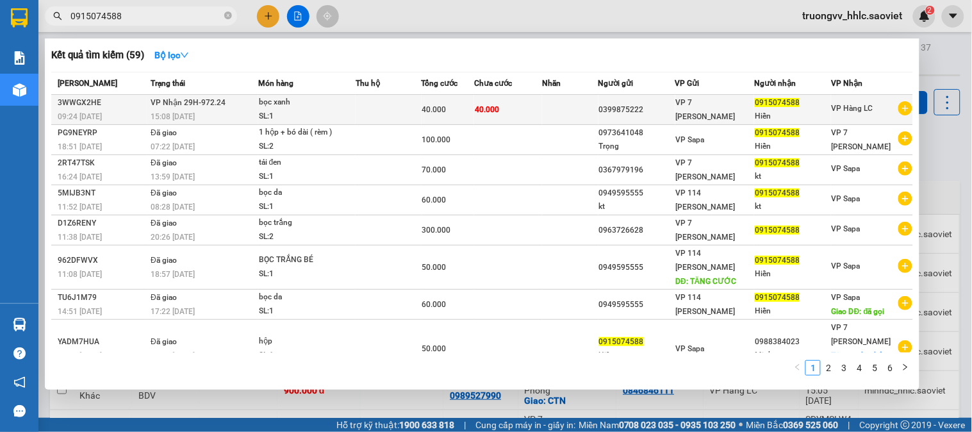
type input "0915074588"
click at [372, 109] on td at bounding box center [388, 110] width 66 height 30
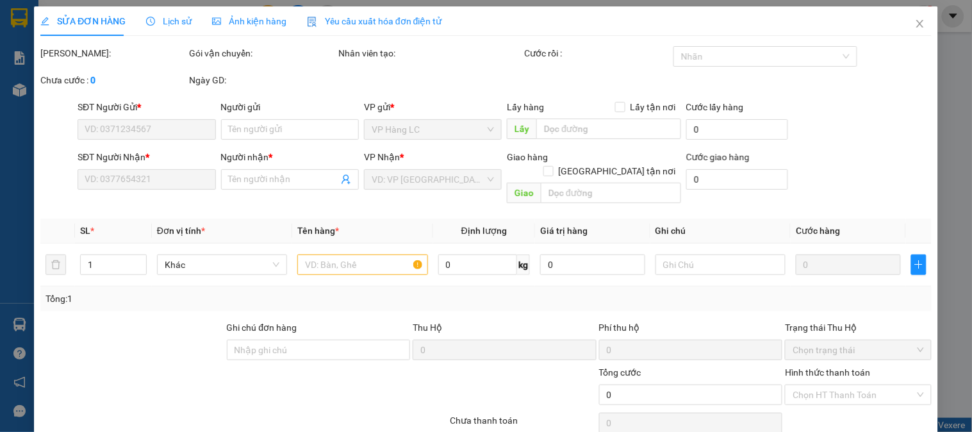
type input "0399875222"
type input "0915074588"
type input "Hiền"
type input "40.000"
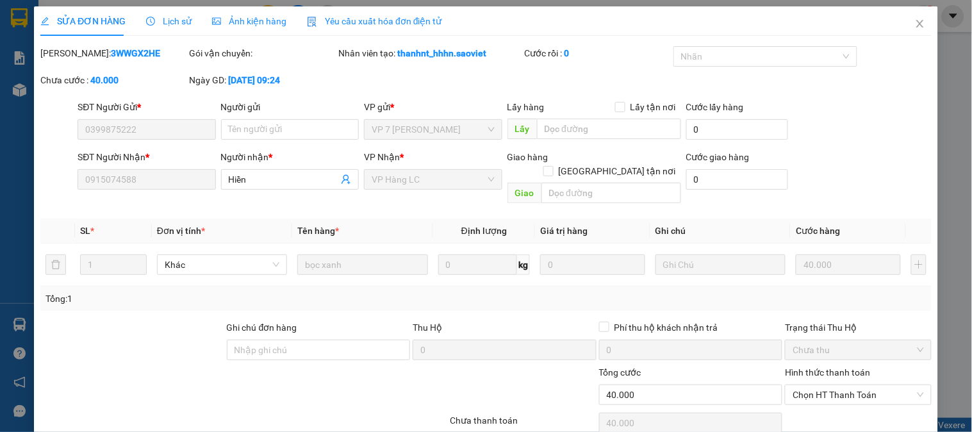
scroll to position [45, 0]
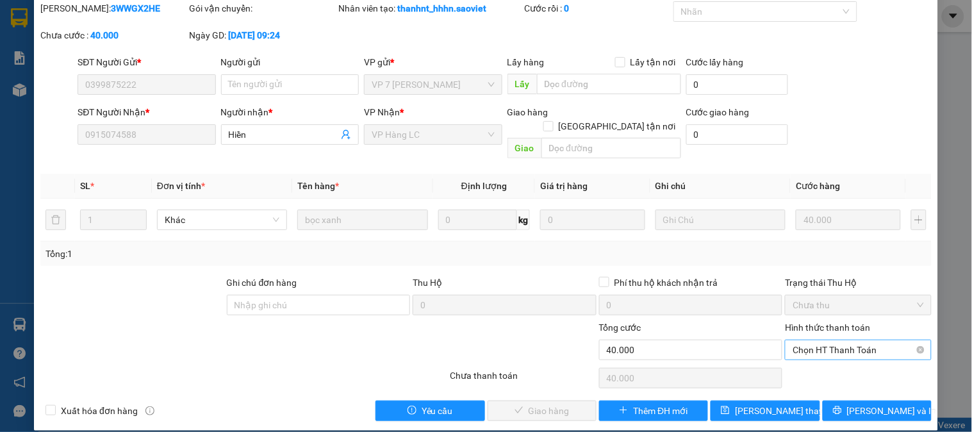
click at [828, 340] on span "Chọn HT Thanh Toán" at bounding box center [857, 349] width 131 height 19
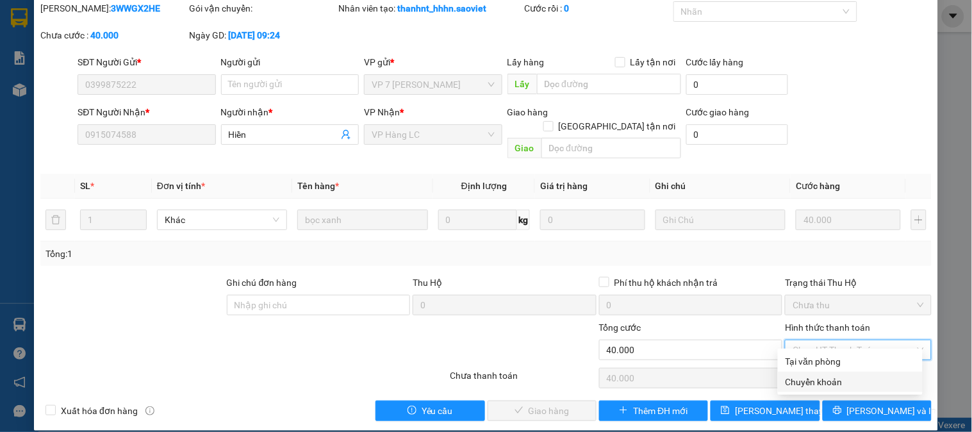
click at [825, 375] on div "Chuyển khoản" at bounding box center [849, 382] width 129 height 14
type input "0"
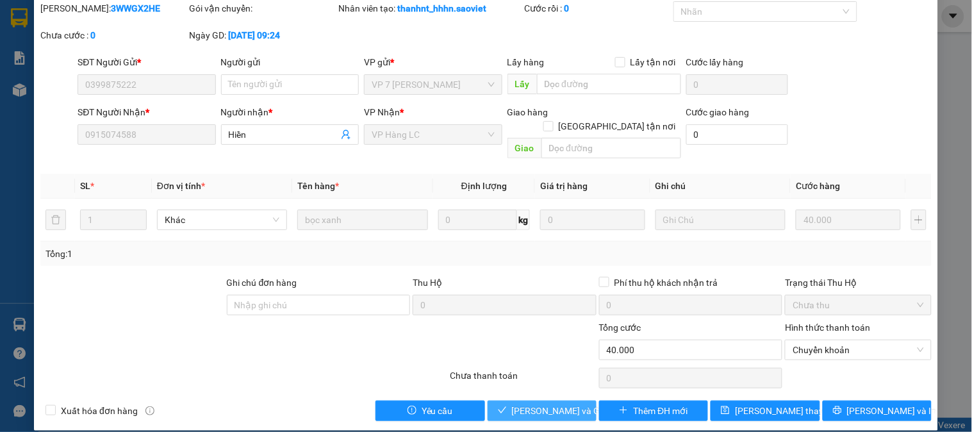
click at [554, 404] on span "Lưu và Giao hàng" at bounding box center [573, 411] width 123 height 14
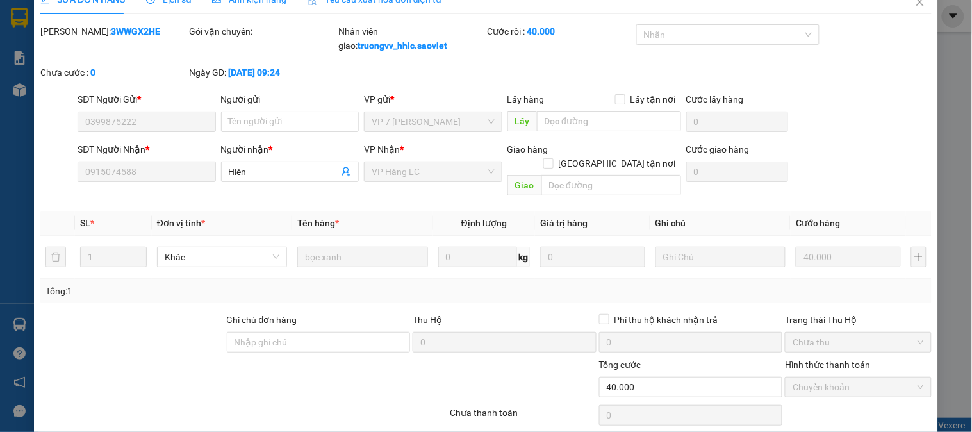
scroll to position [0, 0]
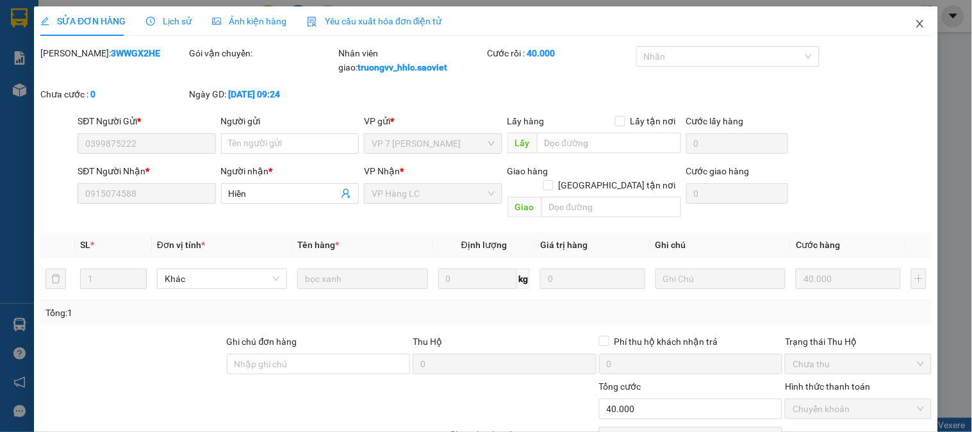
click at [915, 27] on icon "close" at bounding box center [920, 24] width 10 height 10
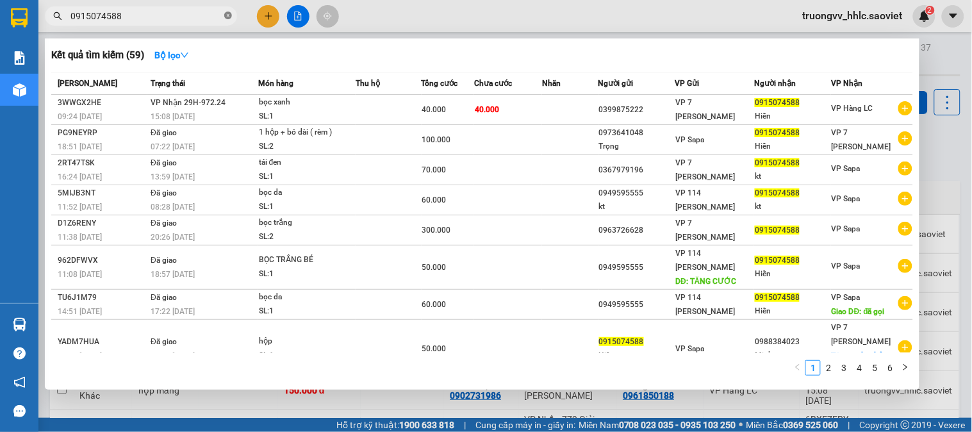
click at [225, 15] on icon "close-circle" at bounding box center [228, 16] width 8 height 8
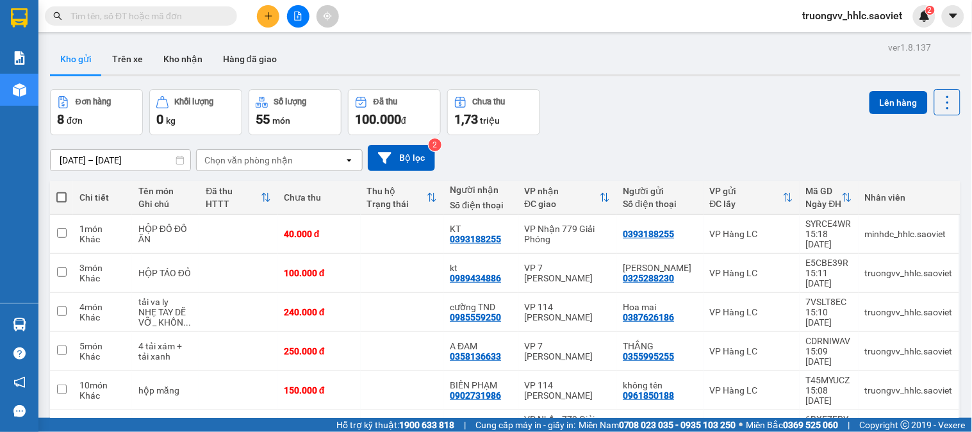
click at [265, 15] on icon "plus" at bounding box center [268, 15] width 7 height 1
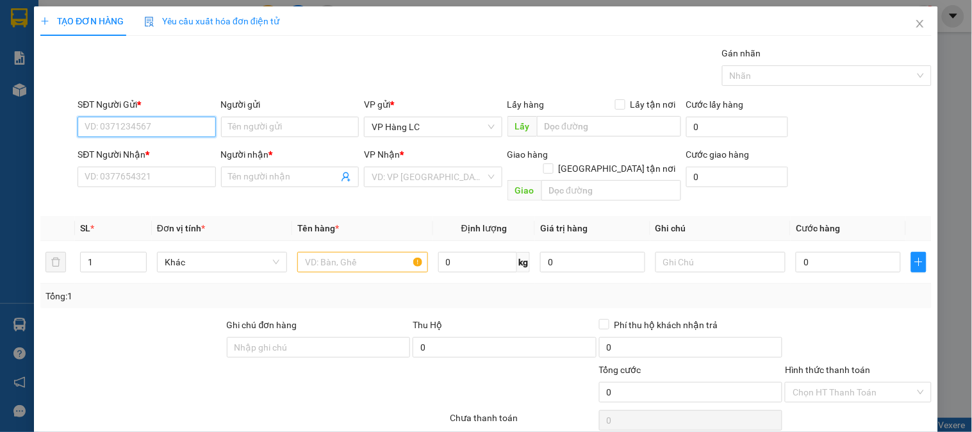
drag, startPoint x: 147, startPoint y: 126, endPoint x: 143, endPoint y: 42, distance: 84.0
click at [139, 90] on div "Transit Pickup Surcharge Ids Transit Deliver Surcharge Ids Transit Deliver Surc…" at bounding box center [485, 254] width 891 height 417
type input "0989820233"
click at [156, 151] on div "0989820233" at bounding box center [145, 152] width 121 height 14
type input "0988125666"
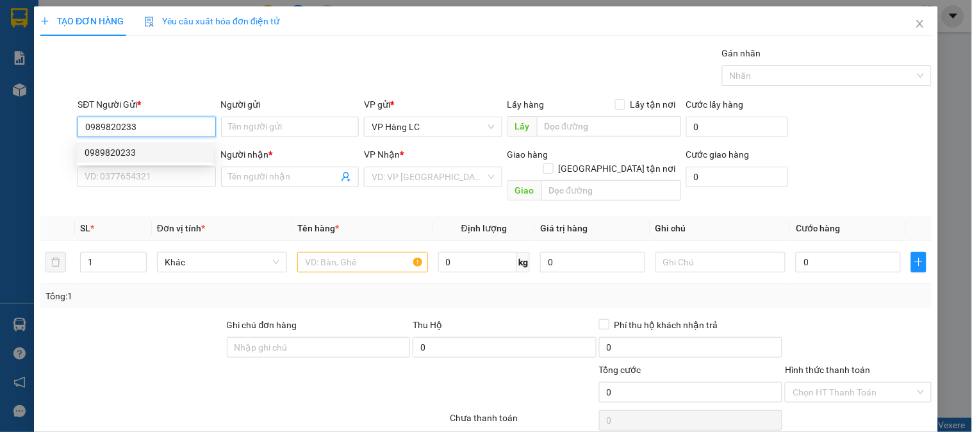
type input "THƯƠNG KIM"
type input "đã gọi 10/8"
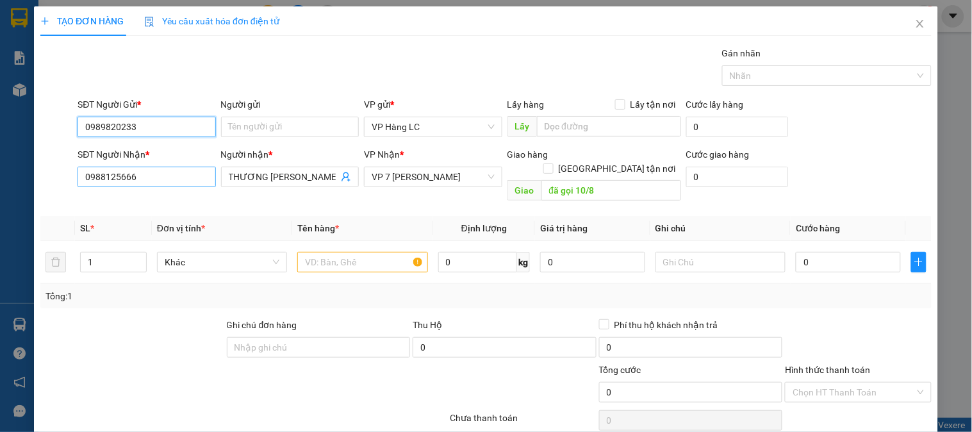
type input "0989820233"
click at [133, 167] on input "0988125666" at bounding box center [147, 177] width 138 height 20
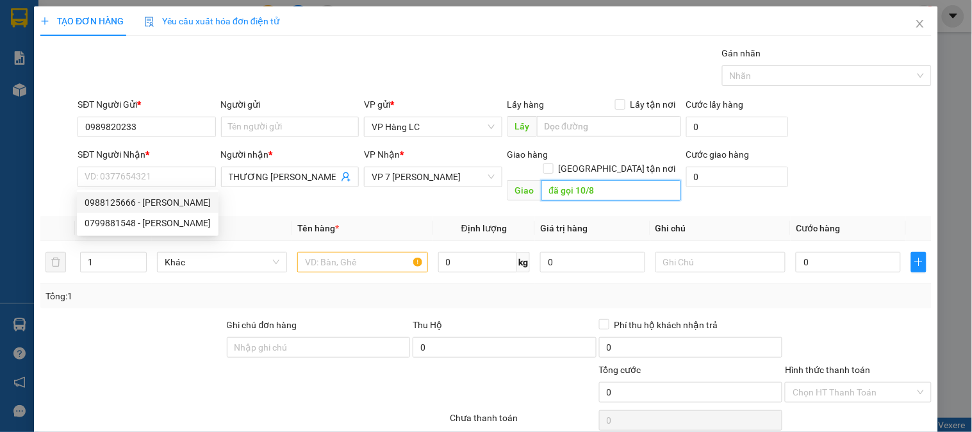
click at [556, 180] on input "đã gọi 10/8" at bounding box center [611, 190] width 140 height 20
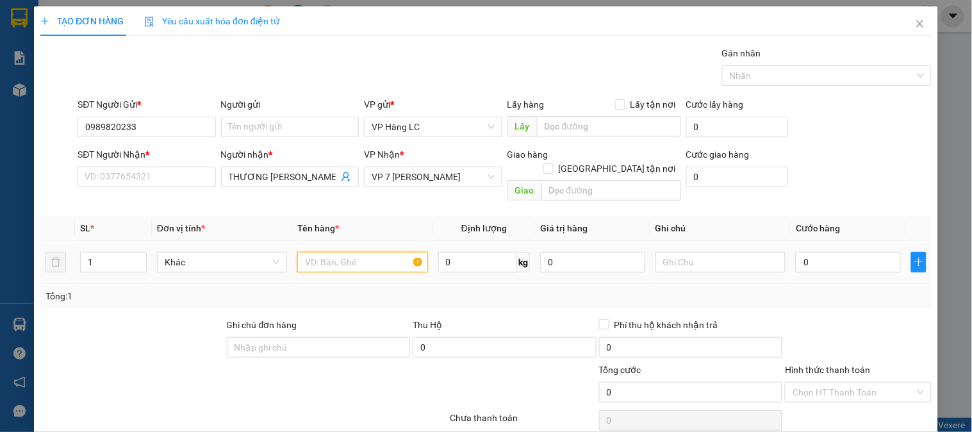
click at [347, 252] on input "text" at bounding box center [362, 262] width 130 height 20
type input "DÂY QUẢ L6"
click at [872, 252] on input "0" at bounding box center [848, 262] width 105 height 20
type input "5"
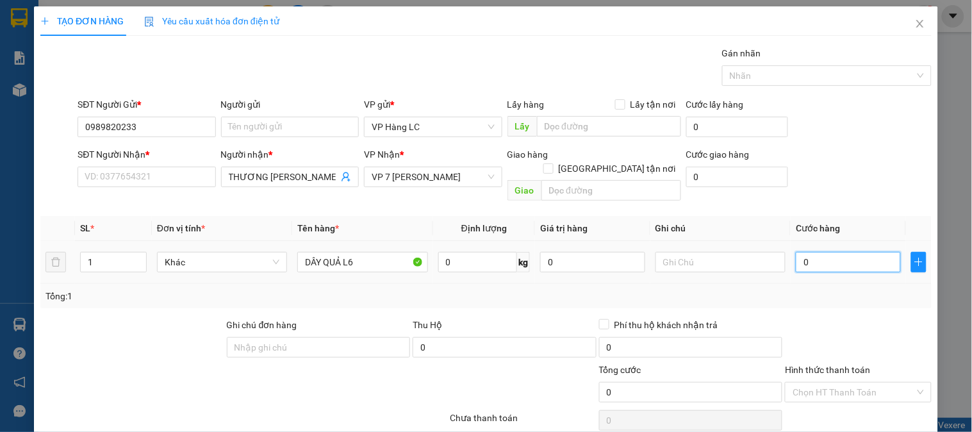
type input "5"
type input "50"
type input "50.000"
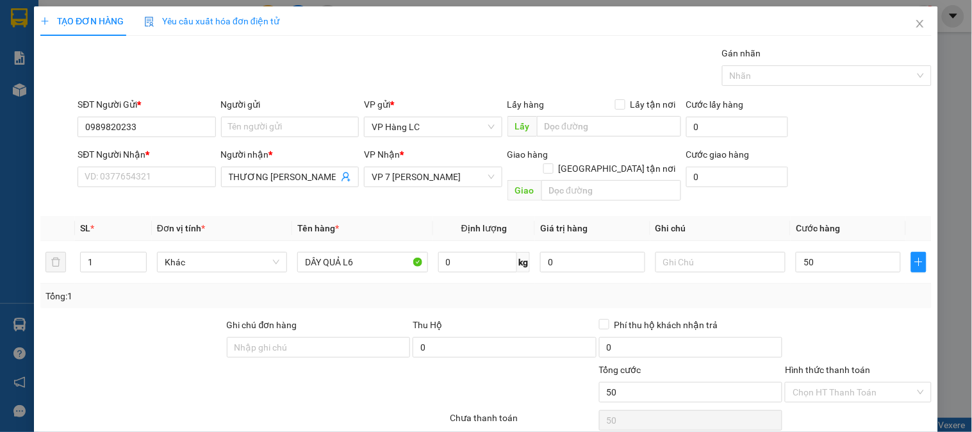
type input "50.000"
click at [834, 318] on div at bounding box center [857, 340] width 149 height 45
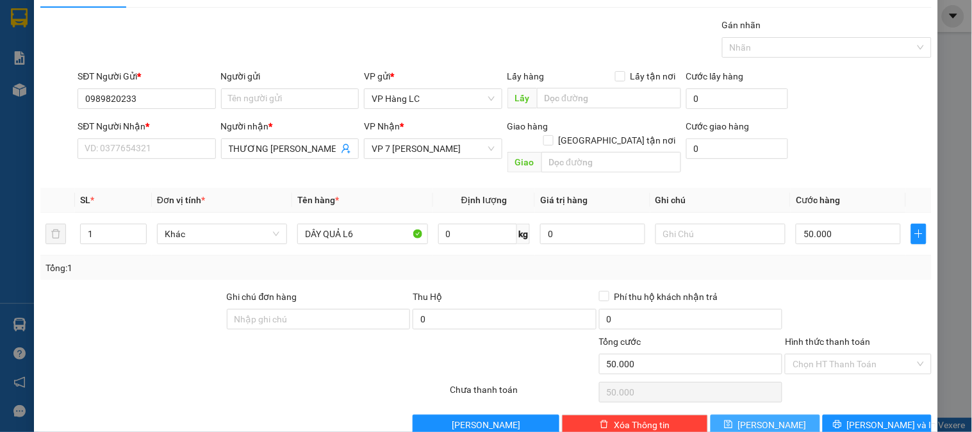
scroll to position [42, 0]
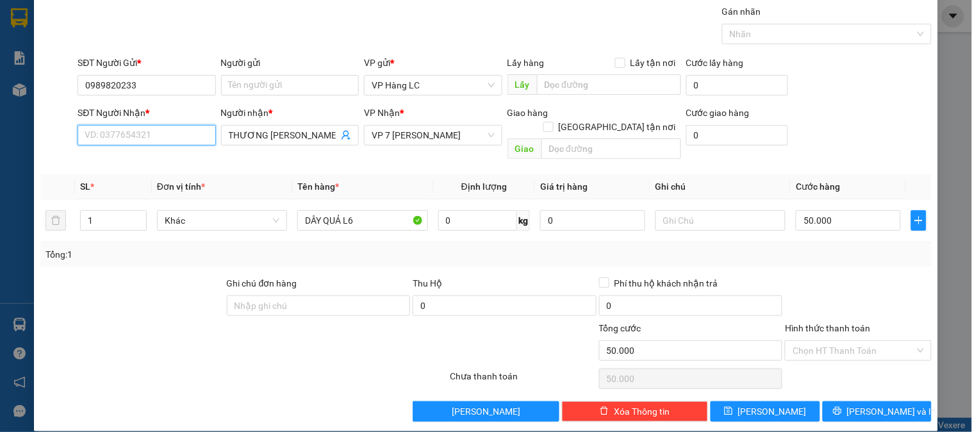
click at [187, 128] on input "SĐT Người Nhận *" at bounding box center [147, 135] width 138 height 20
click at [151, 183] on div "0799881548 - THANH" at bounding box center [148, 181] width 126 height 14
type input "0799881548"
type input "THANH"
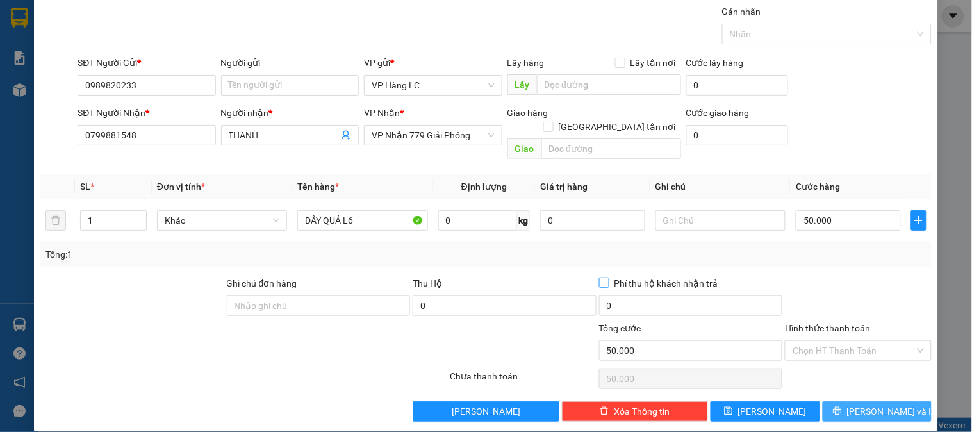
drag, startPoint x: 863, startPoint y: 392, endPoint x: 703, endPoint y: 272, distance: 200.4
click at [861, 401] on button "Lưu và In" at bounding box center [876, 411] width 109 height 20
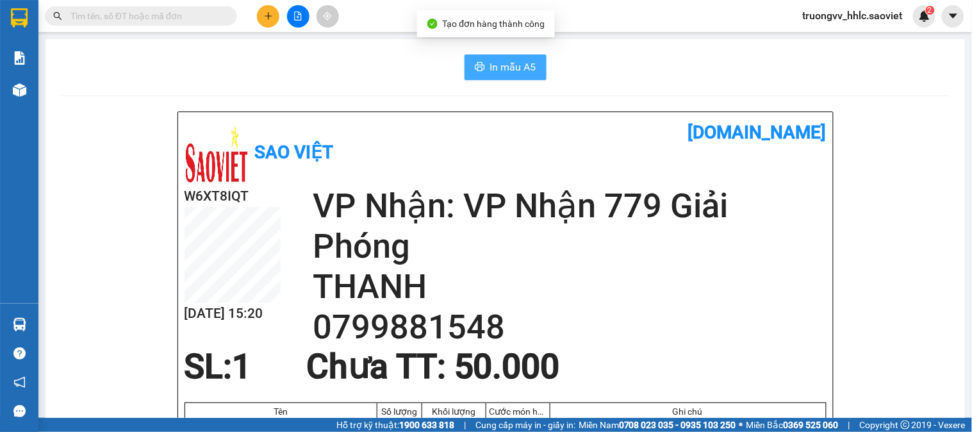
click at [500, 54] on button "In mẫu A5" at bounding box center [505, 67] width 82 height 26
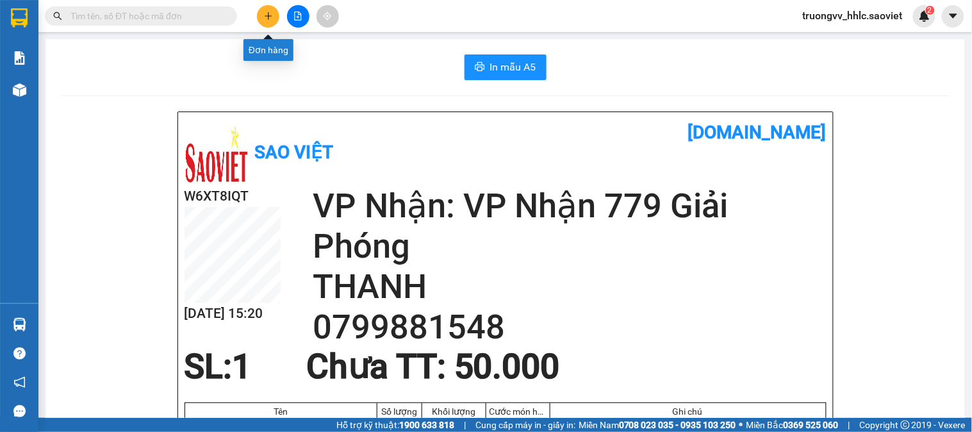
click at [271, 17] on icon "plus" at bounding box center [268, 16] width 9 height 9
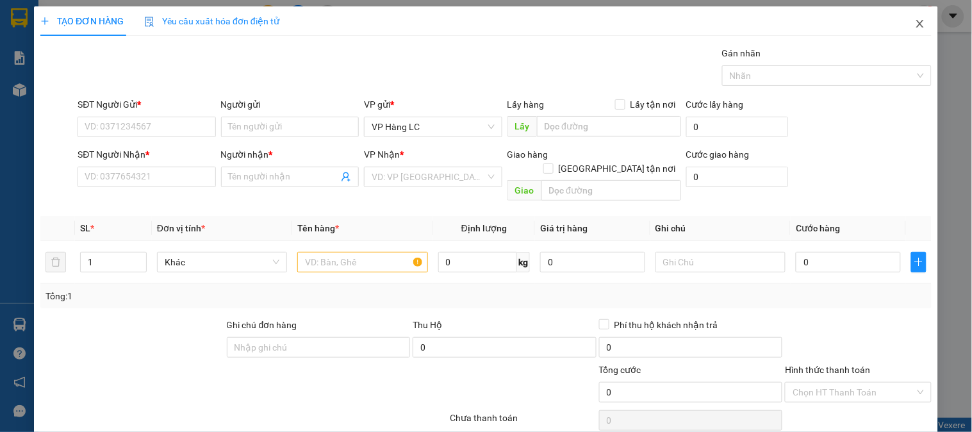
click at [915, 23] on icon "close" at bounding box center [920, 24] width 10 height 10
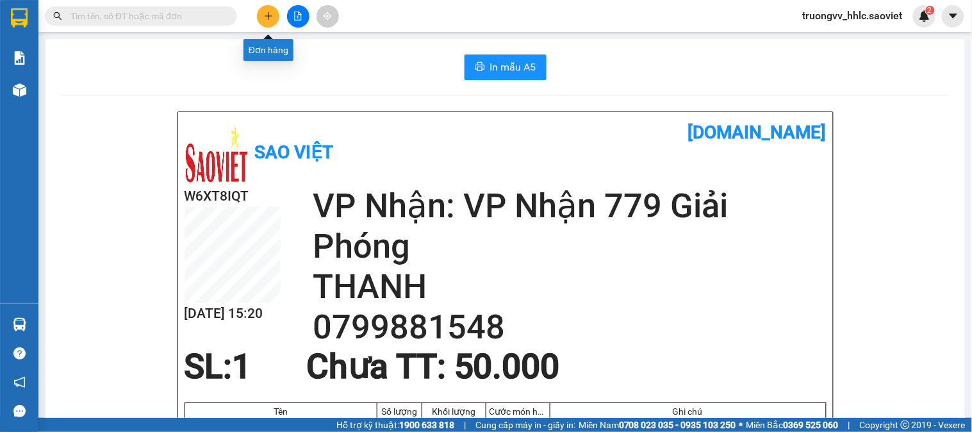
click at [271, 19] on icon "plus" at bounding box center [268, 16] width 9 height 9
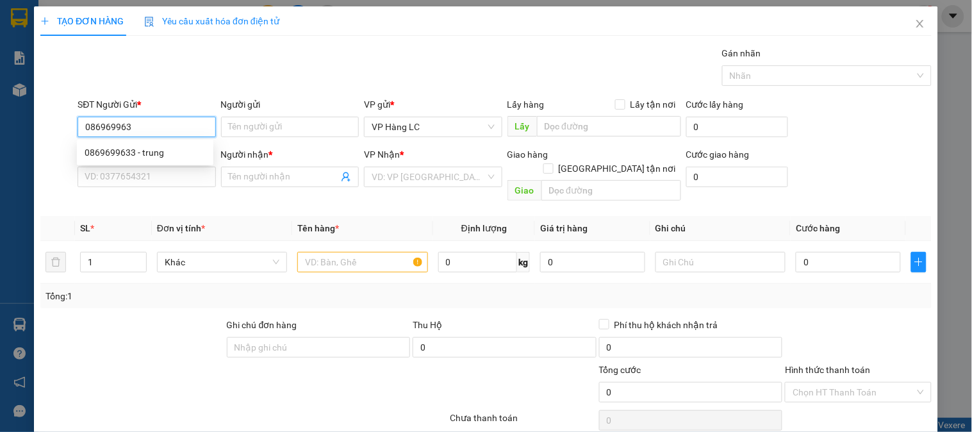
type input "0869699633"
click at [159, 152] on div "0869699633 - trung" at bounding box center [145, 152] width 121 height 14
type input "trung"
type input "0339099695"
type input "van"
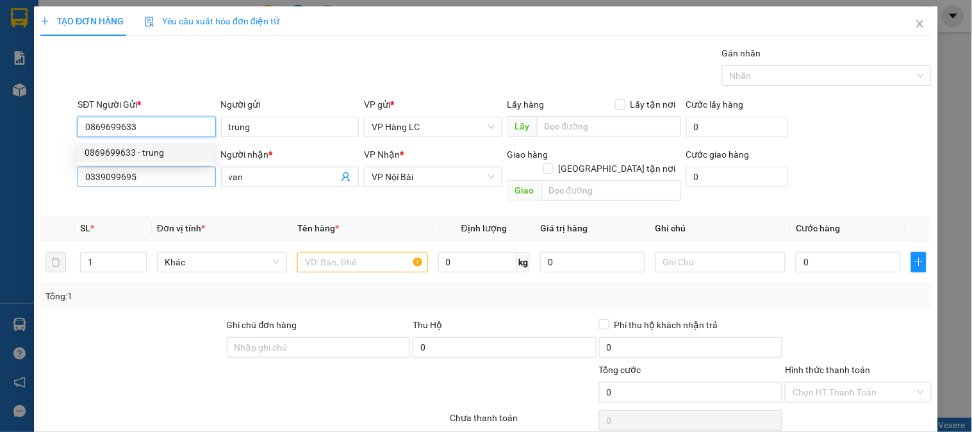
type input "0869699633"
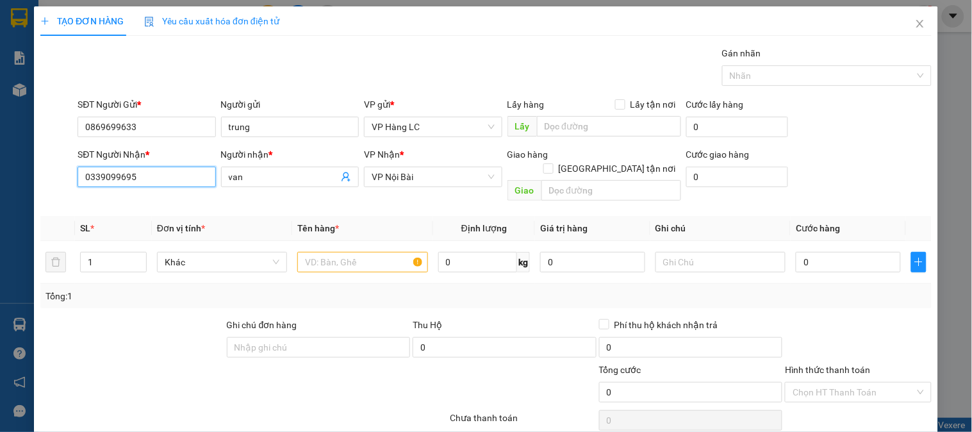
click at [155, 173] on input "0339099695" at bounding box center [147, 177] width 138 height 20
drag, startPoint x: 155, startPoint y: 173, endPoint x: 149, endPoint y: 167, distance: 9.1
click at [149, 168] on input "0339099695" at bounding box center [147, 177] width 138 height 20
click at [104, 186] on input "0915886868" at bounding box center [147, 177] width 138 height 20
type input "0915886868"
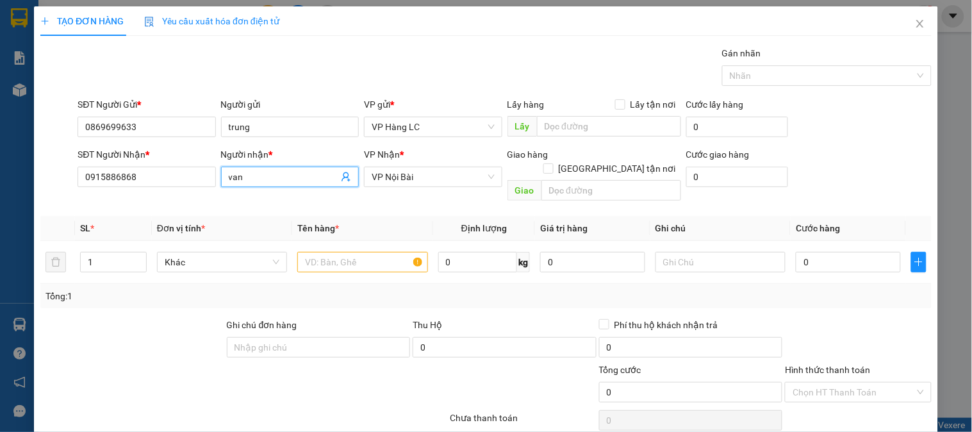
click at [306, 178] on input "van" at bounding box center [284, 177] width 110 height 14
click at [304, 179] on input "van" at bounding box center [284, 177] width 110 height 14
type input "A VĨ"
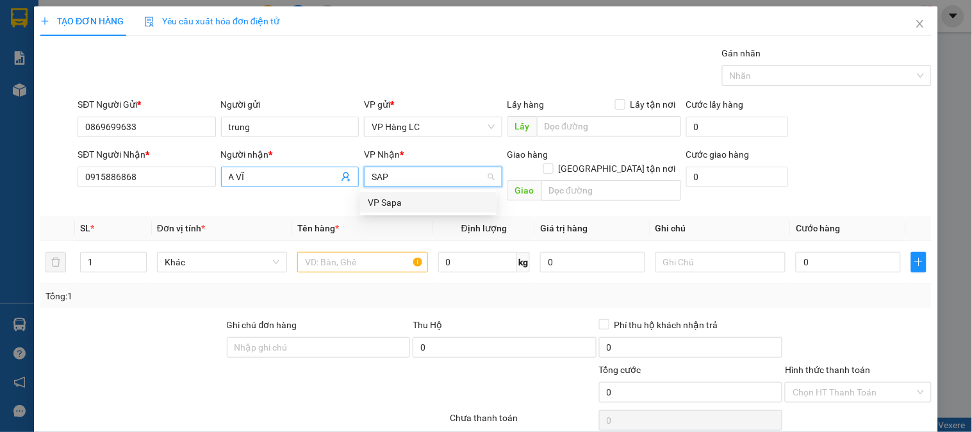
type input "SAPA"
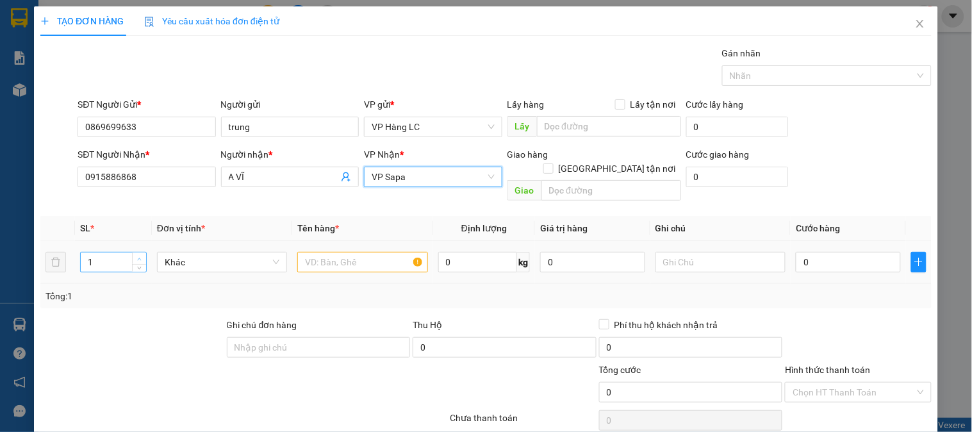
type input "2"
click at [139, 256] on icon "up" at bounding box center [139, 258] width 4 height 4
drag, startPoint x: 280, startPoint y: 248, endPoint x: 334, endPoint y: 249, distance: 53.8
click at [286, 248] on td "Khác" at bounding box center [222, 262] width 140 height 43
click at [334, 252] on input "text" at bounding box center [362, 262] width 130 height 20
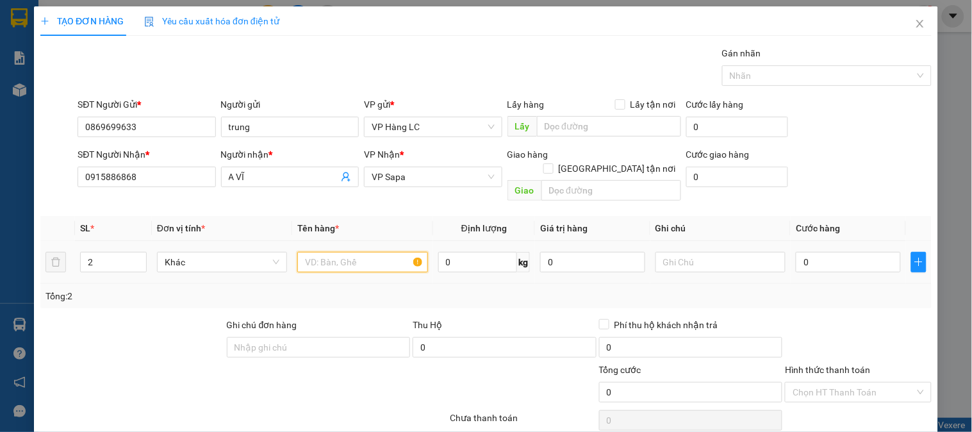
click at [315, 252] on input "text" at bounding box center [362, 262] width 130 height 20
type input "HỘP BDV"
drag, startPoint x: 694, startPoint y: 231, endPoint x: 698, endPoint y: 253, distance: 22.7
click at [695, 241] on td at bounding box center [720, 262] width 140 height 43
click at [698, 253] on input "text" at bounding box center [720, 262] width 130 height 20
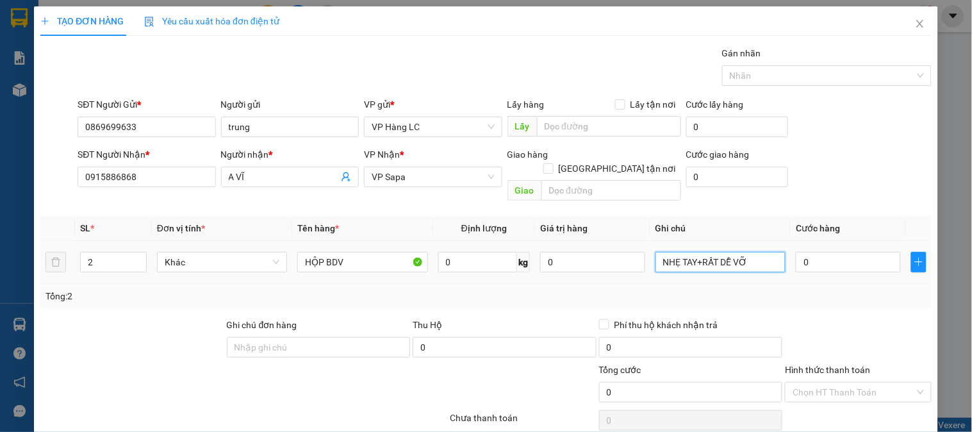
type input "NHẸ TAY+RẤT DỄ VỠ"
type input "2"
type input "20"
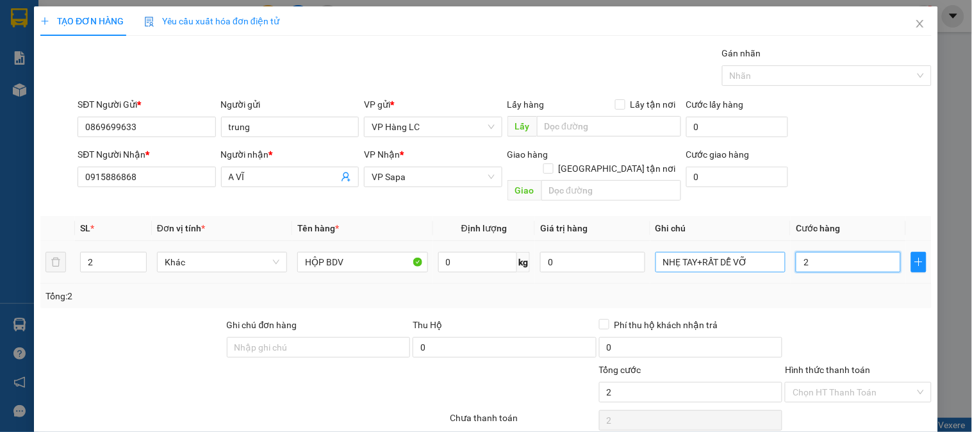
type input "20"
type input "200"
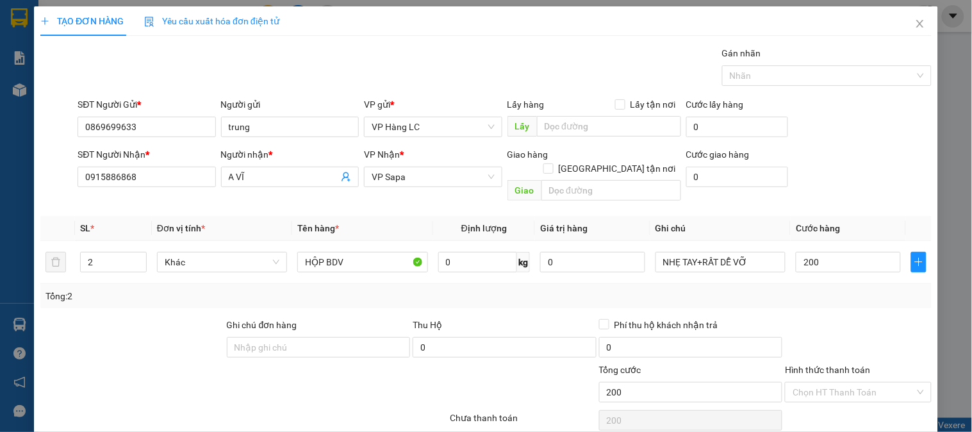
type input "200.000"
click at [823, 168] on div "SĐT Người Nhận * 0915886868 Người nhận * A VĨ VP Nhận * VP Sapa Giao hàng Giao …" at bounding box center [504, 176] width 859 height 59
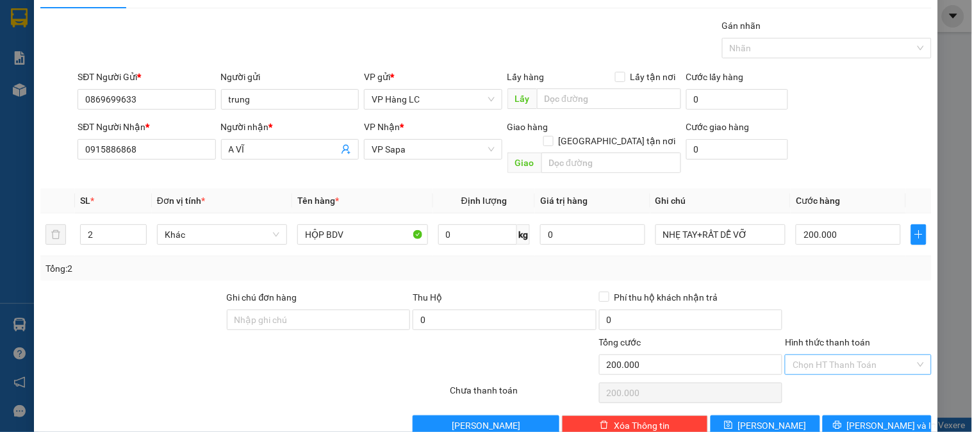
scroll to position [42, 0]
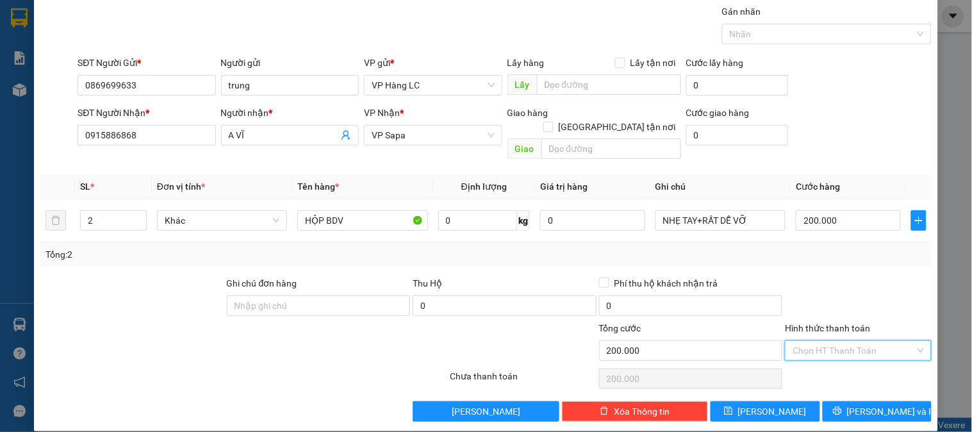
click at [854, 341] on input "Hình thức thanh toán" at bounding box center [853, 350] width 122 height 19
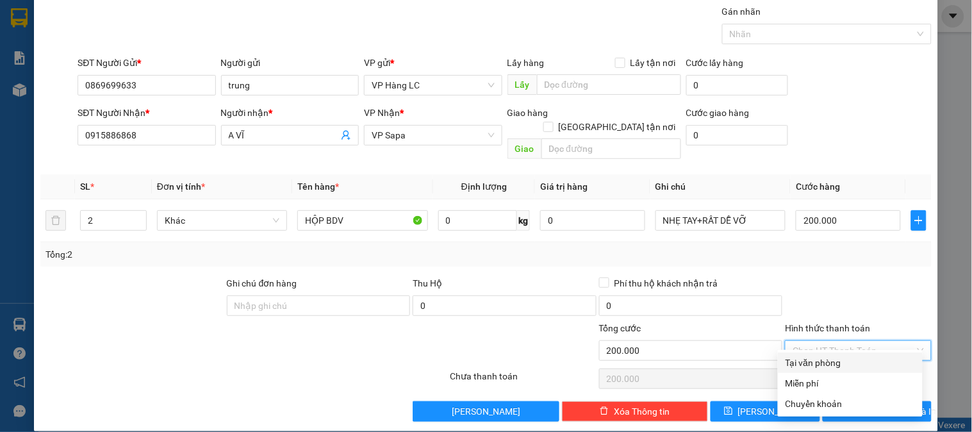
click at [854, 362] on div "Tại văn phòng" at bounding box center [849, 362] width 129 height 14
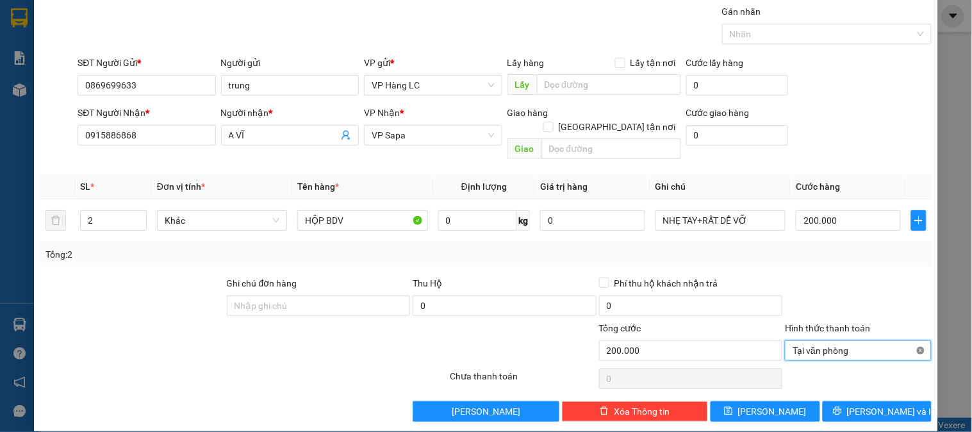
type input "200.000"
click at [863, 404] on span "Lưu và In" at bounding box center [892, 411] width 90 height 14
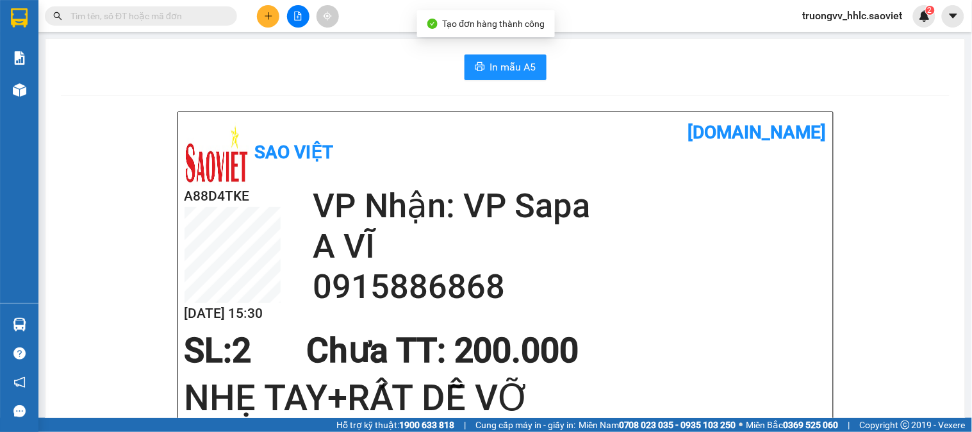
click at [846, 15] on span "truongvv_hhlc.saoviet" at bounding box center [852, 16] width 120 height 16
click at [842, 35] on span "Đăng xuất" at bounding box center [859, 40] width 94 height 14
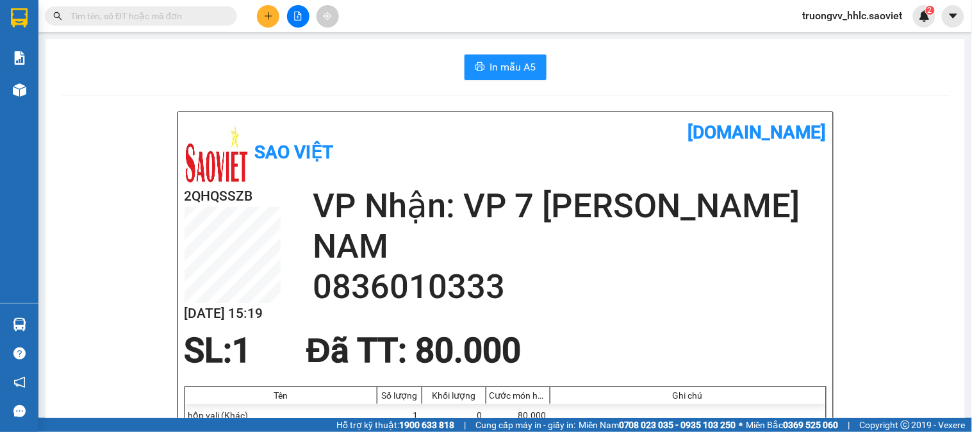
drag, startPoint x: 841, startPoint y: 10, endPoint x: 841, endPoint y: 17, distance: 7.0
click at [841, 13] on span "truongvv_hhlc.saoviet" at bounding box center [852, 16] width 120 height 16
click at [838, 47] on li "Đăng xuất" at bounding box center [853, 39] width 122 height 20
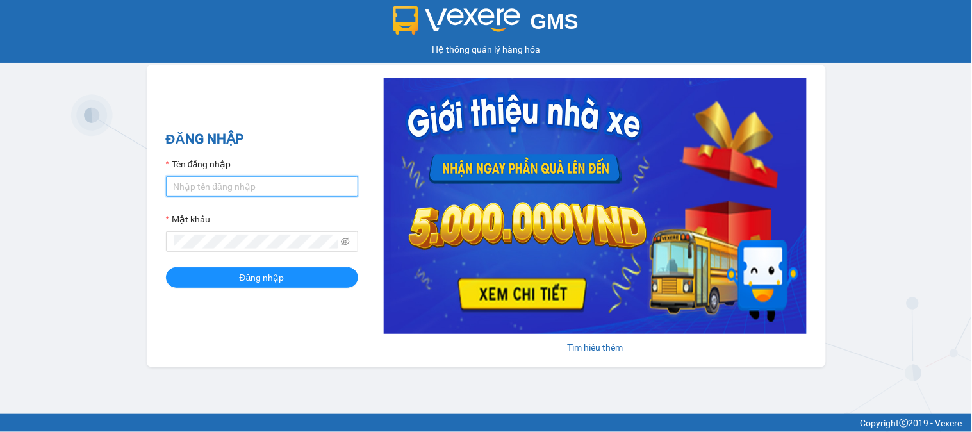
click at [245, 184] on input "Tên đăng nhập" at bounding box center [262, 186] width 192 height 20
type input "trangdt_hhlc.saoviet"
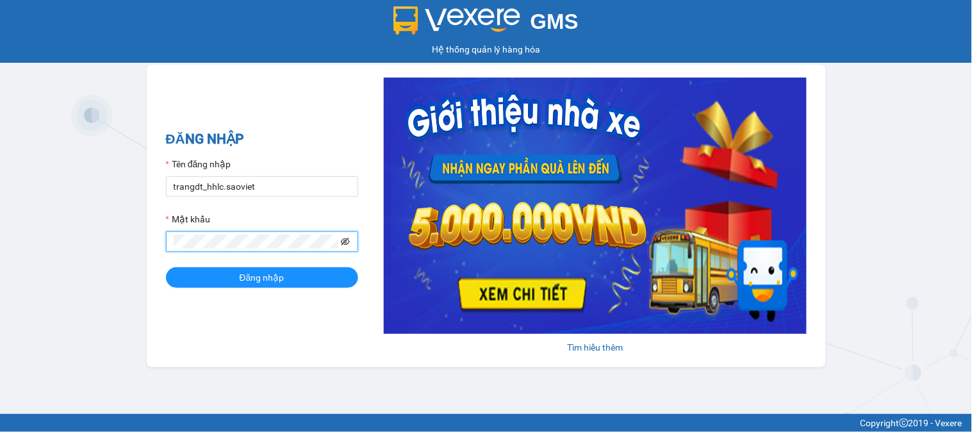
click at [345, 243] on icon "eye-invisible" at bounding box center [346, 242] width 3 height 3
drag, startPoint x: 242, startPoint y: 274, endPoint x: 469, endPoint y: 187, distance: 242.7
click at [242, 273] on span "Đăng nhập" at bounding box center [262, 277] width 45 height 14
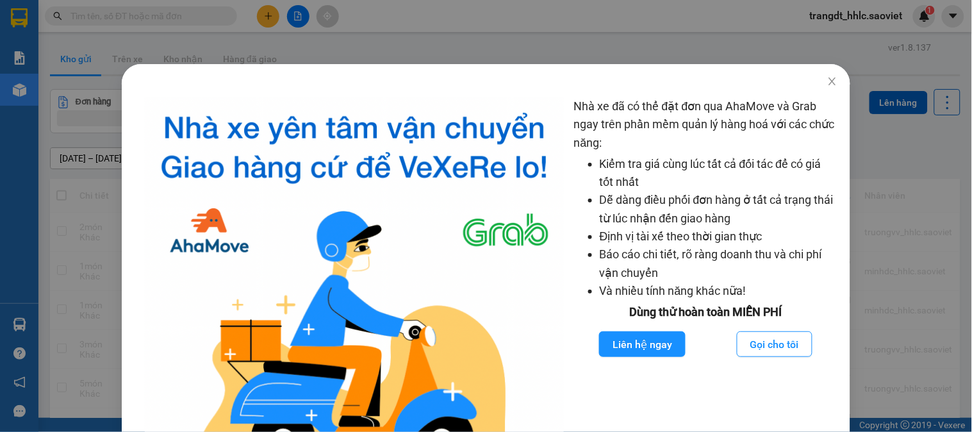
drag, startPoint x: 680, startPoint y: 37, endPoint x: 317, endPoint y: 97, distance: 367.6
click at [679, 37] on div "Nhà xe đã có thể đặt đơn qua AhaMove và Grab ngay trên phần mềm quản lý hàng ho…" at bounding box center [486, 216] width 972 height 432
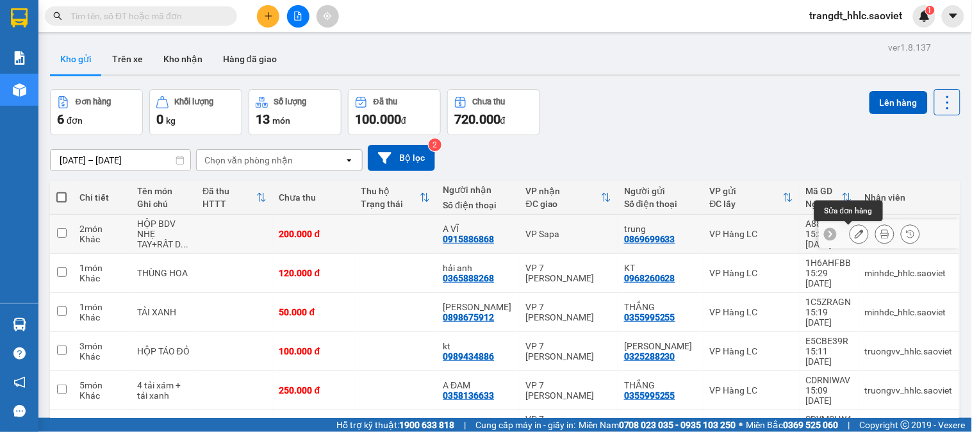
click at [854, 232] on icon at bounding box center [858, 233] width 9 height 9
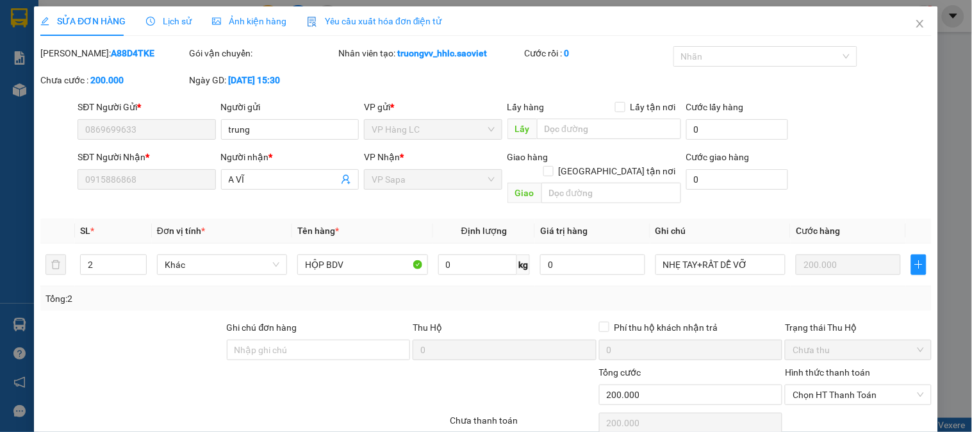
type input "0869699633"
type input "trung"
type input "0915886868"
type input "A VĨ"
type input "200.000"
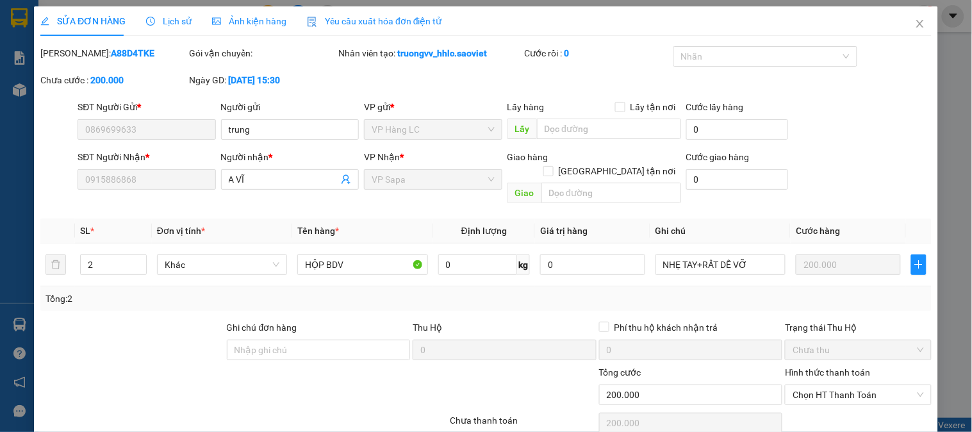
scroll to position [38, 0]
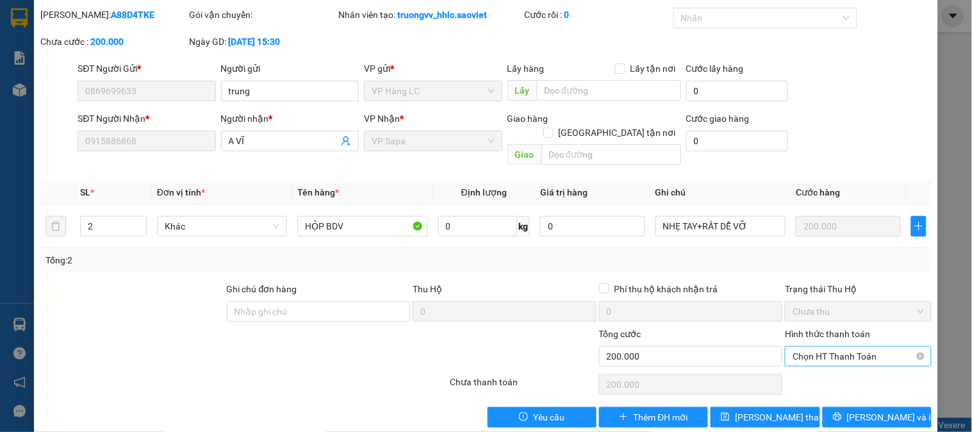
click at [847, 347] on span "Chọn HT Thanh Toán" at bounding box center [857, 356] width 131 height 19
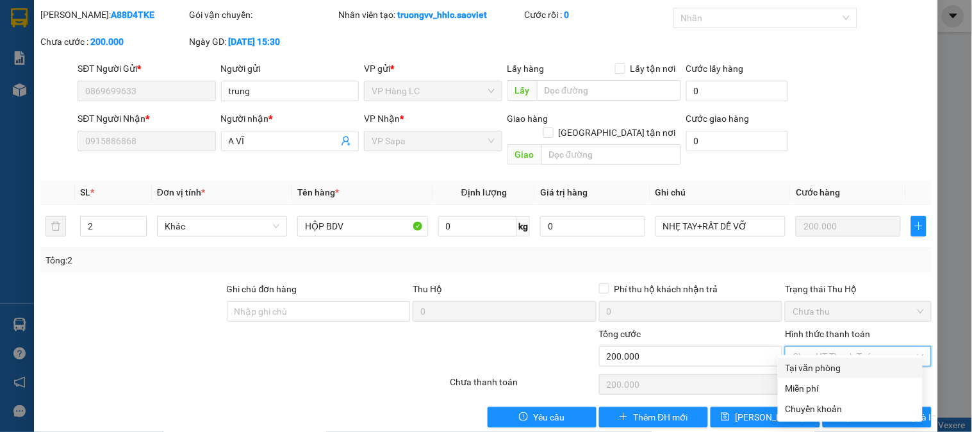
click at [843, 357] on div "Tại văn phòng" at bounding box center [850, 367] width 145 height 20
type input "0"
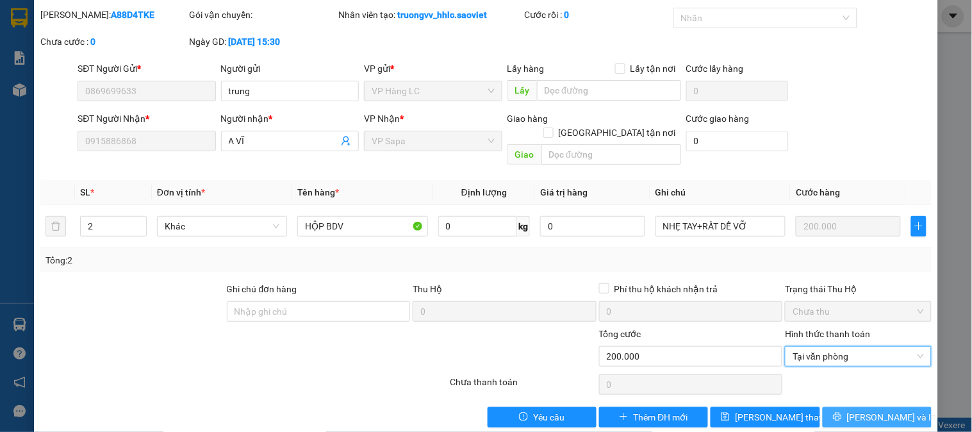
drag, startPoint x: 865, startPoint y: 400, endPoint x: 867, endPoint y: 389, distance: 11.1
click at [867, 410] on span "Lưu và In" at bounding box center [892, 417] width 90 height 14
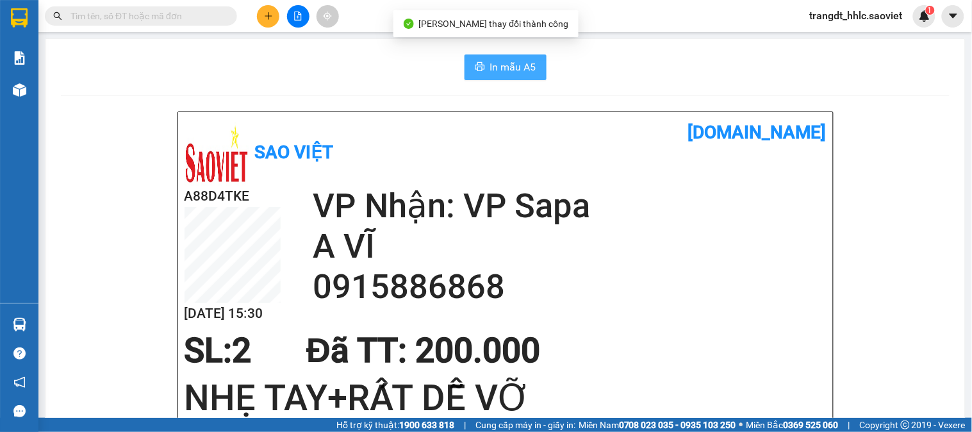
click at [480, 61] on button "In mẫu A5" at bounding box center [505, 67] width 82 height 26
click at [514, 65] on span "In mẫu A5" at bounding box center [513, 67] width 46 height 16
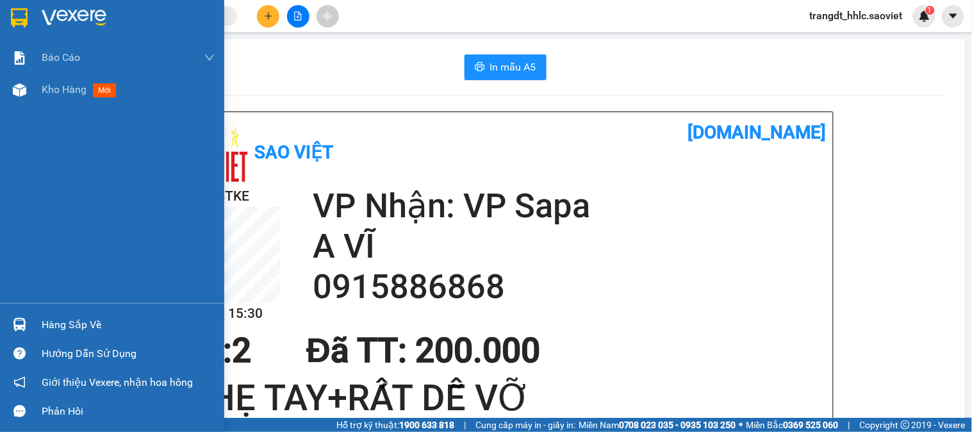
click at [54, 328] on div "Hàng sắp về" at bounding box center [128, 324] width 173 height 19
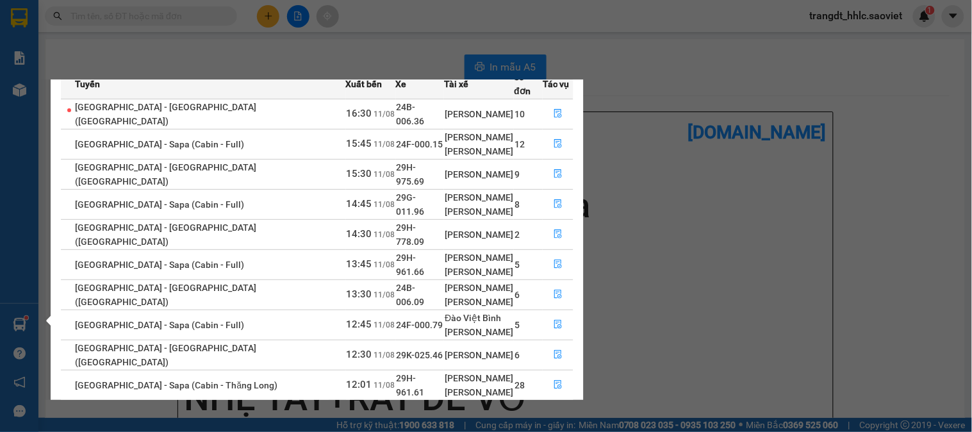
scroll to position [67, 0]
click at [541, 407] on link "1" at bounding box center [535, 414] width 14 height 14
click at [546, 407] on link "2" at bounding box center [550, 414] width 14 height 14
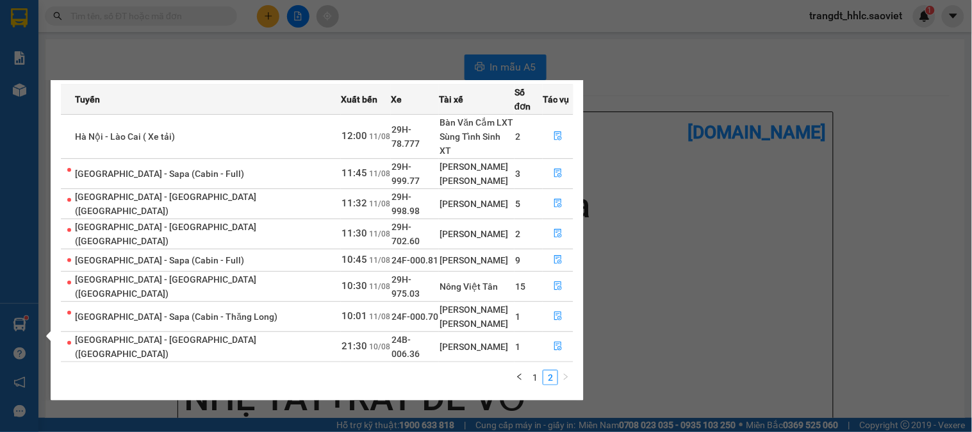
scroll to position [0, 0]
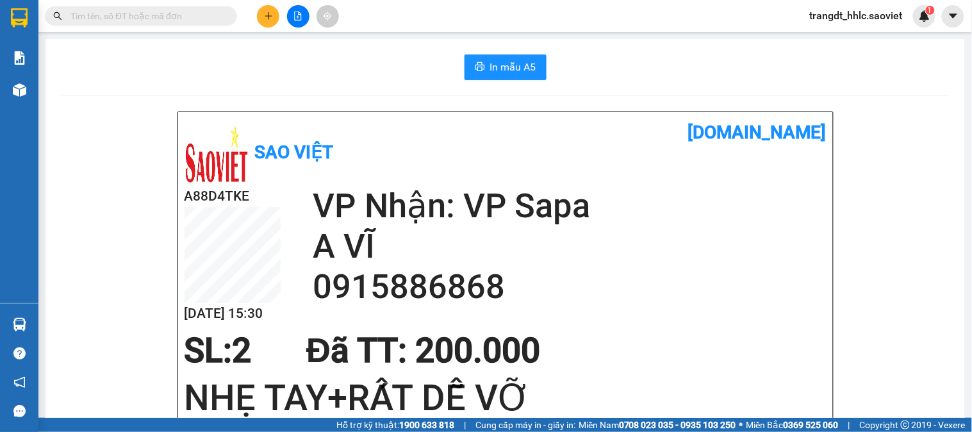
click at [765, 109] on section "Kết quả tìm kiếm ( 0 ) Bộ lọc No Data trangdt_hhlc.saoviet 1 Báo cáo 1B. Chi ti…" at bounding box center [486, 216] width 972 height 432
click at [135, 24] on span at bounding box center [141, 15] width 192 height 19
click at [133, 19] on input "text" at bounding box center [145, 16] width 151 height 14
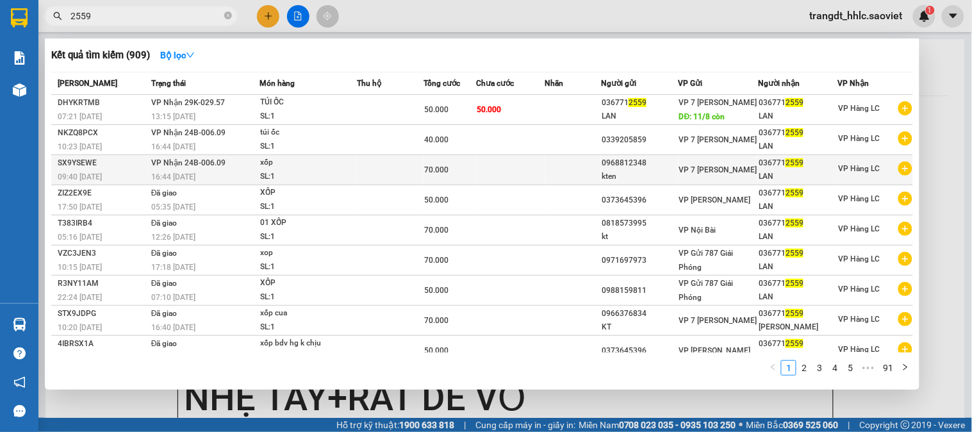
type input "2559"
click at [293, 170] on div "xốp" at bounding box center [308, 163] width 96 height 14
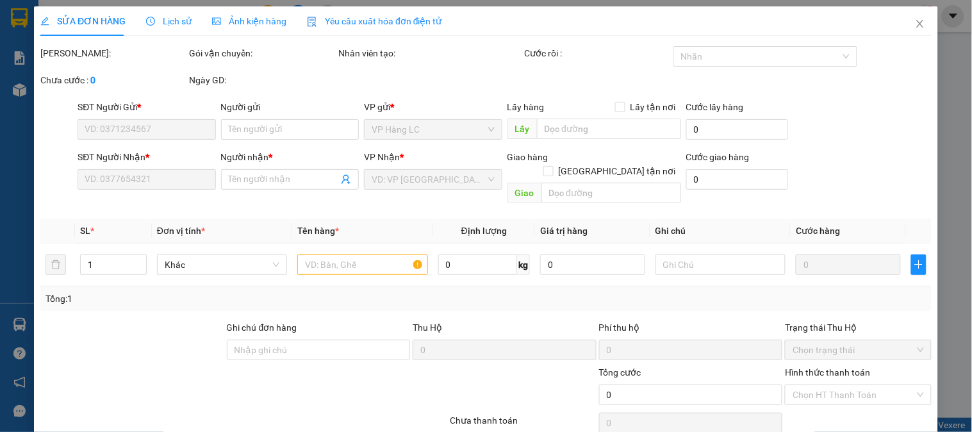
type input "0968812348"
type input "kten"
type input "0367712559"
type input "LAN"
type input "70.000"
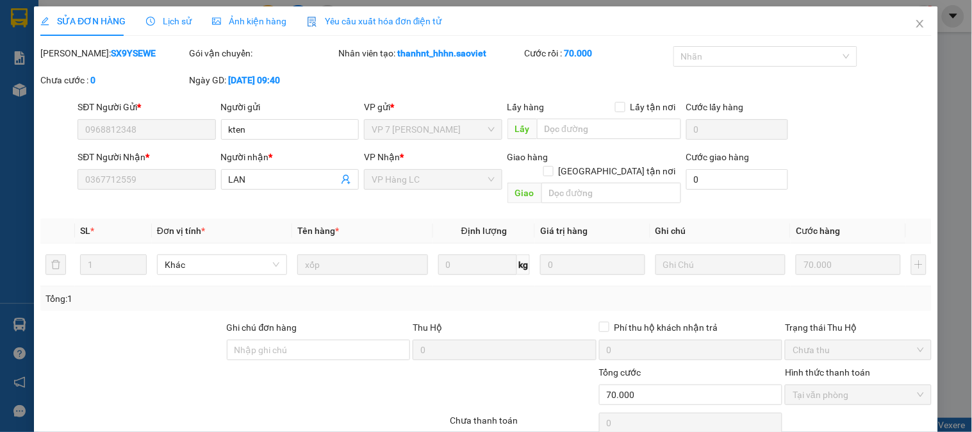
scroll to position [45, 0]
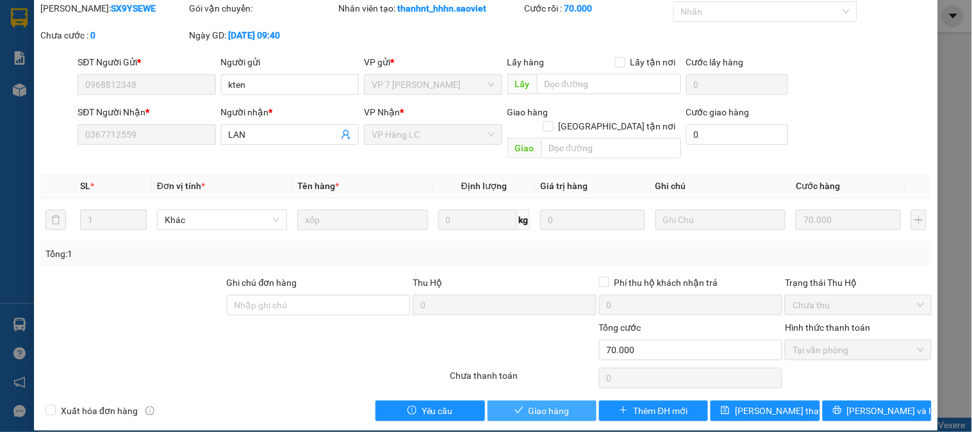
click at [542, 404] on span "Giao hàng" at bounding box center [548, 411] width 41 height 14
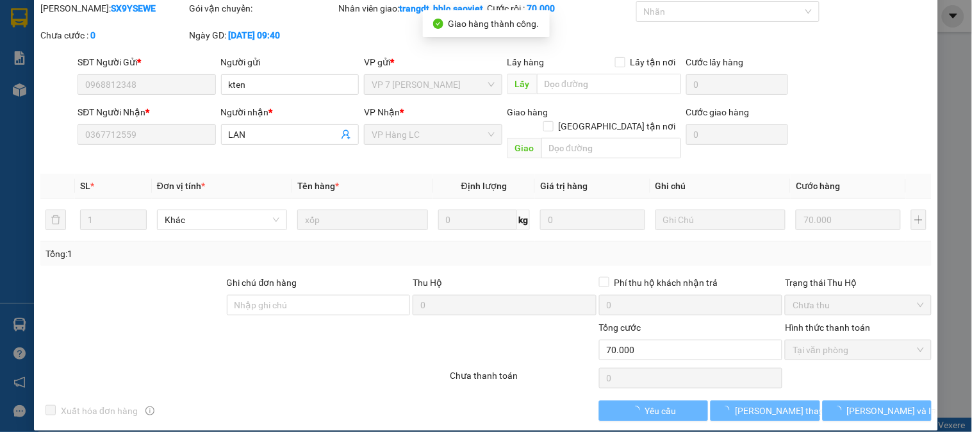
scroll to position [0, 0]
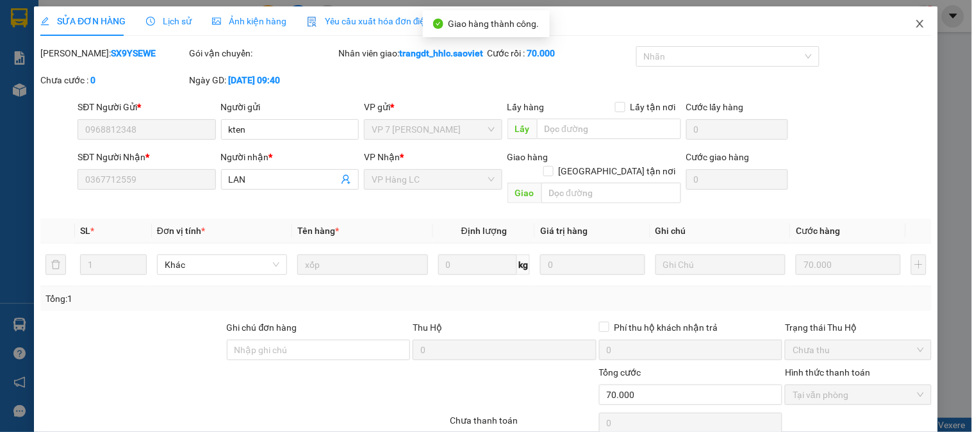
click at [916, 26] on icon "close" at bounding box center [919, 24] width 7 height 8
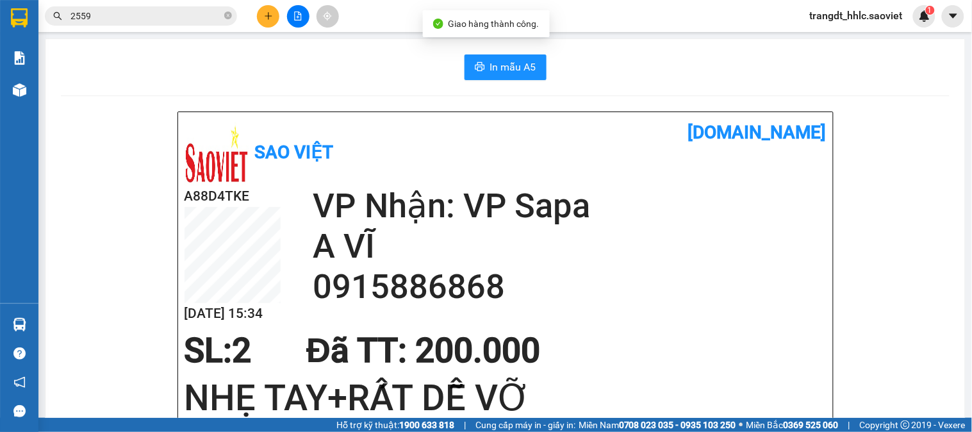
click at [171, 11] on input "2559" at bounding box center [145, 16] width 151 height 14
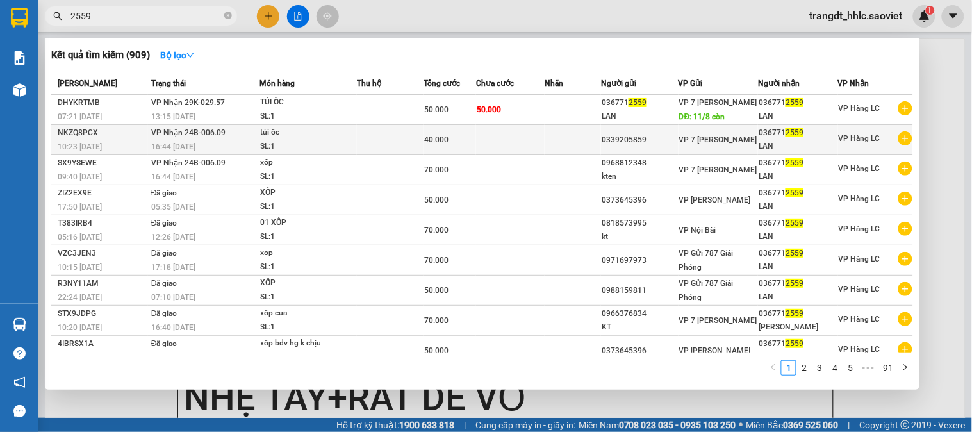
click at [387, 150] on td at bounding box center [390, 140] width 67 height 30
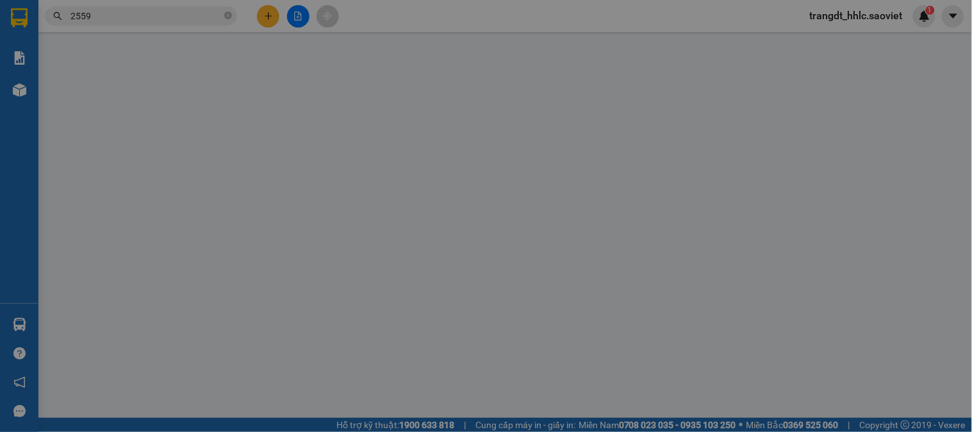
type input "0339205859"
type input "0367712559"
type input "LAN"
type input "40.000"
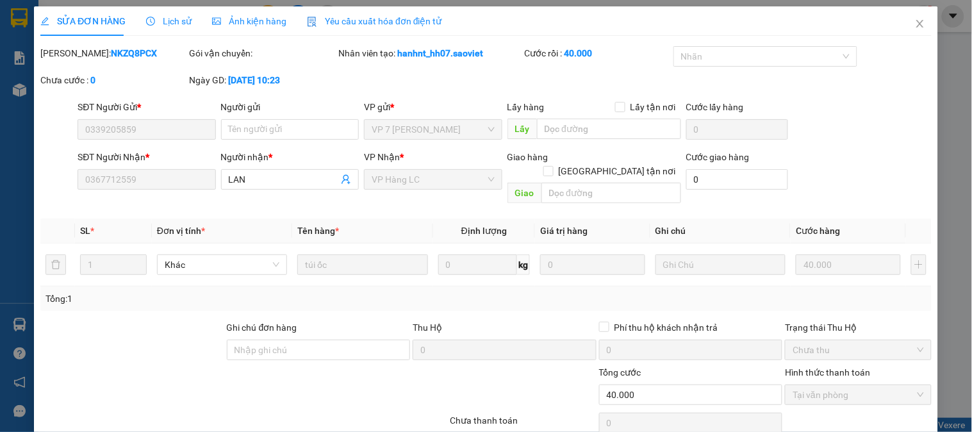
click at [162, 16] on span "Lịch sử" at bounding box center [168, 21] width 45 height 10
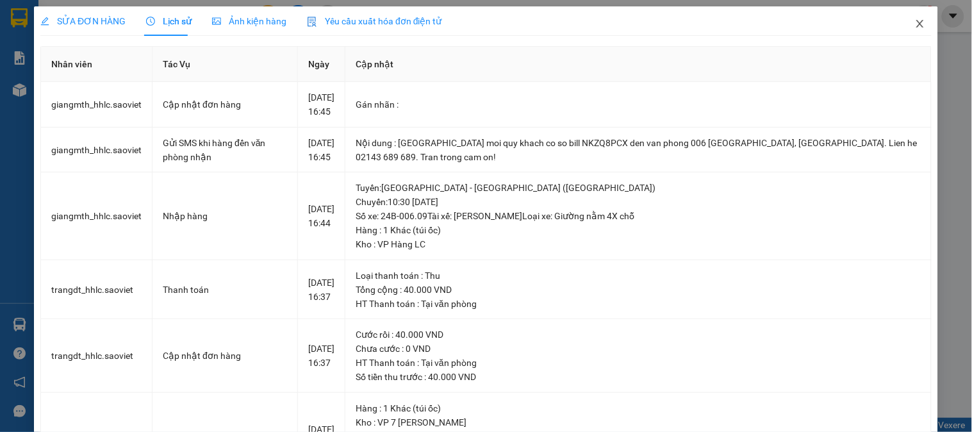
click at [902, 26] on span "Close" at bounding box center [920, 24] width 36 height 36
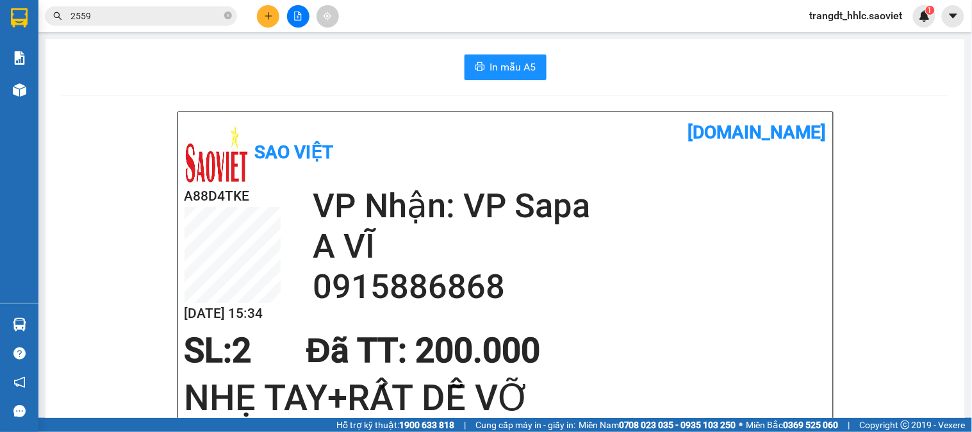
click at [152, 18] on input "2559" at bounding box center [145, 16] width 151 height 14
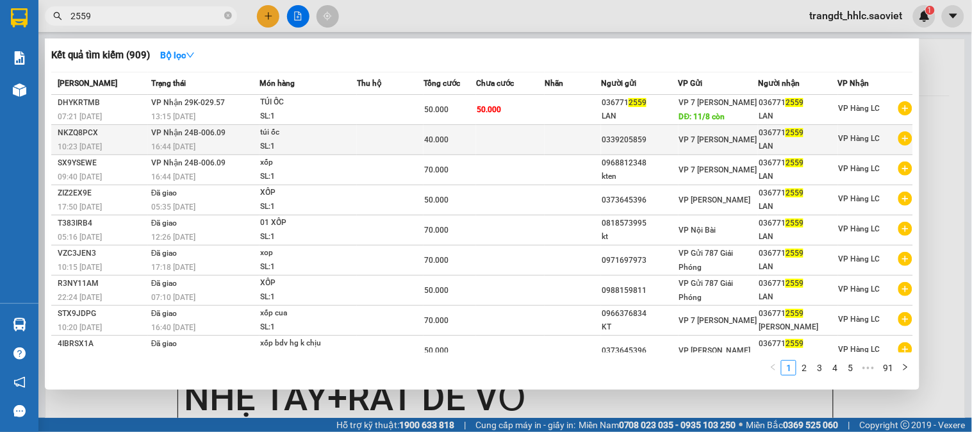
click at [395, 151] on td at bounding box center [390, 140] width 67 height 30
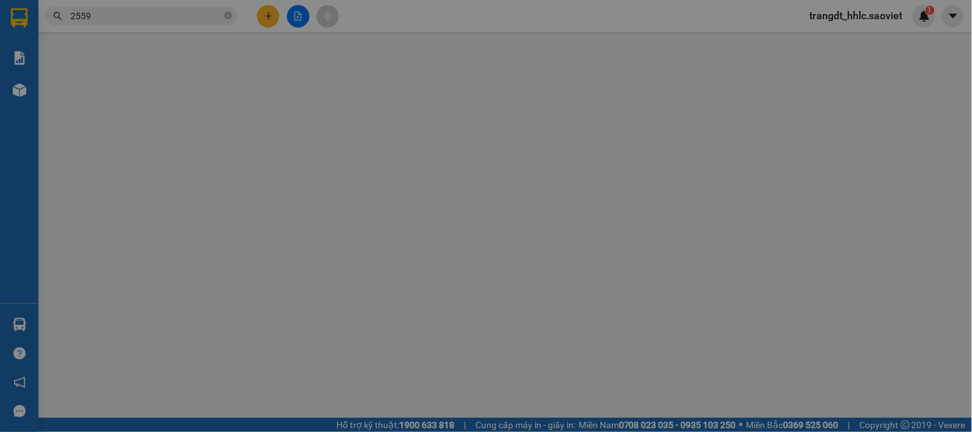
type input "0339205859"
type input "0367712559"
type input "LAN"
type input "40.000"
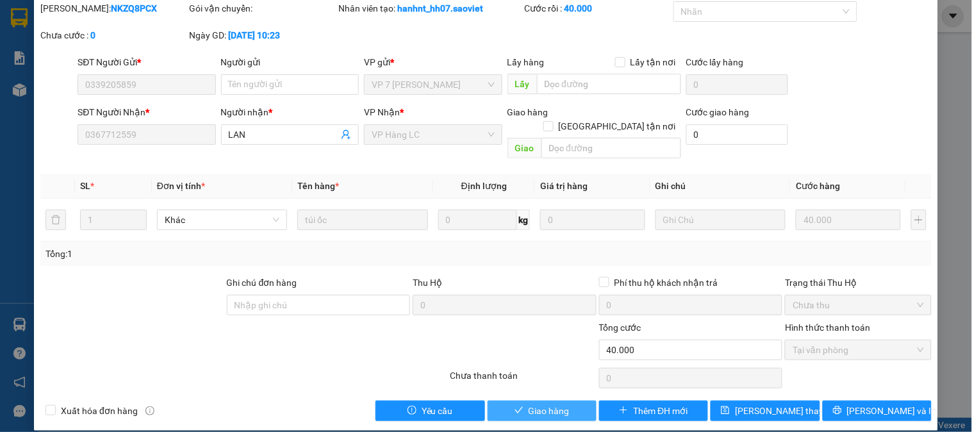
click at [559, 400] on button "Giao hàng" at bounding box center [541, 410] width 109 height 20
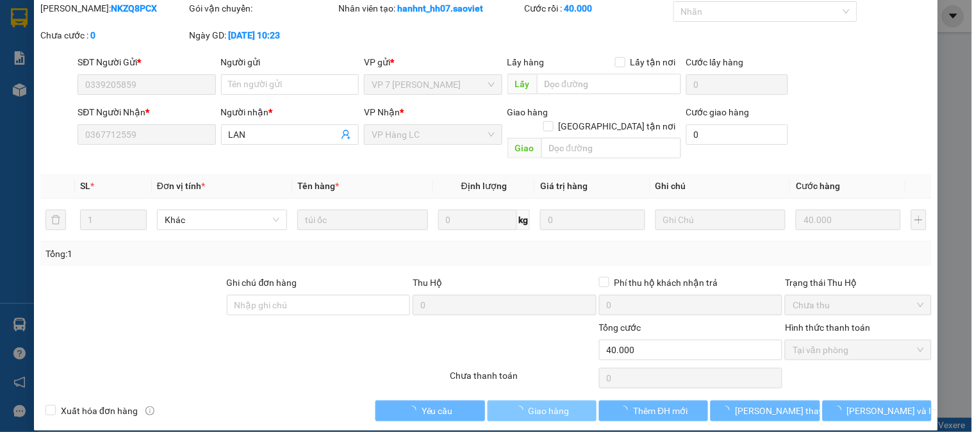
click at [559, 400] on button "Giao hàng" at bounding box center [541, 410] width 109 height 20
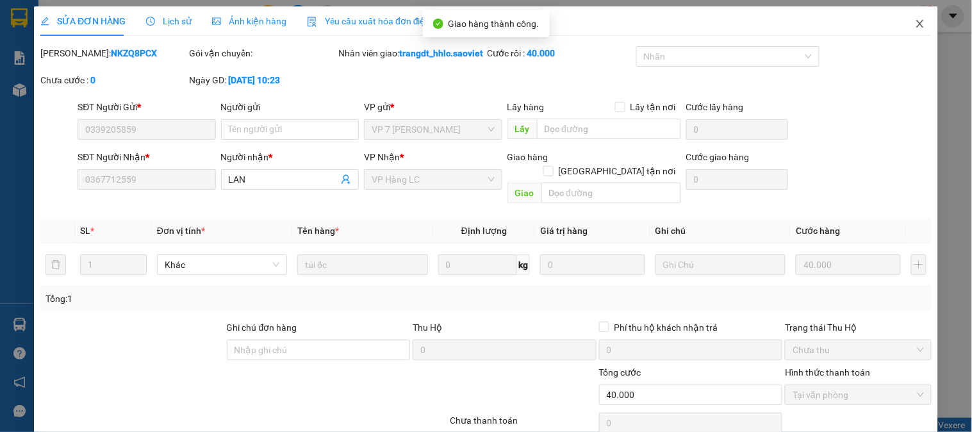
click at [911, 18] on span "Close" at bounding box center [920, 24] width 36 height 36
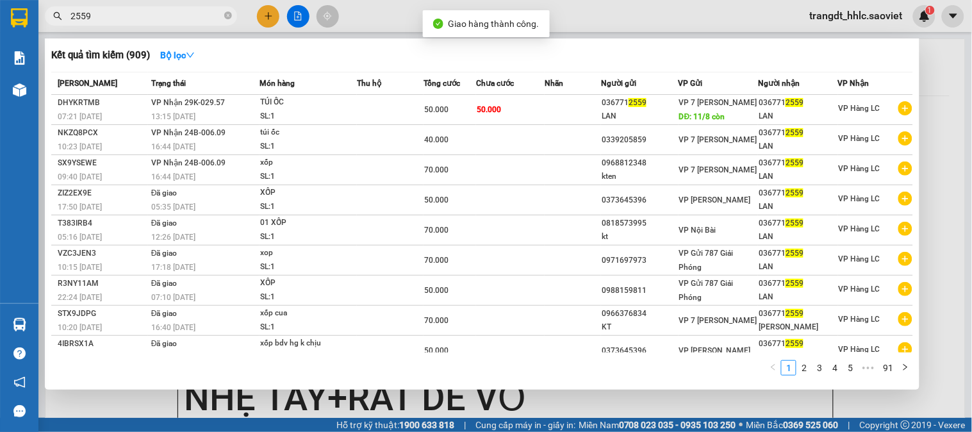
click at [168, 16] on input "2559" at bounding box center [145, 16] width 151 height 14
click at [168, 15] on input "2559" at bounding box center [145, 16] width 151 height 14
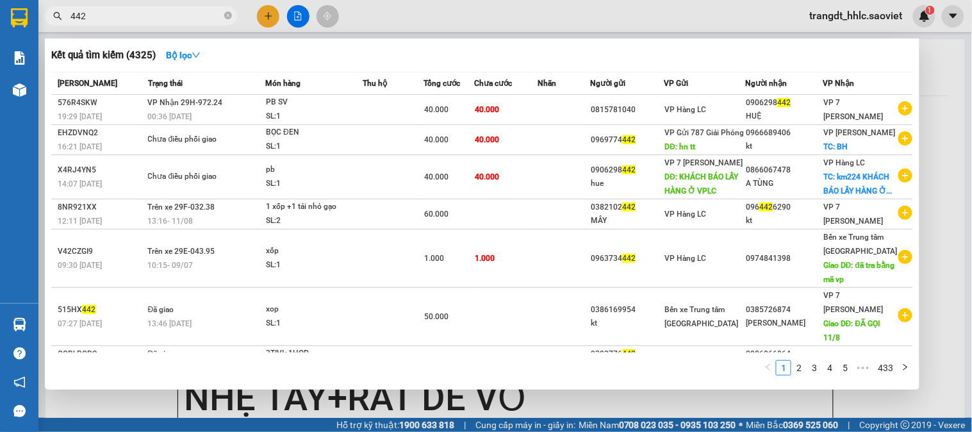
click at [111, 10] on input "442" at bounding box center [145, 16] width 151 height 14
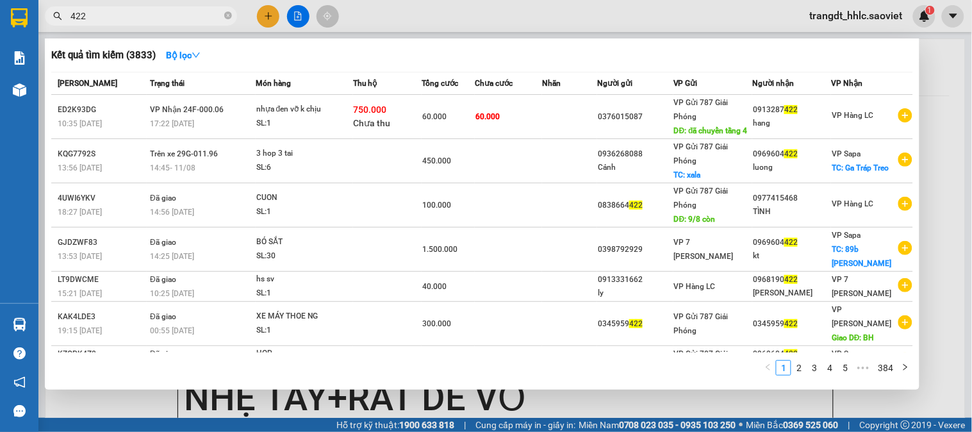
type input "422"
click at [436, 18] on div at bounding box center [486, 216] width 972 height 432
click at [181, 15] on input "422" at bounding box center [145, 16] width 151 height 14
click at [407, 3] on div at bounding box center [486, 216] width 972 height 432
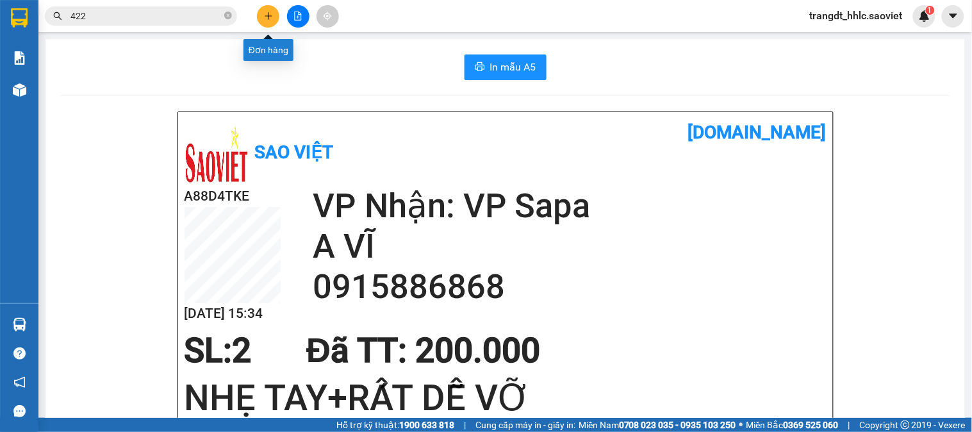
click at [261, 15] on button at bounding box center [268, 16] width 22 height 22
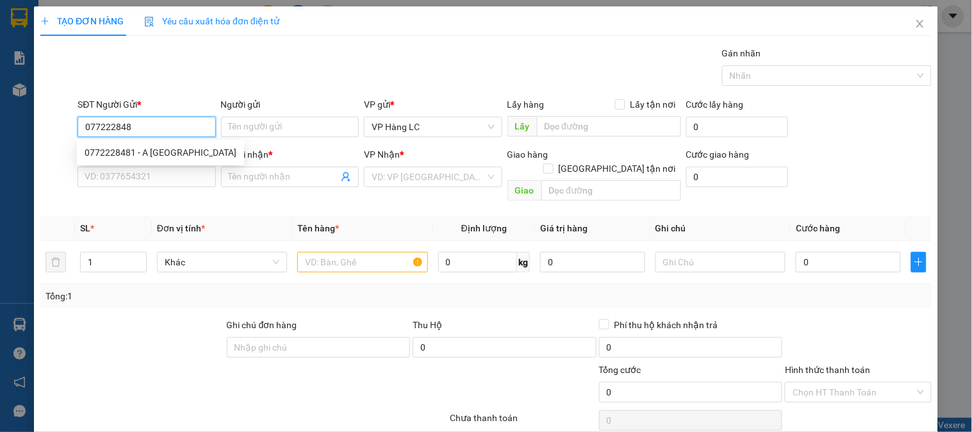
type input "0772228481"
click at [136, 156] on div "0772228481 - A ĐỨC" at bounding box center [161, 152] width 152 height 14
type input "A ĐỨC"
type input "0886373788"
type input "KT"
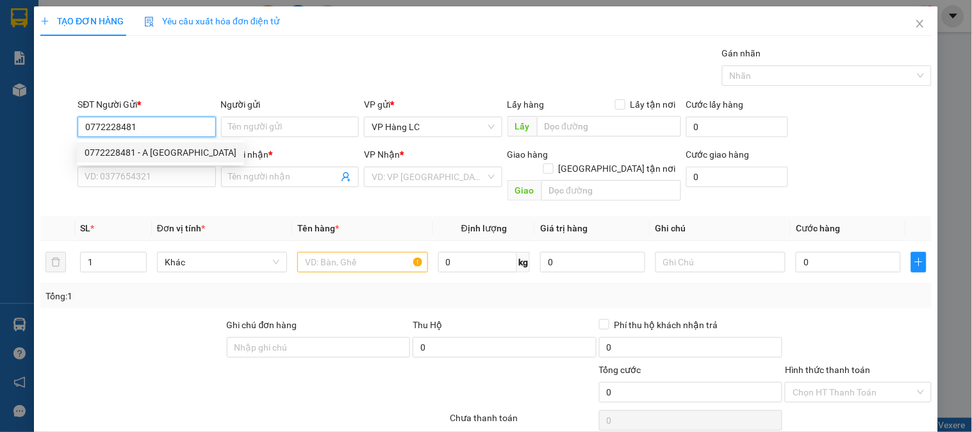
type input "ship"
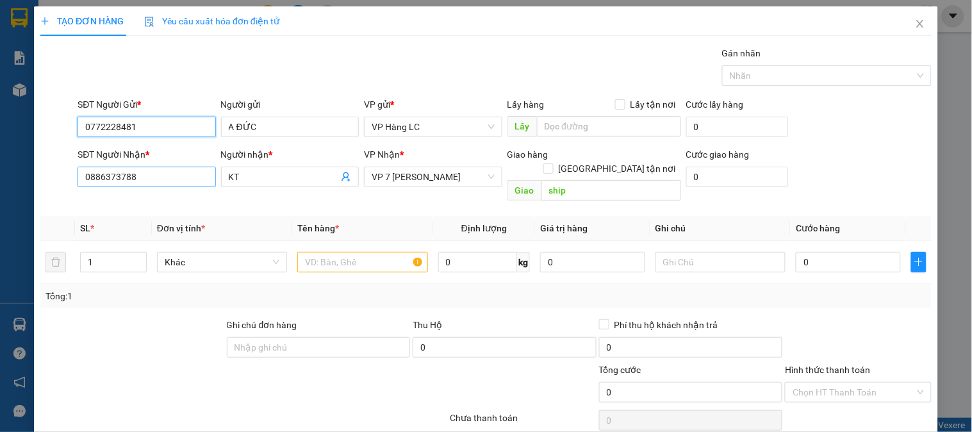
type input "0772228481"
click at [163, 181] on input "0886373788" at bounding box center [147, 177] width 138 height 20
click at [162, 181] on input "0886373788" at bounding box center [147, 177] width 138 height 20
type input "0886373788"
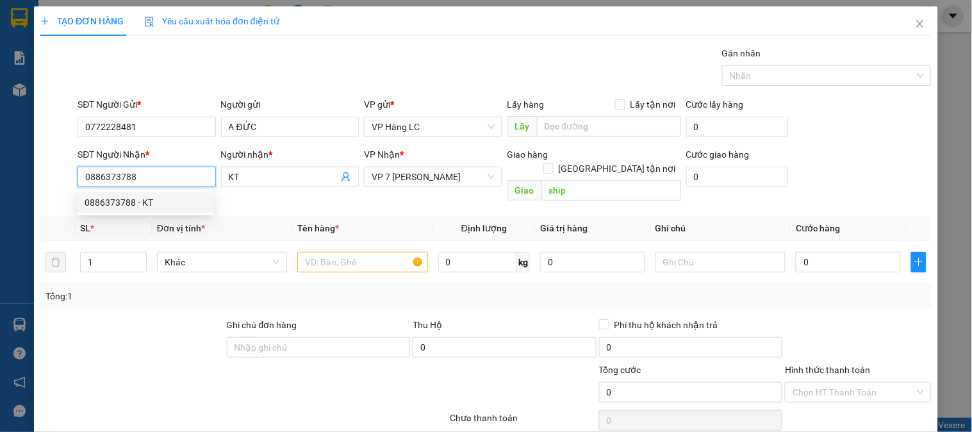
click at [113, 195] on div "0886373788 - KT" at bounding box center [145, 202] width 121 height 14
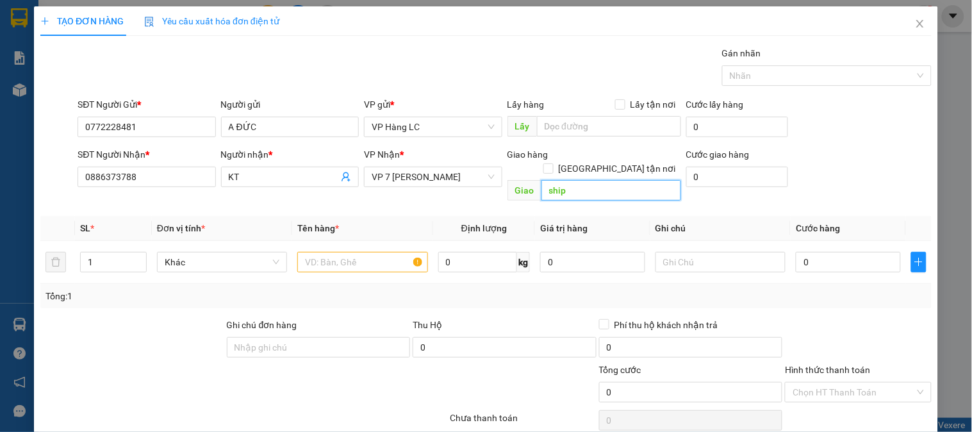
click at [570, 180] on input "ship" at bounding box center [611, 190] width 140 height 20
click at [111, 252] on input "1" at bounding box center [113, 261] width 65 height 19
type input "6"
click at [321, 252] on input "text" at bounding box center [362, 262] width 130 height 20
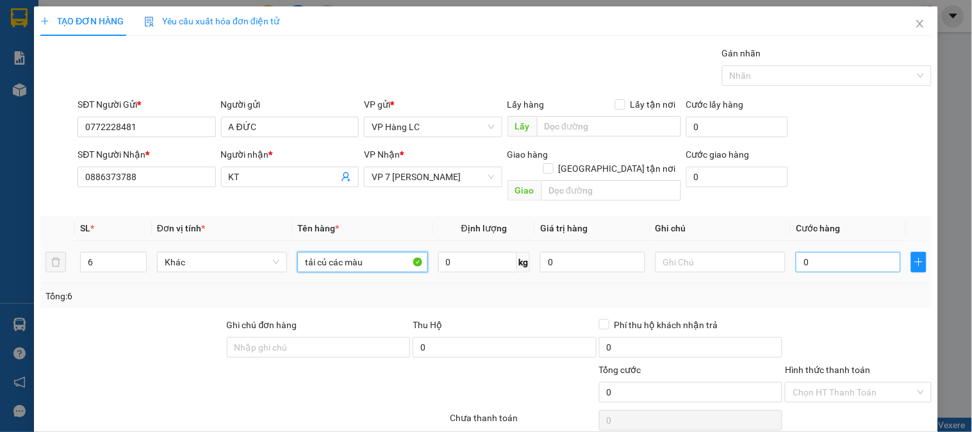
type input "tải củ các màu"
click at [808, 252] on input "0" at bounding box center [848, 262] width 105 height 20
type input "04"
type input "4"
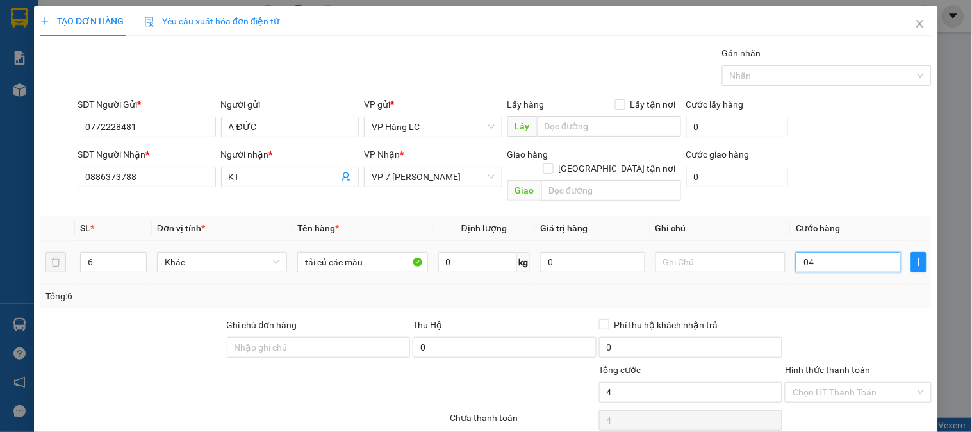
type input "042"
type input "42"
type input "0.420"
type input "420"
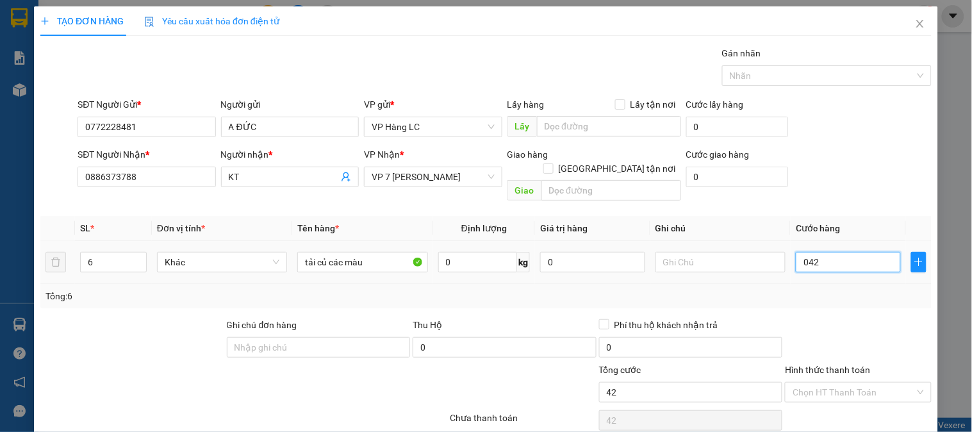
type input "420"
type input "420.000"
click at [820, 156] on div "SĐT Người Nhận * 0886373788 Người nhận * KT VP Nhận * VP 7 Phạm Văn Đồng Giao h…" at bounding box center [504, 176] width 859 height 59
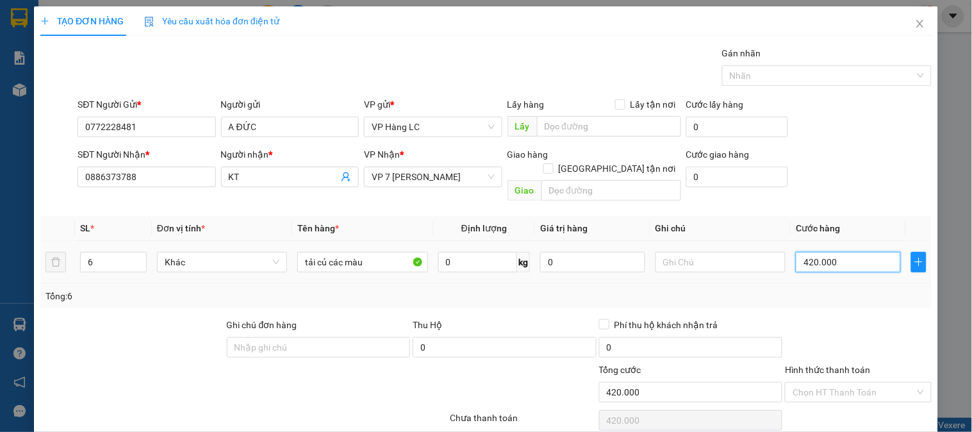
click at [834, 254] on input "420.000" at bounding box center [848, 262] width 105 height 20
type input "4"
type input "48"
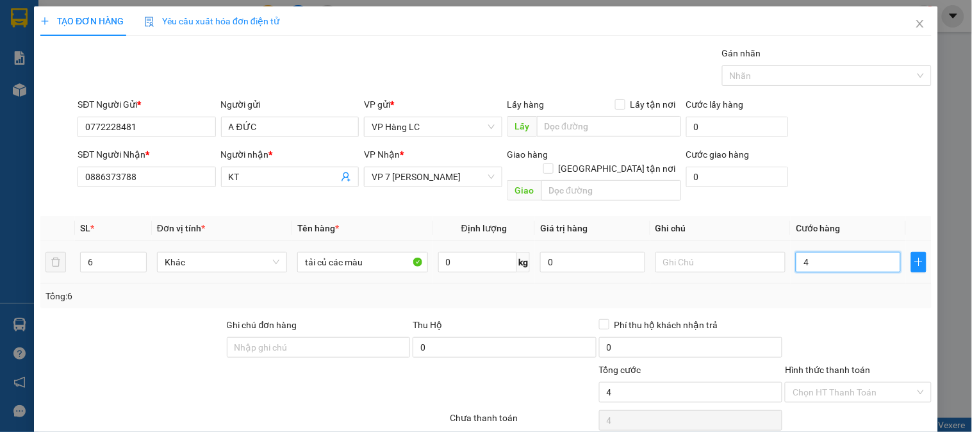
type input "48"
type input "480"
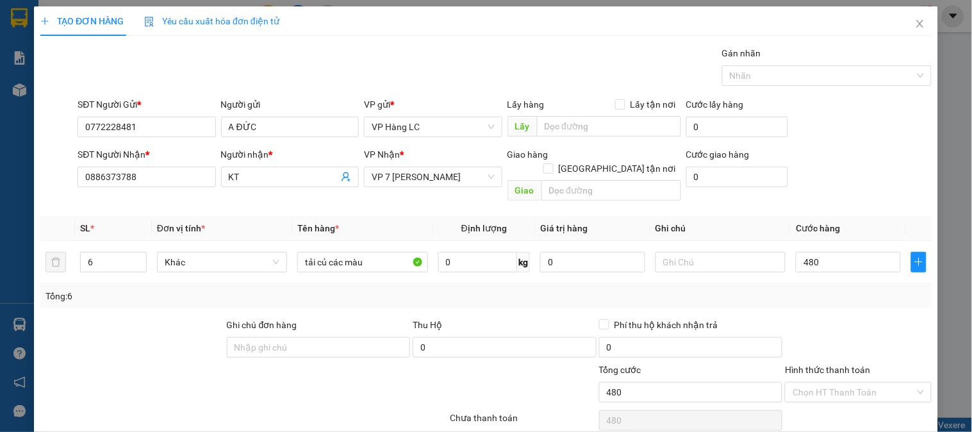
type input "480.000"
click at [874, 163] on div "SĐT Người Nhận * 0886373788 Người nhận * KT VP Nhận * VP 7 Phạm Văn Đồng Giao h…" at bounding box center [504, 176] width 859 height 59
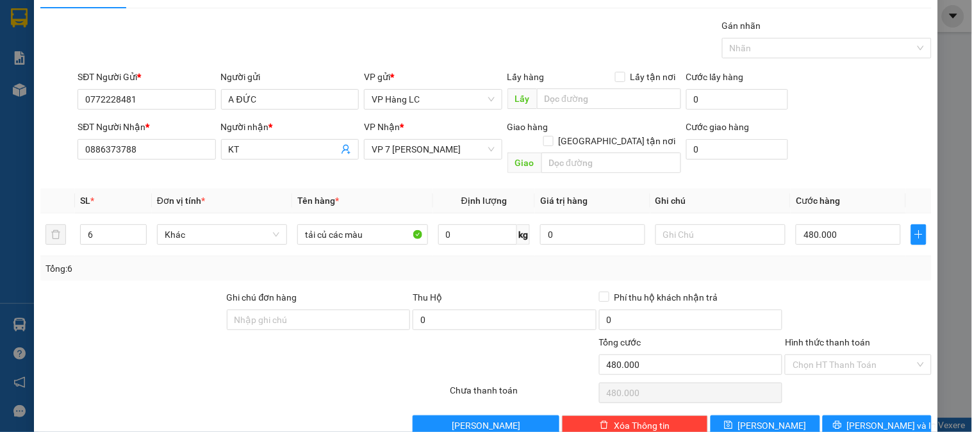
scroll to position [42, 0]
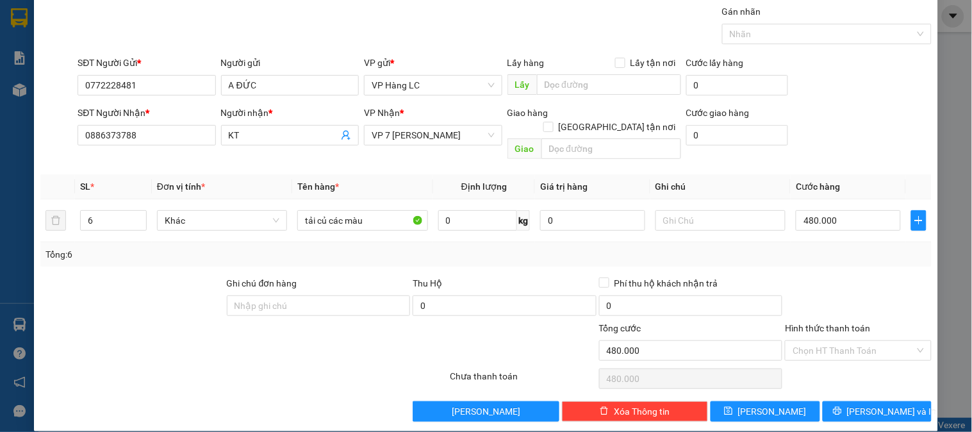
click at [865, 287] on div at bounding box center [857, 298] width 149 height 45
click at [886, 404] on span "Lưu và In" at bounding box center [892, 411] width 90 height 14
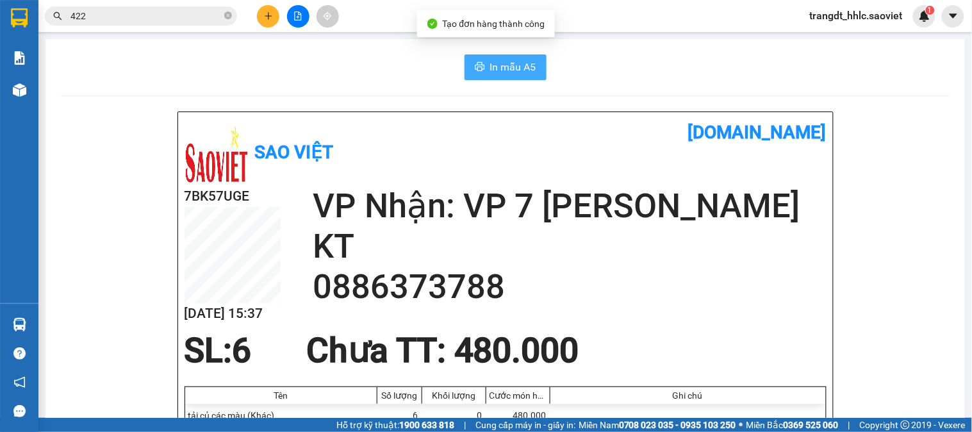
click at [513, 65] on span "In mẫu A5" at bounding box center [513, 67] width 46 height 16
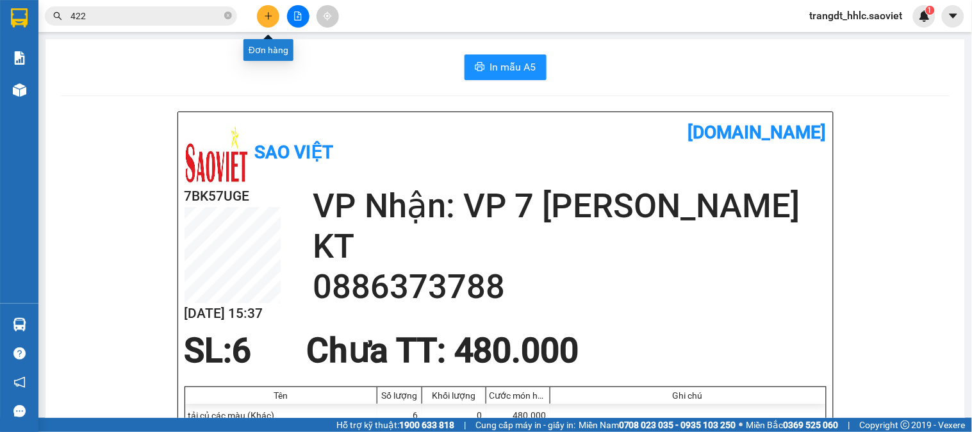
click at [264, 15] on icon "plus" at bounding box center [268, 16] width 9 height 9
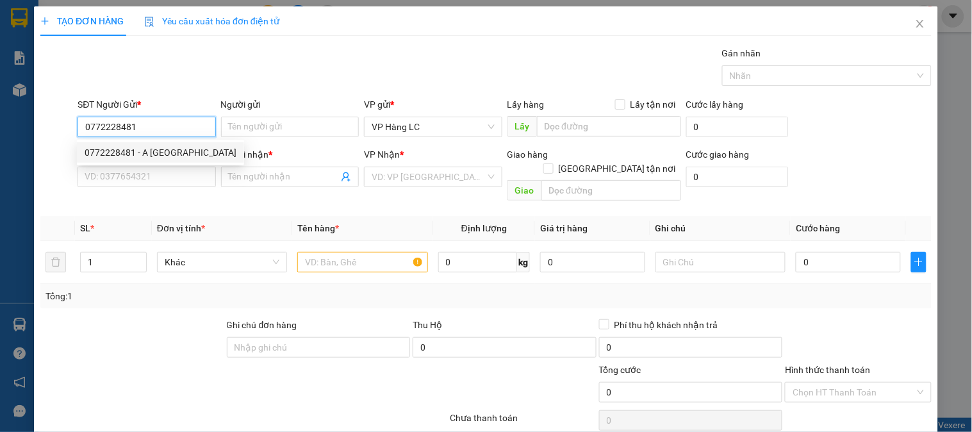
click at [130, 133] on input "0772228481" at bounding box center [147, 127] width 138 height 20
type input "0772228481"
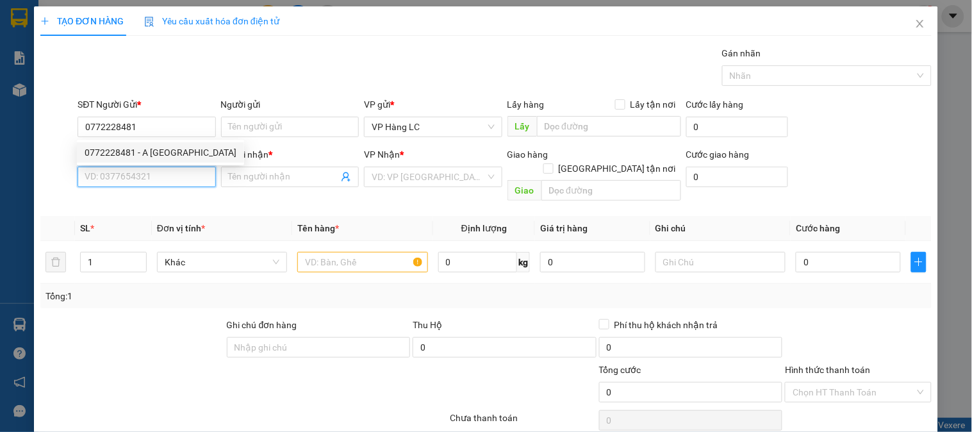
click at [193, 176] on input "SĐT Người Nhận *" at bounding box center [147, 177] width 138 height 20
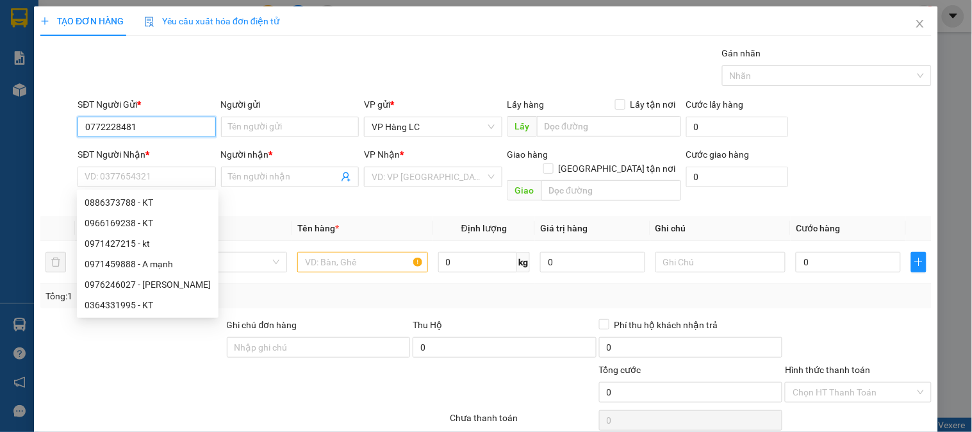
click at [158, 124] on input "0772228481" at bounding box center [147, 127] width 138 height 20
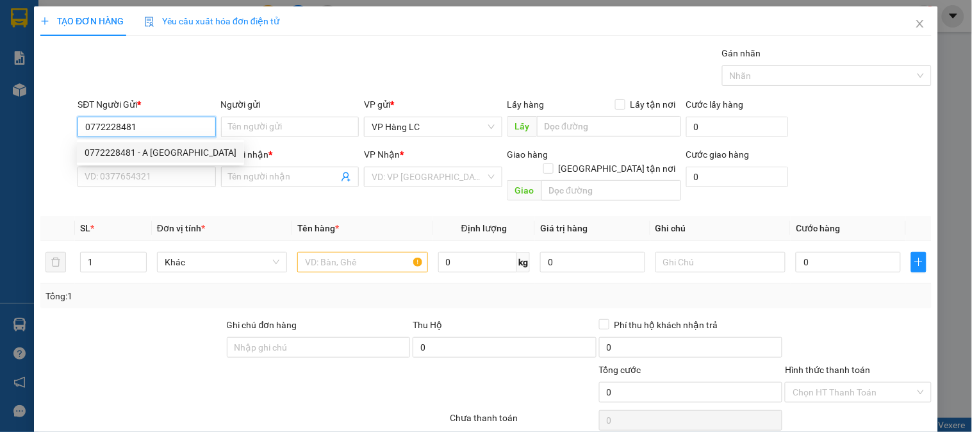
click at [158, 151] on div "0772228481 - A ĐỨC" at bounding box center [161, 152] width 152 height 14
type input "A ĐỨC"
type input "0886373788"
type input "KT"
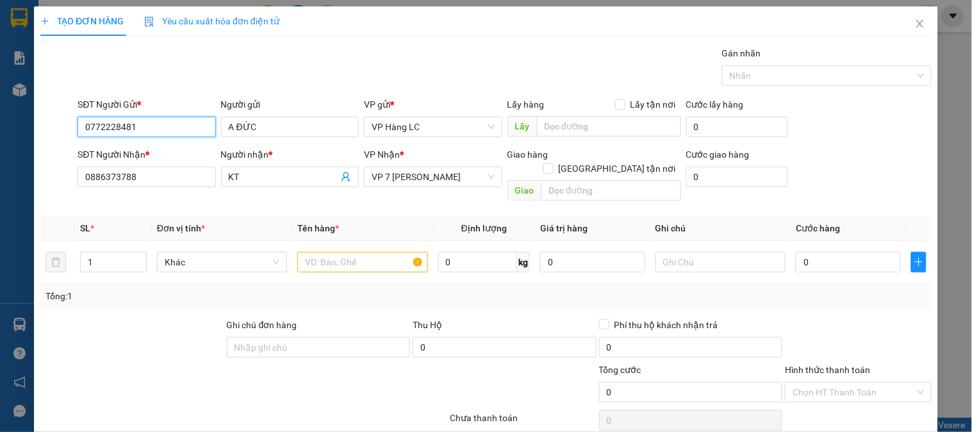
click at [163, 130] on input "0772228481" at bounding box center [147, 127] width 138 height 20
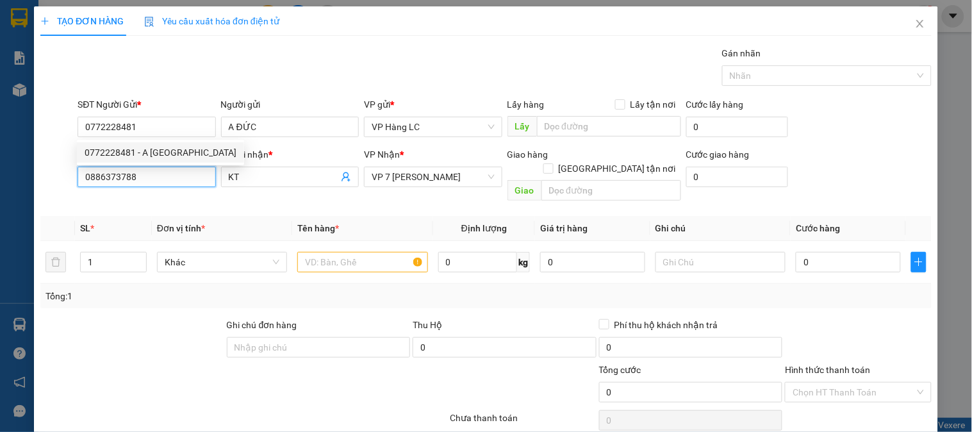
click at [149, 178] on input "0886373788" at bounding box center [147, 177] width 138 height 20
type input "0"
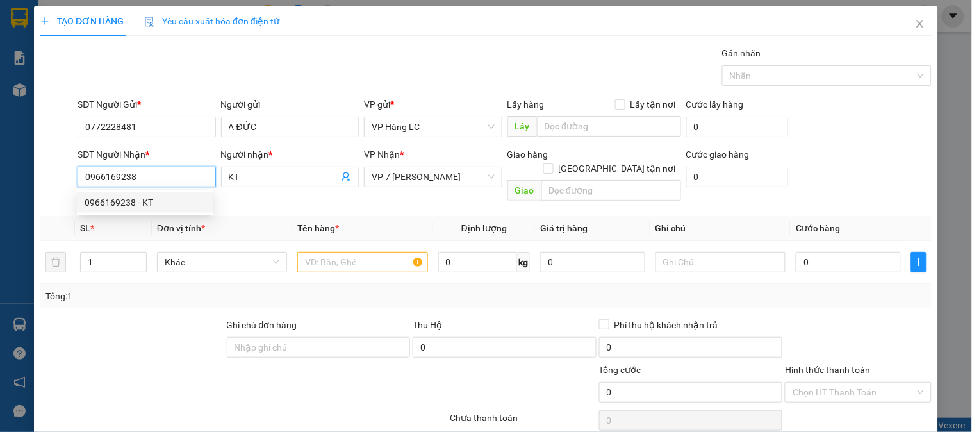
click at [157, 195] on div "0966169238 - KT" at bounding box center [145, 202] width 121 height 14
type input "0966169238"
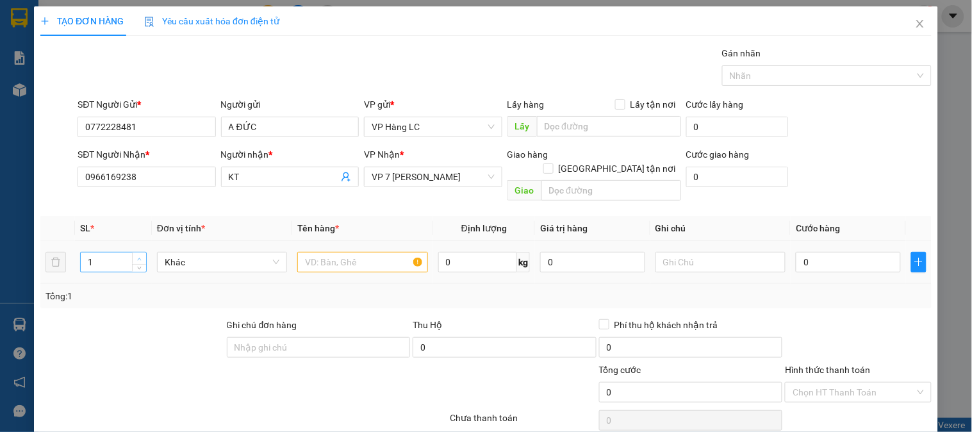
type input "2"
click at [140, 257] on icon "up" at bounding box center [139, 259] width 4 height 4
click at [353, 252] on input "text" at bounding box center [362, 262] width 130 height 20
type input "tải củ"
drag, startPoint x: 815, startPoint y: 229, endPoint x: 828, endPoint y: 274, distance: 47.4
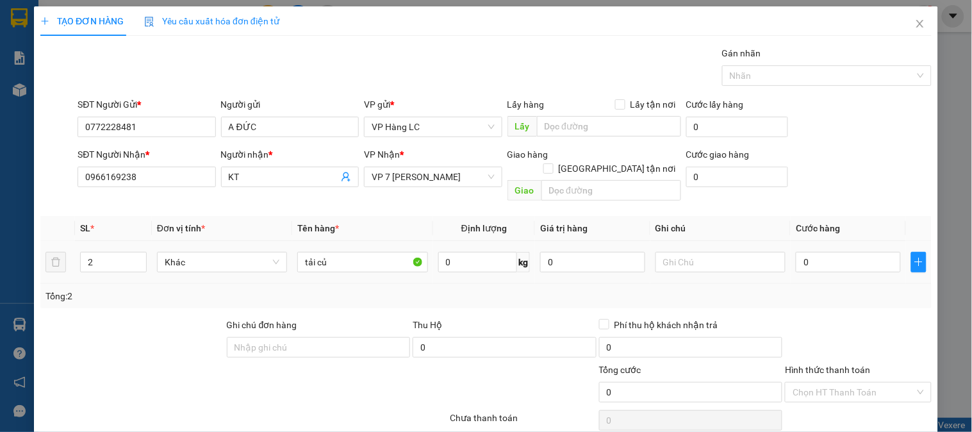
click at [814, 241] on td "0" at bounding box center [847, 262] width 115 height 43
drag, startPoint x: 828, startPoint y: 274, endPoint x: 833, endPoint y: 250, distance: 23.5
click at [828, 284] on div "Tổng: 2" at bounding box center [485, 296] width 891 height 24
click at [833, 252] on input "0" at bounding box center [848, 262] width 105 height 20
type input "1"
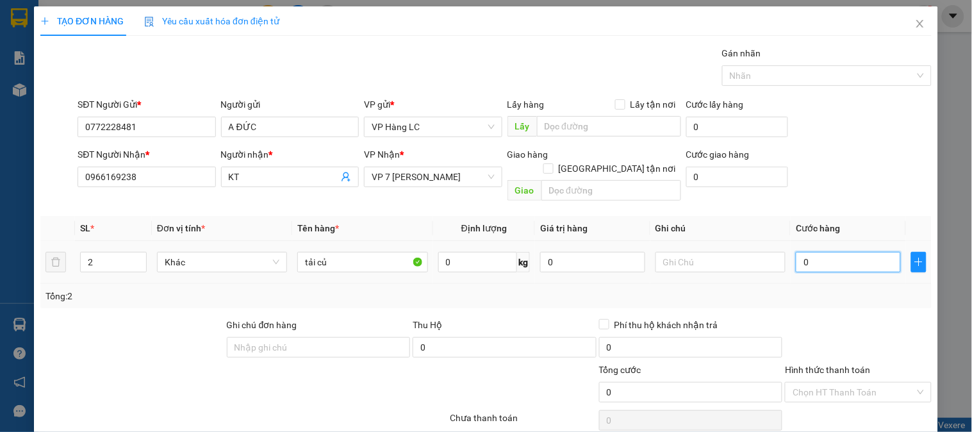
type input "1"
type input "16"
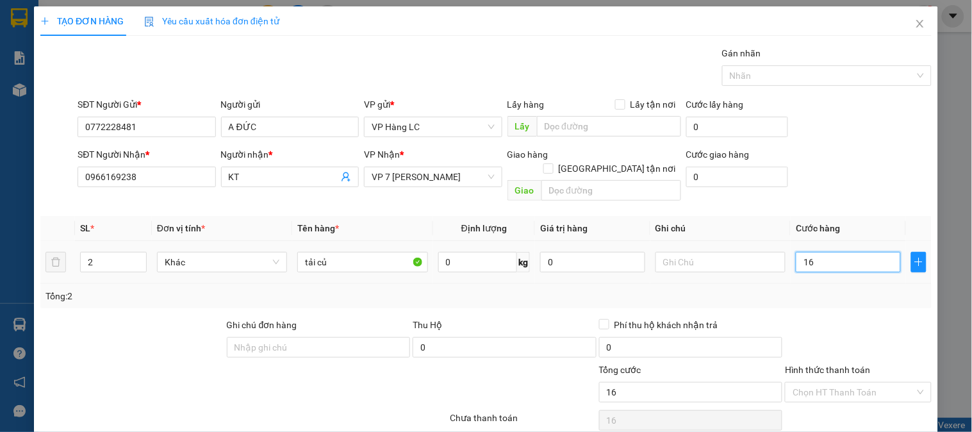
type input "160"
type input "160.000"
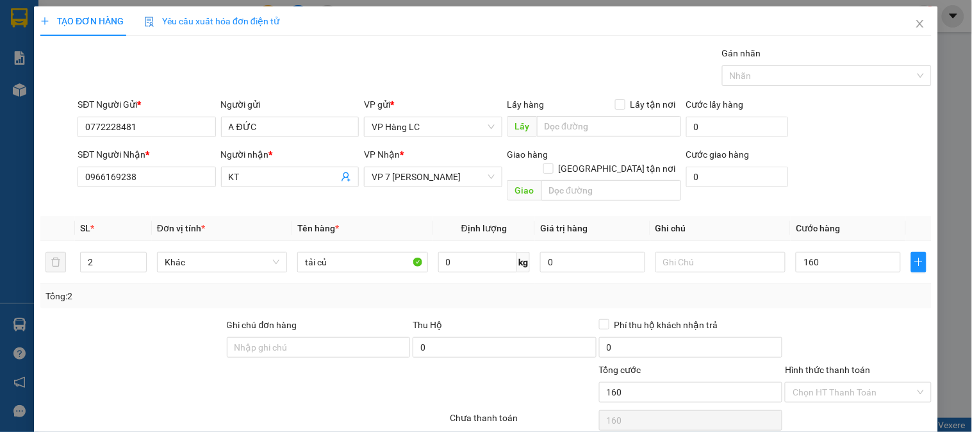
type input "160.000"
click at [862, 189] on div "SĐT Người Nhận * 0966169238 Người nhận * KT VP Nhận * VP 7 Phạm Văn Đồng Giao h…" at bounding box center [504, 176] width 859 height 59
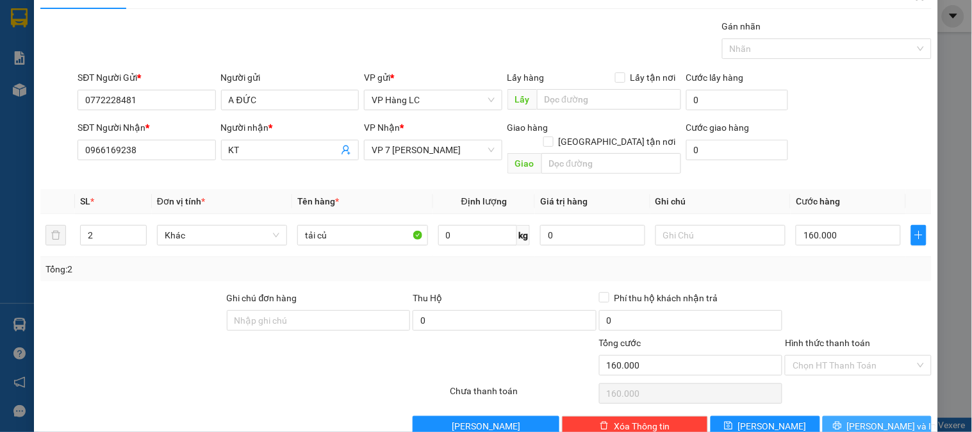
scroll to position [42, 0]
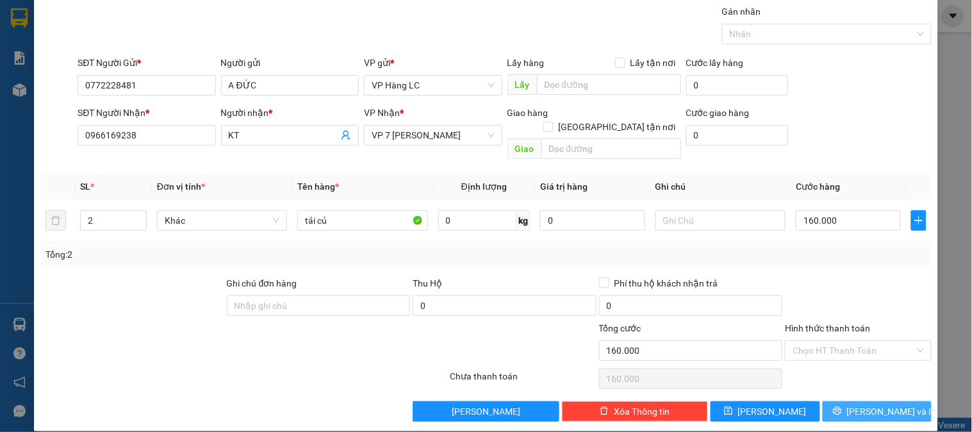
click at [899, 401] on button "Lưu và In" at bounding box center [876, 411] width 109 height 20
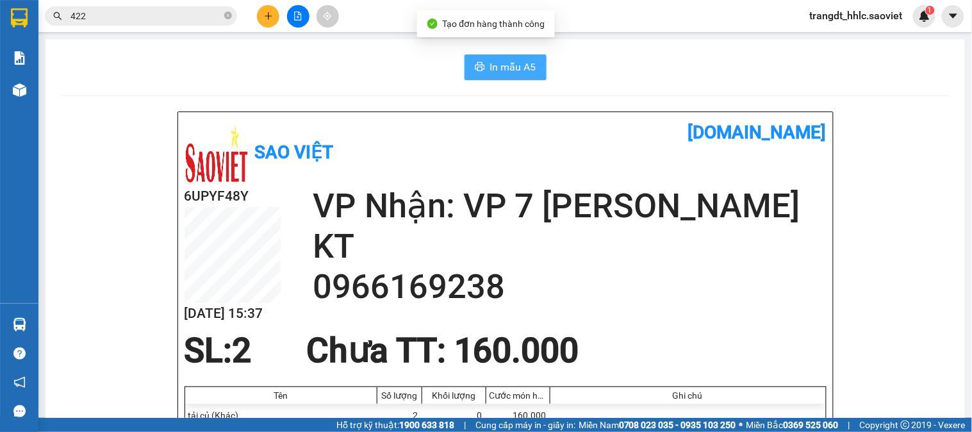
click at [512, 62] on span "In mẫu A5" at bounding box center [513, 67] width 46 height 16
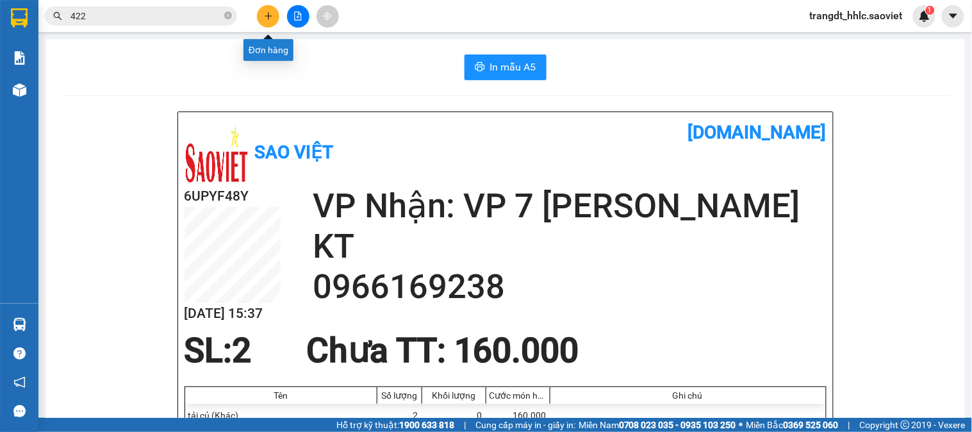
click at [265, 13] on icon "plus" at bounding box center [268, 16] width 9 height 9
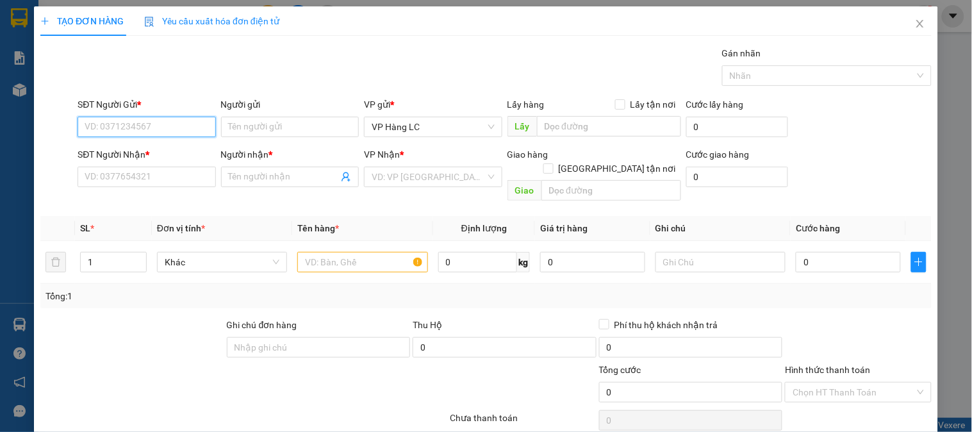
paste input "0772228481"
type input "0772228481"
click at [168, 150] on div "0772228481 - A ĐỨC" at bounding box center [161, 152] width 152 height 14
type input "A ĐỨC"
type input "0966169238"
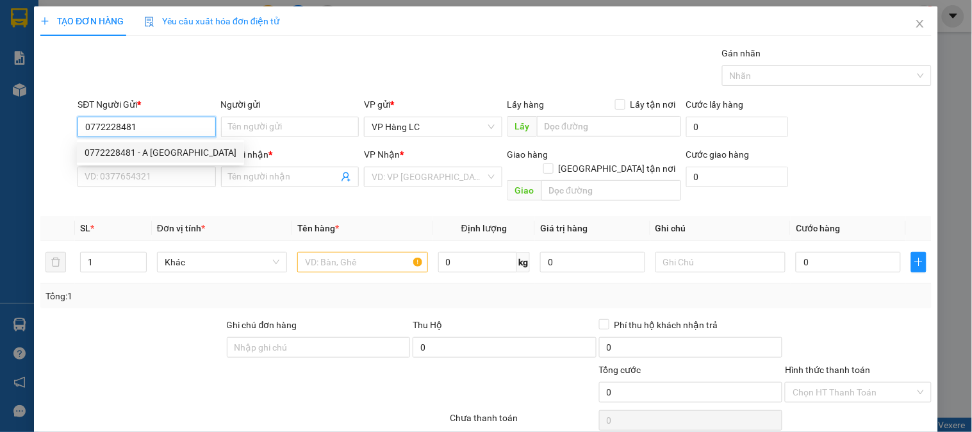
type input "KT"
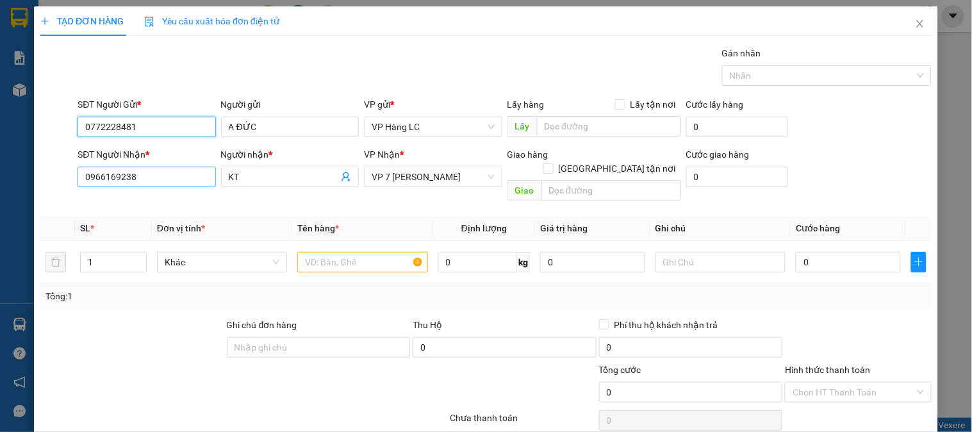
type input "0772228481"
click at [175, 171] on input "0966169238" at bounding box center [147, 177] width 138 height 20
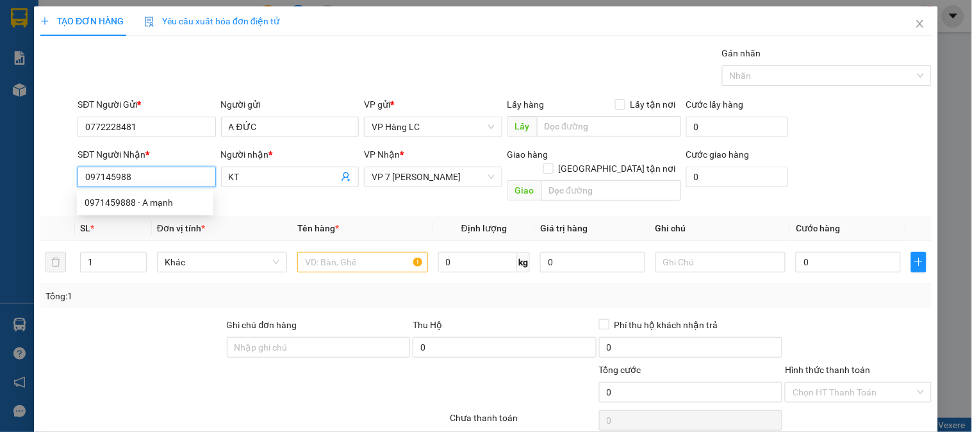
type input "0971459888"
type input "A mạnh"
type input "ship"
type input "0971459888"
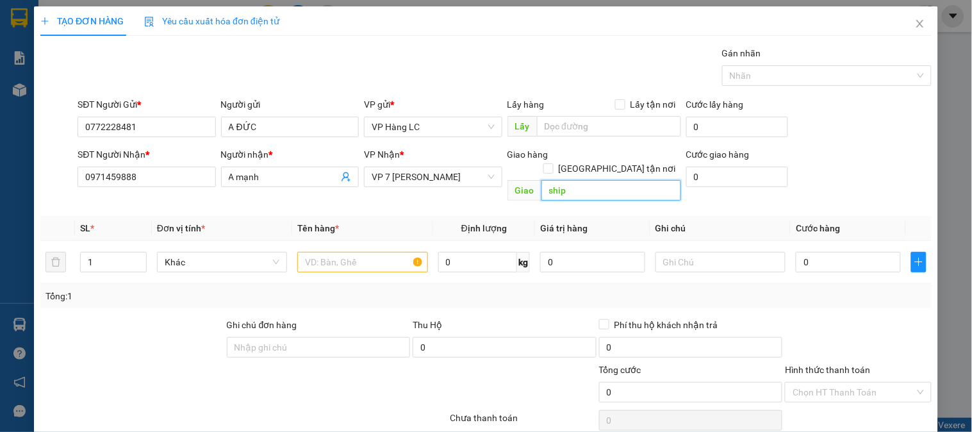
click at [574, 180] on input "ship" at bounding box center [611, 190] width 140 height 20
click at [120, 252] on input "1" at bounding box center [113, 261] width 65 height 19
type input "6"
click at [338, 252] on input "text" at bounding box center [362, 262] width 130 height 20
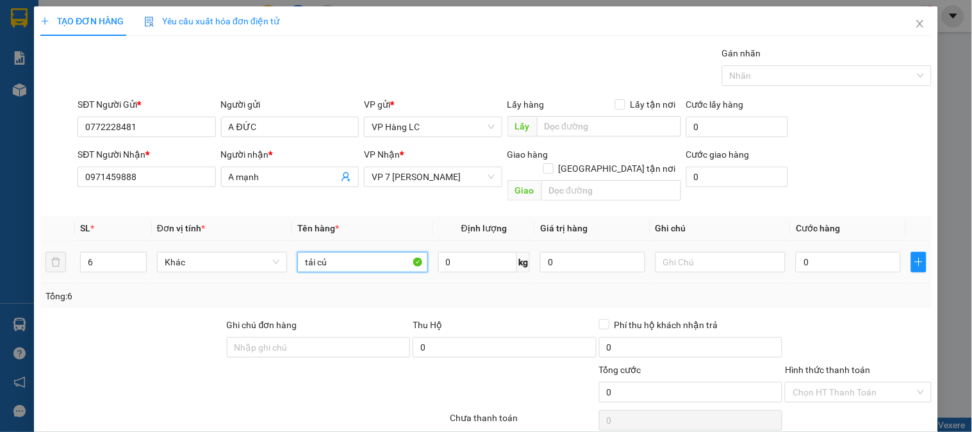
type input "tải củ"
click at [810, 249] on div "0" at bounding box center [848, 262] width 105 height 26
click at [812, 252] on input "0" at bounding box center [848, 262] width 105 height 20
type input "4"
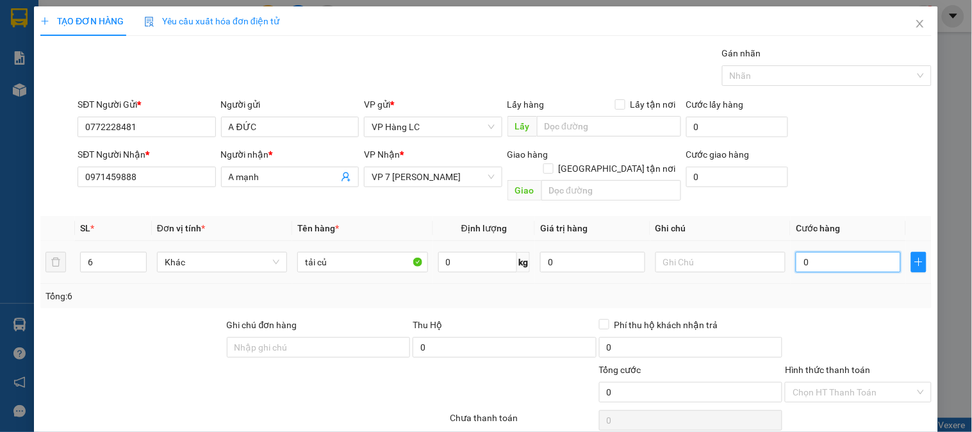
type input "4"
type input "48"
type input "480"
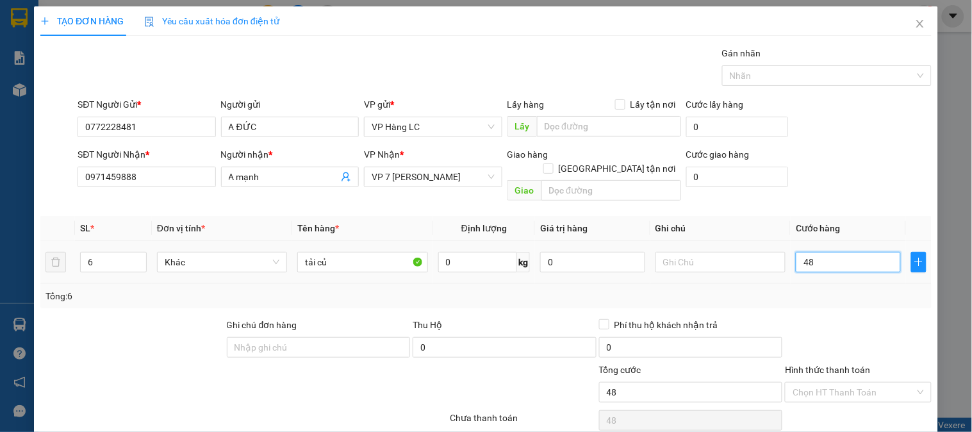
type input "480"
click at [858, 142] on div "SĐT Người Gửi * 0772228481 Người gửi A ĐỨC VP gửi * VP Hàng LC Lấy hàng Lấy tận…" at bounding box center [504, 119] width 859 height 45
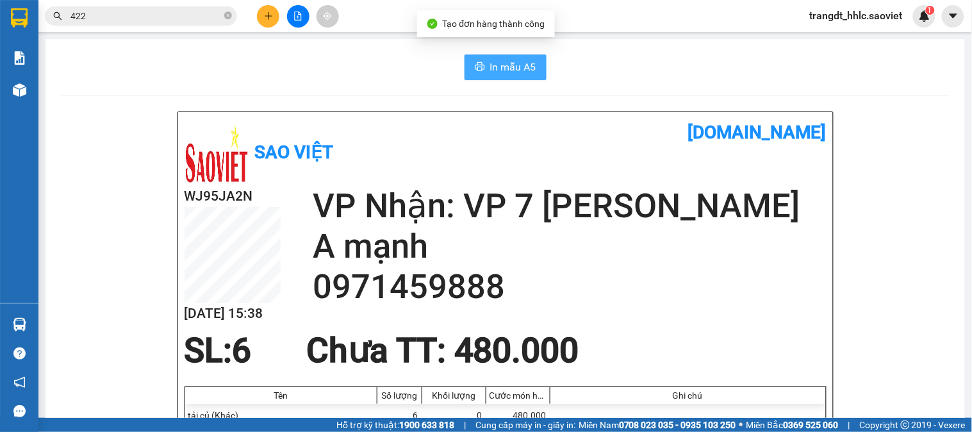
click at [491, 68] on span "In mẫu A5" at bounding box center [513, 67] width 46 height 16
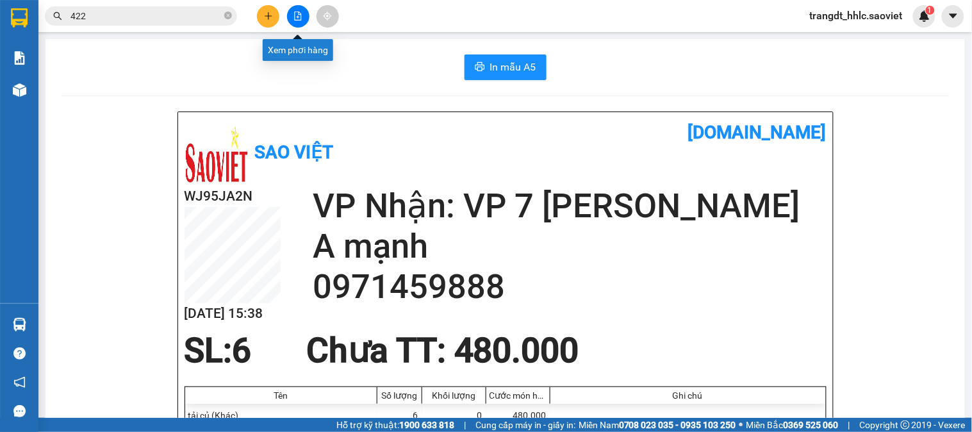
click at [277, 10] on button at bounding box center [268, 16] width 22 height 22
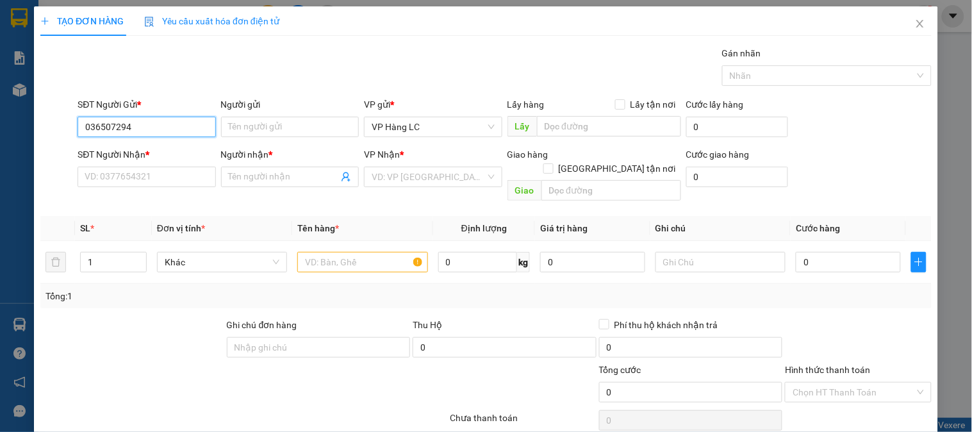
type input "0365072945"
click at [122, 148] on div "0365072945" at bounding box center [145, 152] width 121 height 14
type input "0949233302"
type input "ngọc"
type input "0365072945"
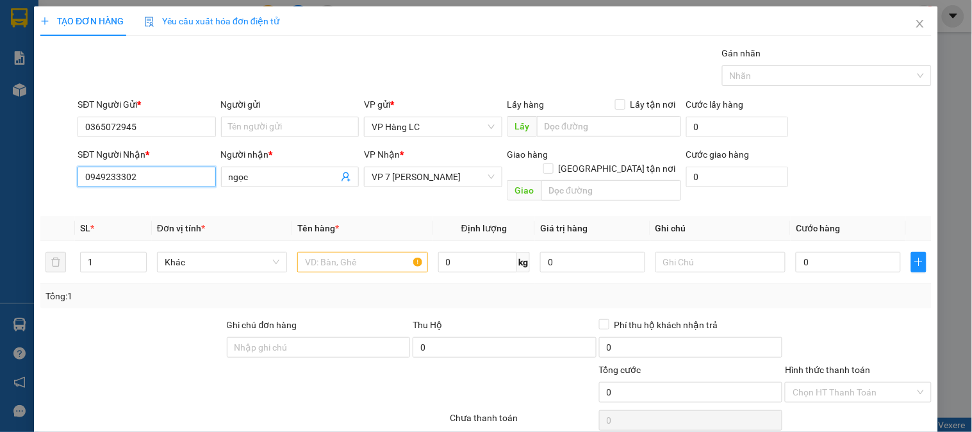
click at [136, 182] on input "0949233302" at bounding box center [147, 177] width 138 height 20
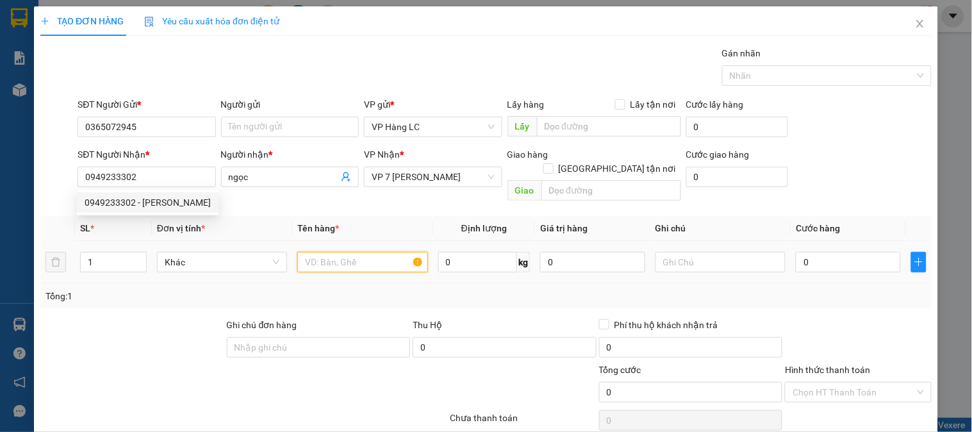
click at [344, 252] on input "text" at bounding box center [362, 262] width 130 height 20
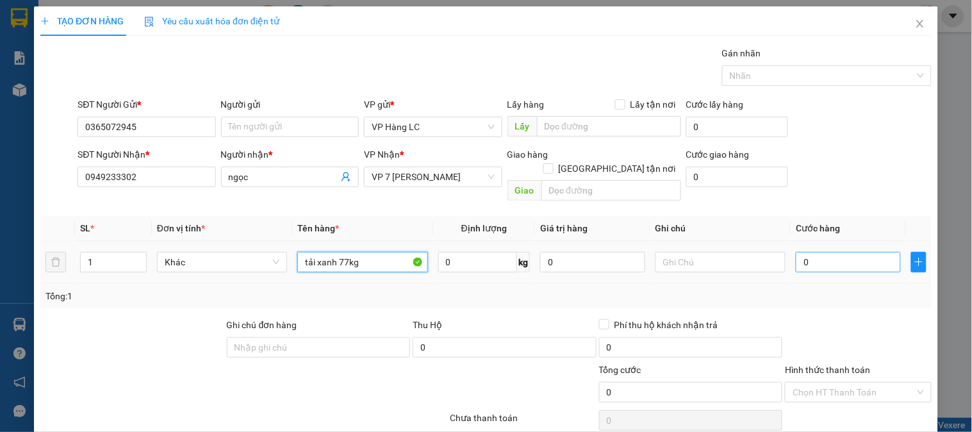
type input "tải xanh 77kg"
click at [833, 257] on input "0" at bounding box center [848, 262] width 105 height 20
type input "1"
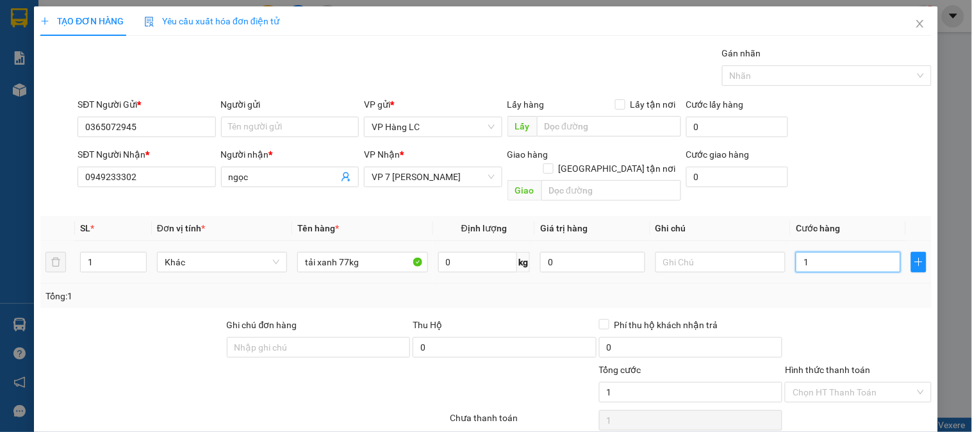
type input "17"
type input "170"
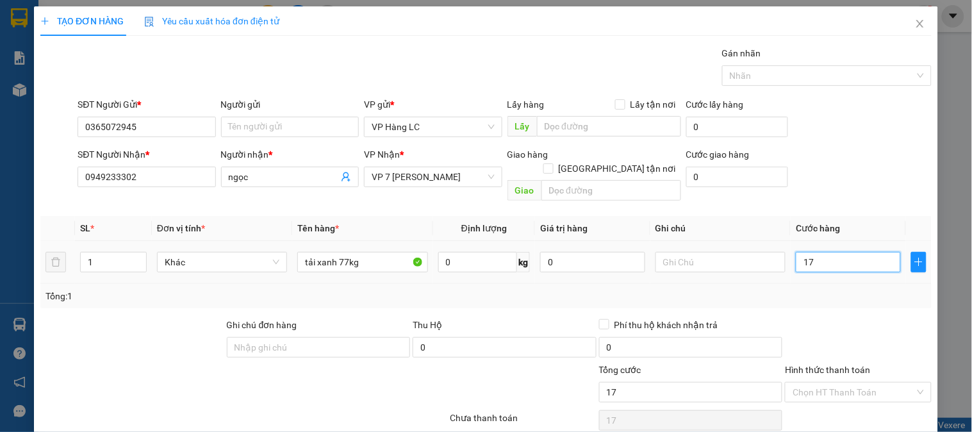
type input "170"
type input "170.000"
drag, startPoint x: 879, startPoint y: 177, endPoint x: 879, endPoint y: 186, distance: 8.3
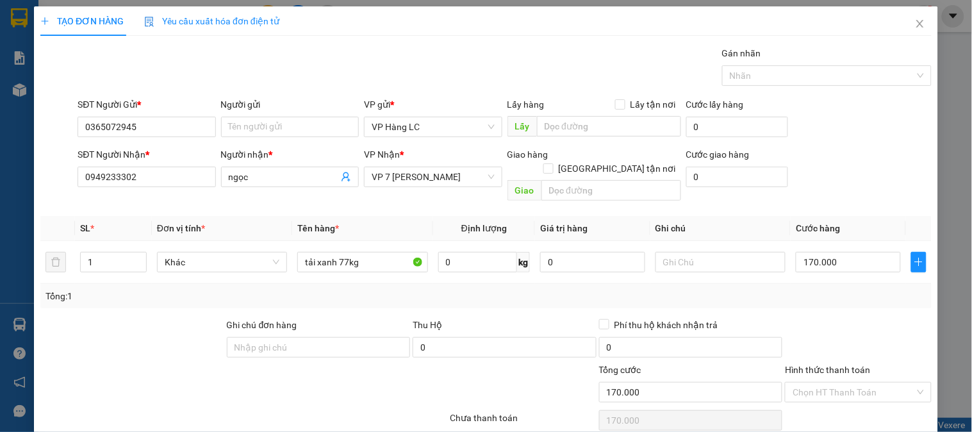
click at [880, 180] on div "SĐT Người Nhận * 0949233302 Người nhận * ngọc VP Nhận * VP 7 Phạm Văn Đồng Giao…" at bounding box center [504, 176] width 859 height 59
click at [829, 252] on input "170.000" at bounding box center [848, 262] width 105 height 20
type input "1"
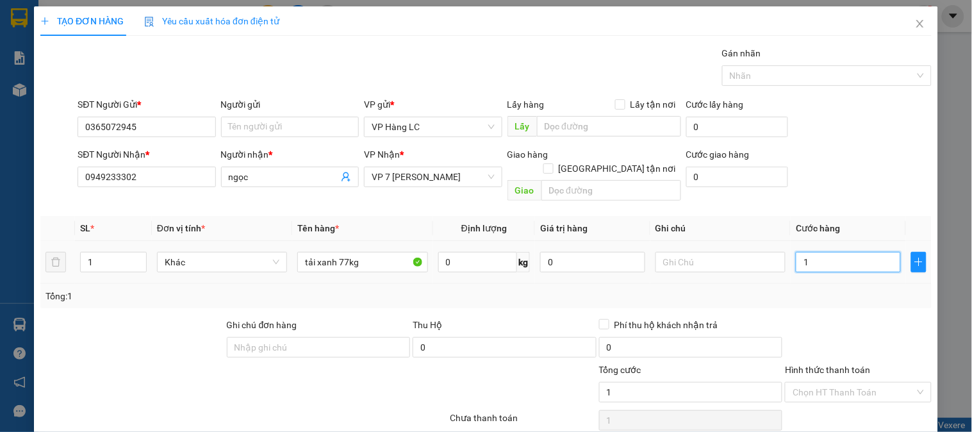
type input "15"
type input "150"
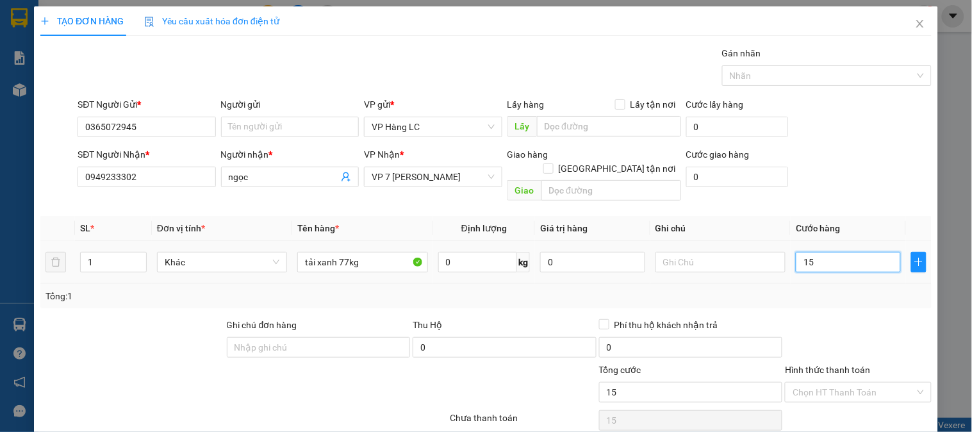
type input "150"
click at [842, 147] on div "SĐT Người Nhận * 0949233302 Người nhận * ngọc VP Nhận * VP 7 Phạm Văn Đồng Giao…" at bounding box center [504, 176] width 859 height 59
click at [874, 409] on div "TẠO ĐƠN HÀNG Yêu cầu xuất hóa đơn điện tử Transit Pickup Surcharge Ids Transit …" at bounding box center [486, 239] width 904 height 466
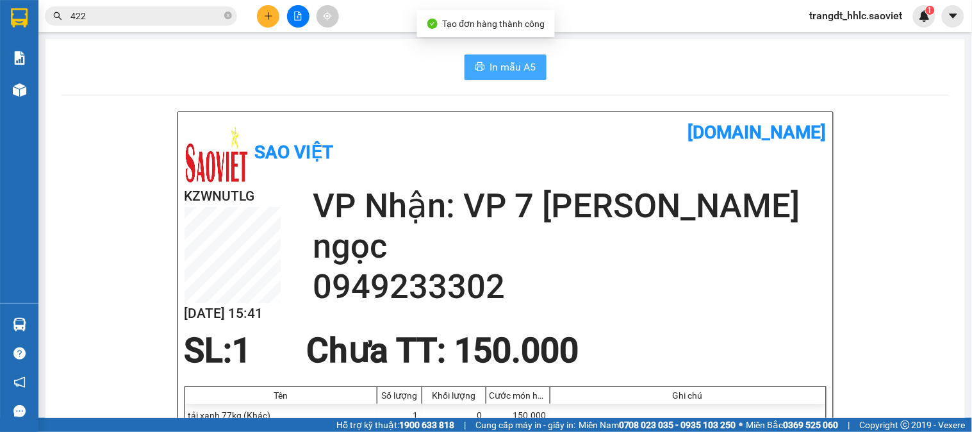
click at [516, 60] on span "In mẫu A5" at bounding box center [513, 67] width 46 height 16
click at [746, 270] on h2 "0949233302" at bounding box center [570, 286] width 514 height 40
click at [728, 78] on div "In mẫu A5" at bounding box center [505, 67] width 888 height 26
click at [200, 13] on input "422" at bounding box center [145, 16] width 151 height 14
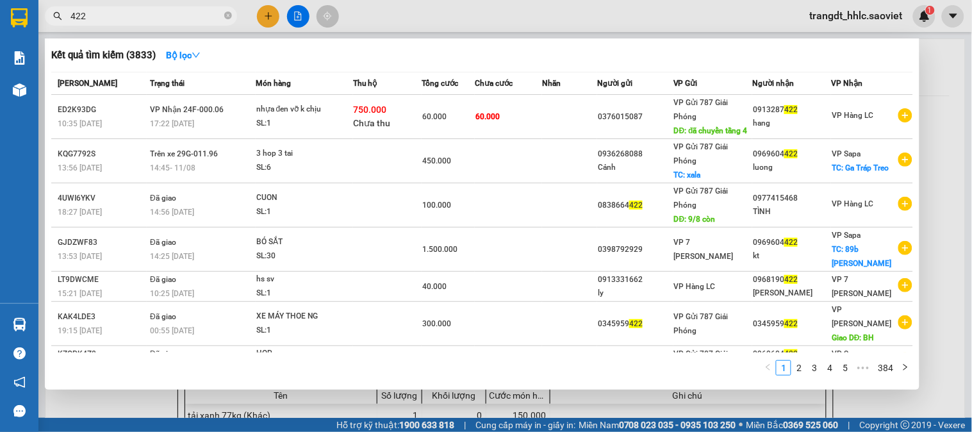
click at [200, 13] on input "422" at bounding box center [145, 16] width 151 height 14
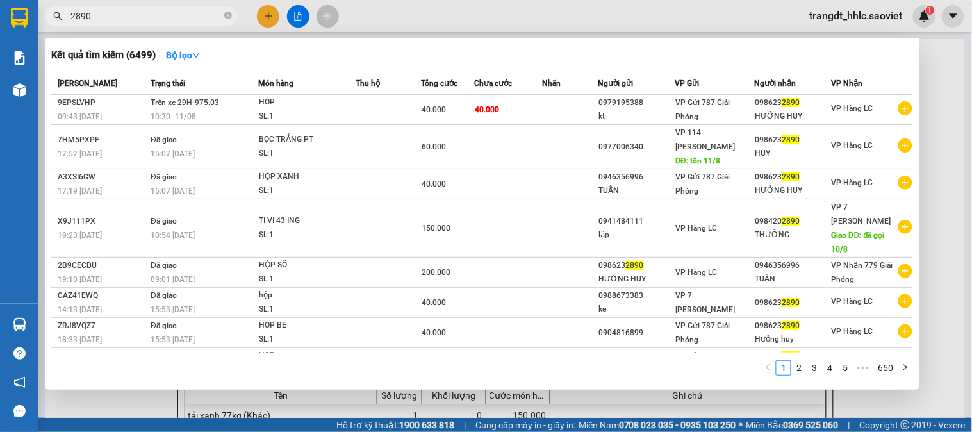
type input "2890"
click at [259, 18] on div at bounding box center [486, 216] width 972 height 432
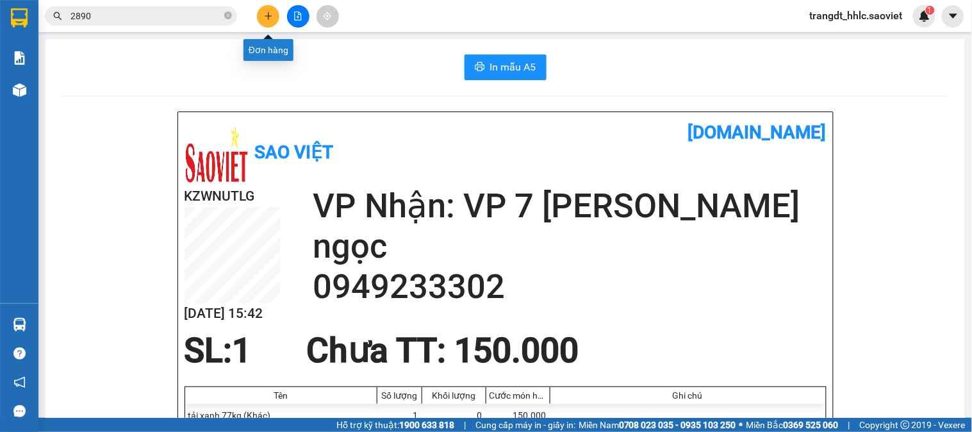
click at [261, 18] on button at bounding box center [268, 16] width 22 height 22
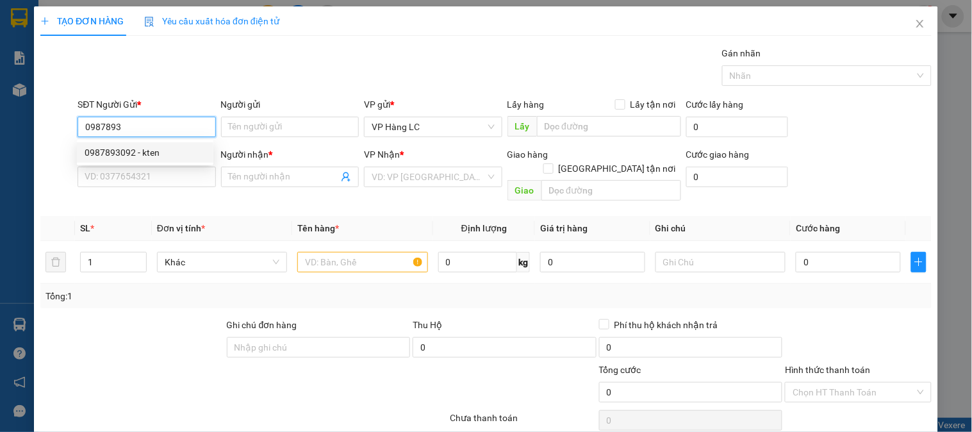
click at [137, 156] on div "0987893092 - kten" at bounding box center [145, 152] width 121 height 14
type input "0987893092"
type input "kten"
type input "0977516404"
type input "KHẢI GL"
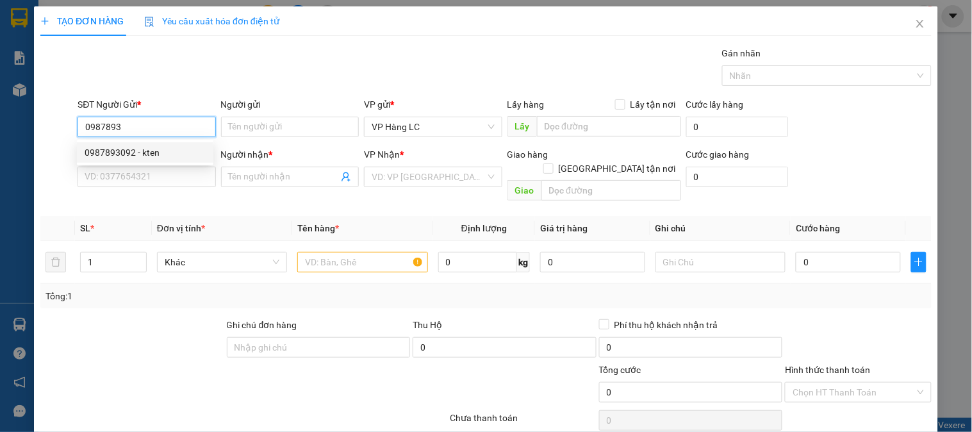
type input "ctt"
type input "0987893092"
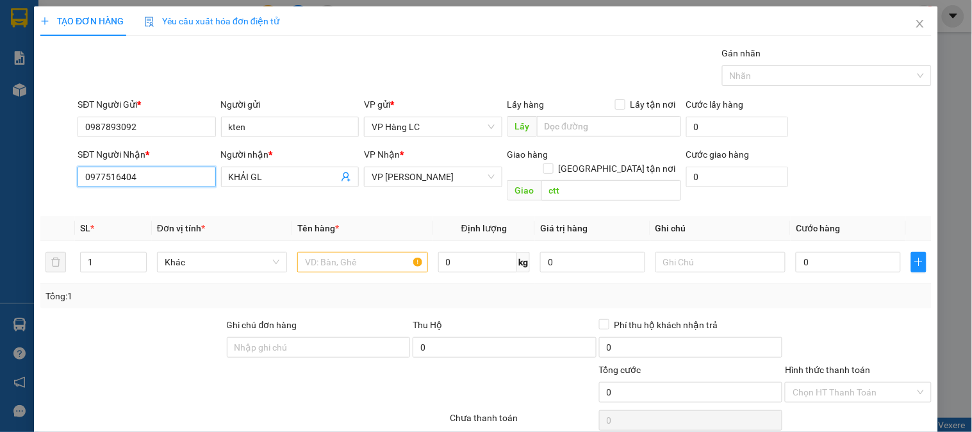
click at [142, 167] on input "0977516404" at bounding box center [147, 177] width 138 height 20
click at [142, 169] on input "0977516404" at bounding box center [147, 177] width 138 height 20
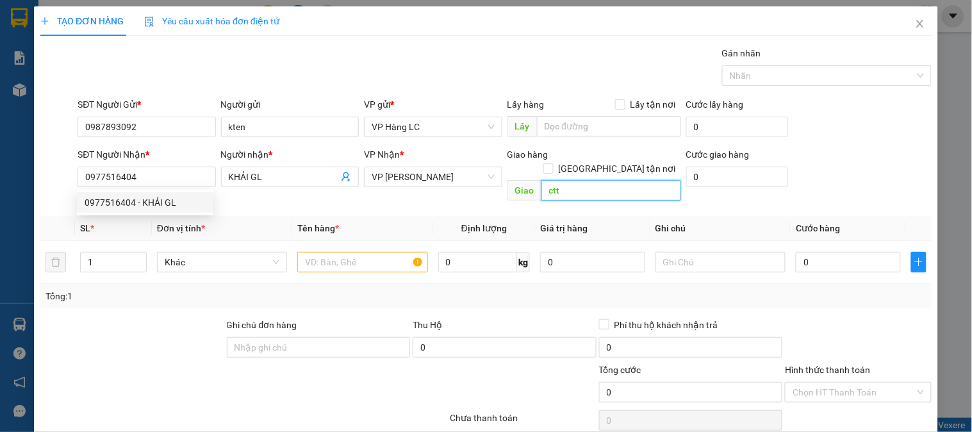
click at [554, 180] on input "ctt" at bounding box center [611, 190] width 140 height 20
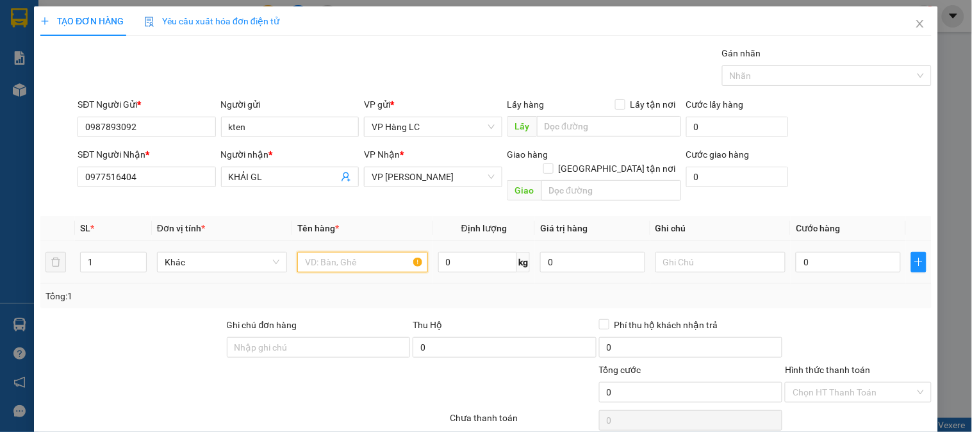
click at [352, 252] on input "text" at bounding box center [362, 262] width 130 height 20
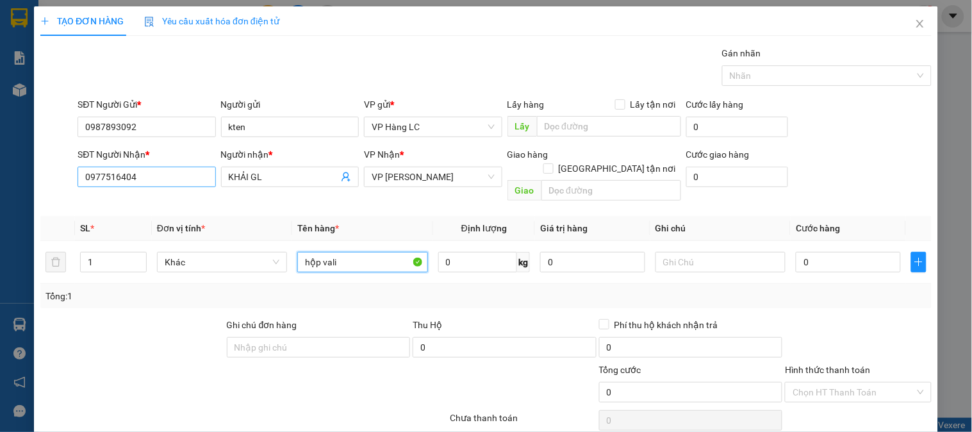
type input "hộp vali"
click at [135, 181] on input "0977516404" at bounding box center [147, 177] width 138 height 20
drag, startPoint x: 825, startPoint y: 263, endPoint x: 829, endPoint y: 256, distance: 8.0
click at [825, 261] on td "0" at bounding box center [847, 262] width 115 height 43
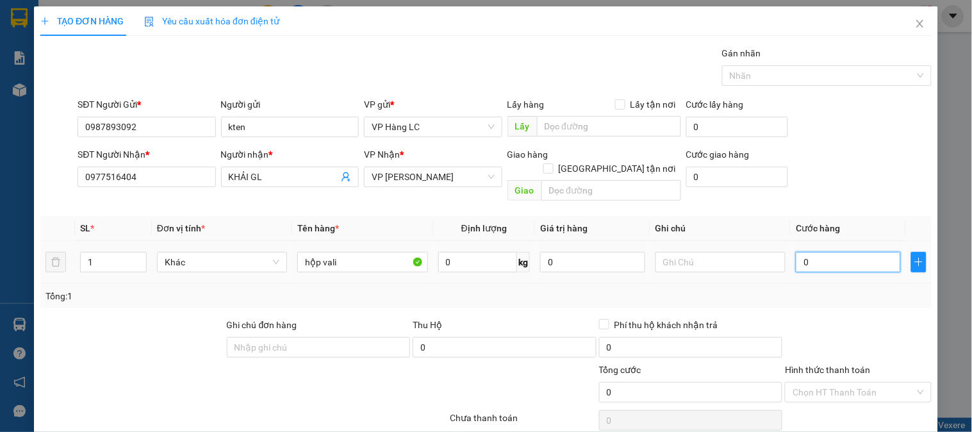
click at [838, 252] on input "0" at bounding box center [848, 262] width 105 height 20
type input "8"
type input "80"
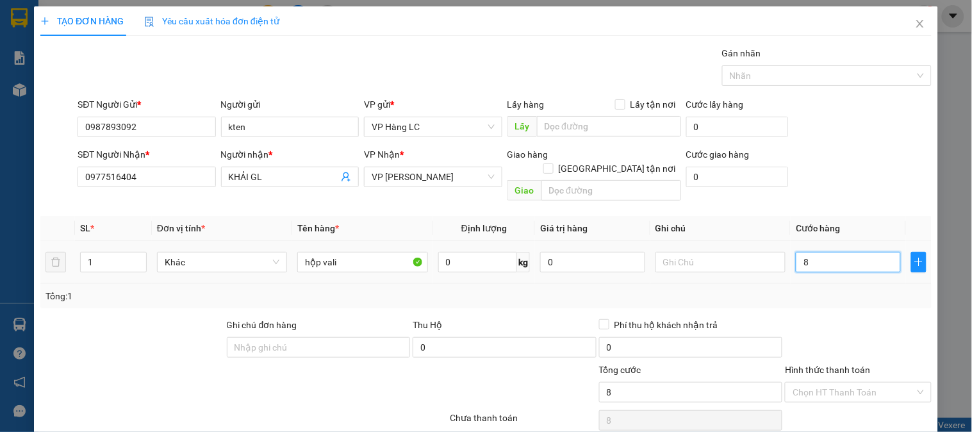
type input "80"
type input "80.000"
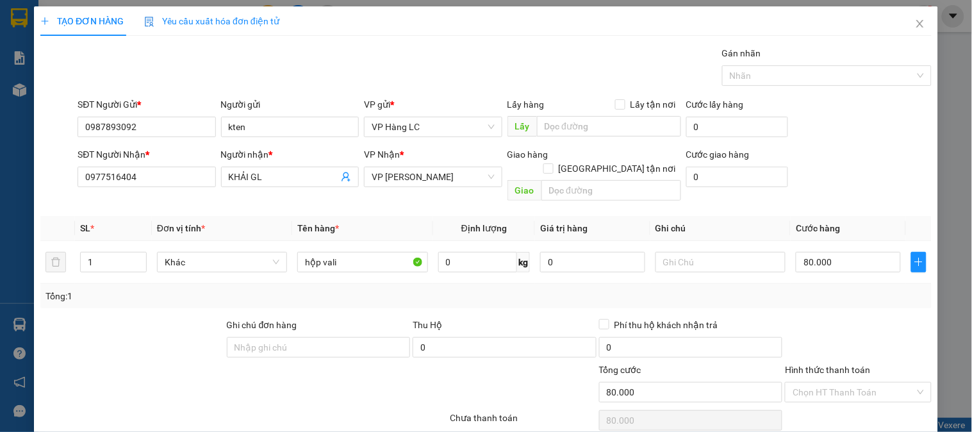
click at [834, 190] on div "SĐT Người Nhận * 0977516404 Người nhận * KHẢI GL VP Nhận * VP Gia Lâm Giao hàng…" at bounding box center [504, 176] width 859 height 59
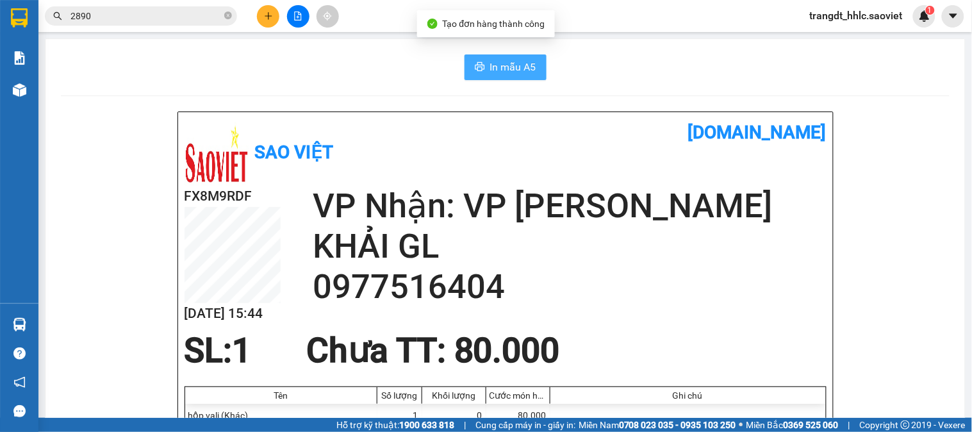
click at [517, 72] on span "In mẫu A5" at bounding box center [513, 67] width 46 height 16
click at [490, 69] on span "In mẫu A5" at bounding box center [513, 67] width 46 height 16
click at [264, 12] on icon "plus" at bounding box center [268, 16] width 9 height 9
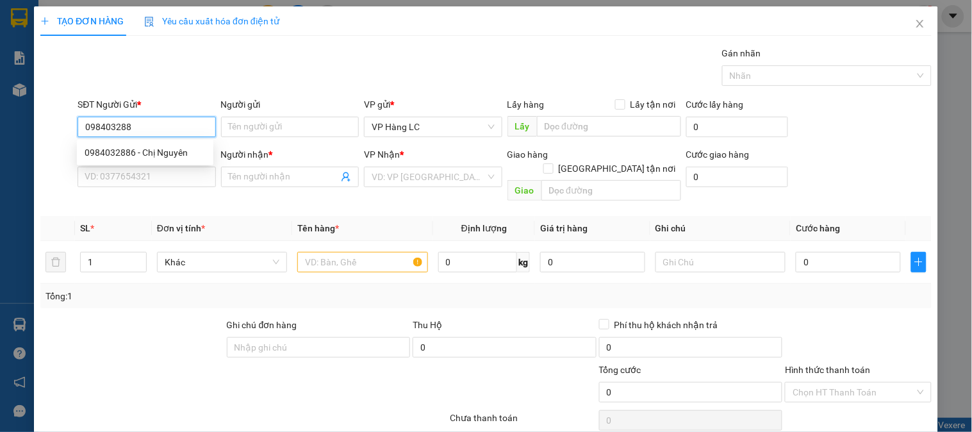
type input "0984032886"
click at [143, 152] on div "0984032886 - Chị Nguyên" at bounding box center [145, 152] width 121 height 14
type input "Chị Nguyên"
type input "0944430723"
type input "BÍCH"
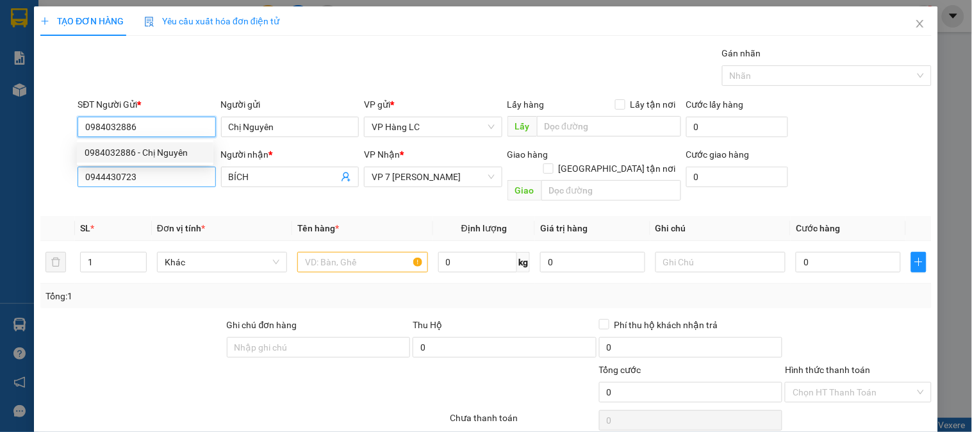
type input "0984032886"
click at [141, 181] on input "0944430723" at bounding box center [147, 177] width 138 height 20
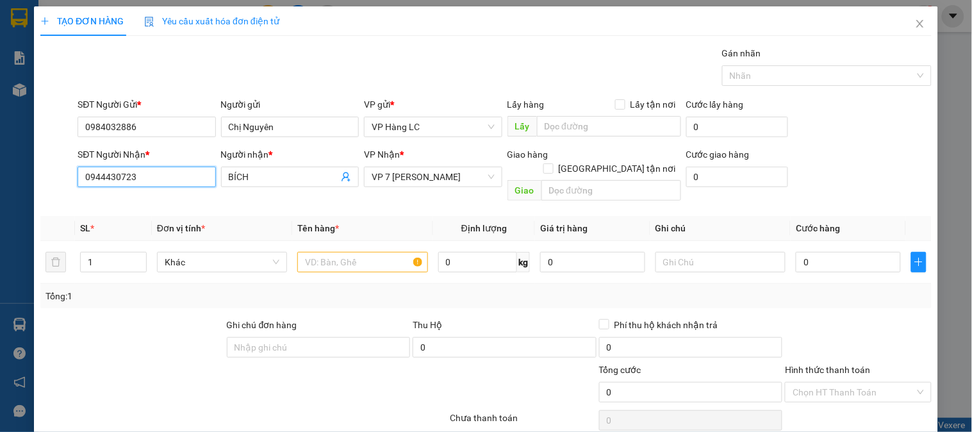
click at [141, 181] on input "0944430723" at bounding box center [147, 177] width 138 height 20
type input "0914826226"
click at [156, 206] on div "0914826226 - KT" at bounding box center [145, 202] width 121 height 14
type input "KT"
type input "0914826226"
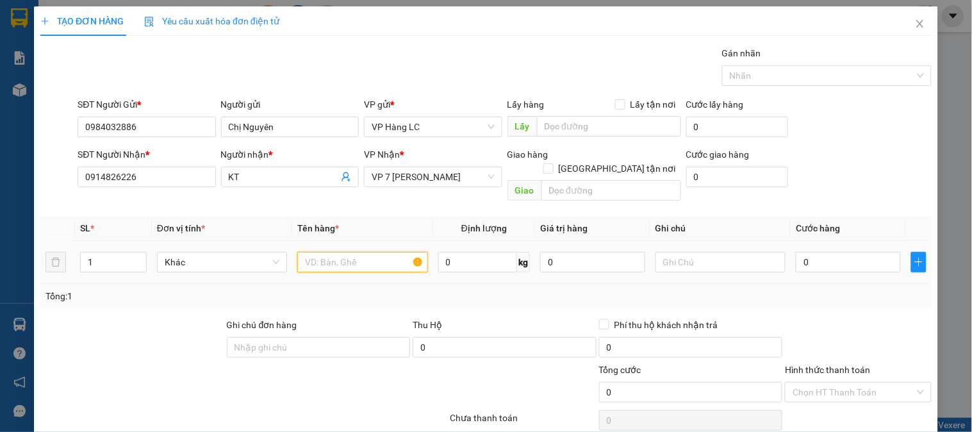
click at [343, 252] on input "text" at bounding box center [362, 262] width 130 height 20
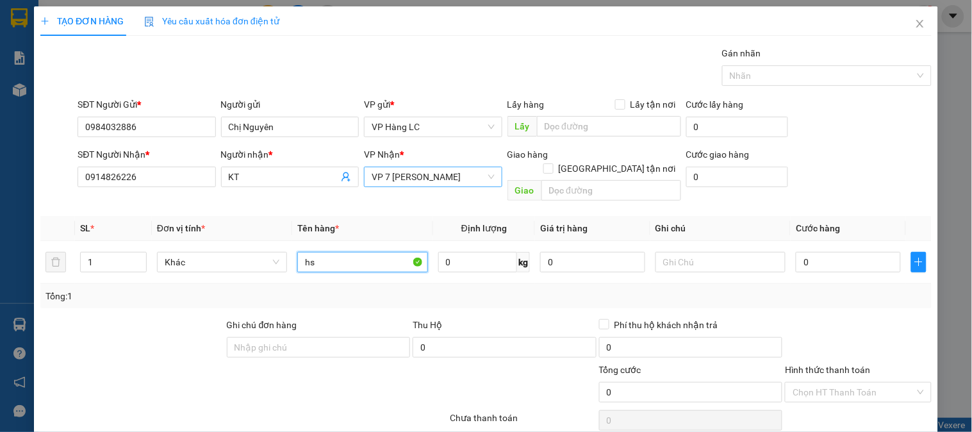
click at [436, 180] on span "VP 7 [PERSON_NAME]" at bounding box center [433, 176] width 122 height 19
type input "hs"
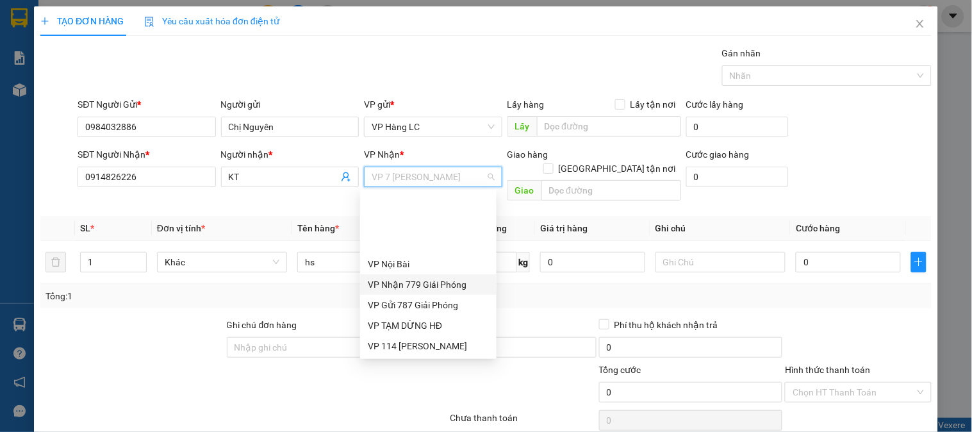
click at [428, 277] on div "VP Nhận 779 Giải Phóng" at bounding box center [428, 284] width 121 height 14
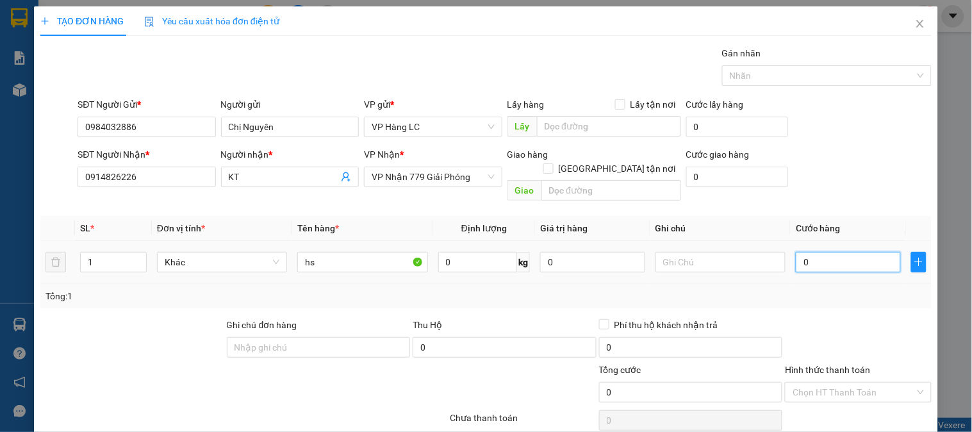
click at [819, 252] on input "0" at bounding box center [848, 262] width 105 height 20
type input "4"
type input "40"
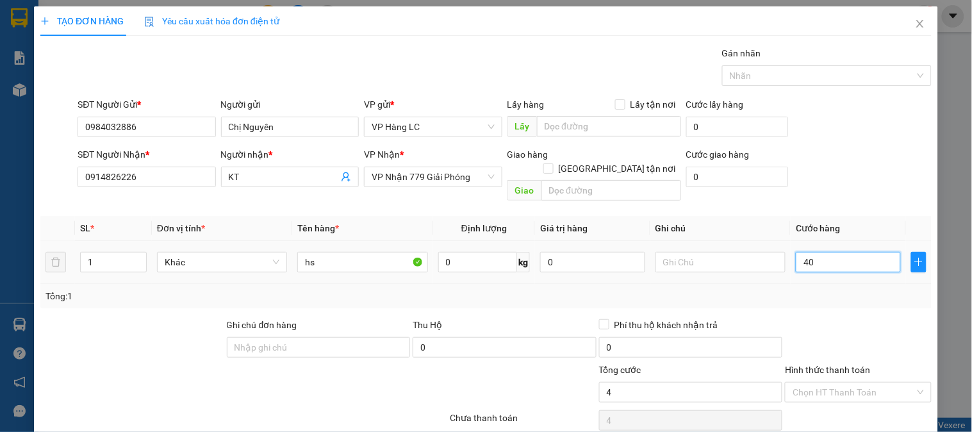
type input "40"
type input "40.000"
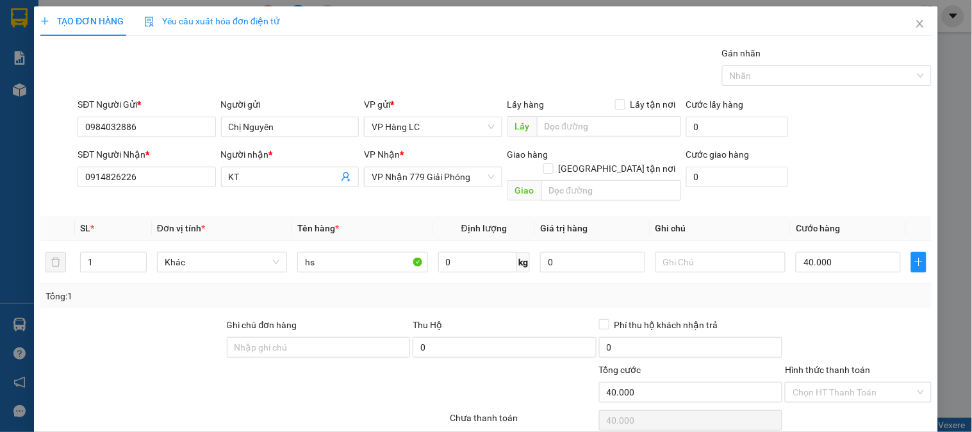
click at [830, 181] on div "SĐT Người Nhận * 0914826226 Người nhận * KT VP Nhận * VP Nhận 779 Giải Phóng Gi…" at bounding box center [504, 176] width 859 height 59
click at [869, 384] on div "Transit Pickup Surcharge Ids Transit Deliver Surcharge Ids Transit Deliver Surc…" at bounding box center [485, 254] width 891 height 417
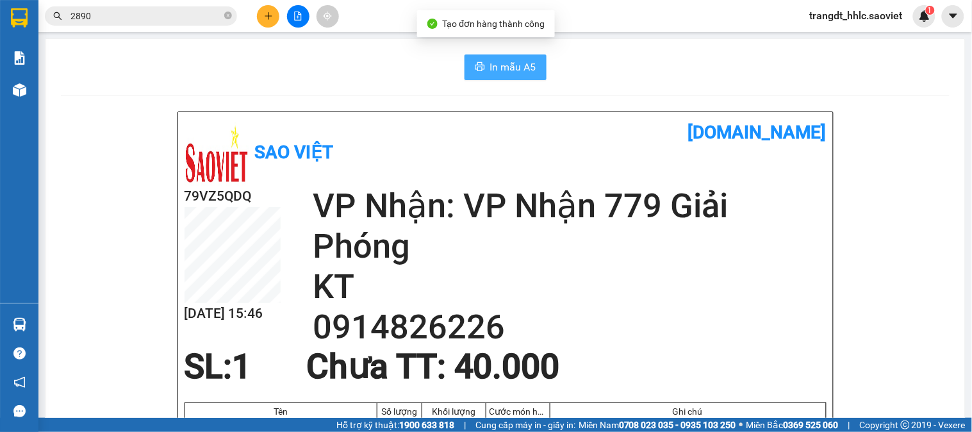
click at [501, 66] on span "In mẫu A5" at bounding box center [513, 67] width 46 height 16
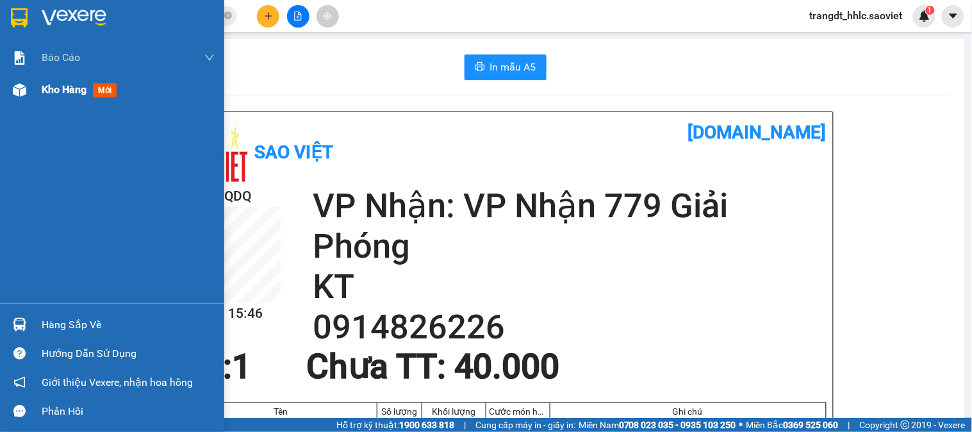
click at [69, 86] on span "Kho hàng" at bounding box center [64, 89] width 45 height 12
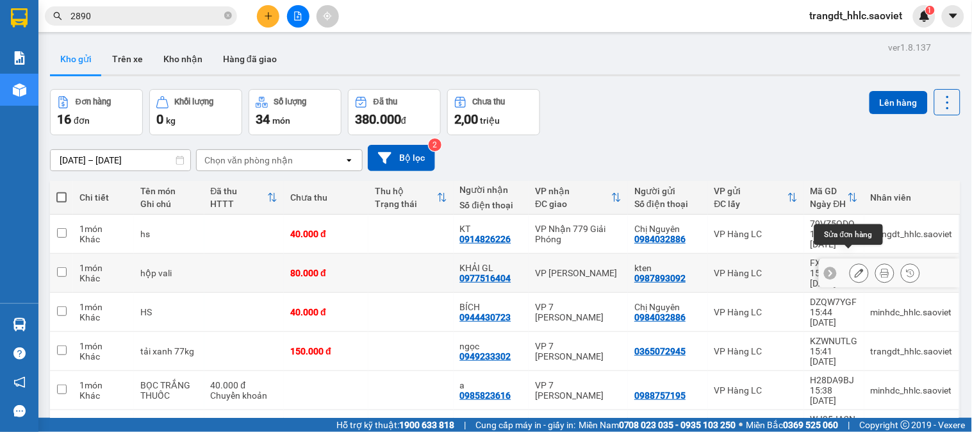
click at [854, 268] on icon at bounding box center [858, 272] width 9 height 9
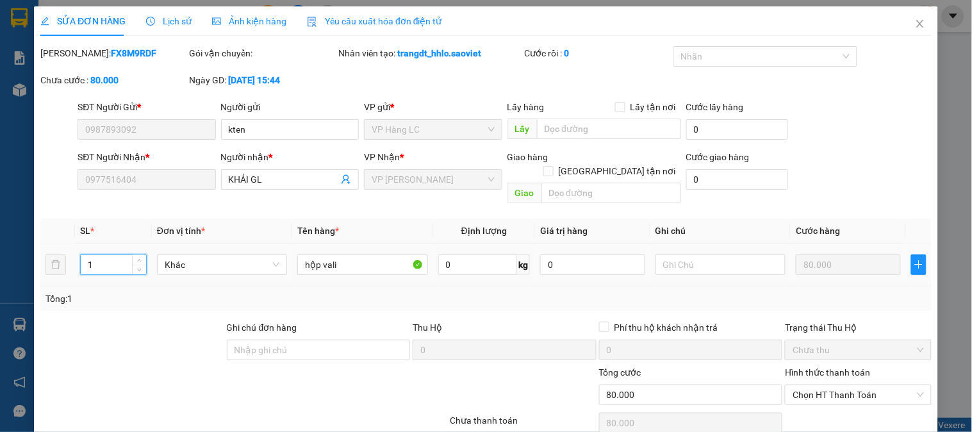
click at [103, 255] on input "1" at bounding box center [113, 264] width 65 height 19
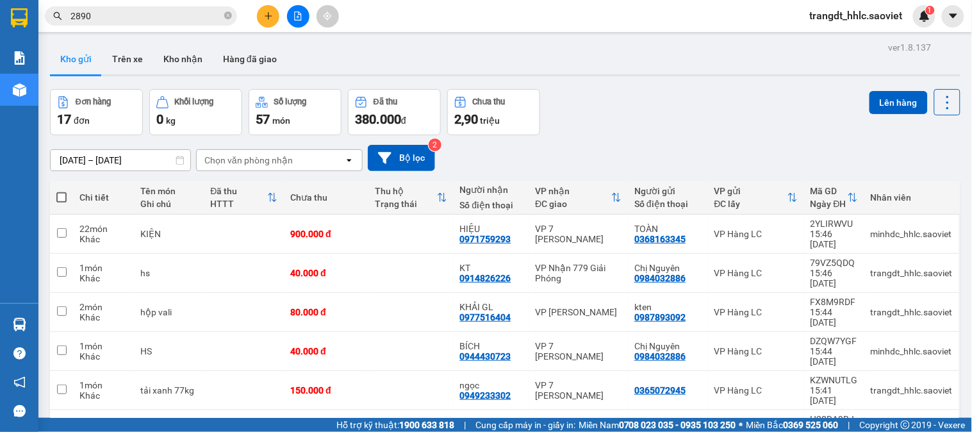
click at [122, 15] on input "2890" at bounding box center [145, 16] width 151 height 14
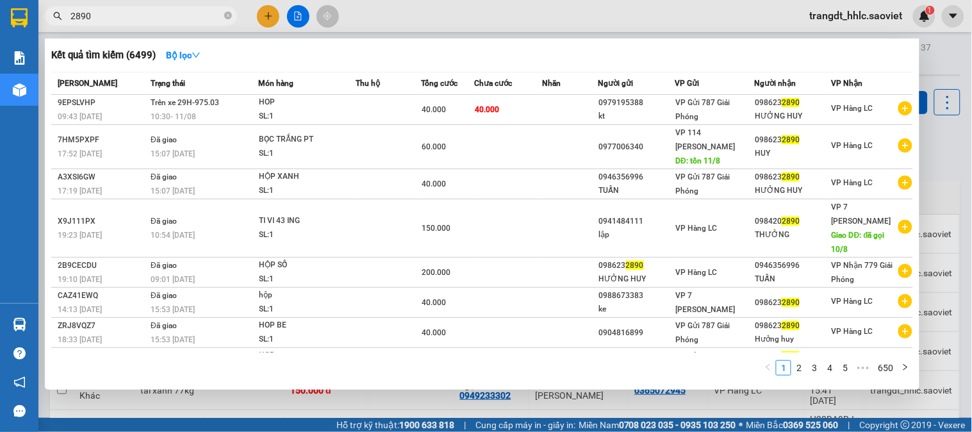
click at [122, 15] on input "2890" at bounding box center [145, 16] width 151 height 14
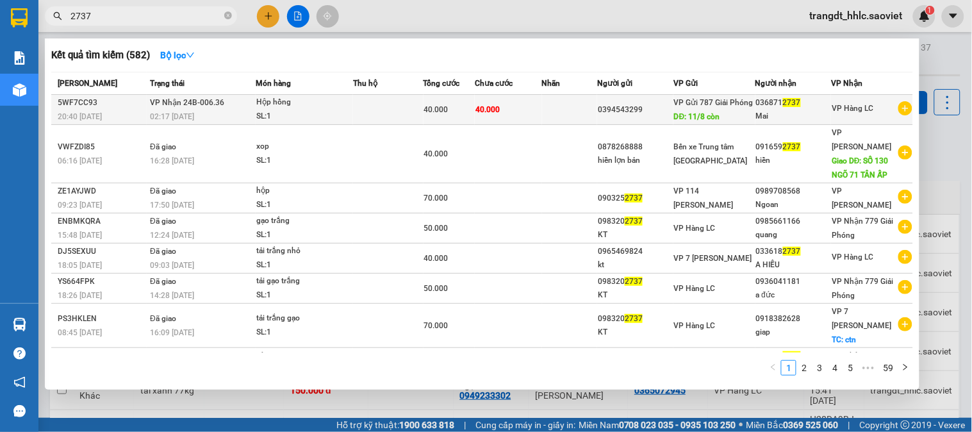
type input "2737"
click at [542, 114] on td "40.000" at bounding box center [508, 110] width 67 height 30
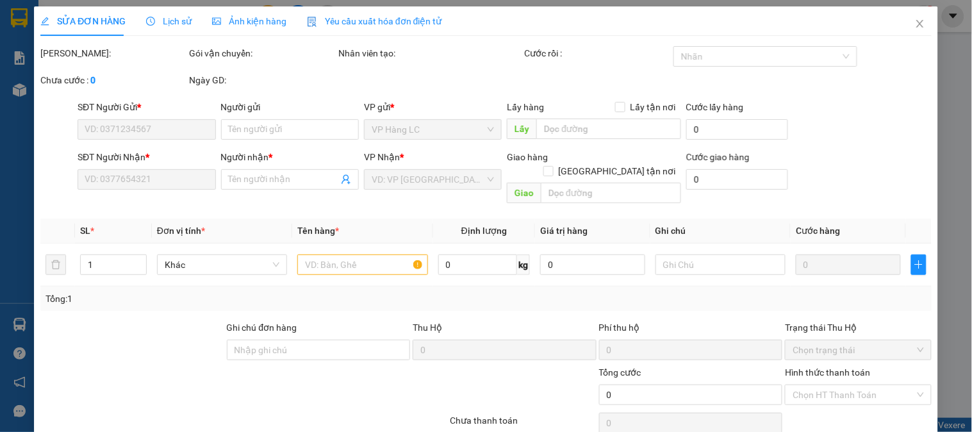
type input "0394543299"
type input "11/8 còn"
type input "0368712737"
type input "Mai"
type input "40.000"
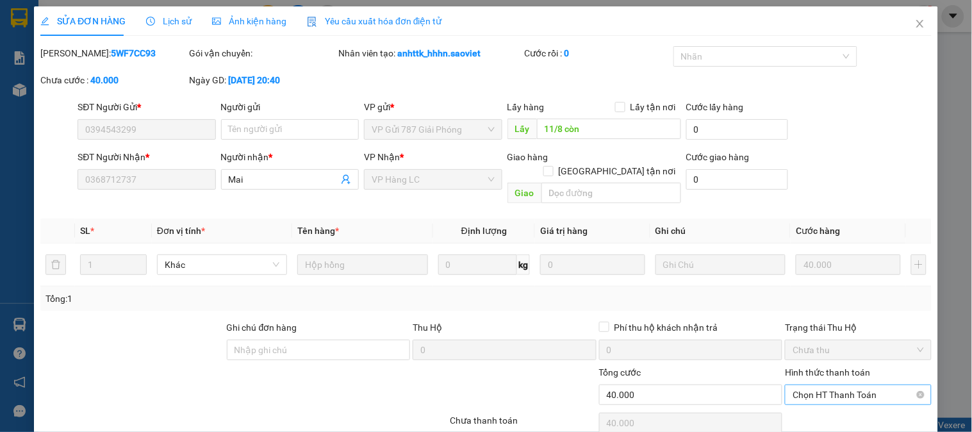
click at [817, 385] on span "Chọn HT Thanh Toán" at bounding box center [857, 394] width 131 height 19
click at [817, 399] on div "Tại văn phòng" at bounding box center [849, 406] width 129 height 14
type input "0"
drag, startPoint x: 507, startPoint y: 391, endPoint x: 507, endPoint y: 378, distance: 12.8
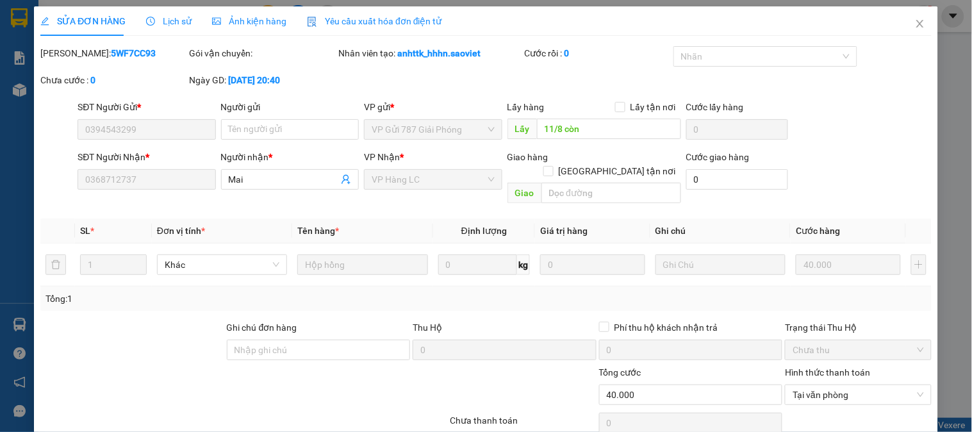
click at [915, 24] on icon "close" at bounding box center [920, 24] width 10 height 10
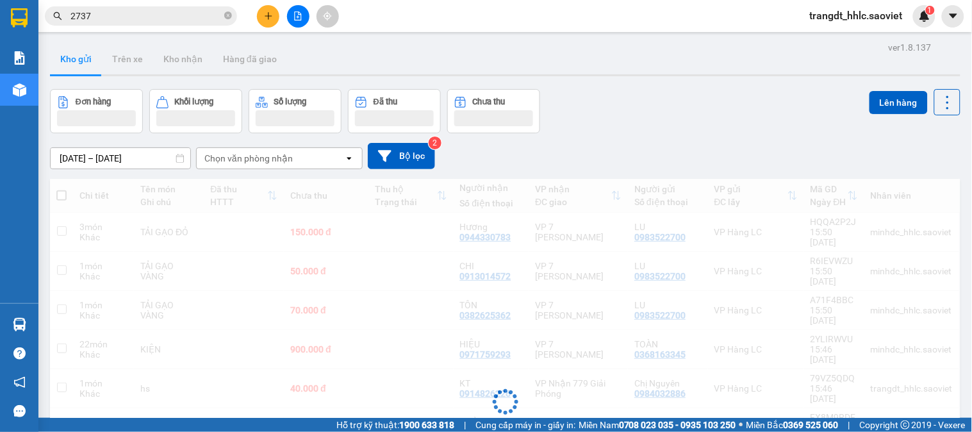
click at [661, 62] on div "Kho gửi Trên xe Kho nhận Hàng đã giao" at bounding box center [505, 61] width 910 height 34
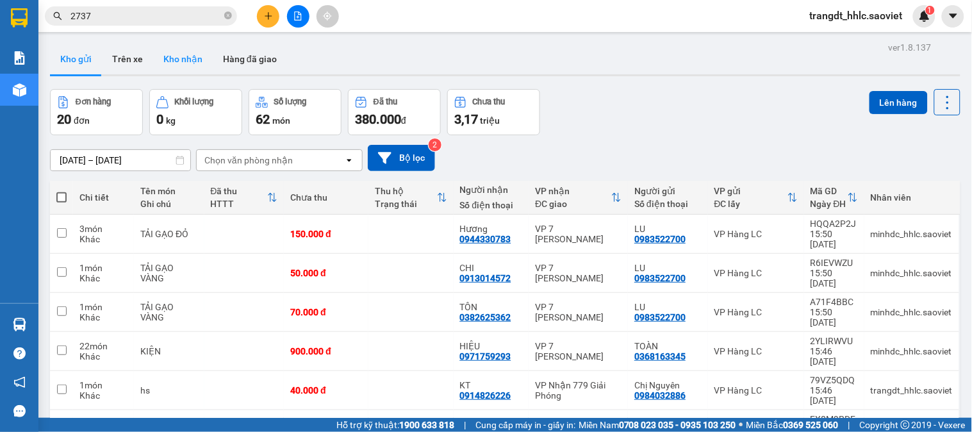
click at [173, 54] on button "Kho nhận" at bounding box center [183, 59] width 60 height 31
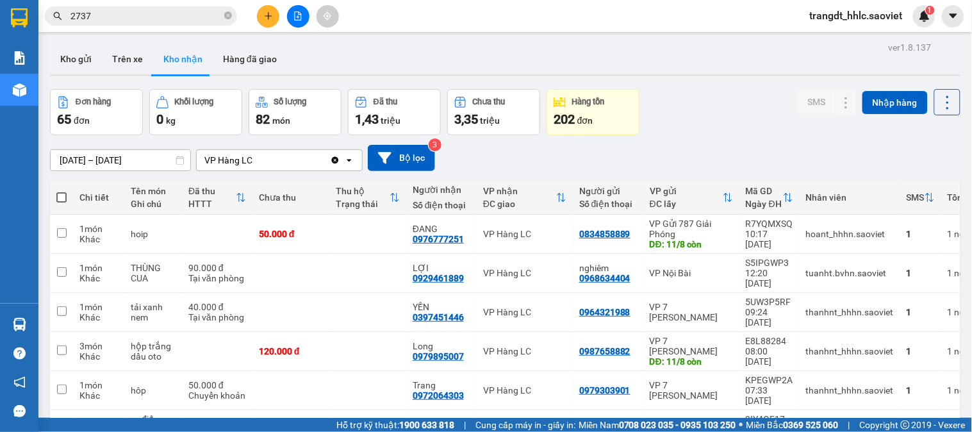
click at [118, 19] on input "2737" at bounding box center [145, 16] width 151 height 14
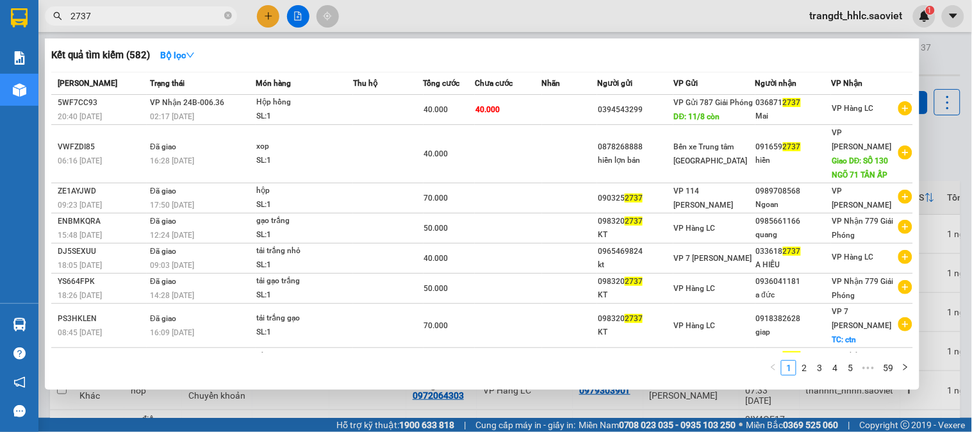
click at [118, 19] on input "2737" at bounding box center [145, 16] width 151 height 14
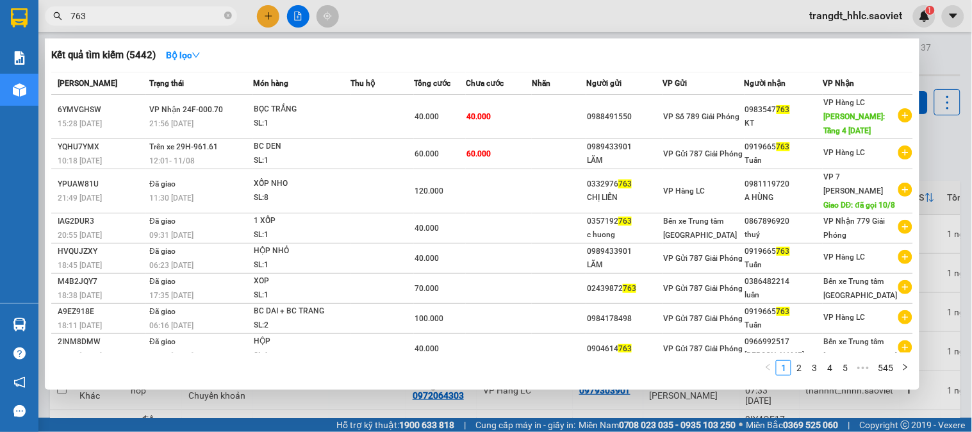
type input "763"
click at [929, 71] on div at bounding box center [486, 216] width 972 height 432
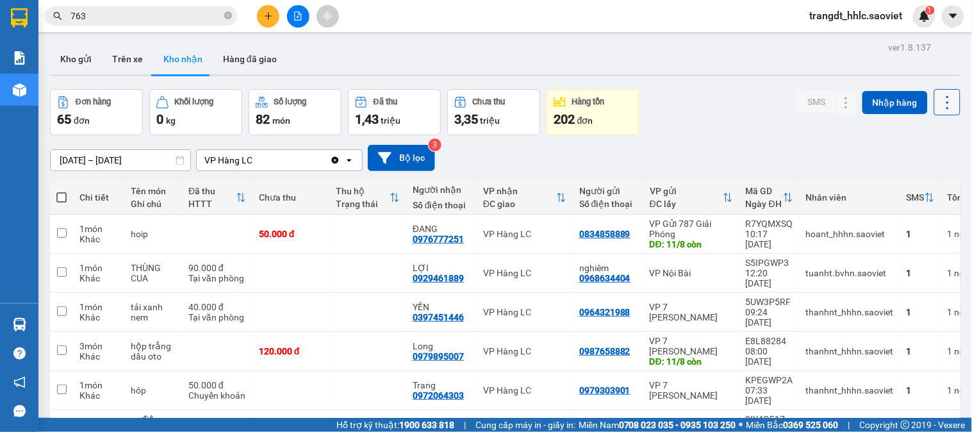
click at [938, 106] on icon at bounding box center [947, 103] width 18 height 18
drag, startPoint x: 932, startPoint y: 168, endPoint x: 738, endPoint y: 117, distance: 200.7
click at [924, 167] on li "Làm mới" at bounding box center [913, 160] width 96 height 23
click at [73, 58] on button "Kho gửi" at bounding box center [76, 59] width 52 height 31
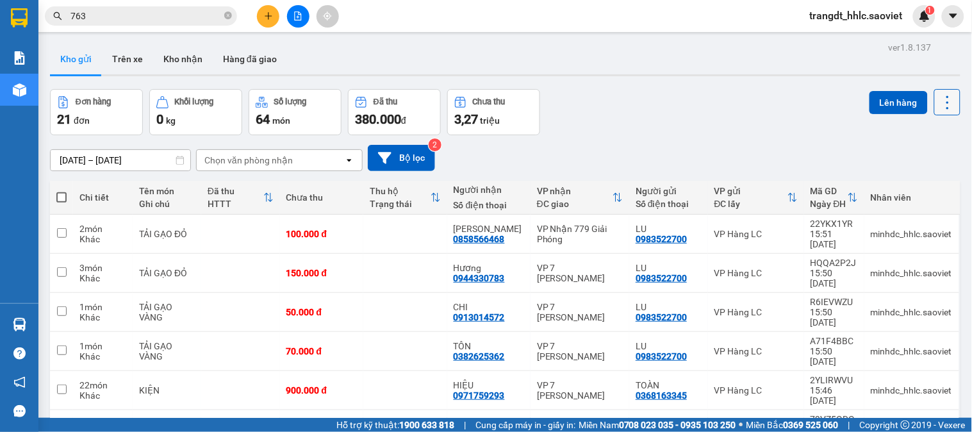
click at [938, 103] on icon at bounding box center [947, 103] width 18 height 18
click at [911, 177] on span "Làm mới" at bounding box center [918, 183] width 35 height 13
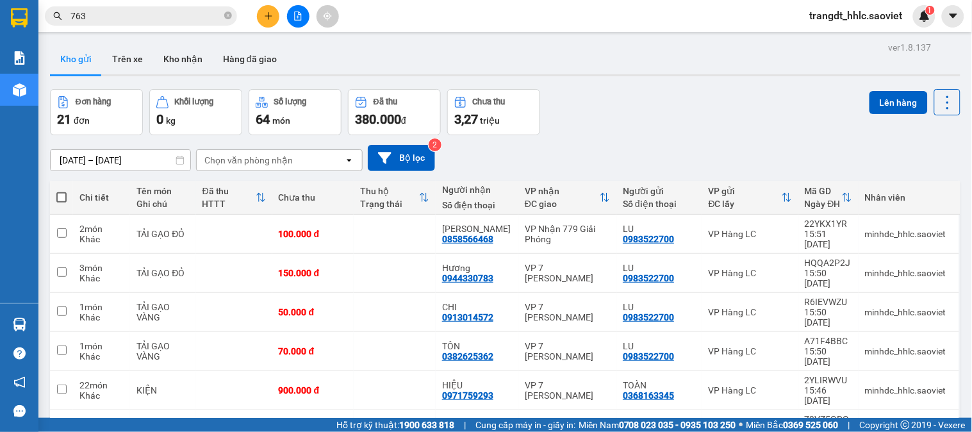
checkbox input "true"
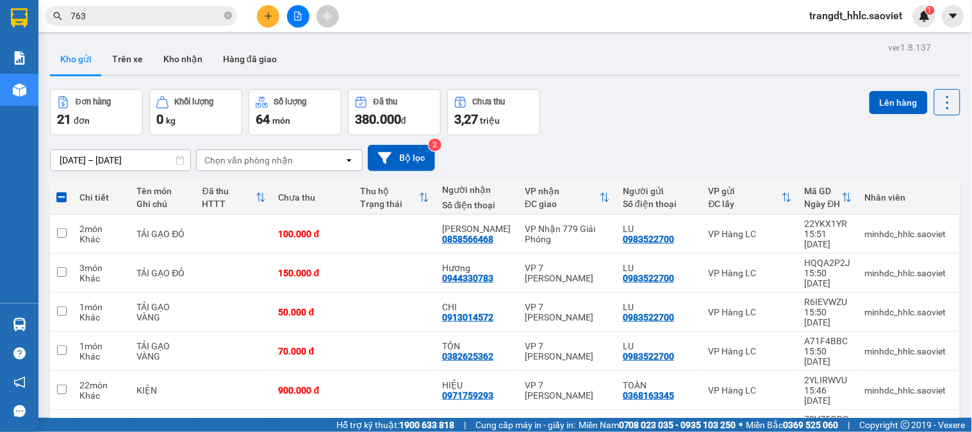
checkbox input "false"
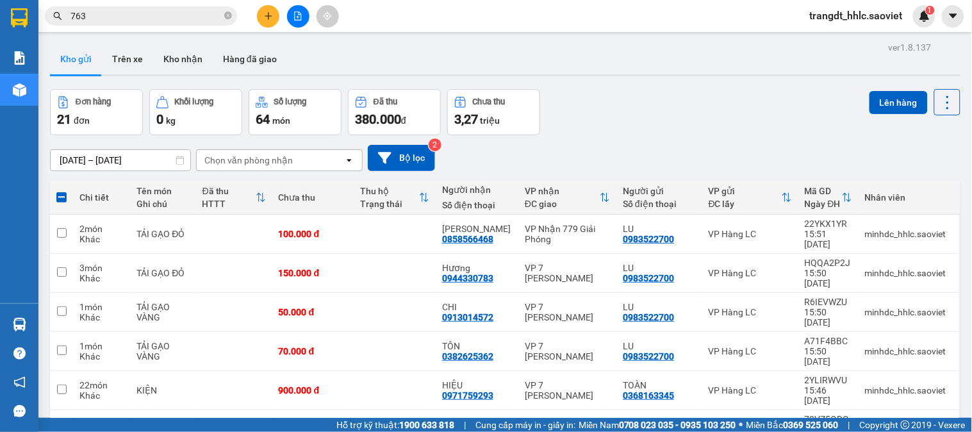
checkbox input "false"
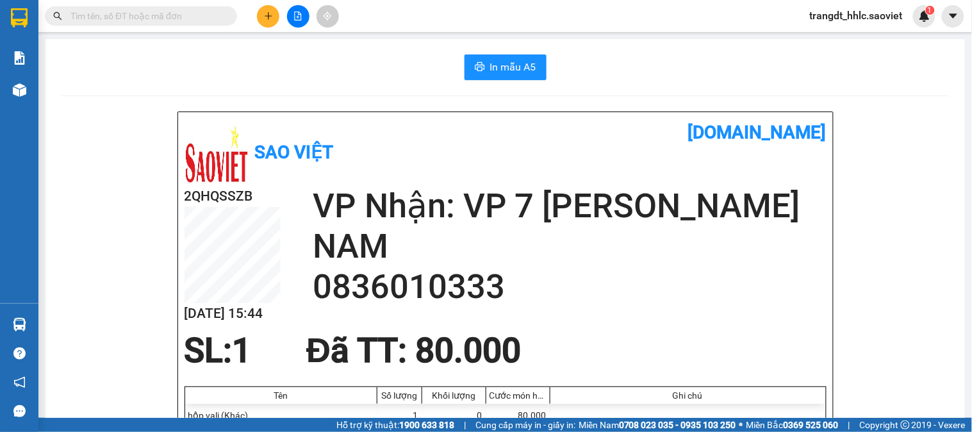
click at [168, 14] on input "text" at bounding box center [145, 16] width 151 height 14
drag, startPoint x: 168, startPoint y: 14, endPoint x: 161, endPoint y: 13, distance: 7.2
click at [163, 13] on input "text" at bounding box center [145, 16] width 151 height 14
paste input "0977516404"
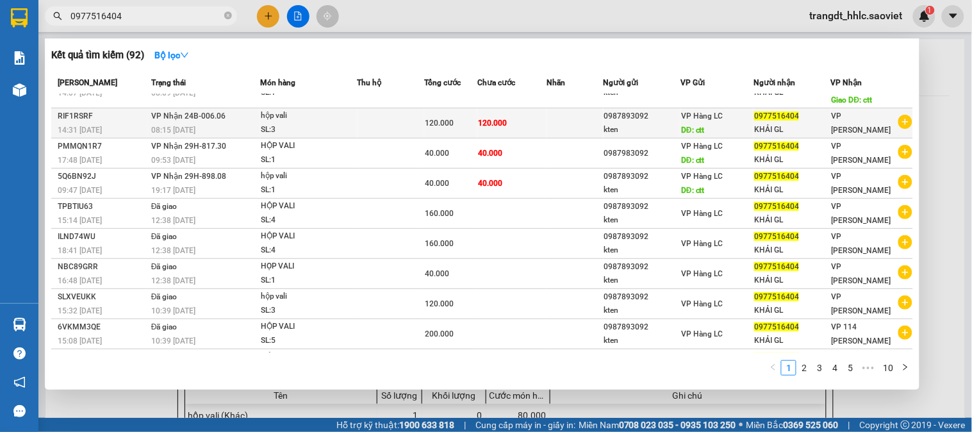
scroll to position [45, 0]
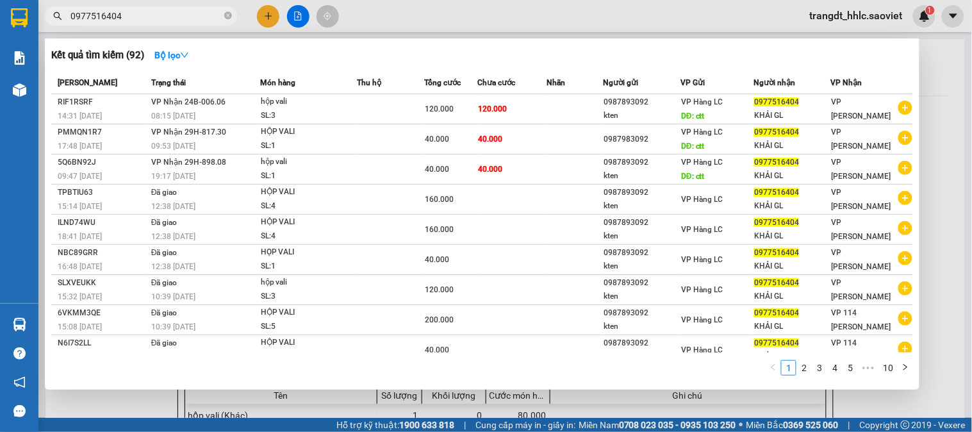
type input "0977516404"
click at [804, 370] on link "2" at bounding box center [804, 368] width 14 height 14
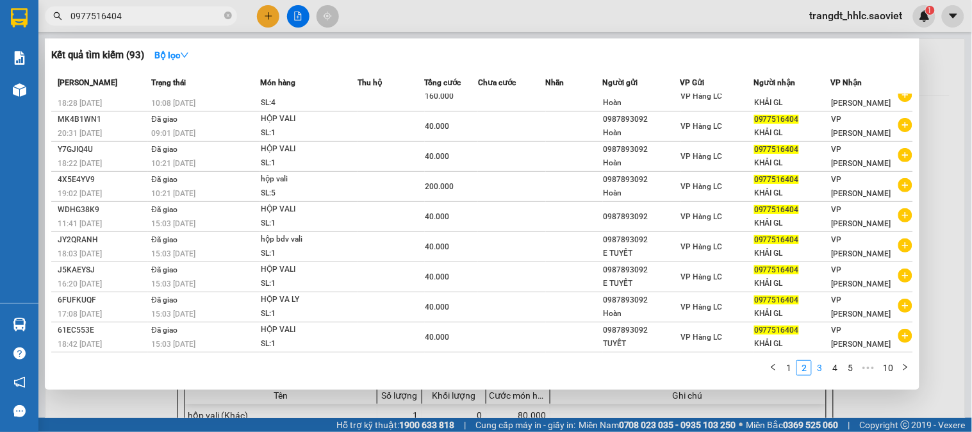
click at [824, 367] on link "3" at bounding box center [819, 368] width 14 height 14
click at [835, 367] on link "4" at bounding box center [835, 368] width 14 height 14
click at [835, 370] on link "5" at bounding box center [835, 368] width 14 height 14
